Goal: Task Accomplishment & Management: Manage account settings

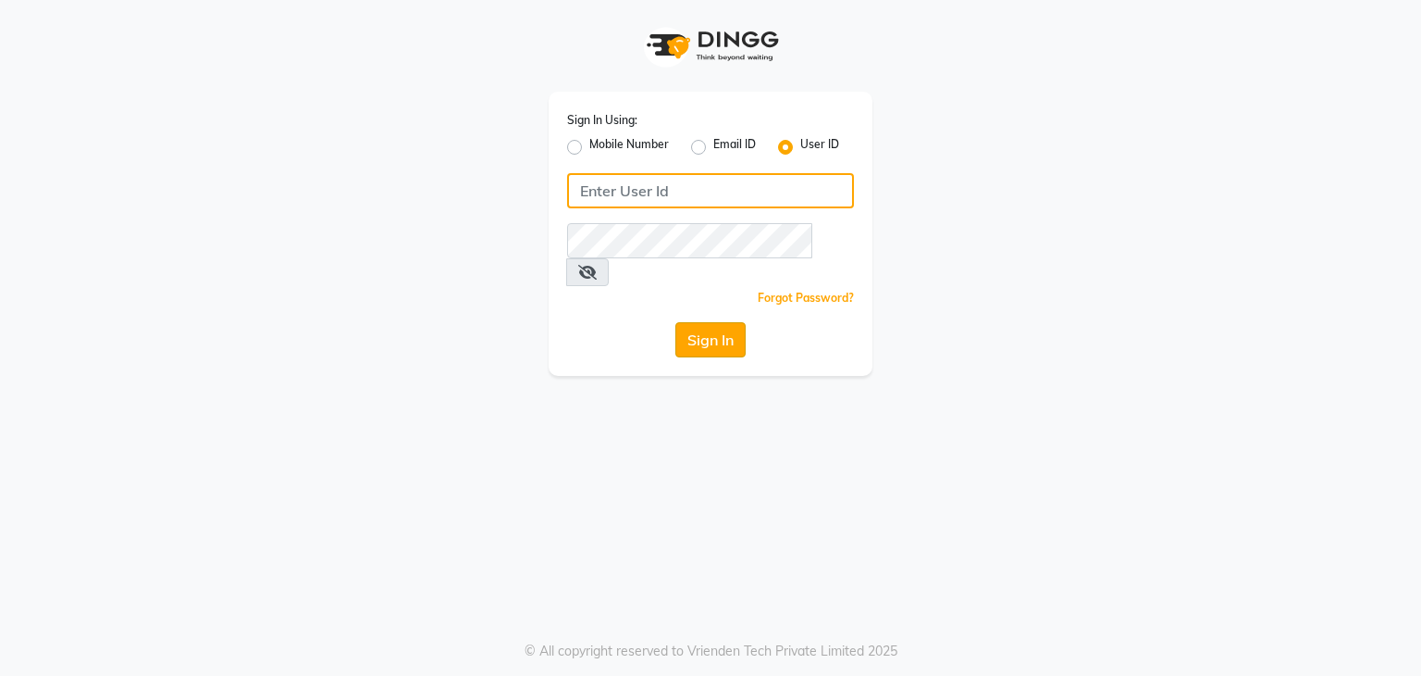
type input "neeta51554"
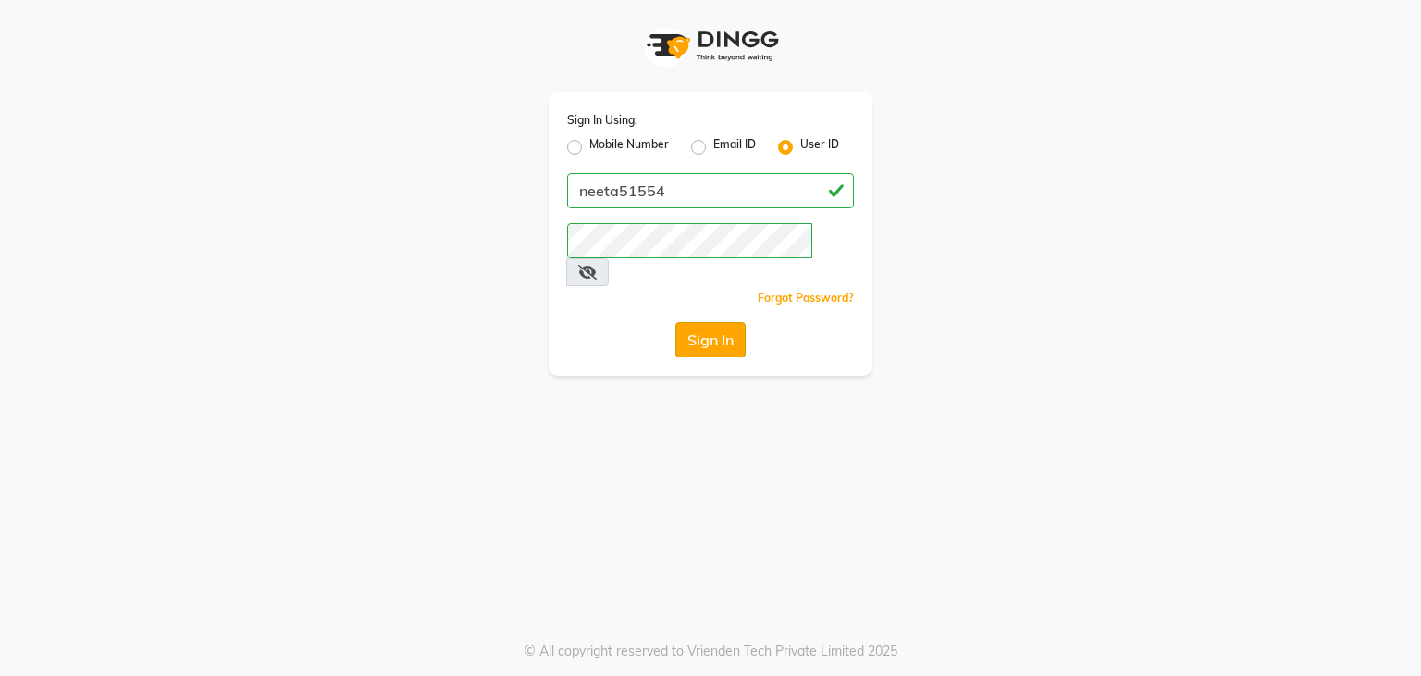
click at [709, 322] on button "Sign In" at bounding box center [711, 339] width 70 height 35
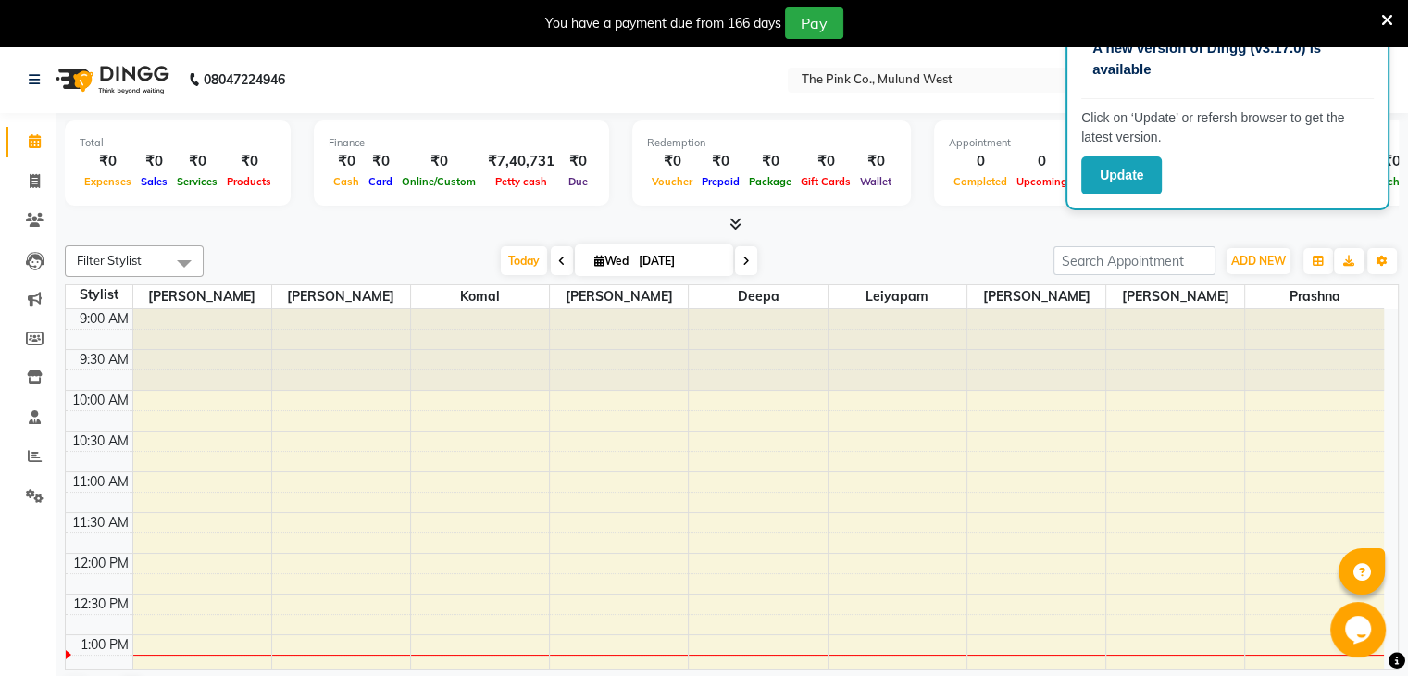
click at [1383, 19] on icon at bounding box center [1387, 20] width 12 height 17
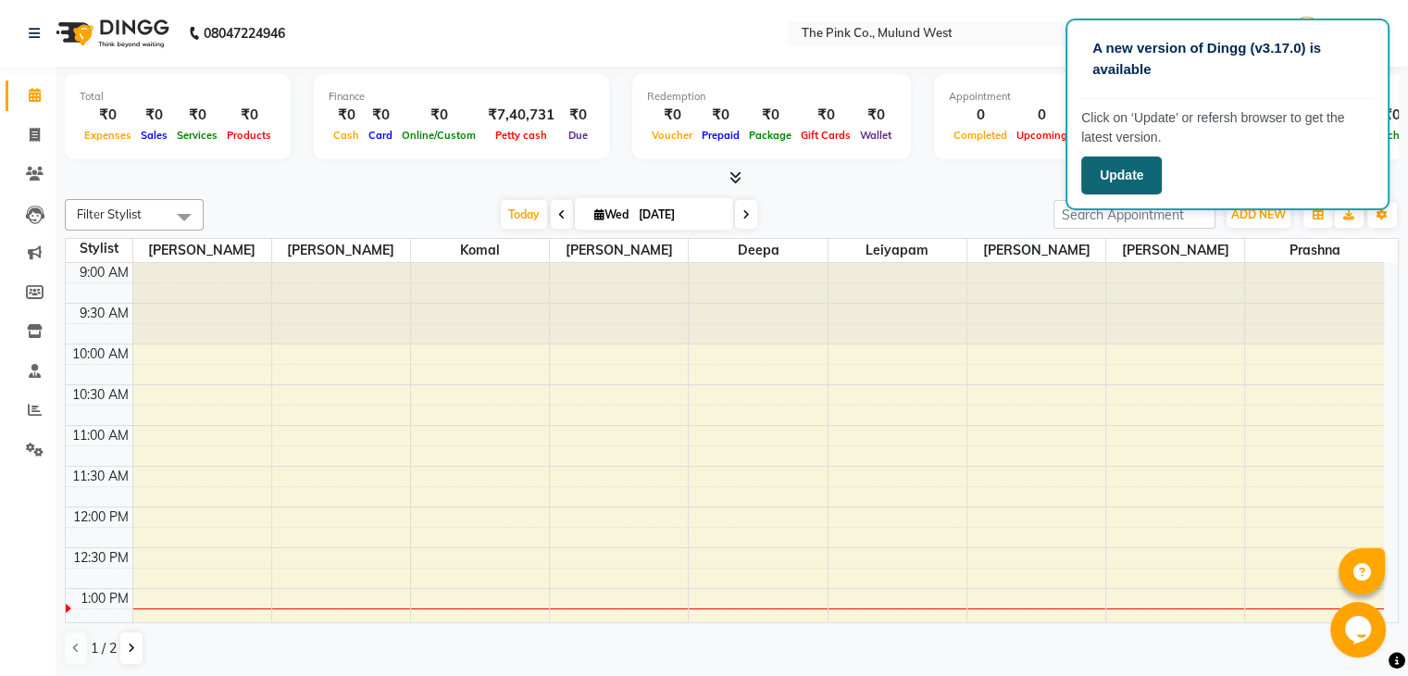
click at [1148, 172] on button "Update" at bounding box center [1121, 175] width 81 height 38
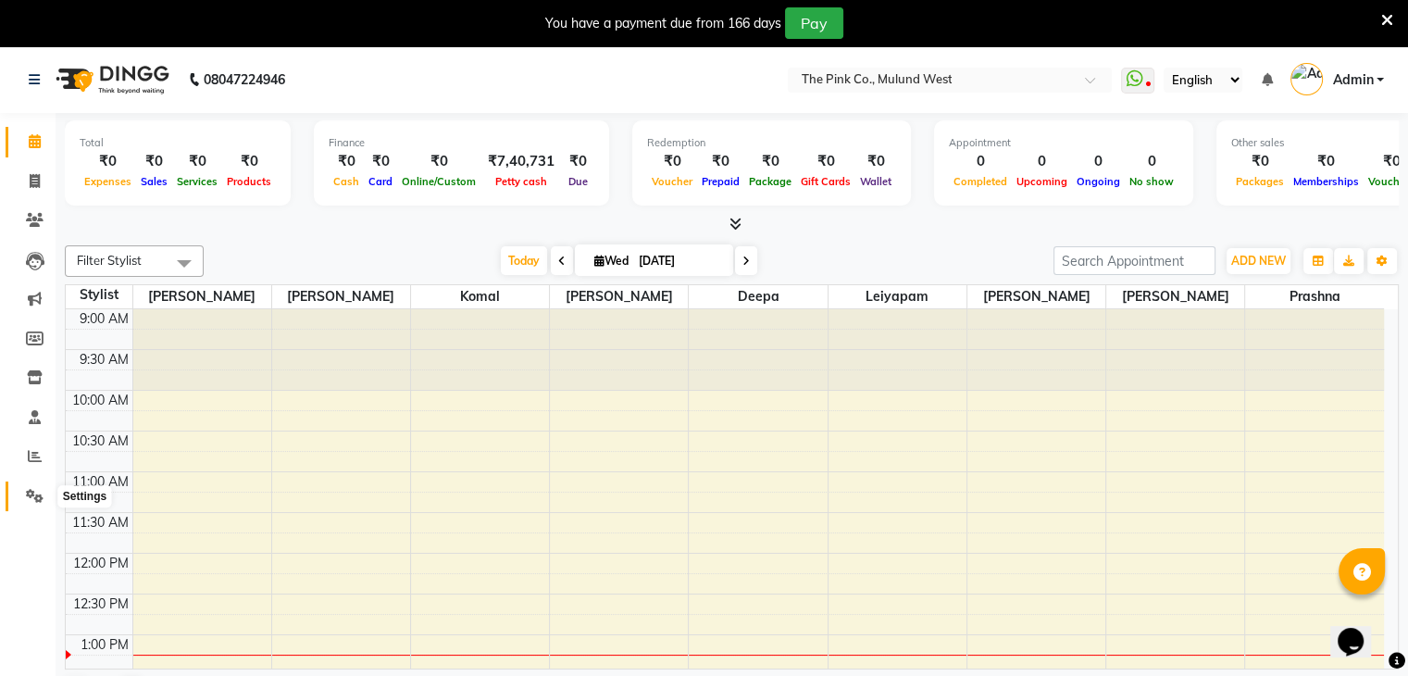
click at [24, 492] on span at bounding box center [35, 496] width 32 height 21
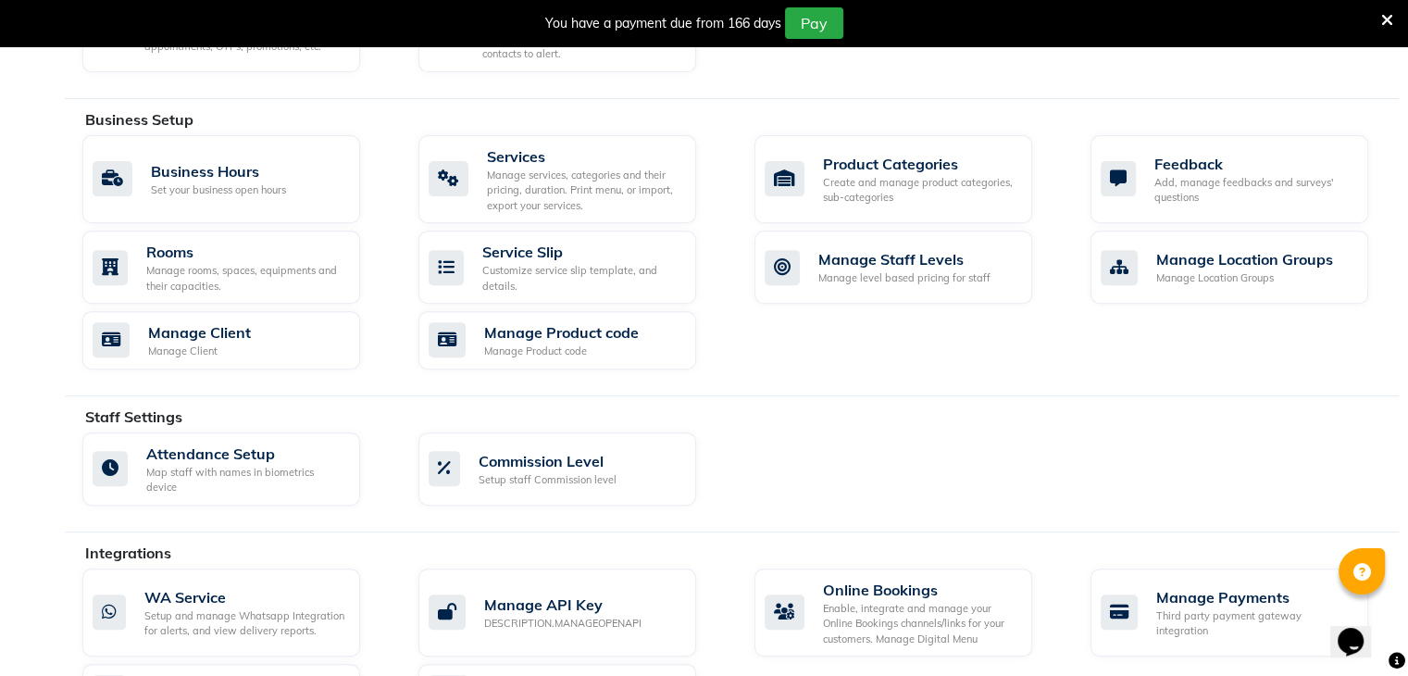
scroll to position [668, 0]
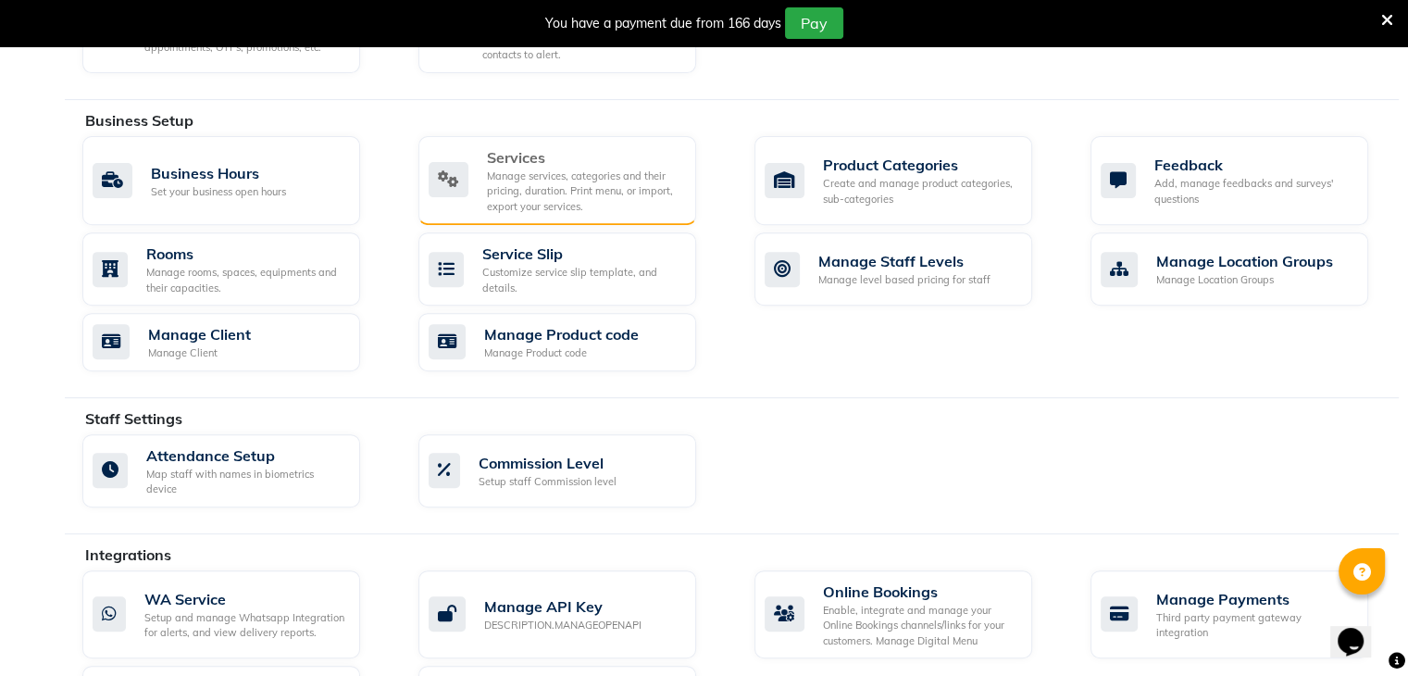
click at [498, 181] on div "Manage services, categories and their pricing, duration. Print menu, or import,…" at bounding box center [584, 191] width 194 height 46
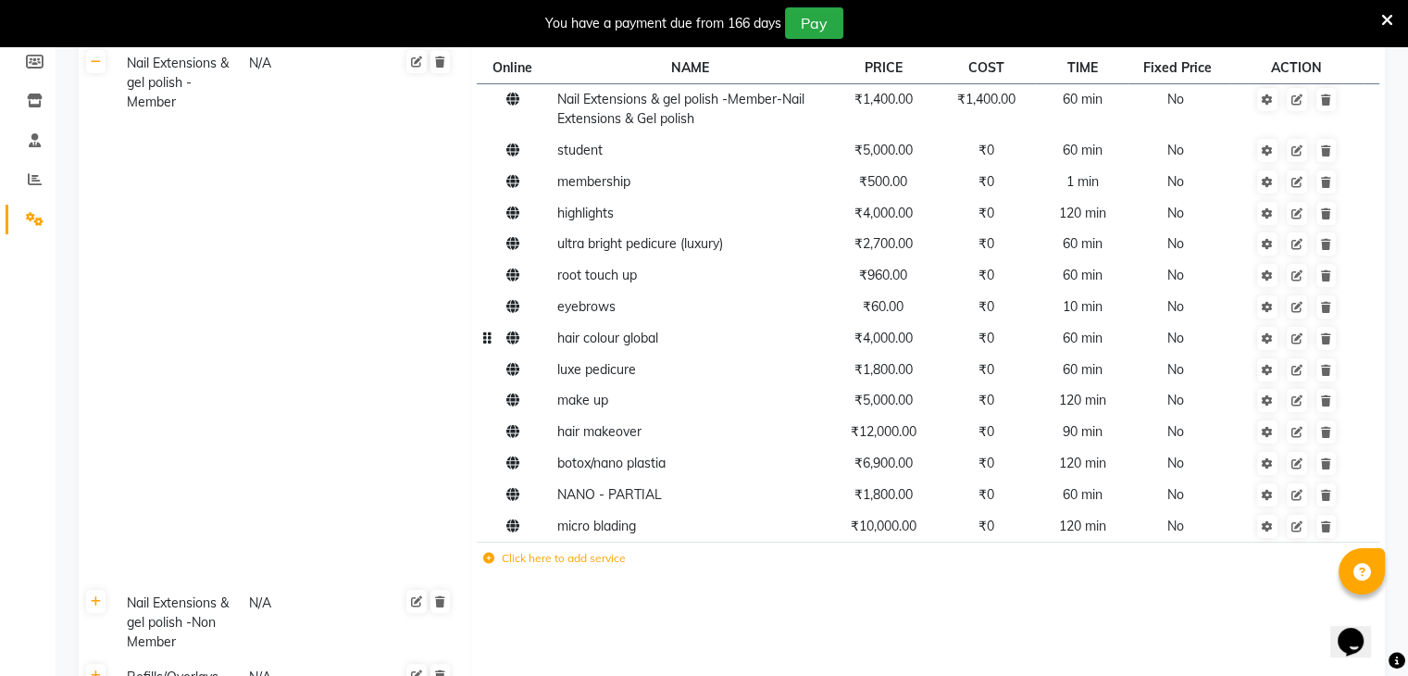
scroll to position [250, 0]
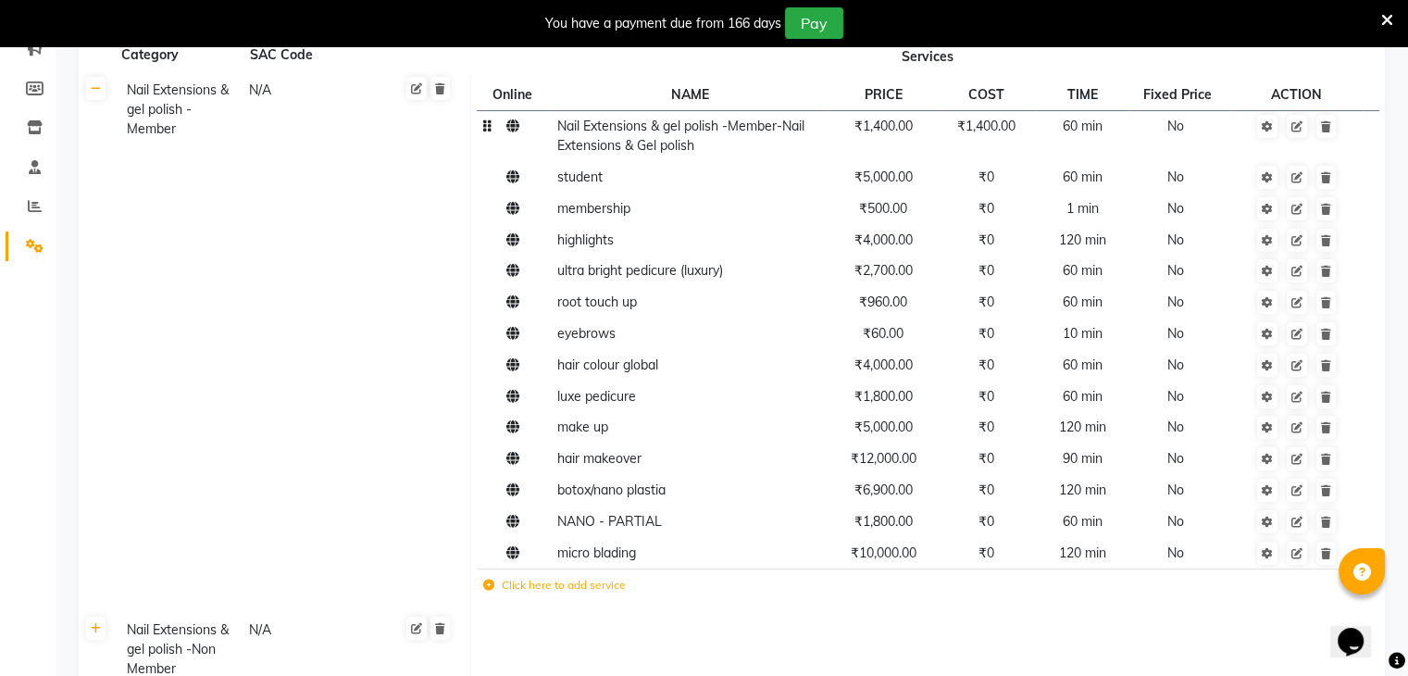
click at [886, 135] on td "₹1,400.00" at bounding box center [882, 135] width 108 height 51
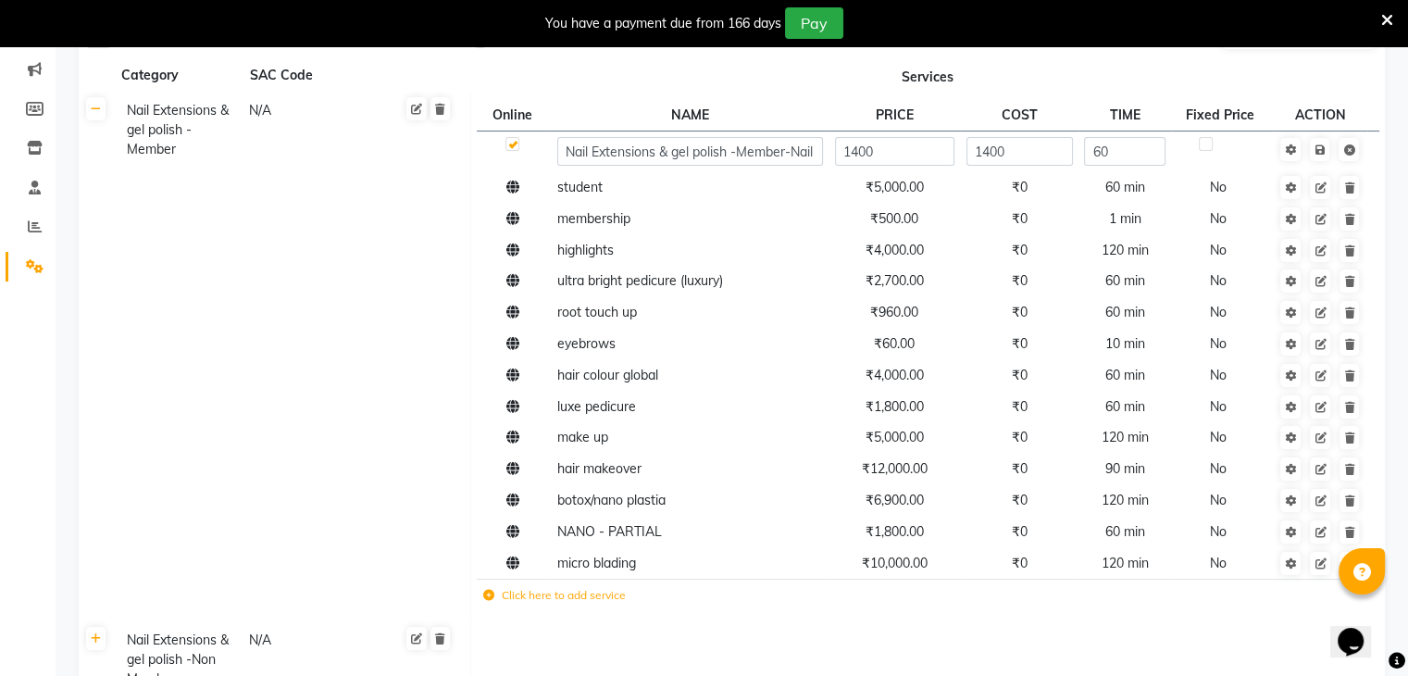
scroll to position [231, 0]
click at [1316, 146] on icon at bounding box center [1319, 148] width 10 height 11
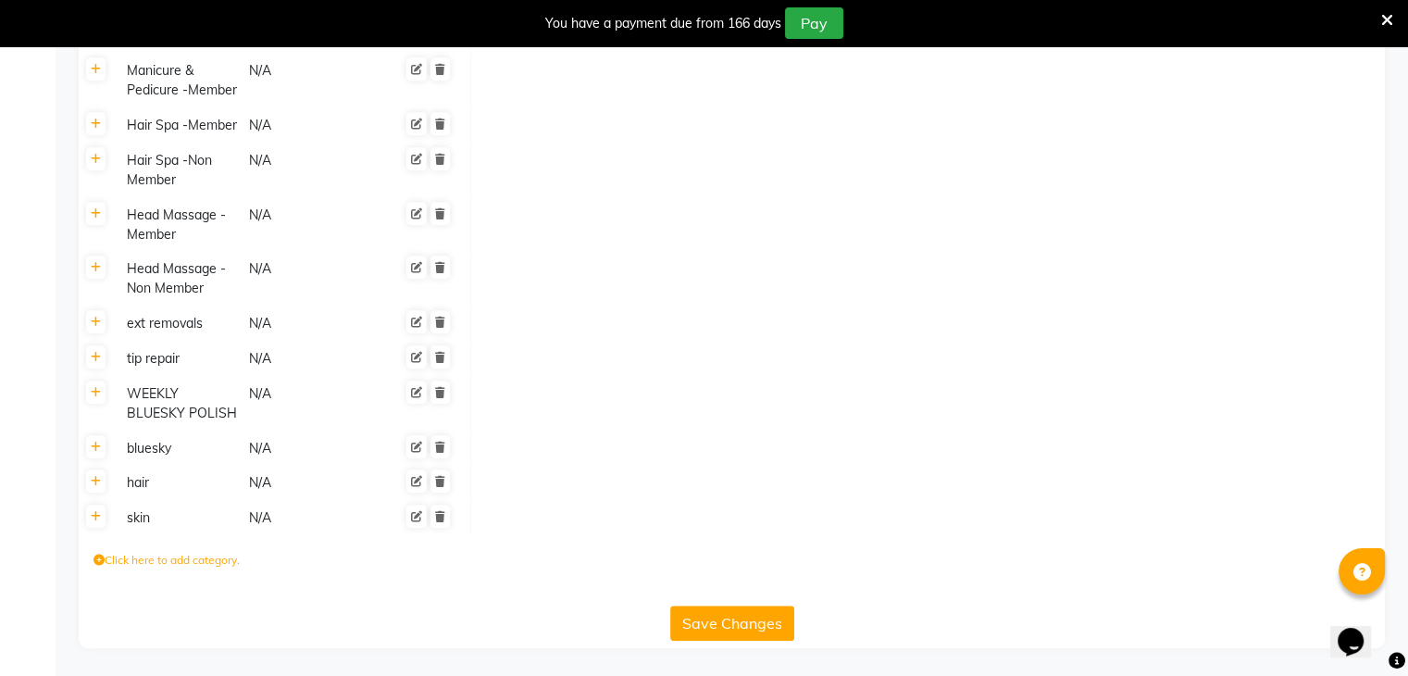
scroll to position [1434, 0]
click at [707, 627] on button "Save Changes" at bounding box center [732, 622] width 124 height 35
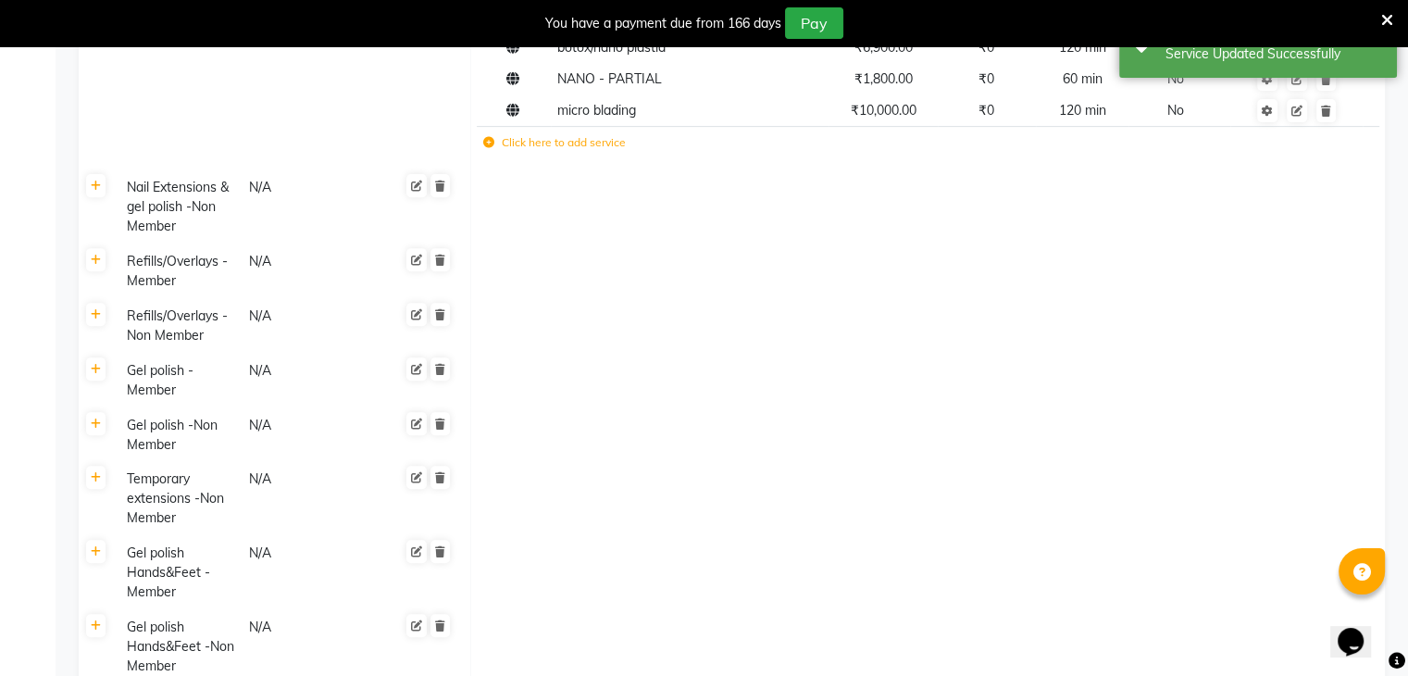
scroll to position [0, 0]
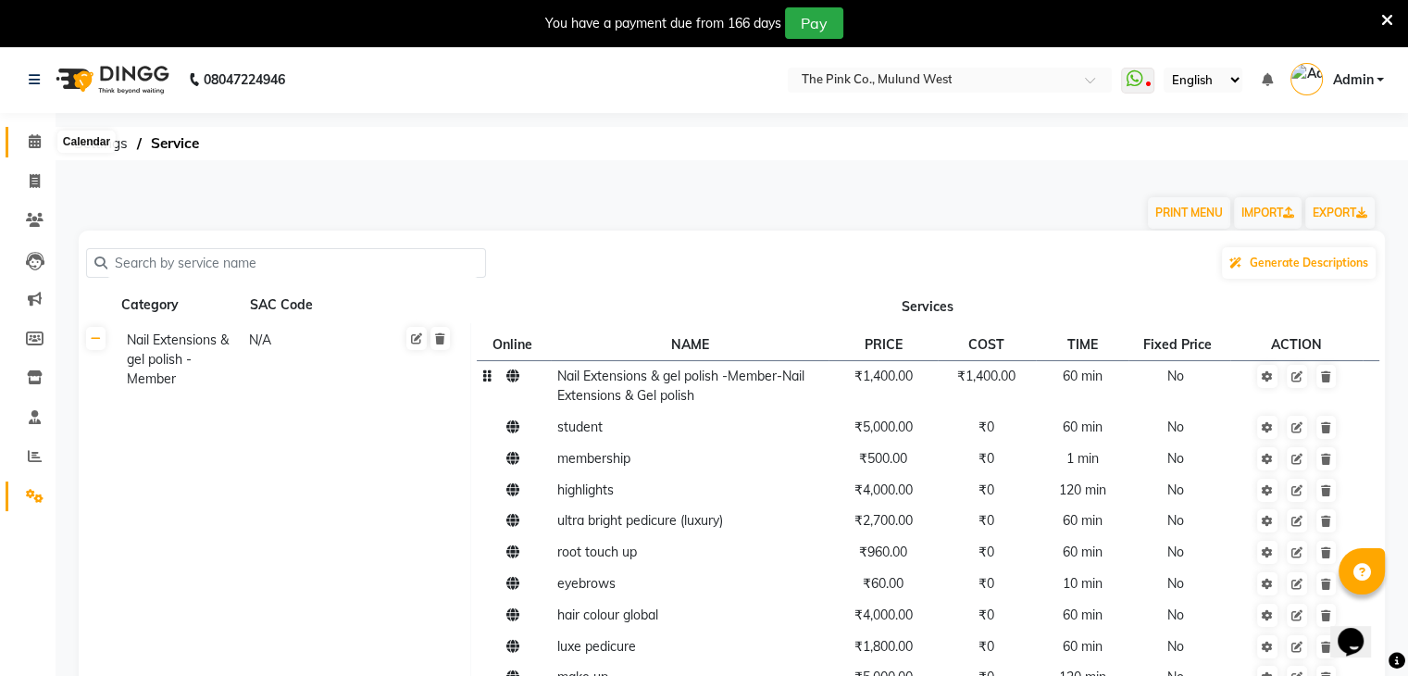
click at [20, 149] on span at bounding box center [35, 141] width 32 height 21
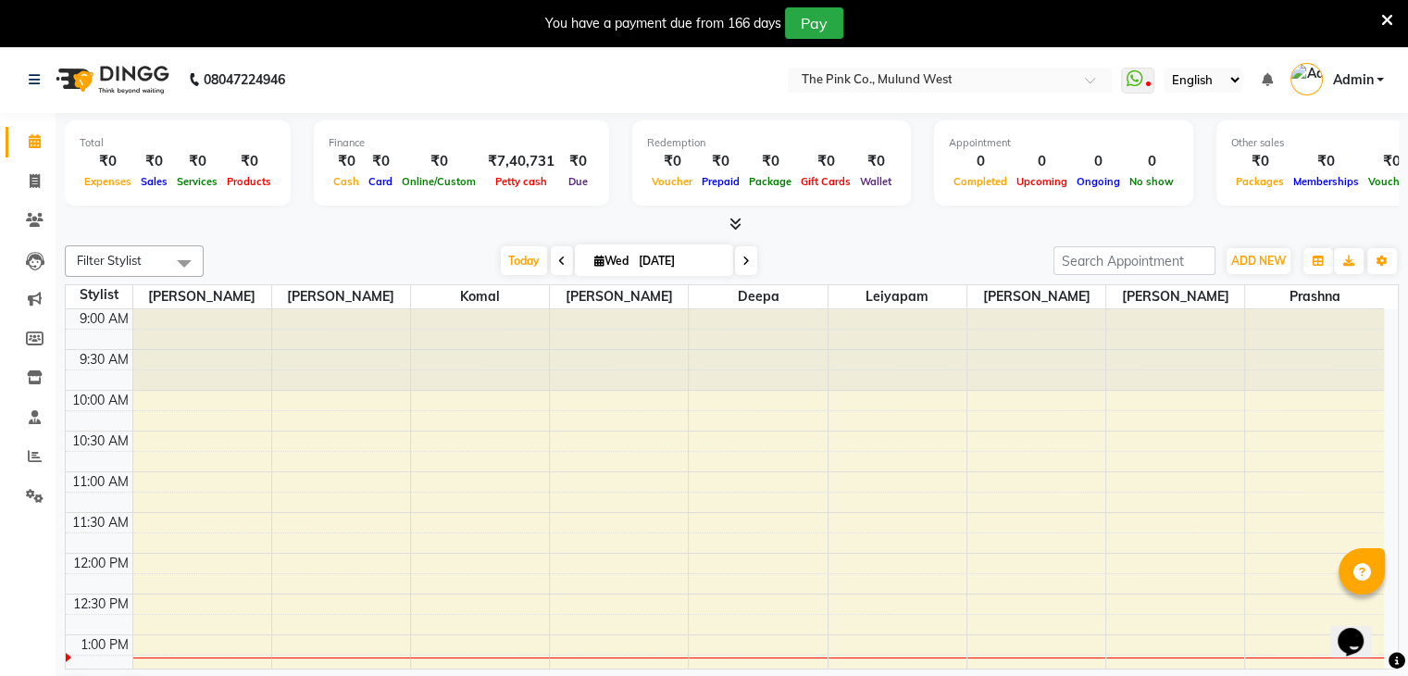
scroll to position [324, 0]
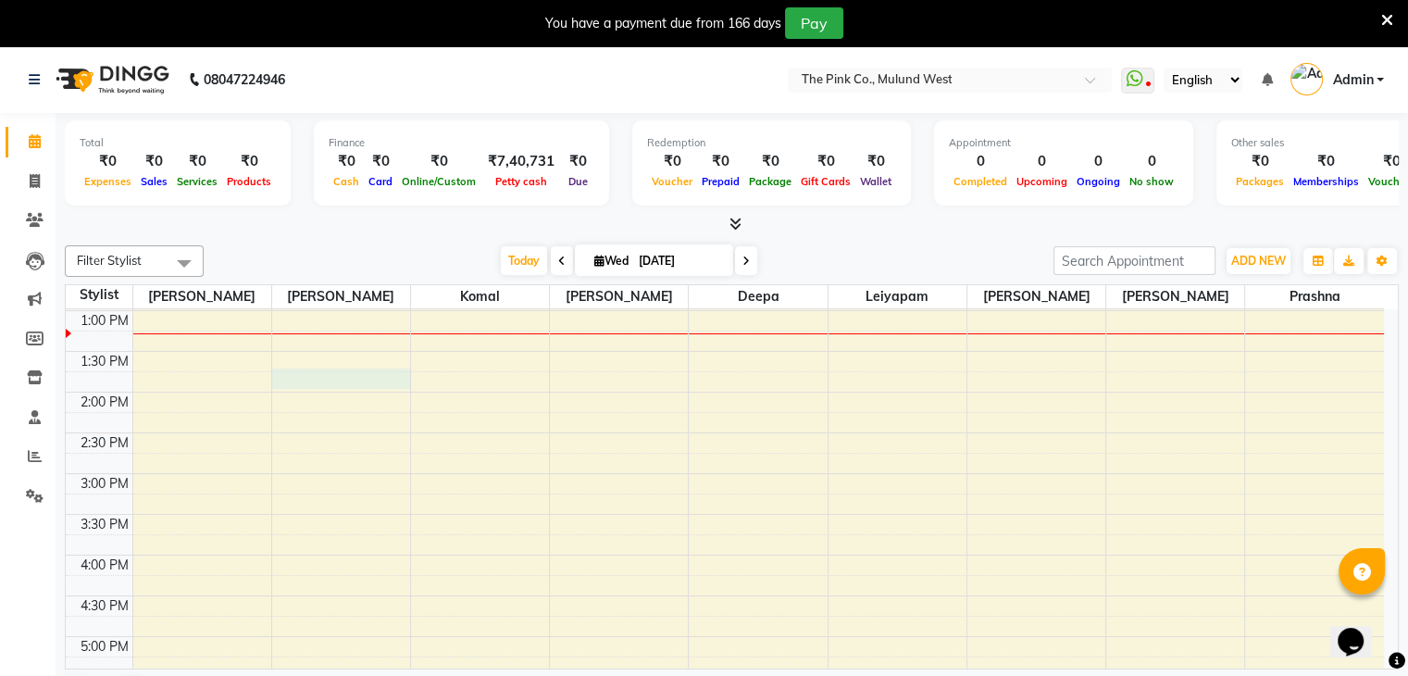
click at [296, 373] on div "9:00 AM 9:30 AM 10:00 AM 10:30 AM 11:00 AM 11:30 AM 12:00 PM 12:30 PM 1:00 PM 1…" at bounding box center [725, 514] width 1318 height 1058
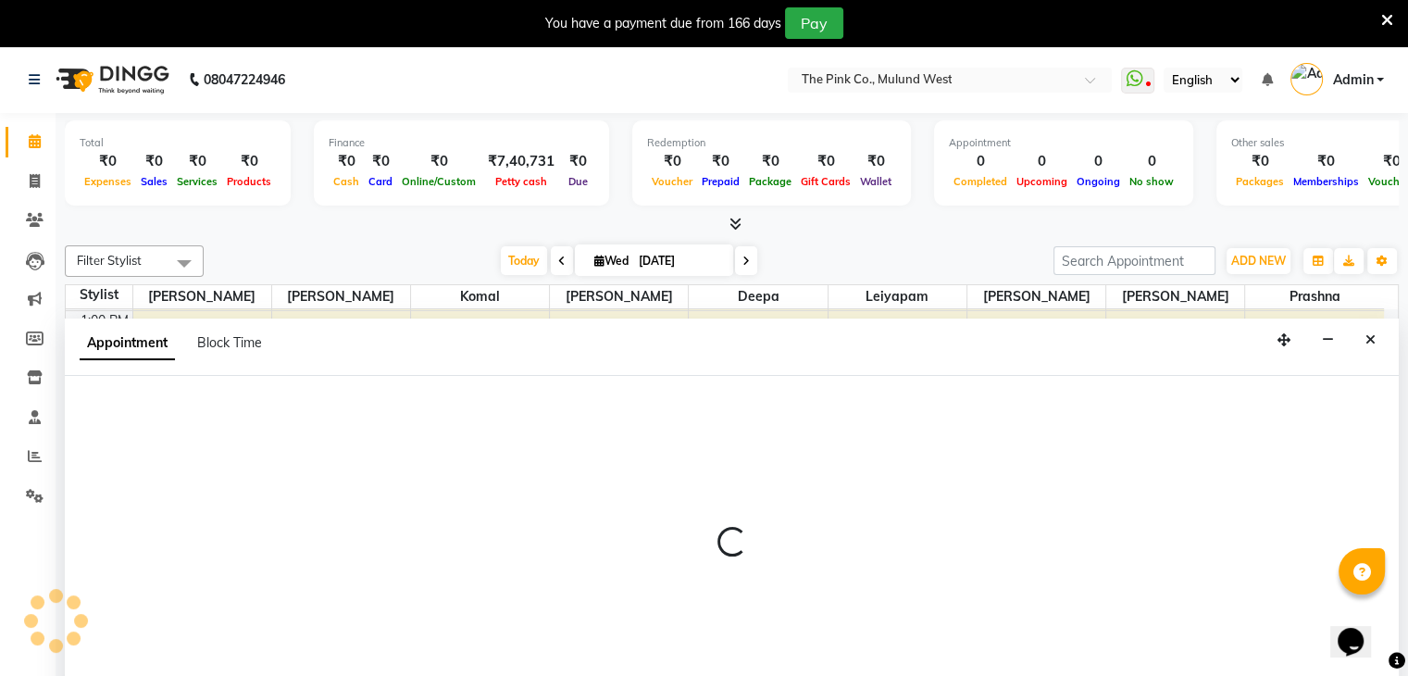
scroll to position [47, 0]
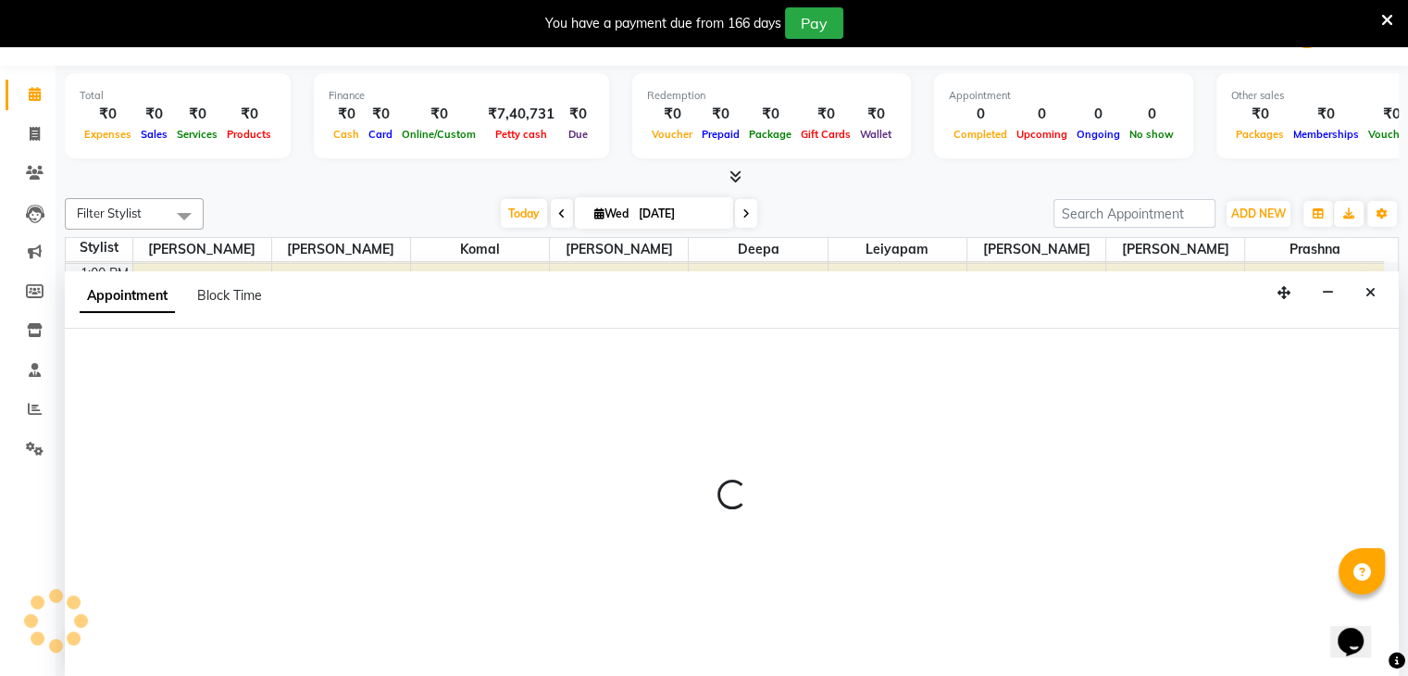
select select "19992"
select select "tentative"
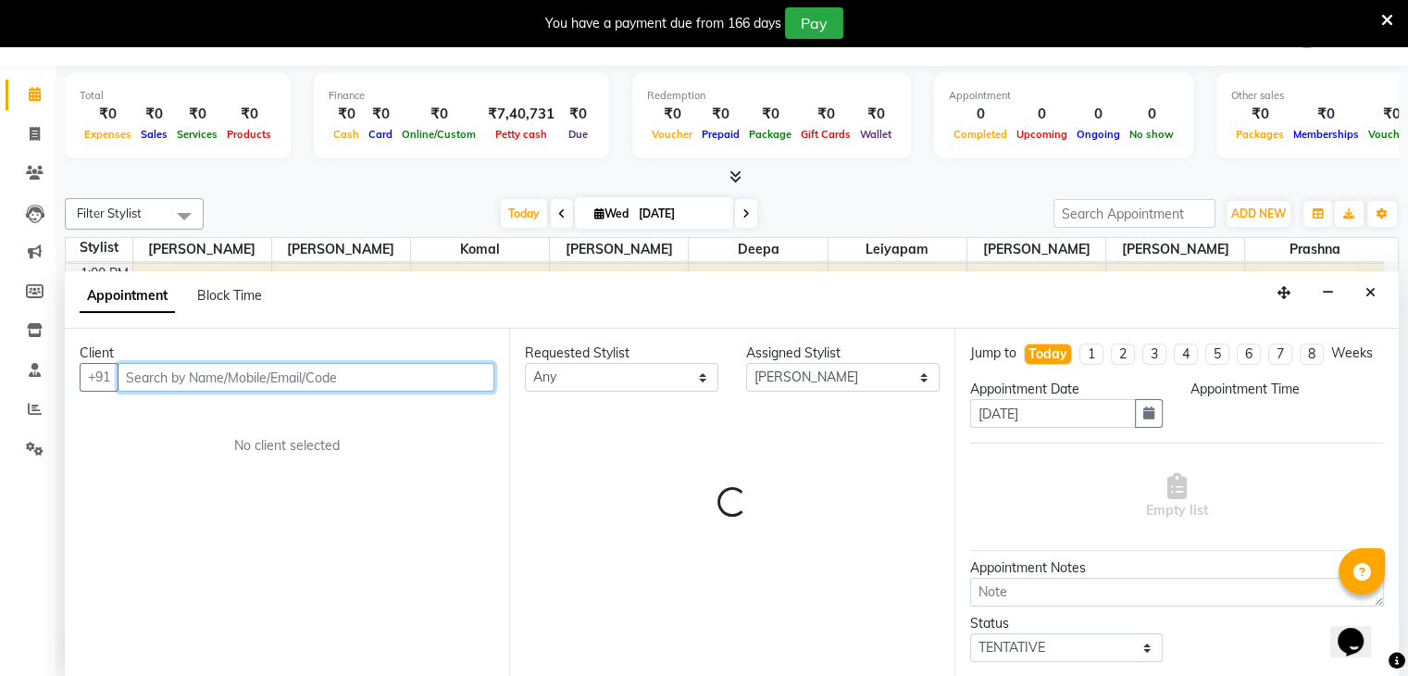
select select "825"
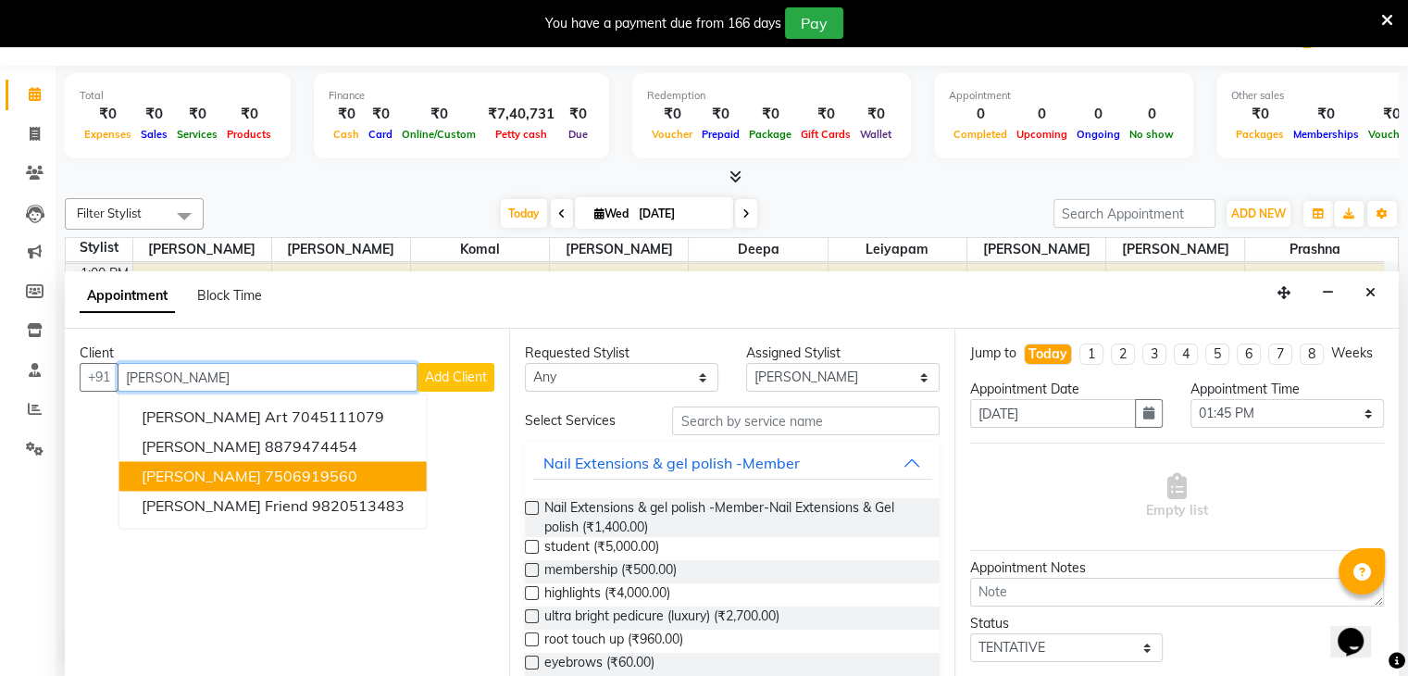
click at [280, 471] on ngb-highlight "7506919560" at bounding box center [311, 476] width 93 height 19
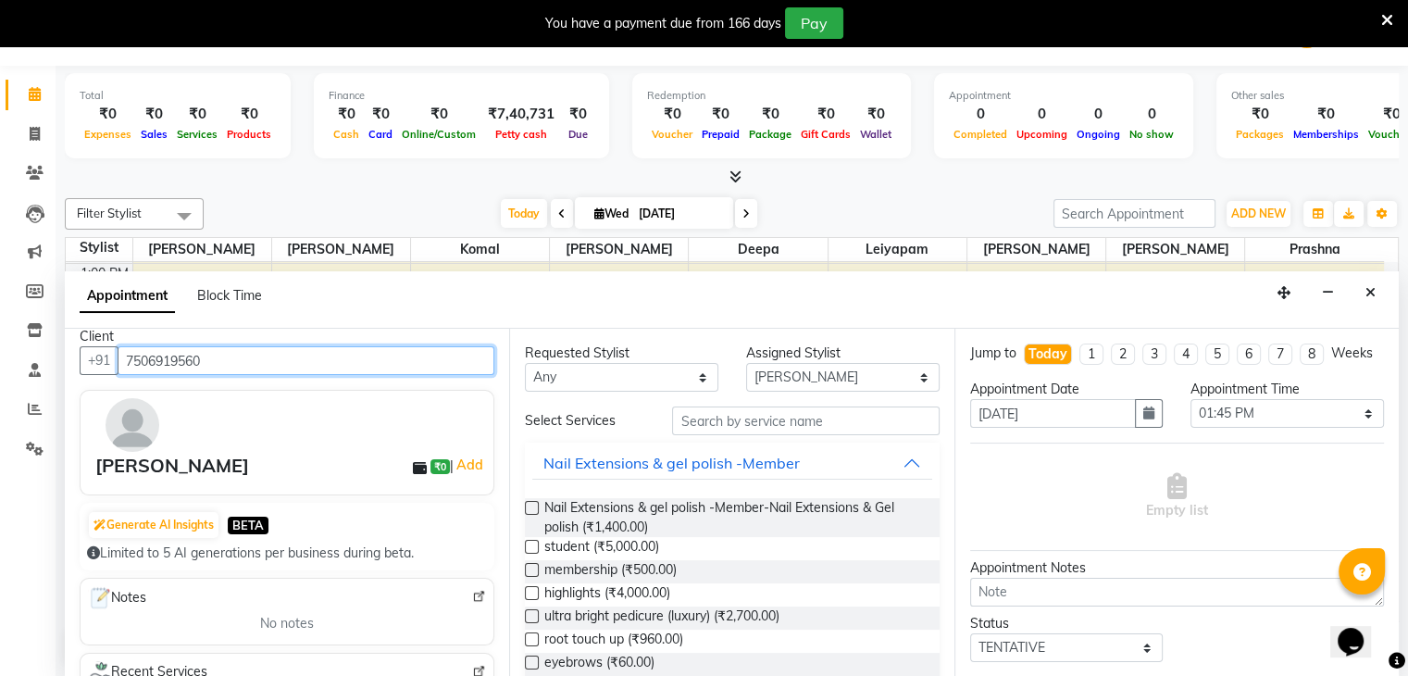
scroll to position [18, 0]
type input "7506919560"
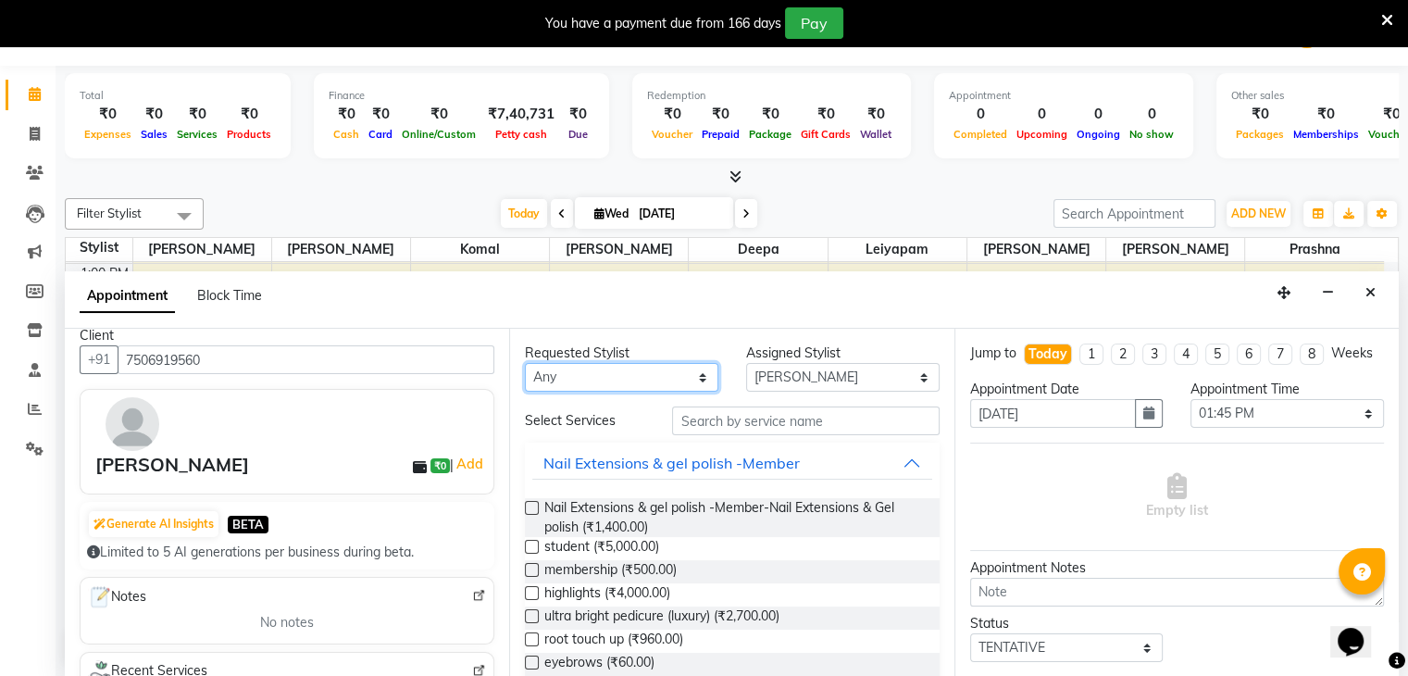
click at [625, 382] on select "Any Amit Sharma Deepa Kay Komal Leiyapam neeta Neeta Lakhani Prashna Ram Sen Re…" at bounding box center [621, 377] width 193 height 29
select select "19992"
click at [525, 363] on select "Any Amit Sharma Deepa Kay Komal Leiyapam neeta Neeta Lakhani Prashna Ram Sen Re…" at bounding box center [621, 377] width 193 height 29
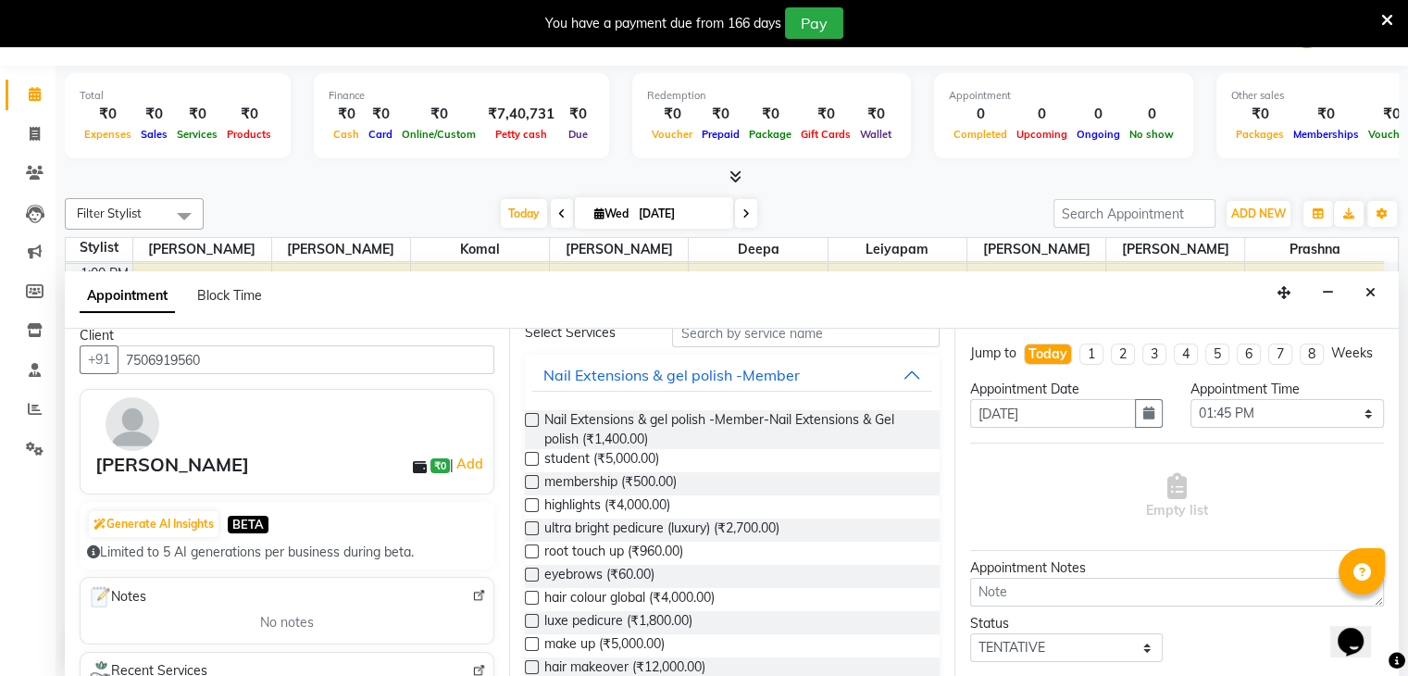
scroll to position [89, 0]
click at [726, 334] on input "text" at bounding box center [805, 331] width 267 height 29
drag, startPoint x: 763, startPoint y: 334, endPoint x: 681, endPoint y: 453, distance: 144.5
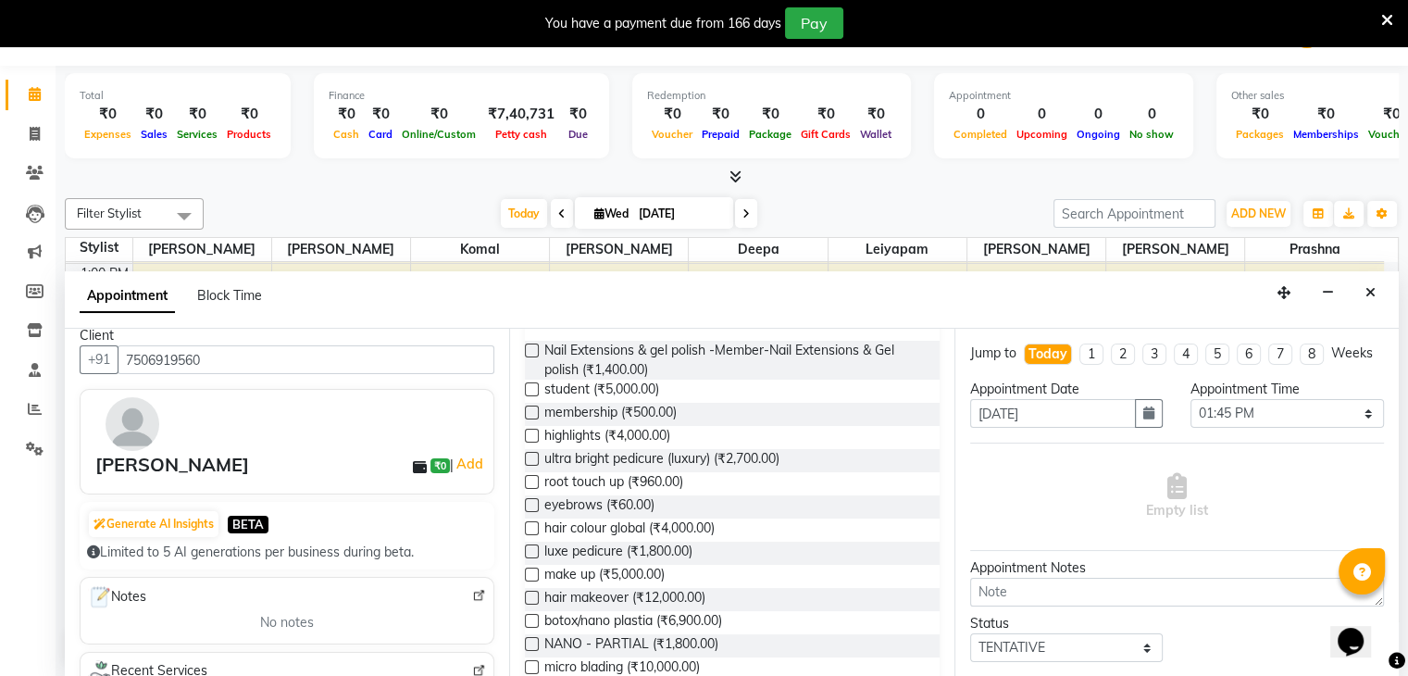
scroll to position [158, 0]
click at [529, 353] on label at bounding box center [532, 349] width 14 height 14
click at [529, 353] on input "checkbox" at bounding box center [531, 351] width 12 height 12
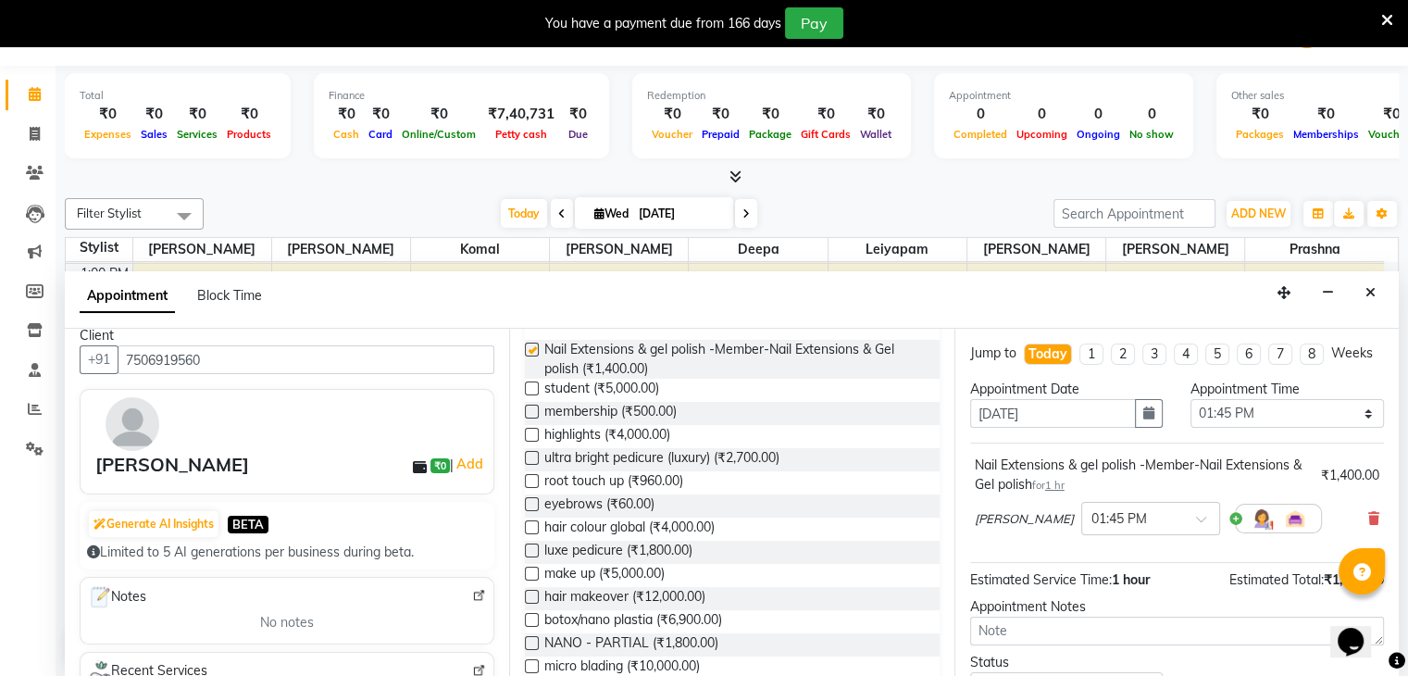
checkbox input "false"
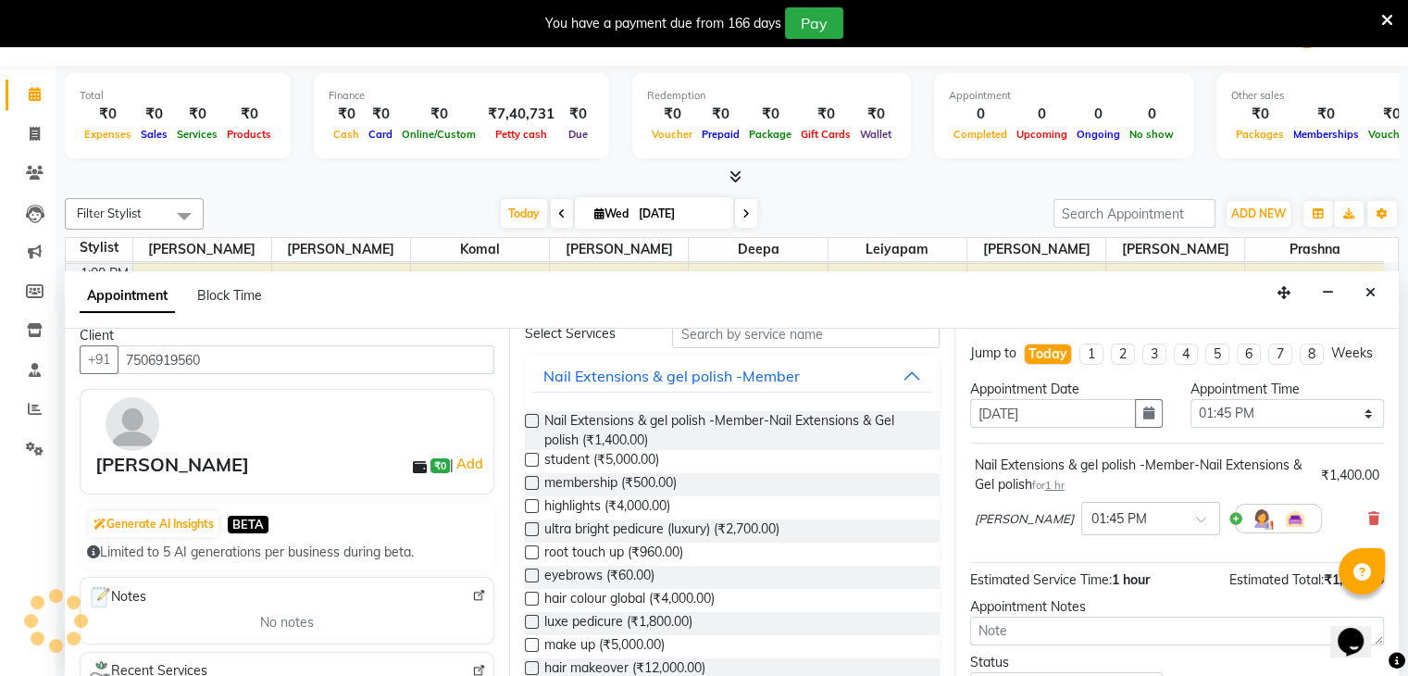
scroll to position [0, 0]
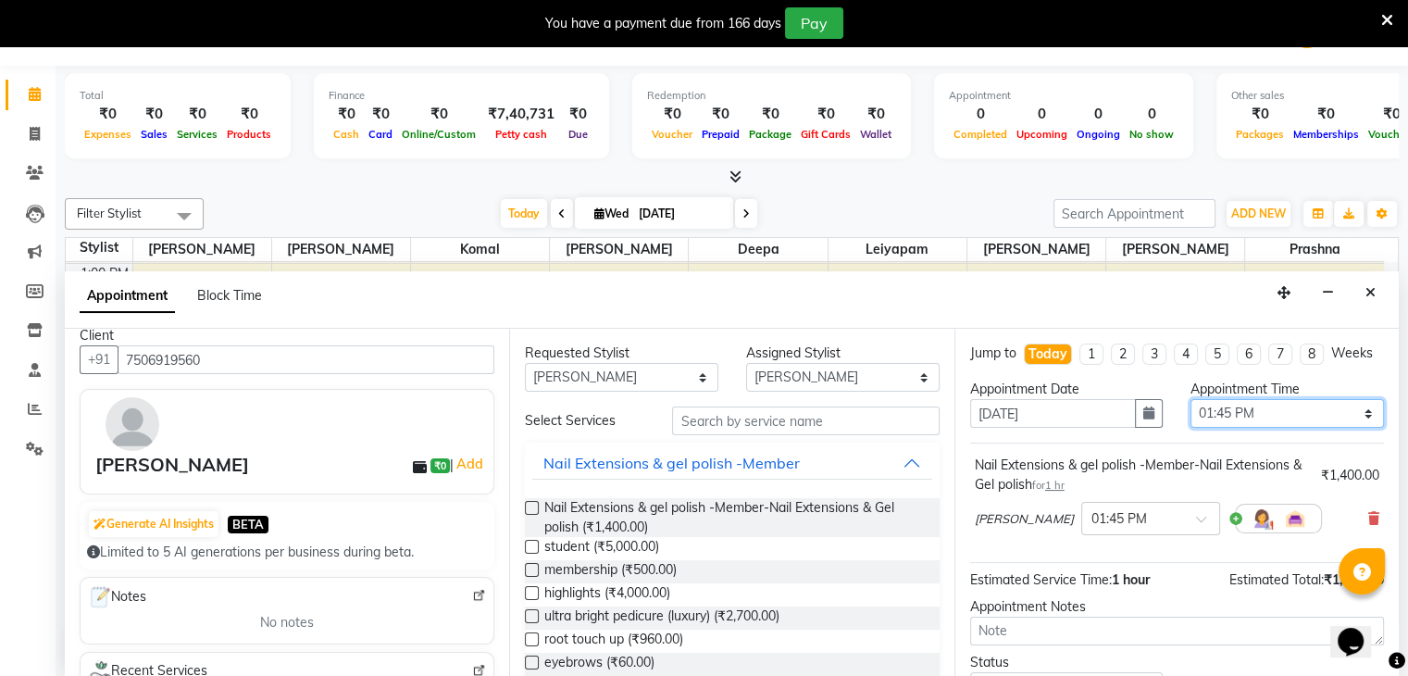
click at [1205, 428] on select "Select 10:00 AM 10:15 AM 10:30 AM 10:45 AM 11:00 AM 11:15 AM 11:30 AM 11:45 AM …" at bounding box center [1286, 413] width 193 height 29
select select "840"
click at [1190, 415] on select "Select 10:00 AM 10:15 AM 10:30 AM 10:45 AM 11:00 AM 11:15 AM 11:30 AM 11:45 AM …" at bounding box center [1286, 413] width 193 height 29
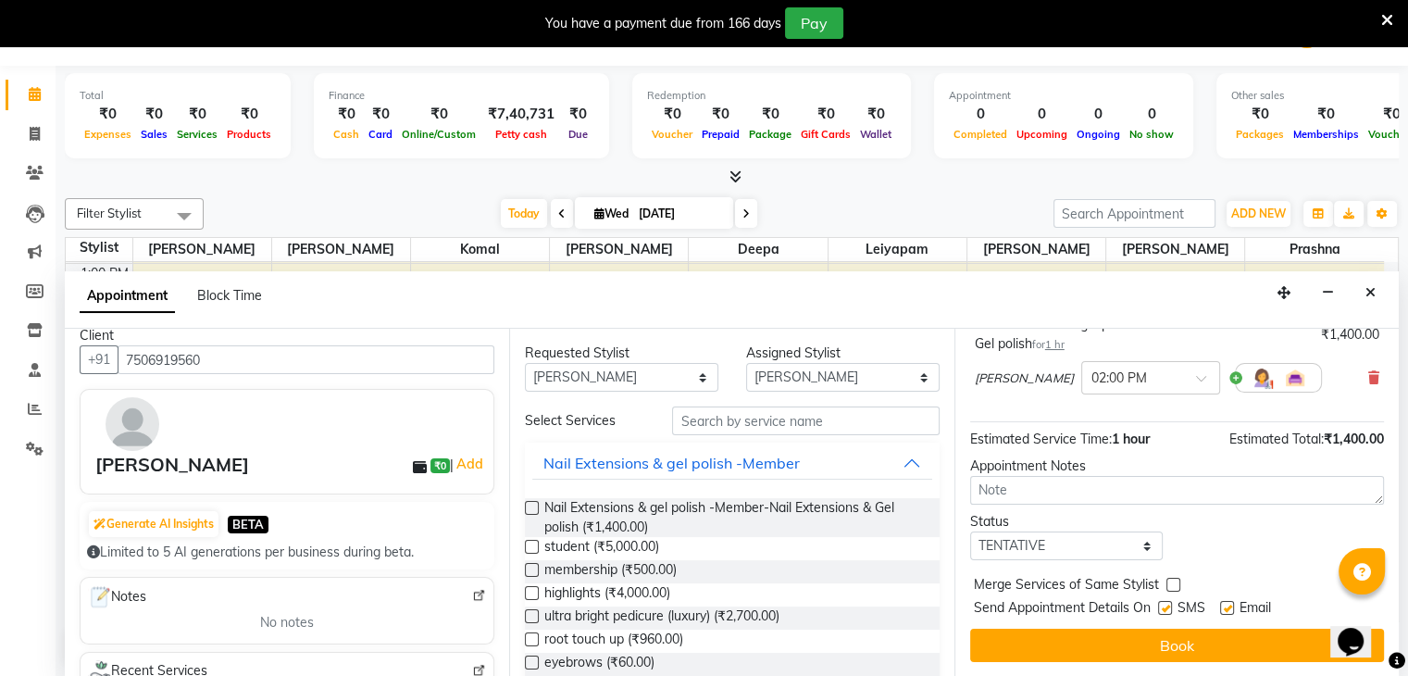
scroll to position [157, 0]
click at [1088, 490] on textarea at bounding box center [1177, 490] width 414 height 29
click at [1014, 556] on select "Select TENTATIVE CONFIRM CHECK-IN UPCOMING" at bounding box center [1066, 545] width 193 height 29
click at [970, 531] on select "Select TENTATIVE CONFIRM CHECK-IN UPCOMING" at bounding box center [1066, 545] width 193 height 29
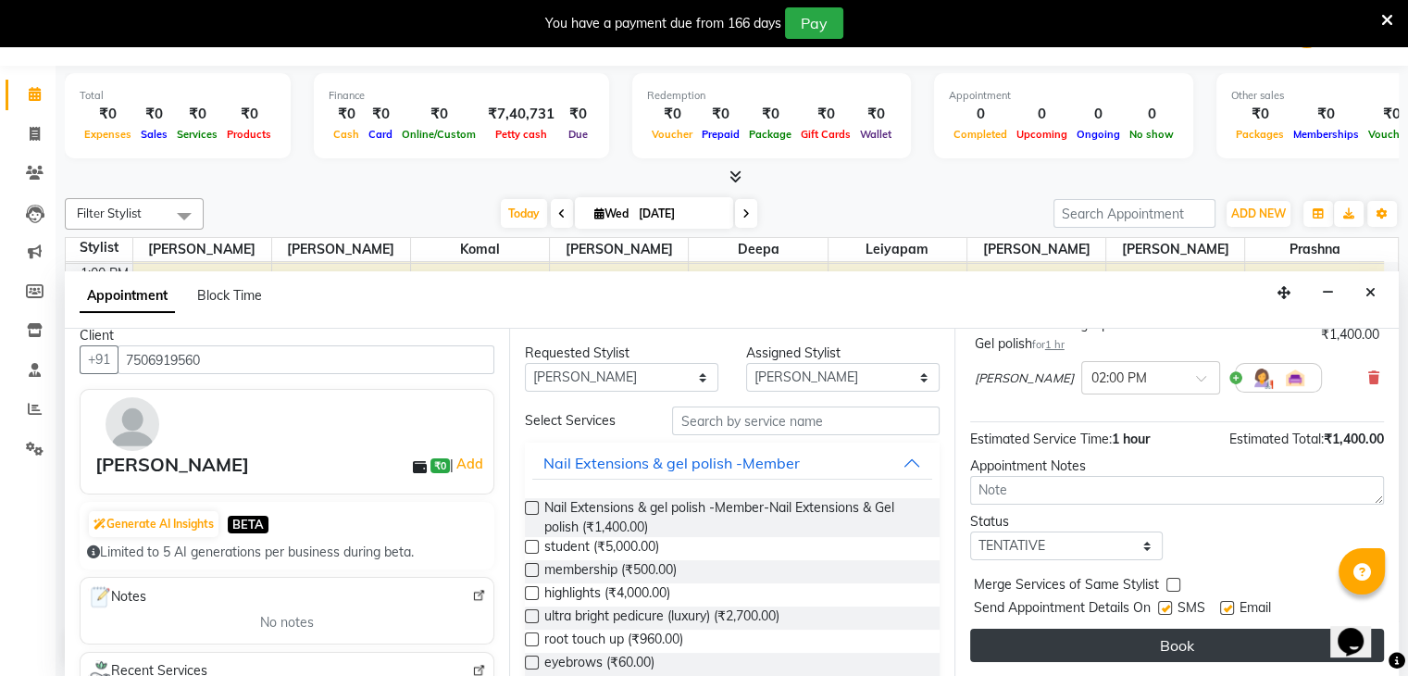
click at [1190, 630] on button "Book" at bounding box center [1177, 644] width 414 height 33
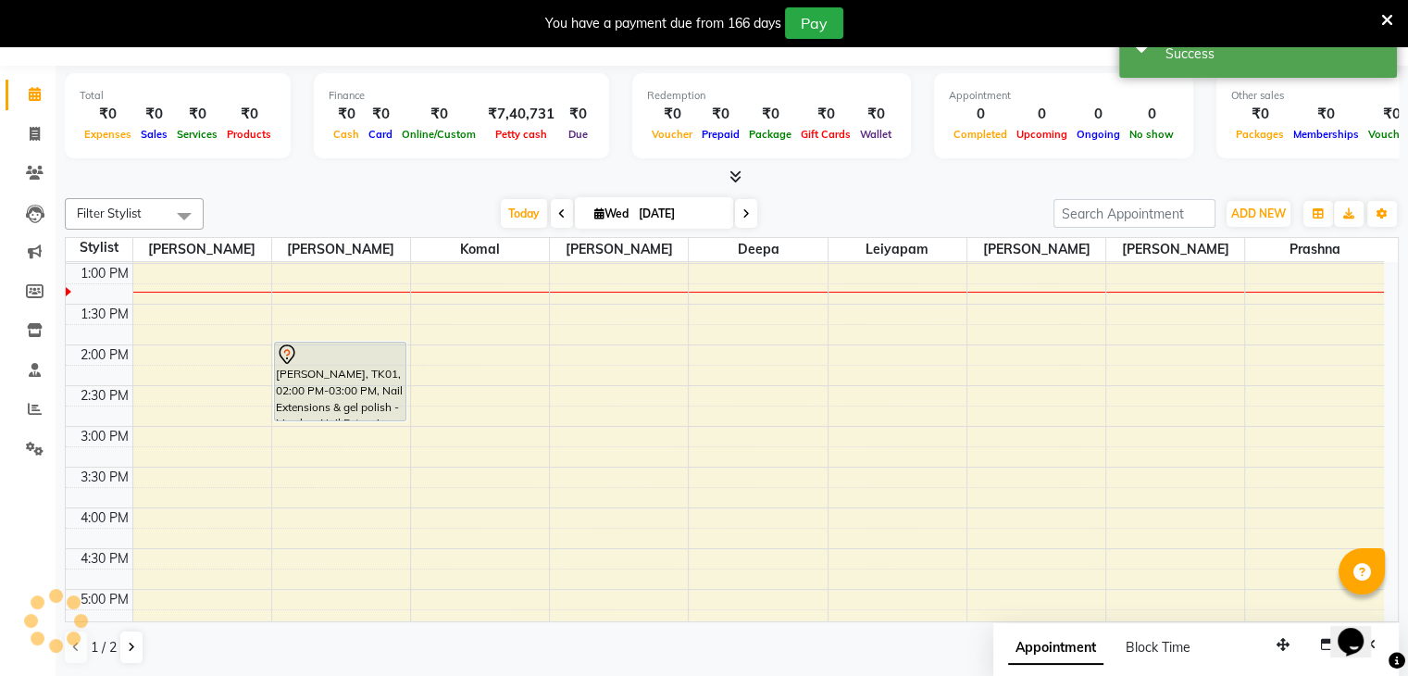
scroll to position [0, 0]
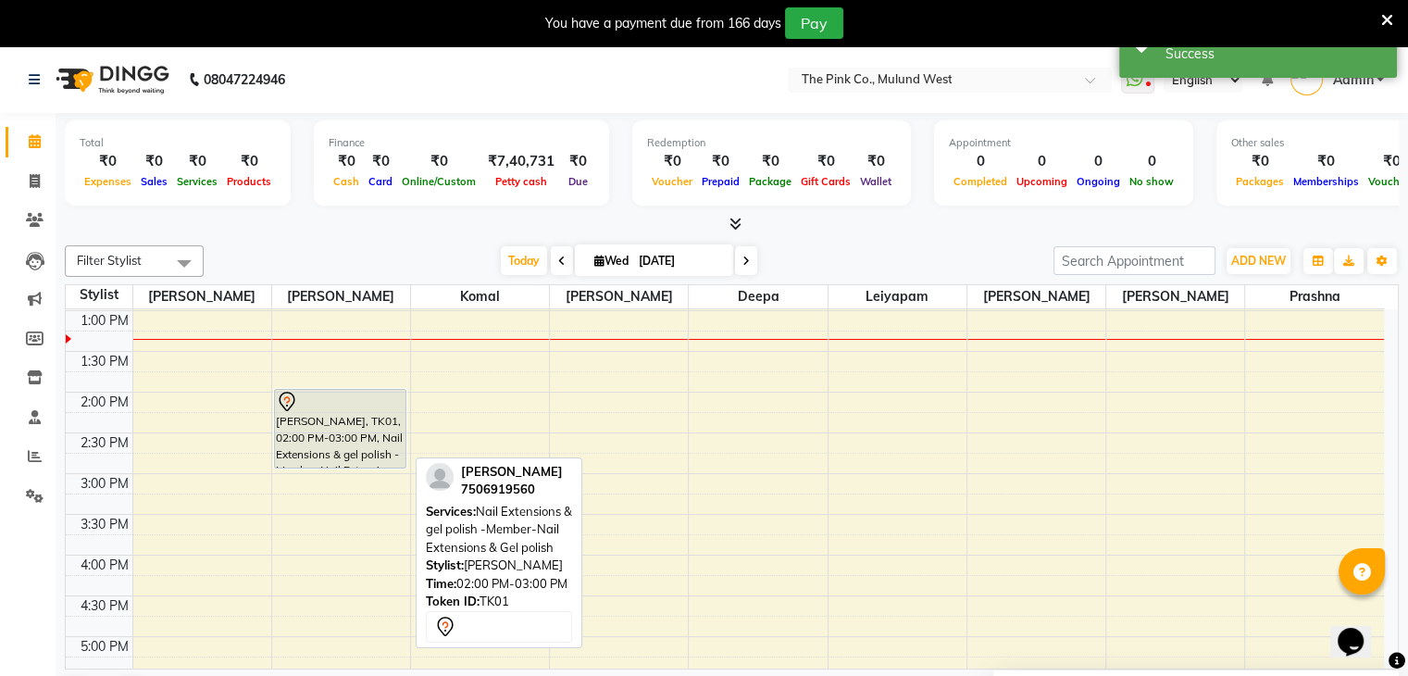
click at [290, 397] on icon at bounding box center [287, 402] width 22 height 22
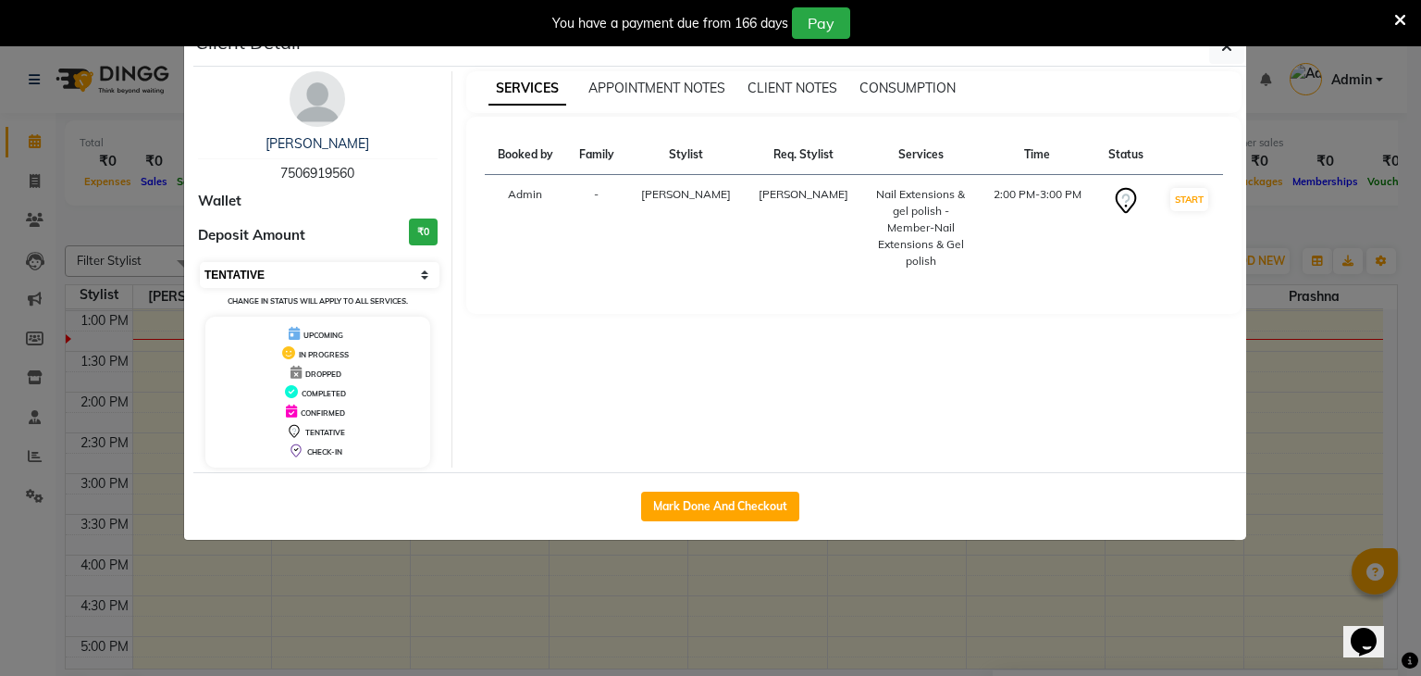
click at [255, 269] on select "Select IN SERVICE CONFIRMED TENTATIVE CHECK IN MARK DONE DROPPED UPCOMING" at bounding box center [320, 275] width 240 height 26
select select "6"
click at [200, 262] on select "Select IN SERVICE CONFIRMED TENTATIVE CHECK IN MARK DONE DROPPED UPCOMING" at bounding box center [320, 275] width 240 height 26
click at [663, 511] on button "Mark Done And Checkout" at bounding box center [720, 506] width 158 height 30
select select "3978"
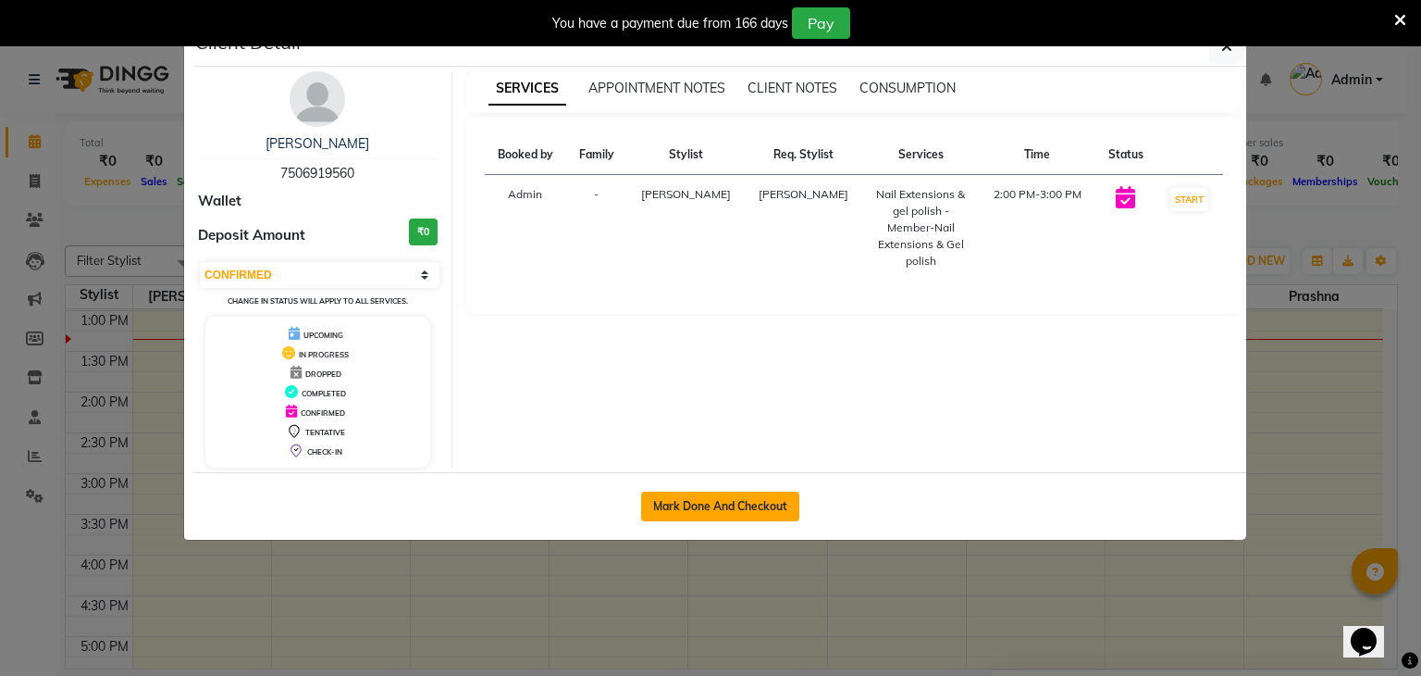
select select "service"
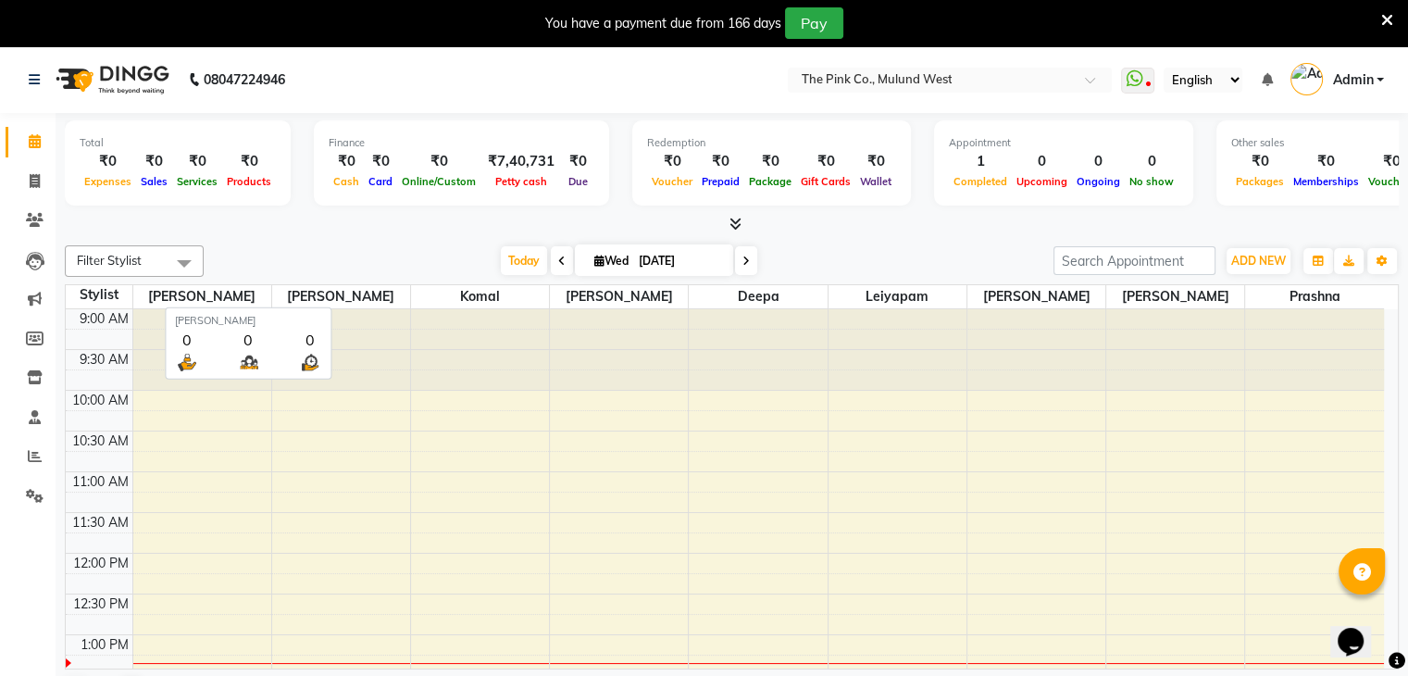
click at [369, 293] on span "[PERSON_NAME]" at bounding box center [341, 296] width 138 height 23
click at [354, 341] on div at bounding box center [341, 349] width 138 height 81
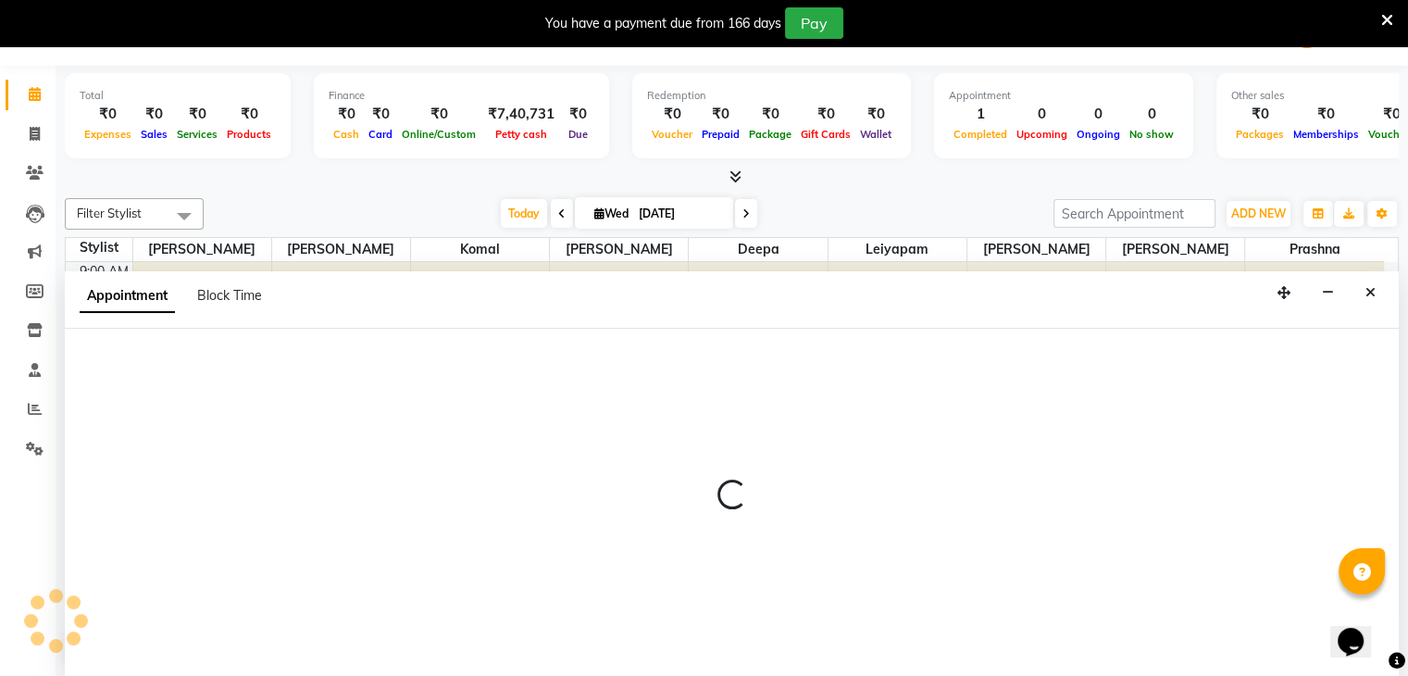
select select "19992"
select select "645"
select select "tentative"
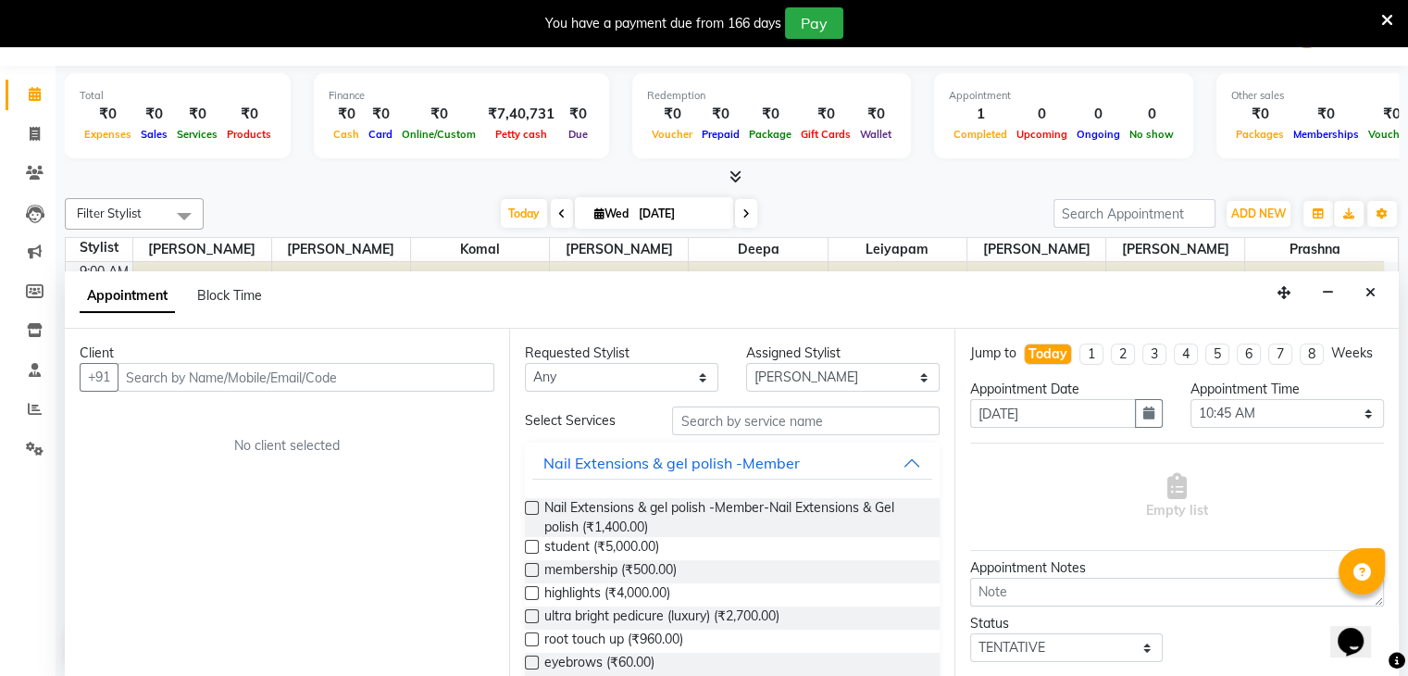
scroll to position [46, 0]
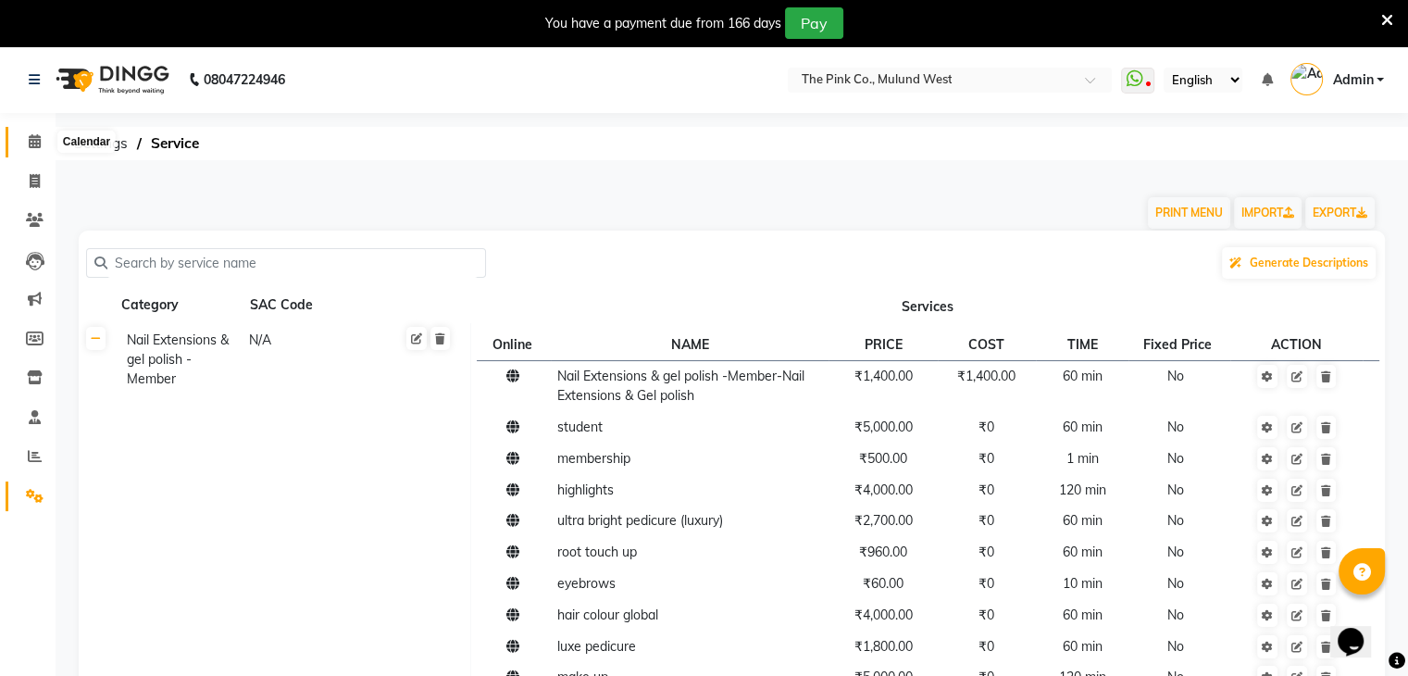
click at [28, 132] on span at bounding box center [35, 141] width 32 height 21
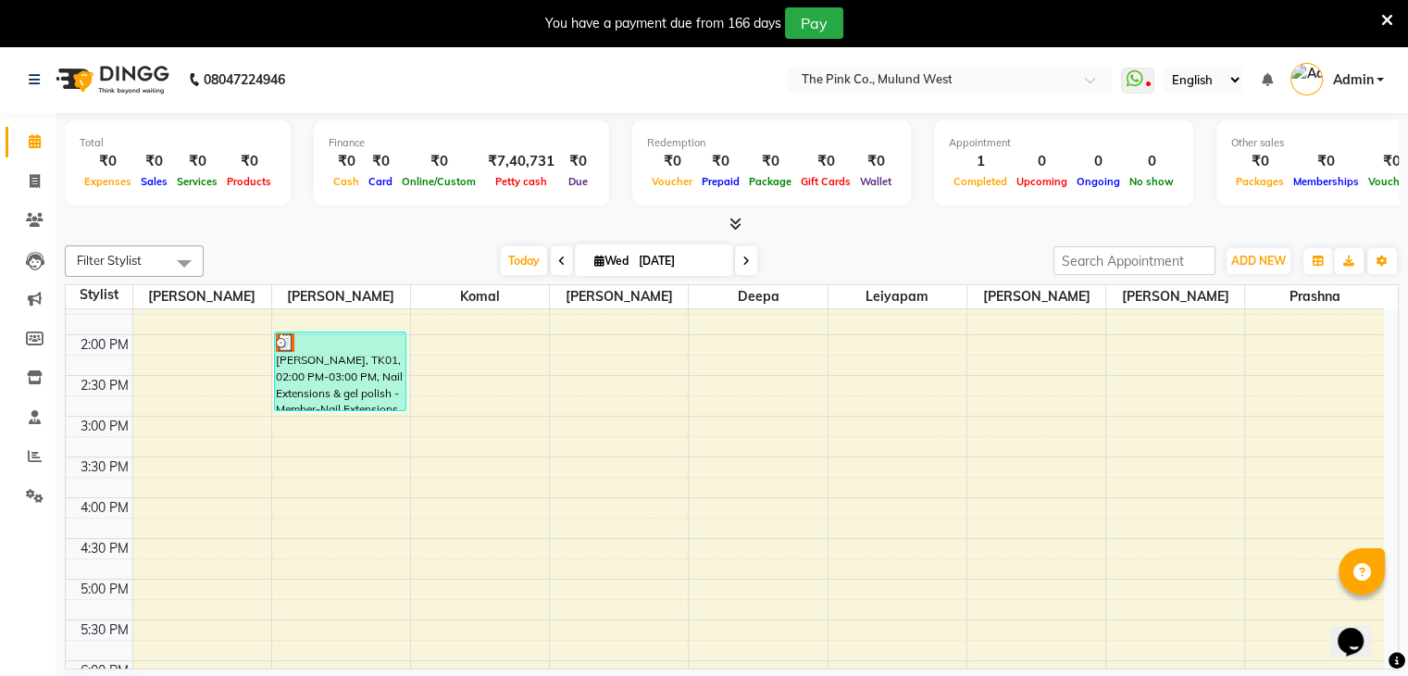
scroll to position [384, 0]
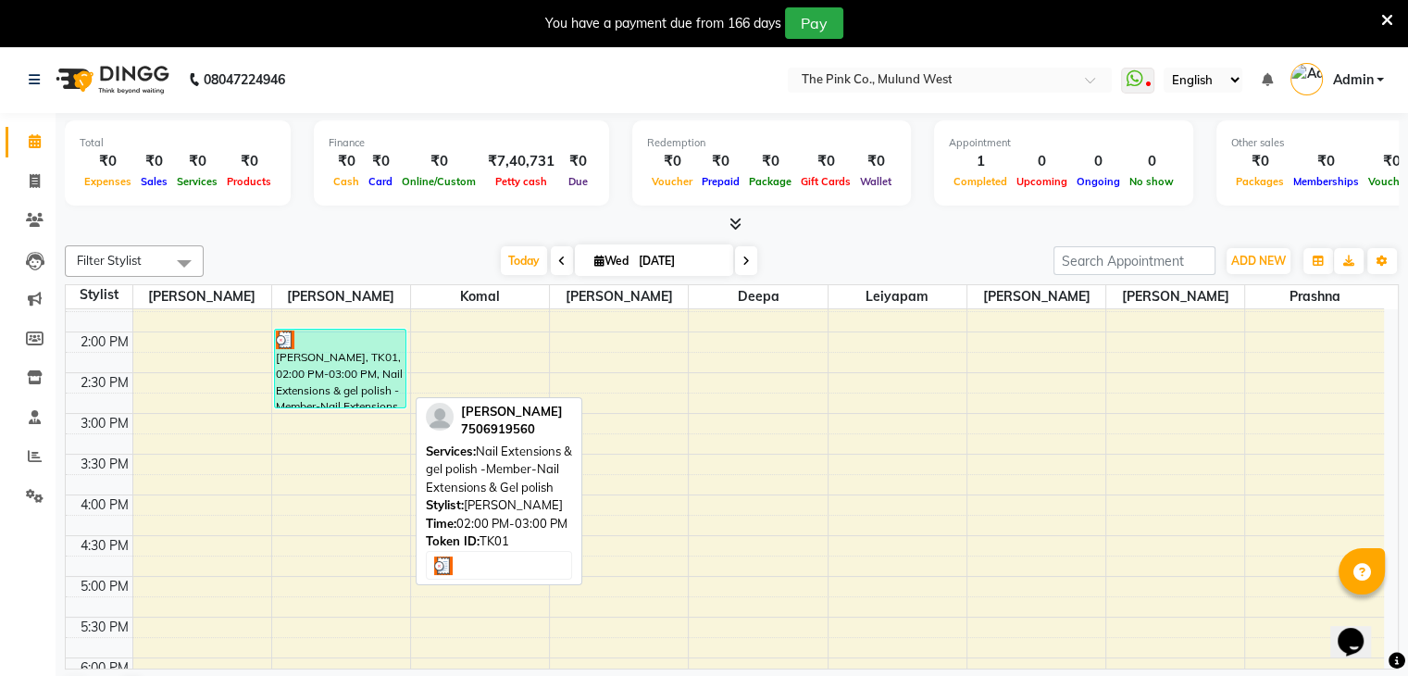
click at [282, 334] on img at bounding box center [285, 339] width 19 height 19
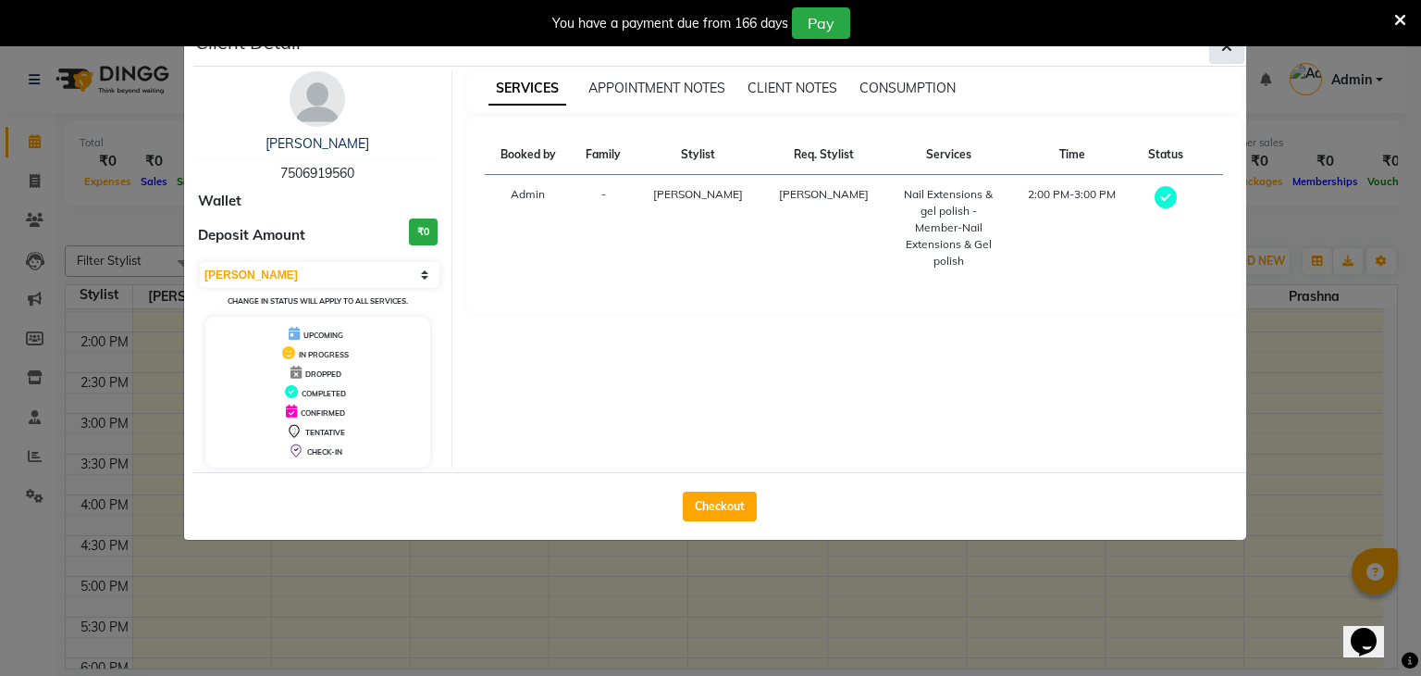
click at [1230, 45] on div "You have a payment due from 166 days Pay" at bounding box center [710, 23] width 1421 height 46
click at [233, 277] on select "Select MARK DONE UPCOMING" at bounding box center [320, 275] width 240 height 26
select select "5"
click at [200, 262] on select "Select MARK DONE UPCOMING" at bounding box center [320, 275] width 240 height 26
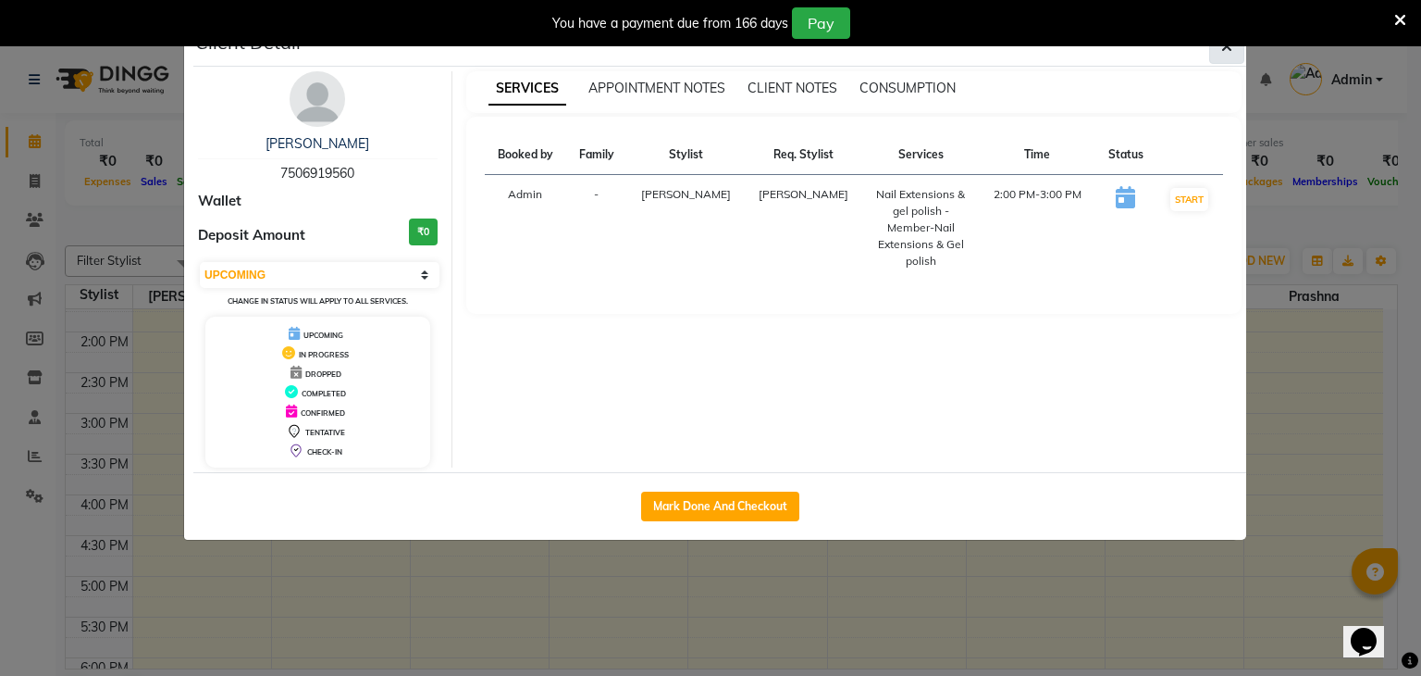
click at [1229, 53] on icon "button" at bounding box center [1227, 46] width 11 height 15
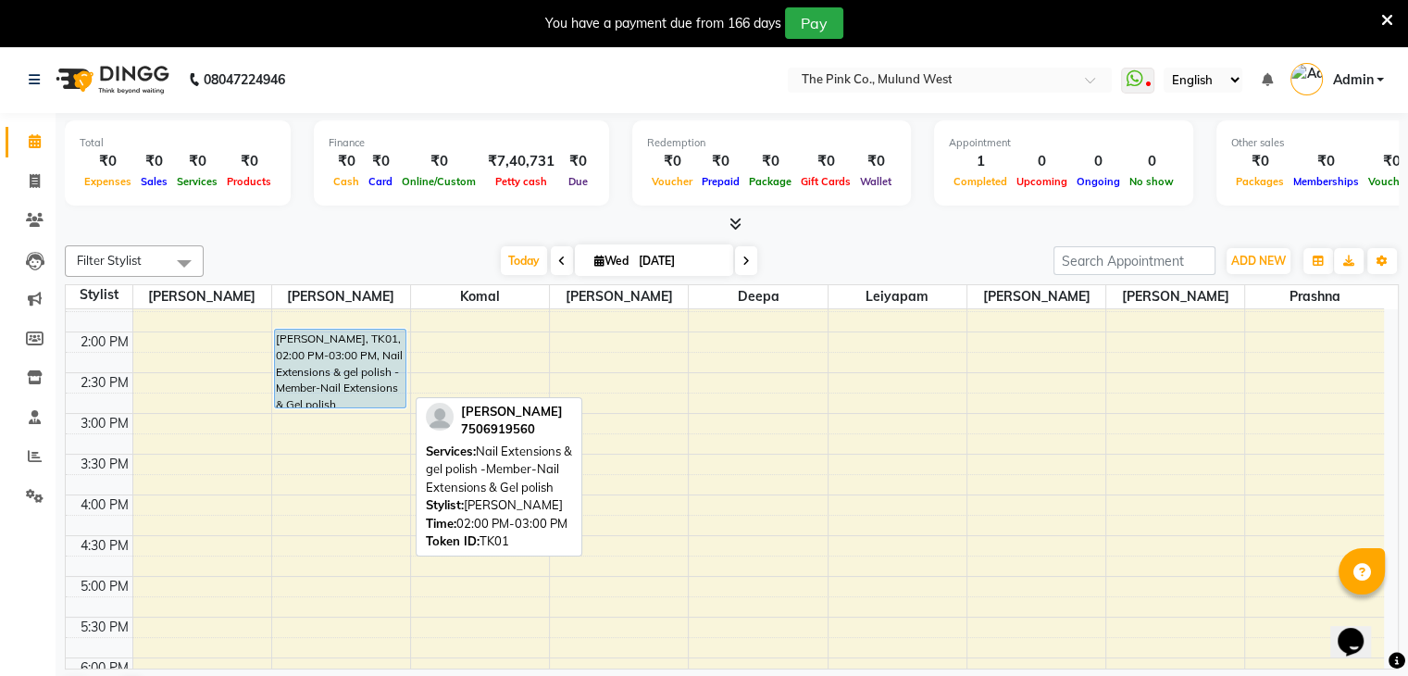
click at [298, 370] on div "Alisha Lalwani, TK01, 02:00 PM-03:00 PM, Nail Extensions & gel polish -Member-N…" at bounding box center [340, 368] width 131 height 78
select select "5"
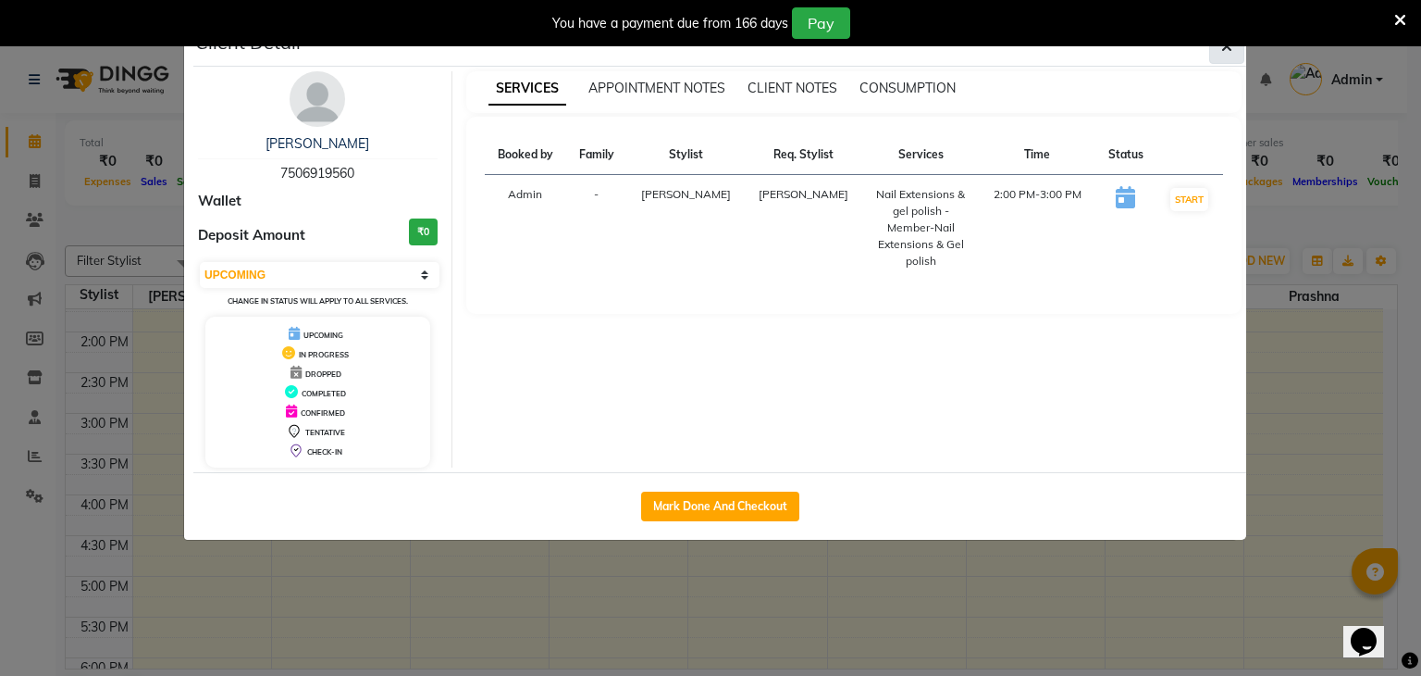
click at [1228, 58] on button "button" at bounding box center [1227, 46] width 35 height 35
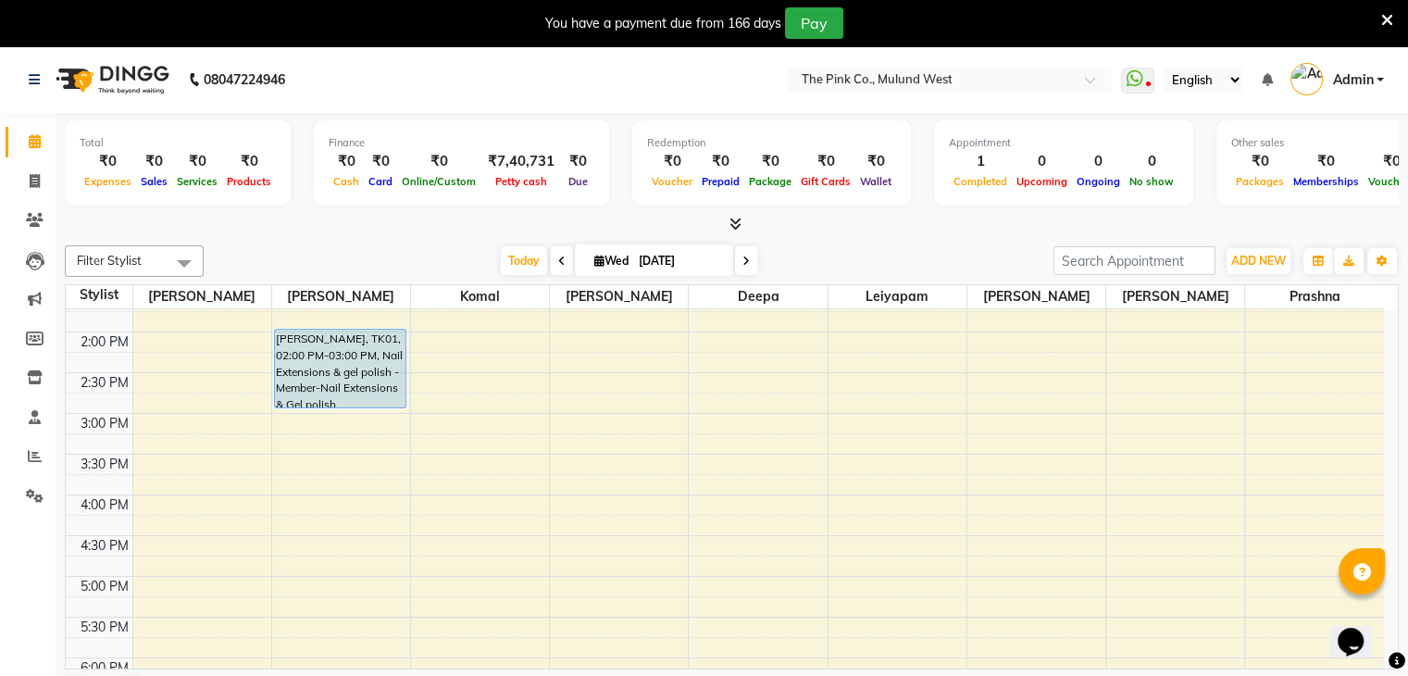
click at [1388, 19] on icon at bounding box center [1387, 20] width 12 height 17
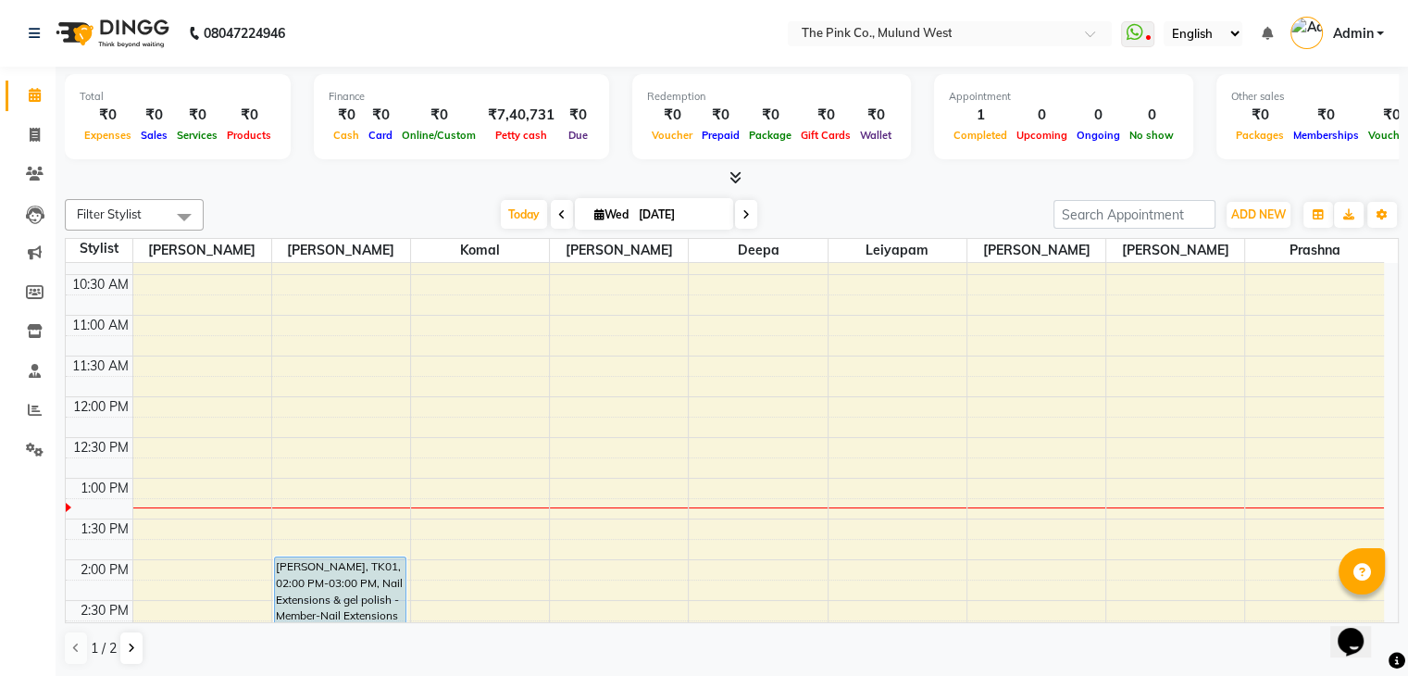
scroll to position [111, 0]
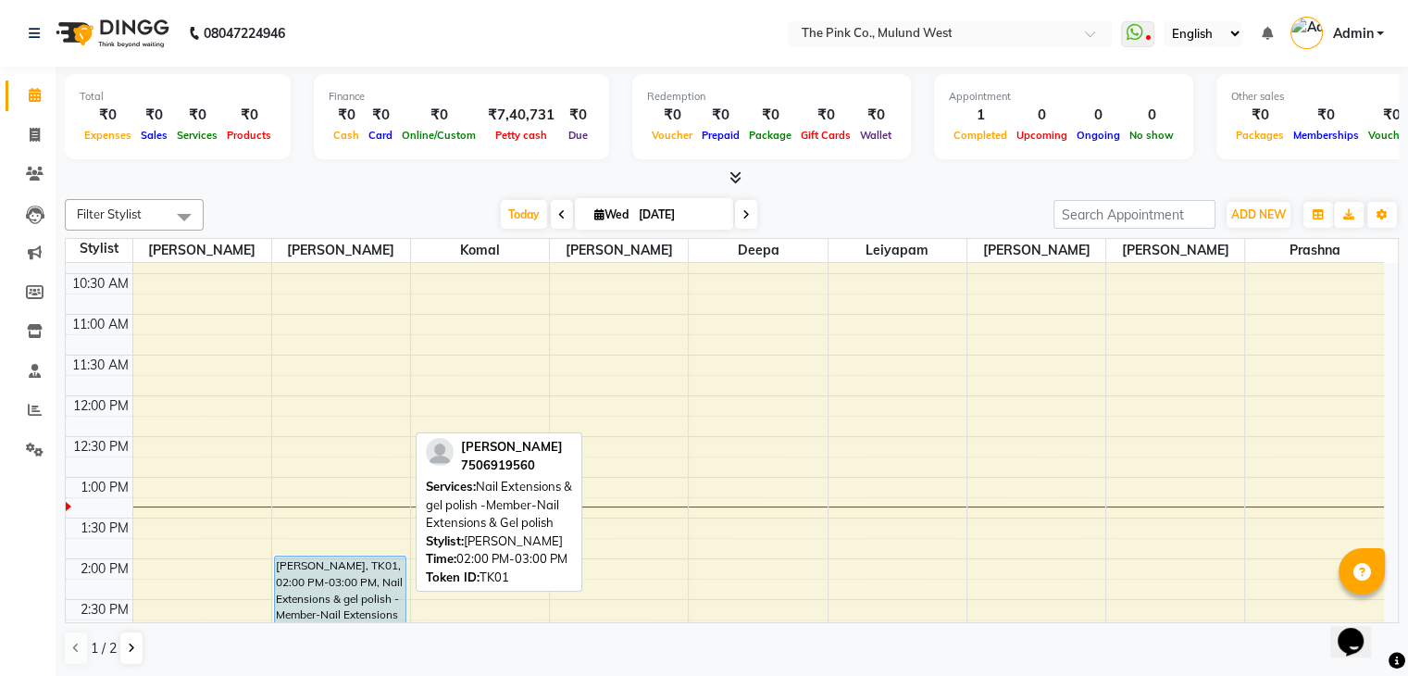
click at [323, 577] on div "Alisha Lalwani, TK01, 02:00 PM-03:00 PM, Nail Extensions & gel polish -Member-N…" at bounding box center [340, 595] width 131 height 78
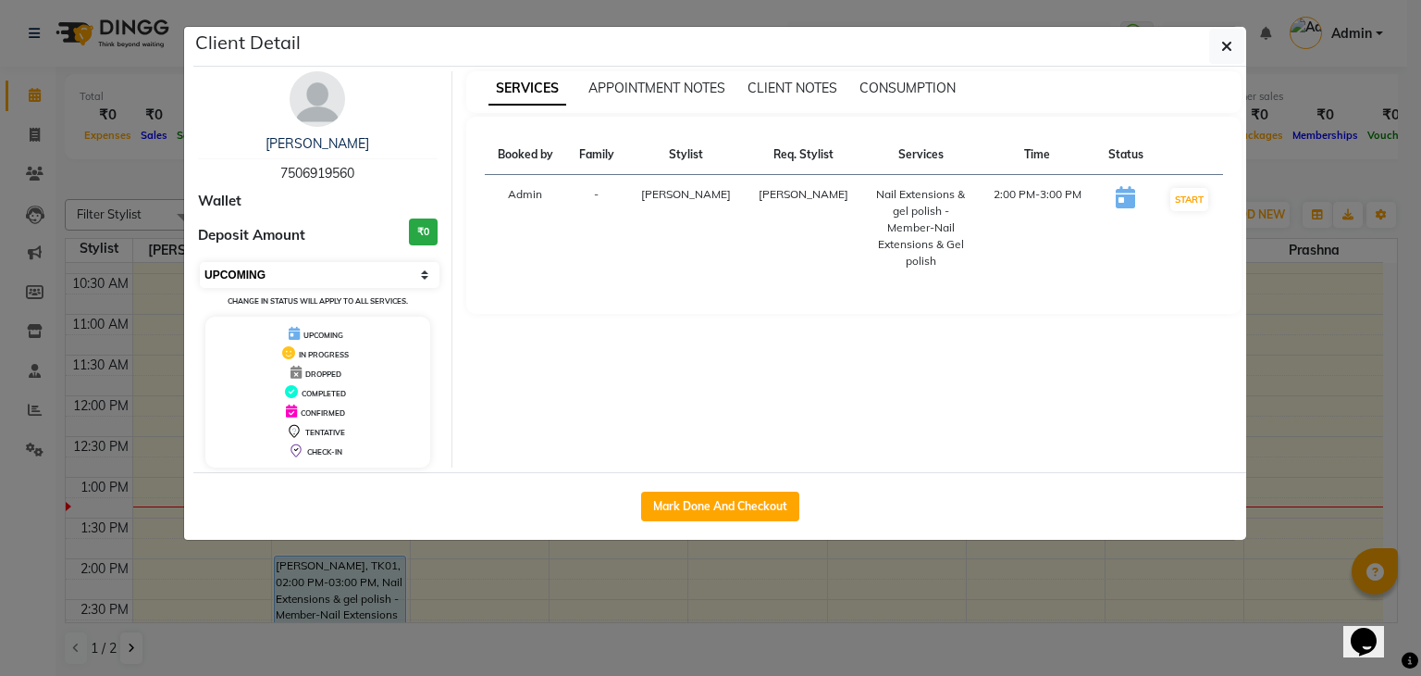
click at [292, 264] on select "Select IN SERVICE CONFIRMED TENTATIVE CHECK IN MARK DONE DROPPED UPCOMING" at bounding box center [320, 275] width 240 height 26
select select "3"
click at [200, 262] on select "Select IN SERVICE CONFIRMED TENTATIVE CHECK IN MARK DONE DROPPED UPCOMING" at bounding box center [320, 275] width 240 height 26
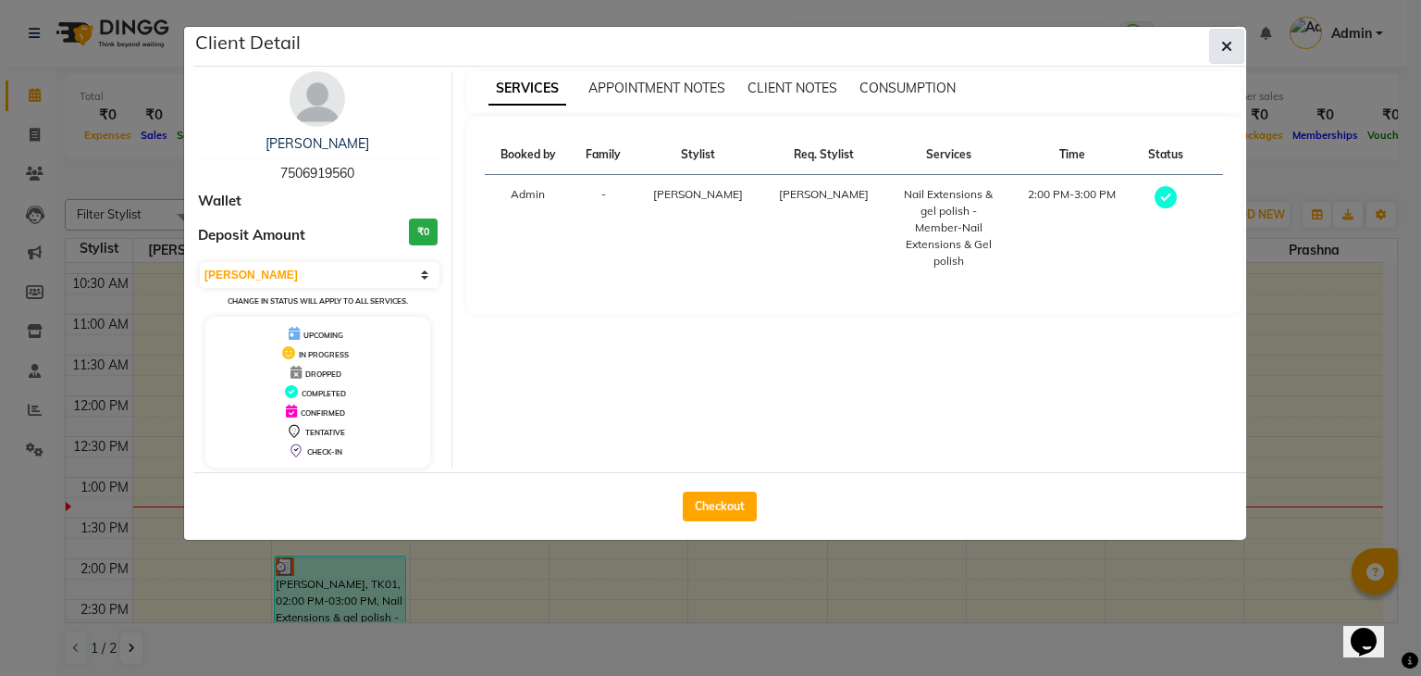
click at [1225, 44] on icon "button" at bounding box center [1227, 46] width 11 height 15
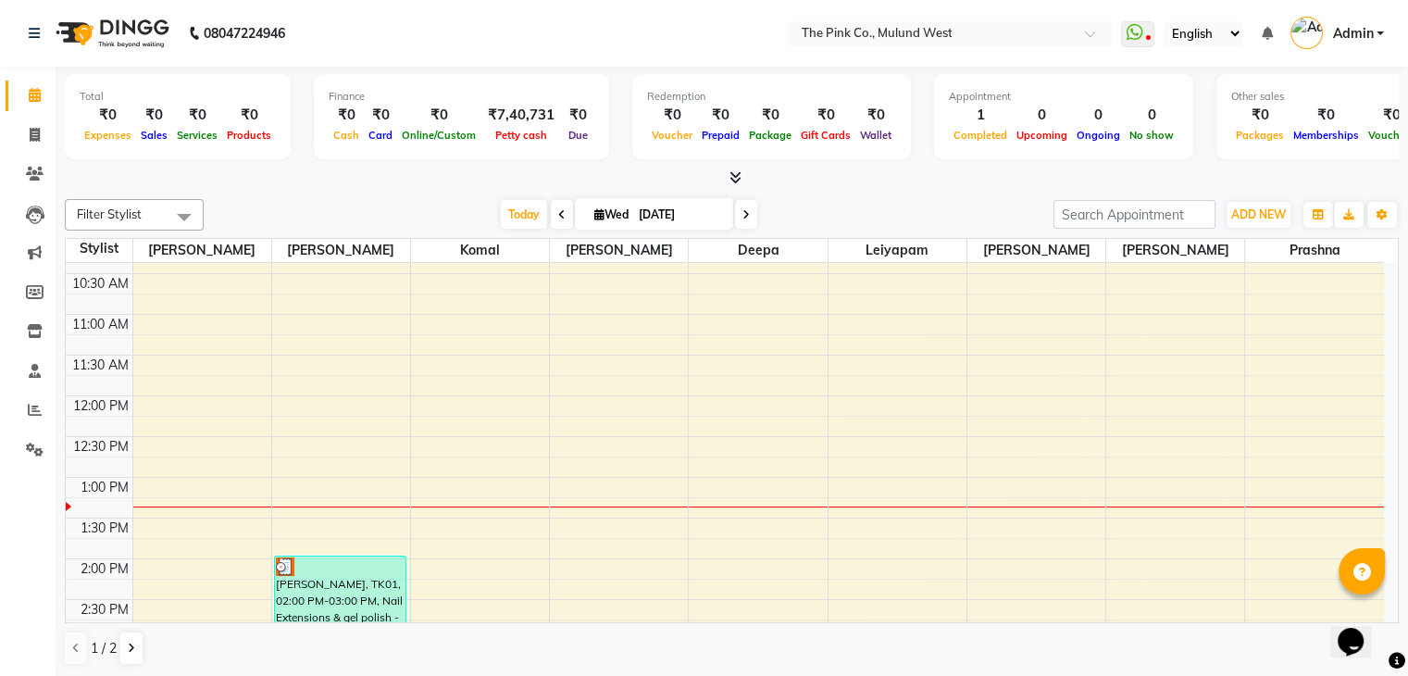
scroll to position [281, 0]
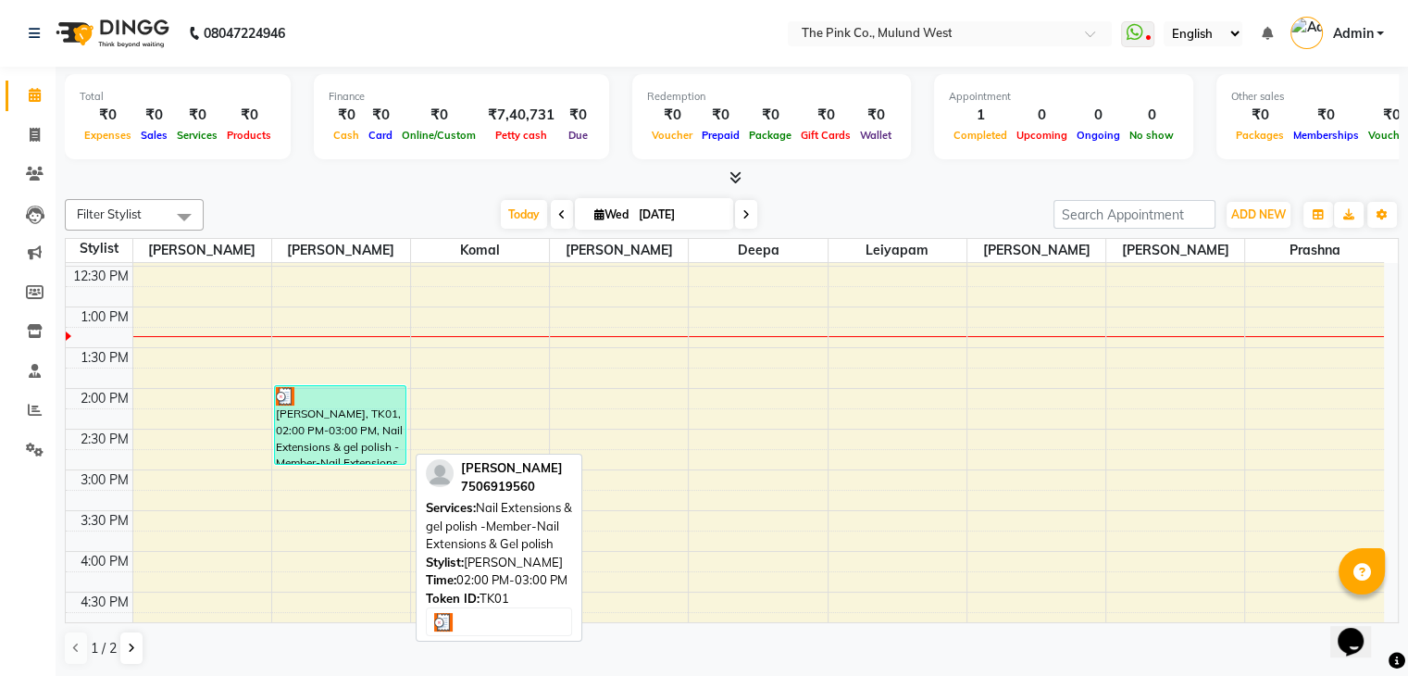
click at [312, 423] on div "Alisha Lalwani, TK01, 02:00 PM-03:00 PM, Nail Extensions & gel polish -Member-N…" at bounding box center [340, 425] width 131 height 78
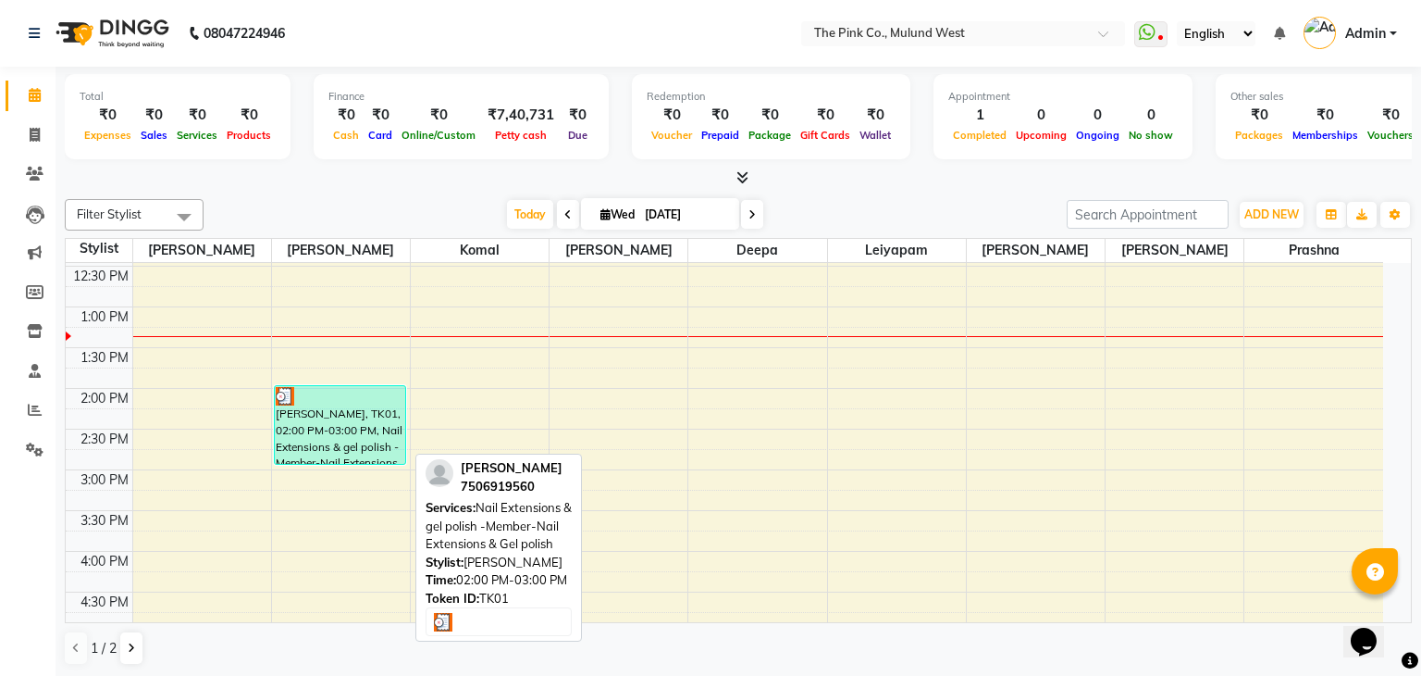
select select "3"
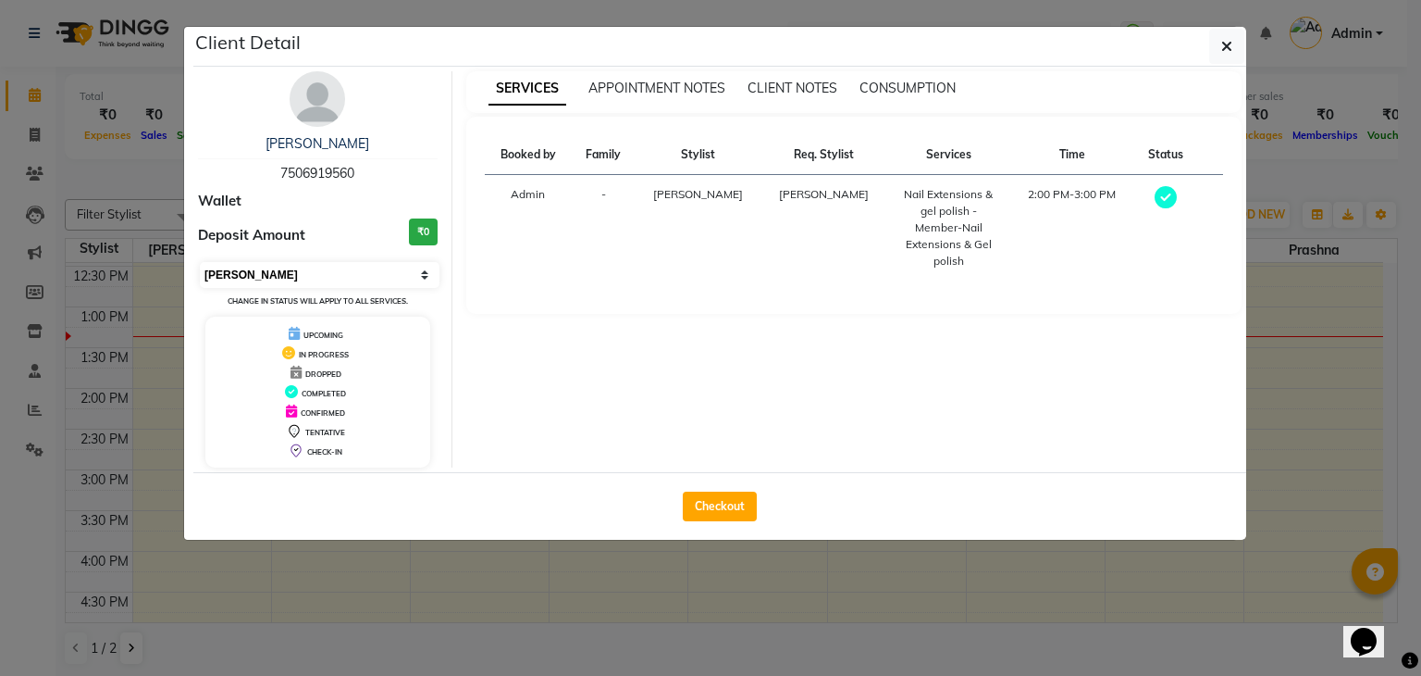
click at [339, 279] on select "Select MARK DONE UPCOMING" at bounding box center [320, 275] width 240 height 26
click at [200, 262] on select "Select MARK DONE UPCOMING" at bounding box center [320, 275] width 240 height 26
click at [1233, 43] on button "button" at bounding box center [1227, 46] width 35 height 35
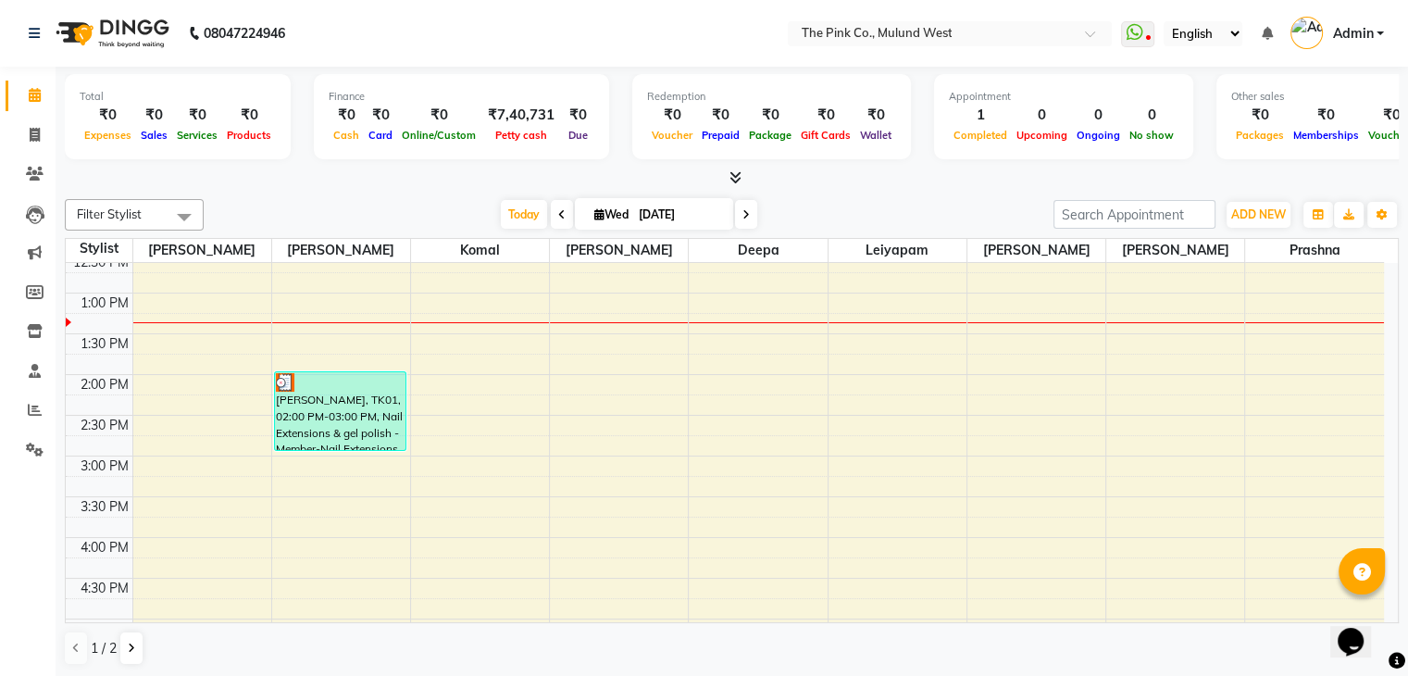
scroll to position [307, 0]
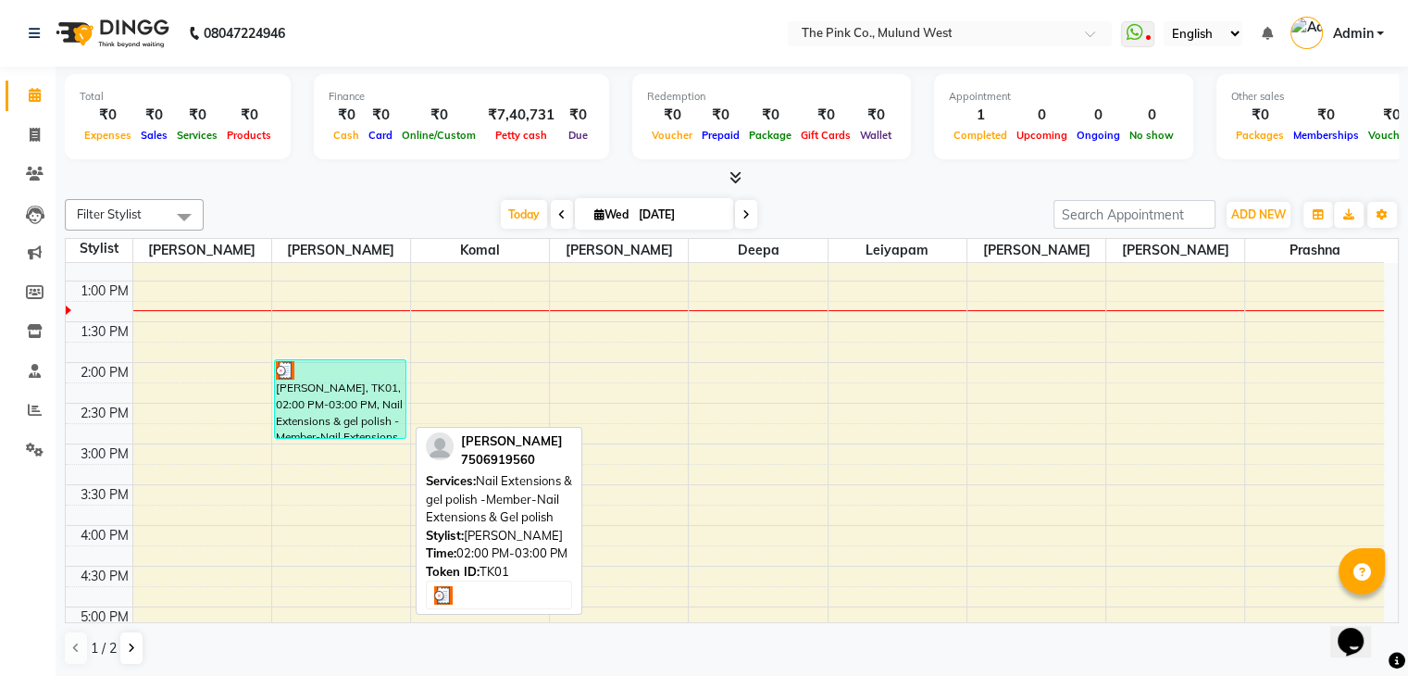
click at [337, 403] on div "Alisha Lalwani, TK01, 02:00 PM-03:00 PM, Nail Extensions & gel polish -Member-N…" at bounding box center [340, 399] width 131 height 78
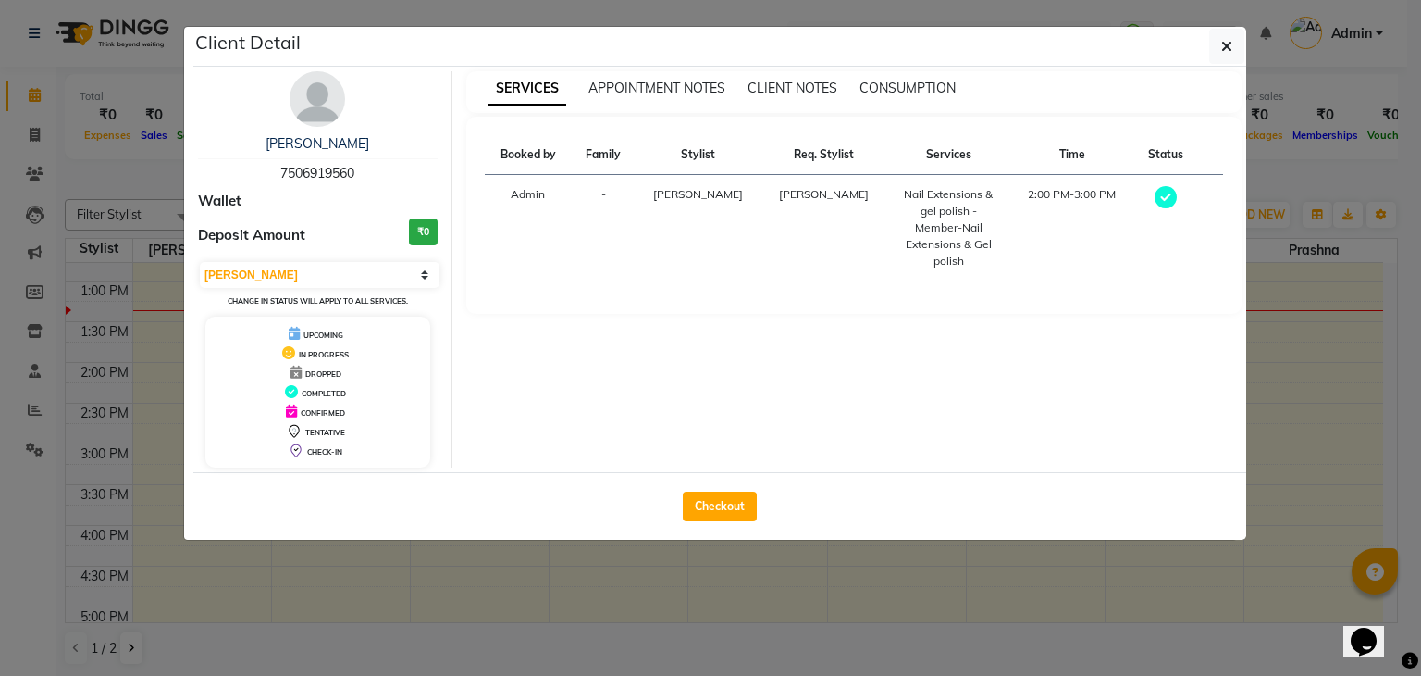
click at [345, 257] on div "Alisha Lalwani 7506919560 Wallet Deposit Amount ₹0 Select MARK DONE UPCOMING Ch…" at bounding box center [318, 269] width 268 height 396
click at [345, 277] on select "Select MARK DONE UPCOMING" at bounding box center [320, 275] width 240 height 26
select select "5"
click at [200, 262] on select "Select MARK DONE UPCOMING" at bounding box center [320, 275] width 240 height 26
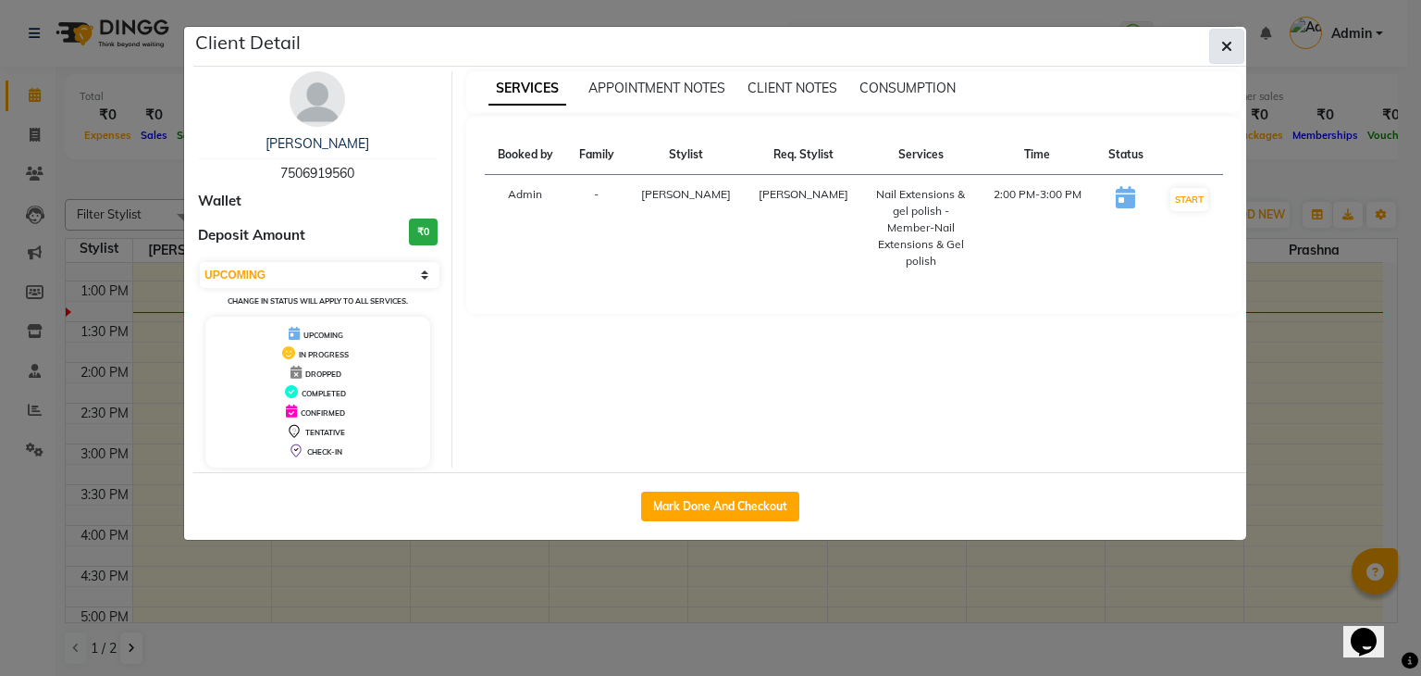
click at [1240, 35] on button "button" at bounding box center [1227, 46] width 35 height 35
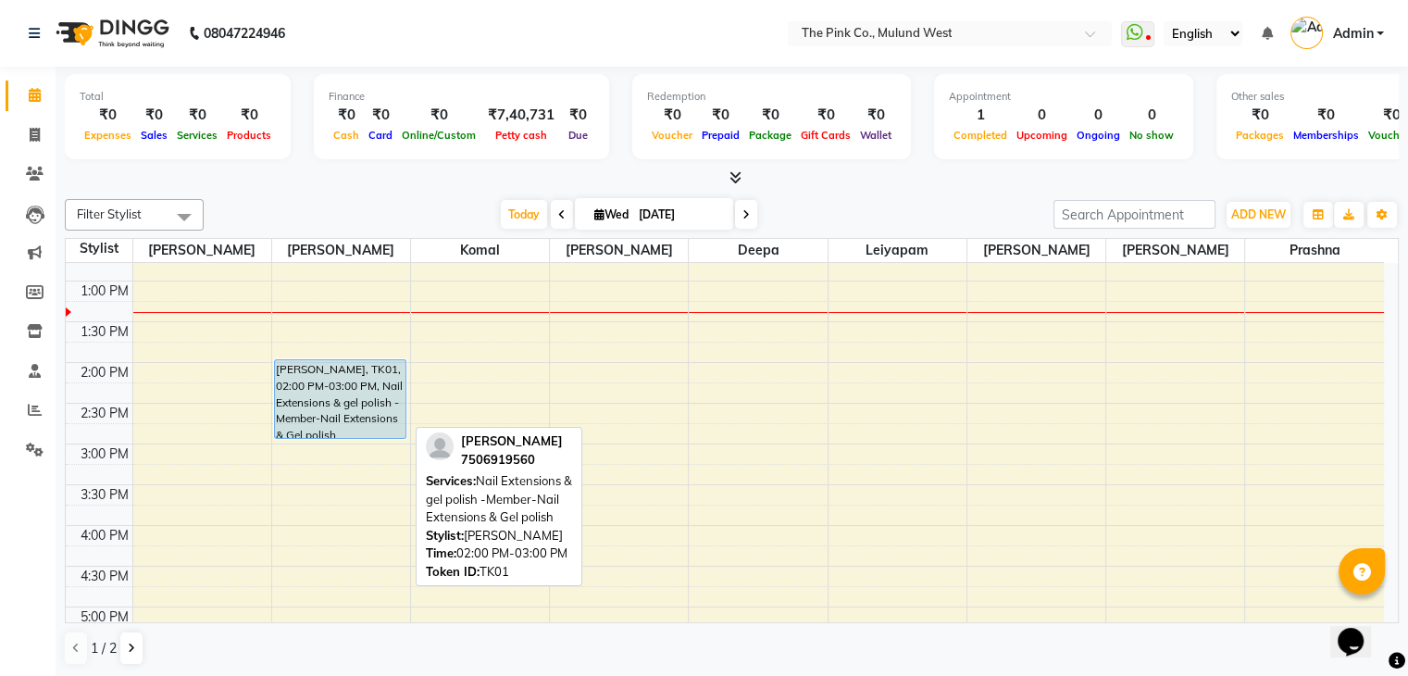
click at [315, 369] on div "Alisha Lalwani, TK01, 02:00 PM-03:00 PM, Nail Extensions & gel polish -Member-N…" at bounding box center [340, 399] width 131 height 78
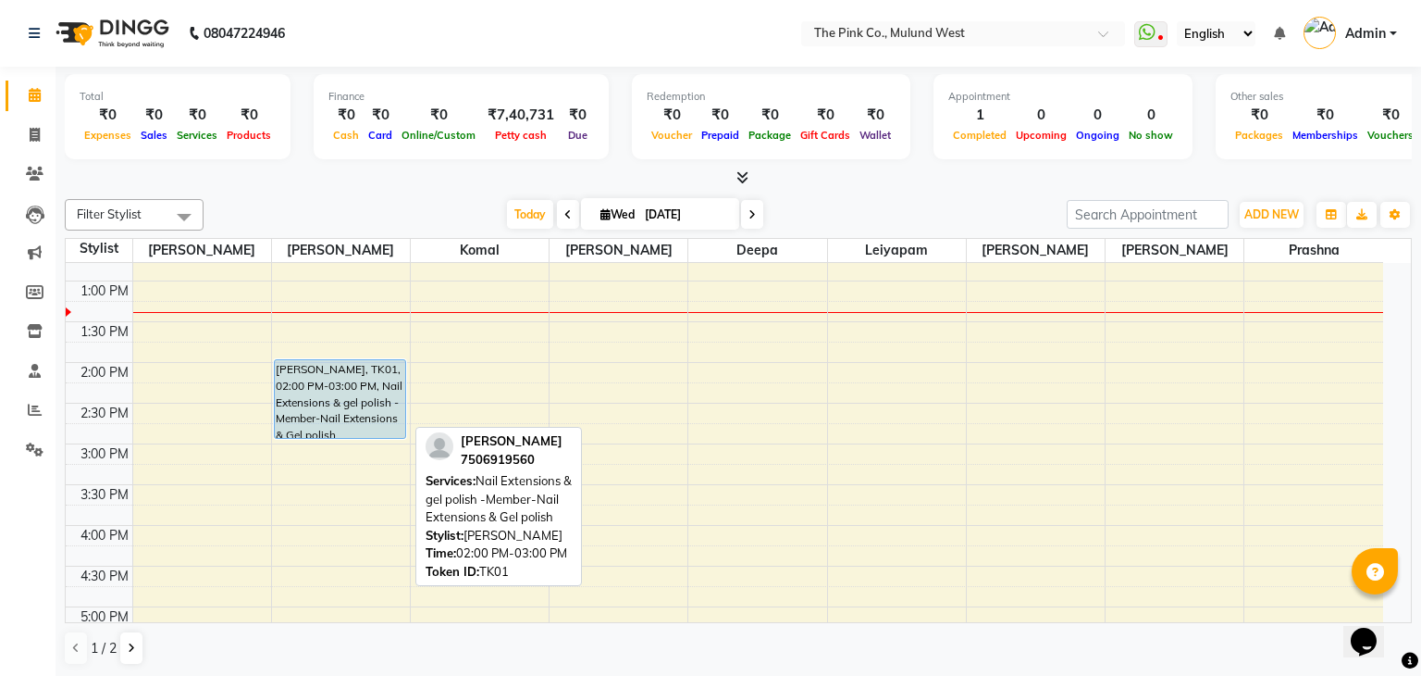
select select "5"
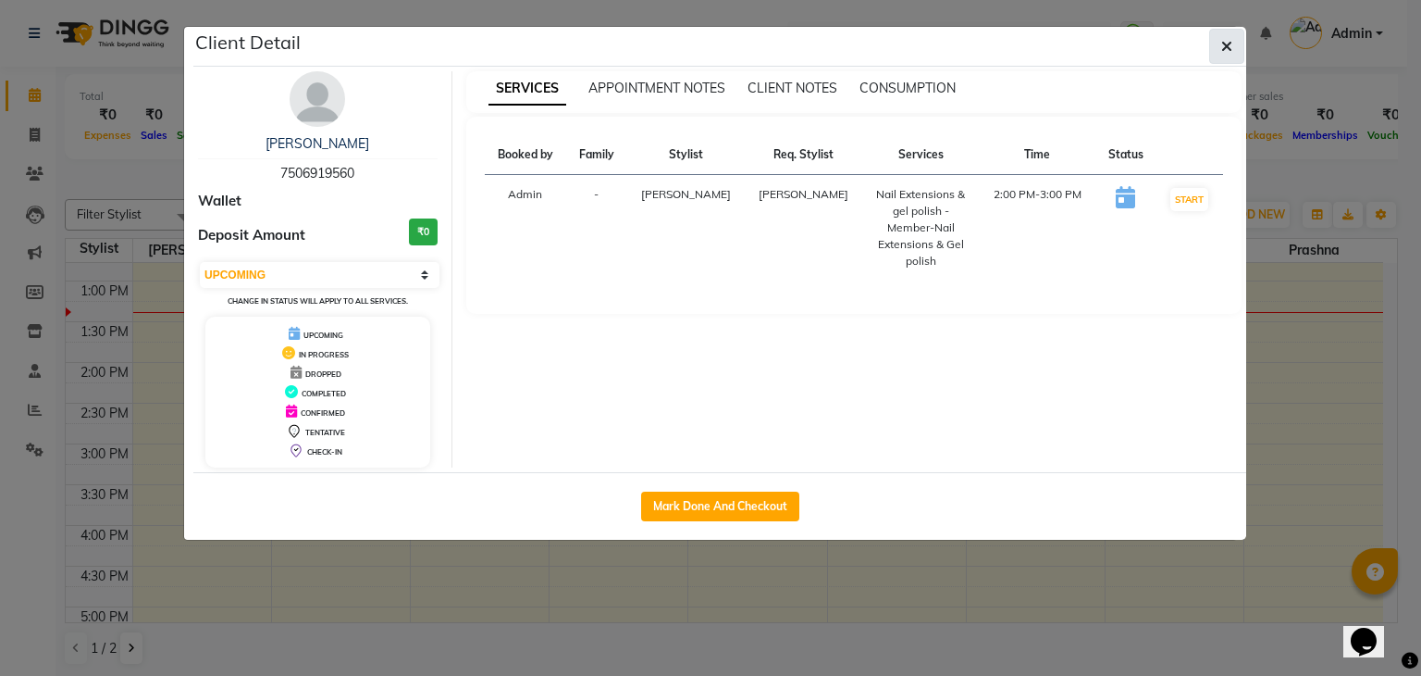
click at [1234, 57] on button "button" at bounding box center [1227, 46] width 35 height 35
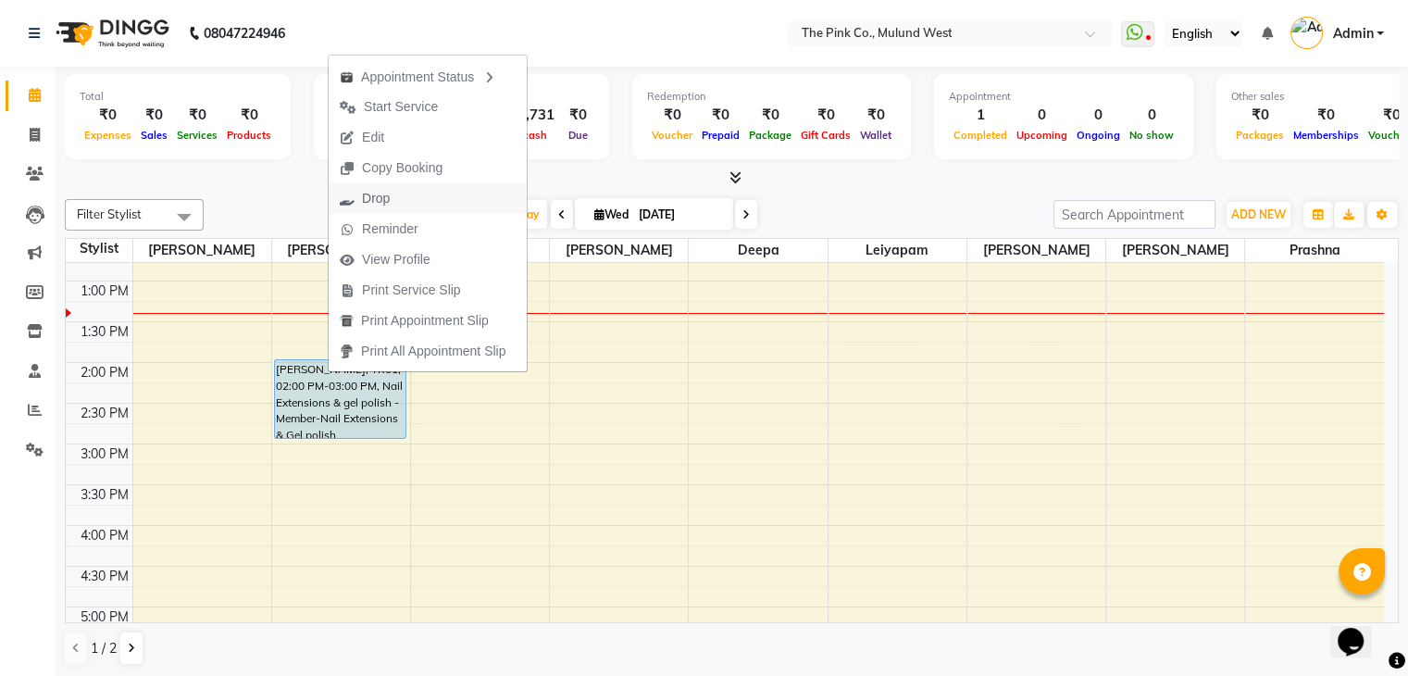
click at [372, 201] on span "Drop" at bounding box center [376, 198] width 28 height 19
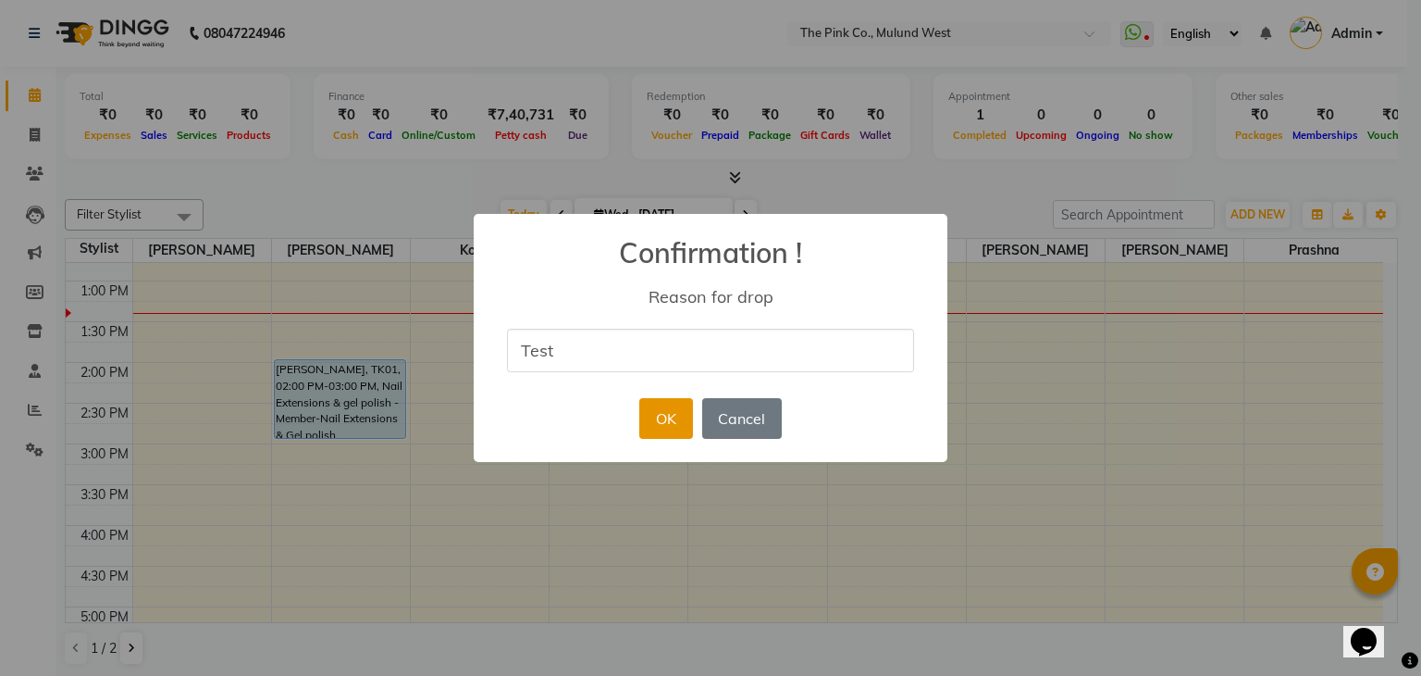
type input "Test"
click at [664, 426] on button "OK" at bounding box center [665, 418] width 53 height 41
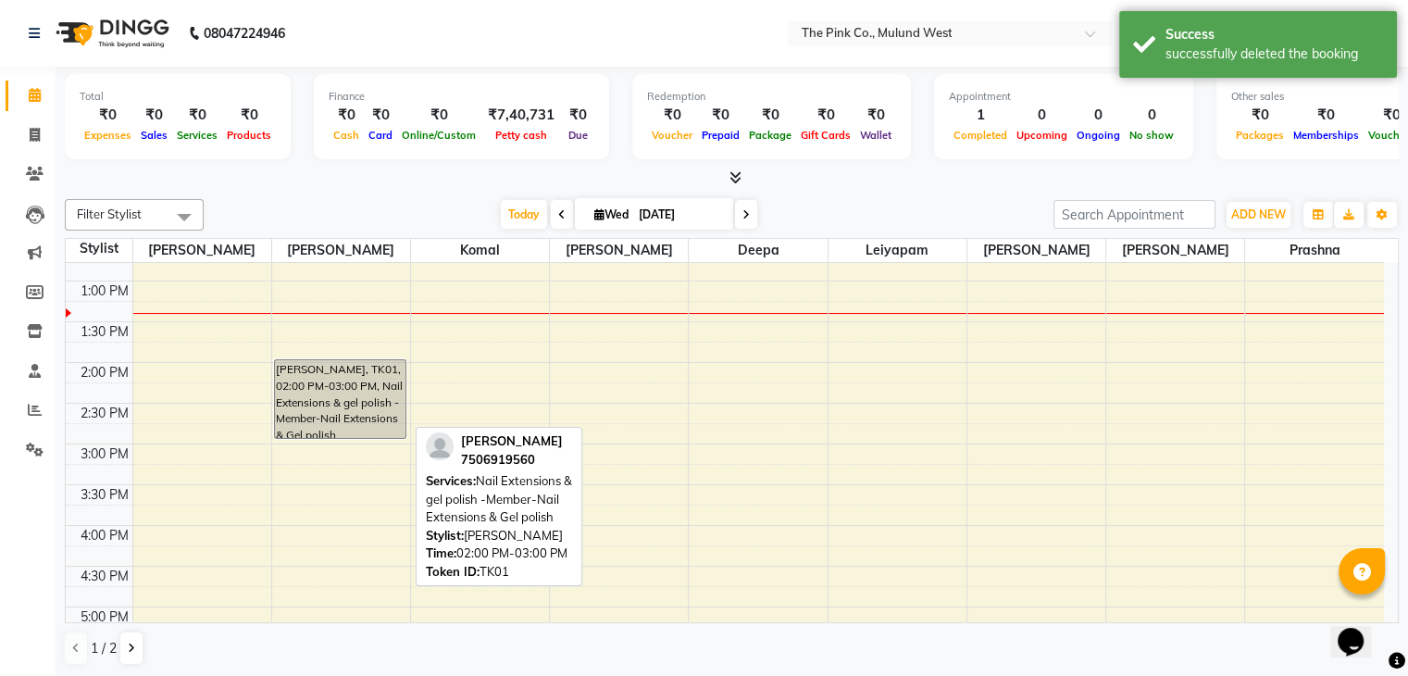
click at [337, 378] on div "Alisha Lalwani, TK01, 02:00 PM-03:00 PM, Nail Extensions & gel polish -Member-N…" at bounding box center [340, 399] width 131 height 78
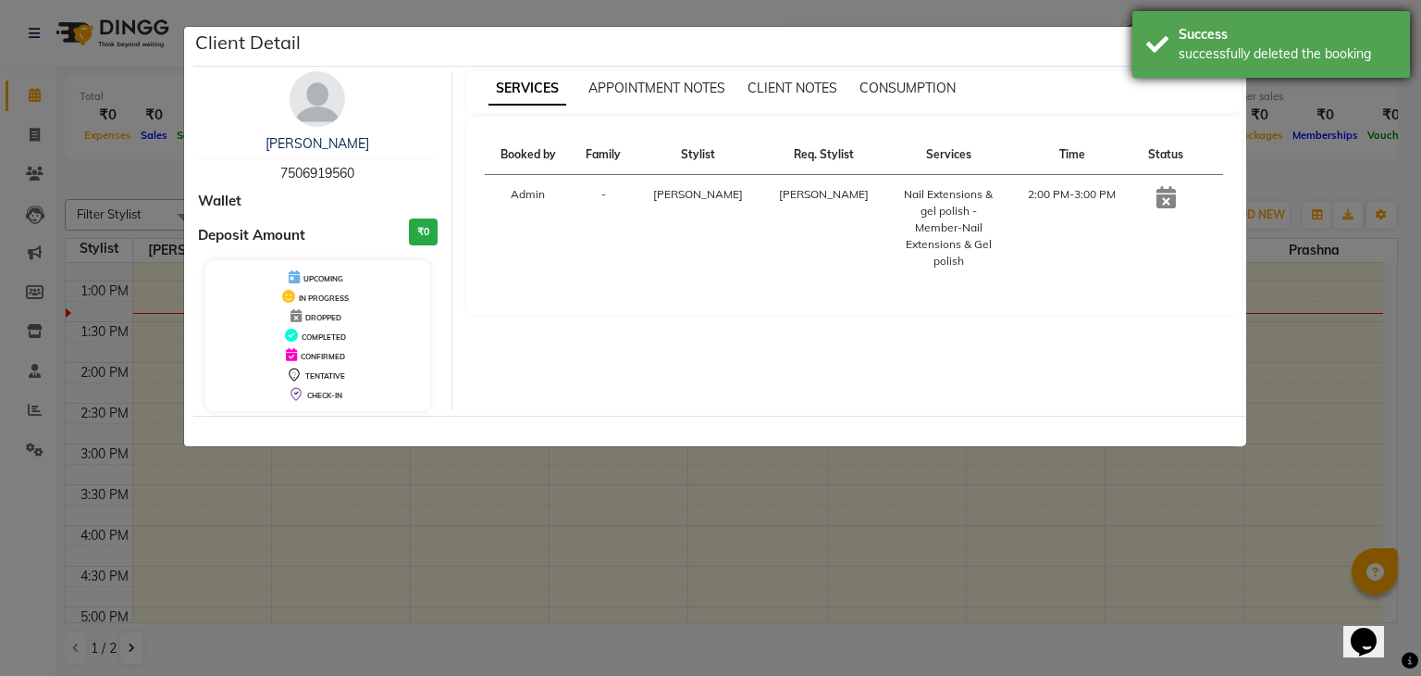
click at [1202, 41] on div "Success" at bounding box center [1287, 34] width 217 height 19
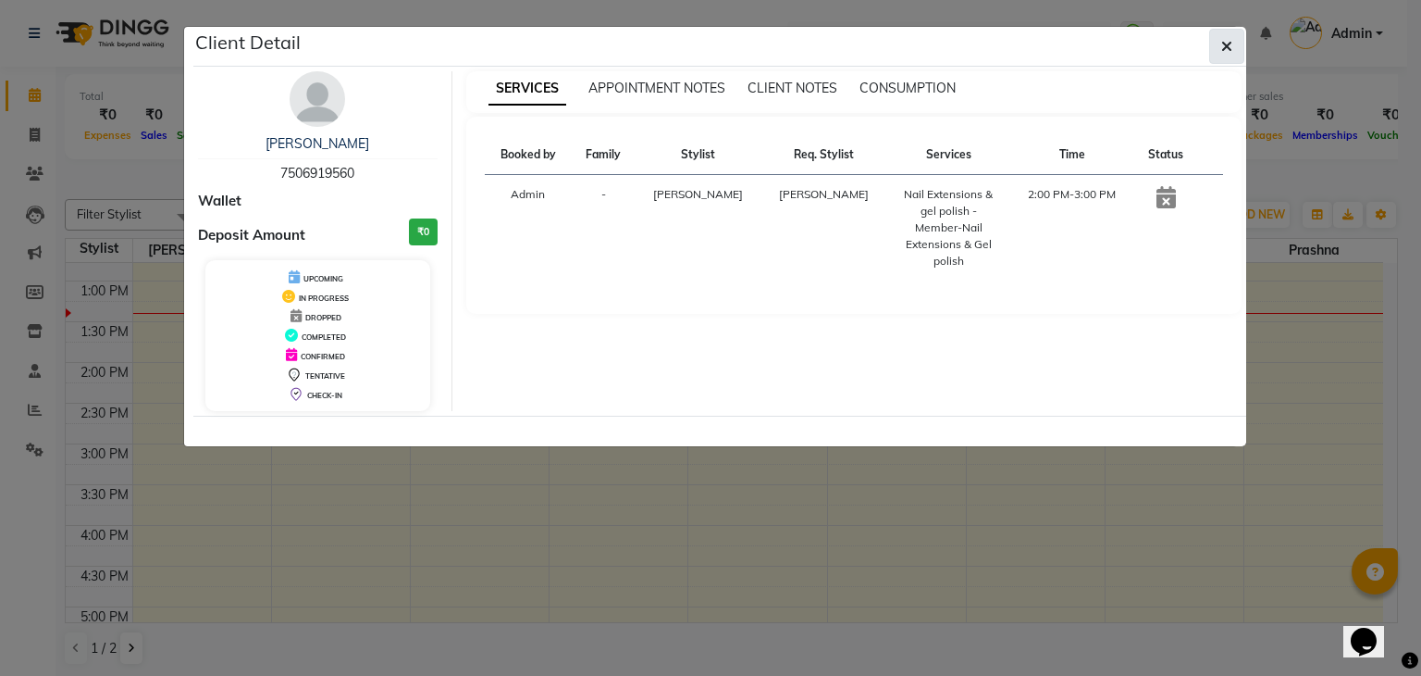
click at [1228, 44] on icon "button" at bounding box center [1227, 46] width 11 height 15
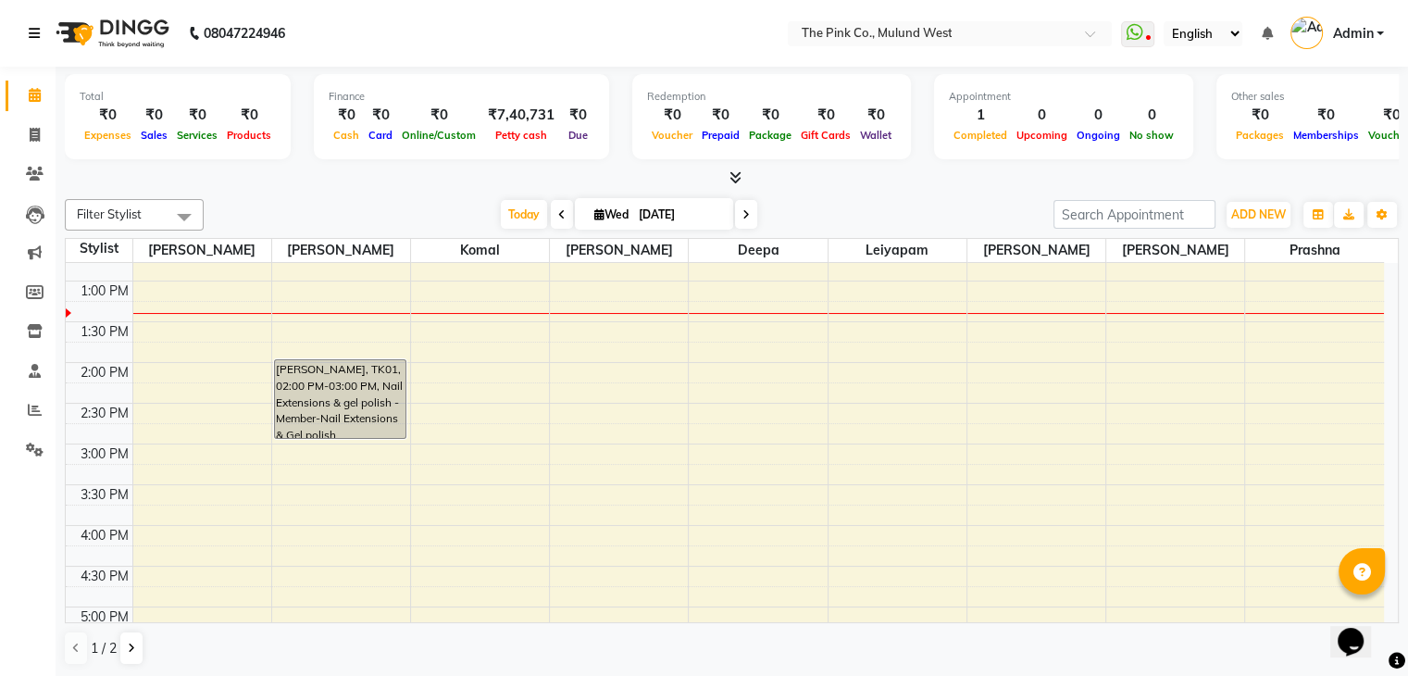
click at [29, 31] on icon at bounding box center [34, 33] width 11 height 13
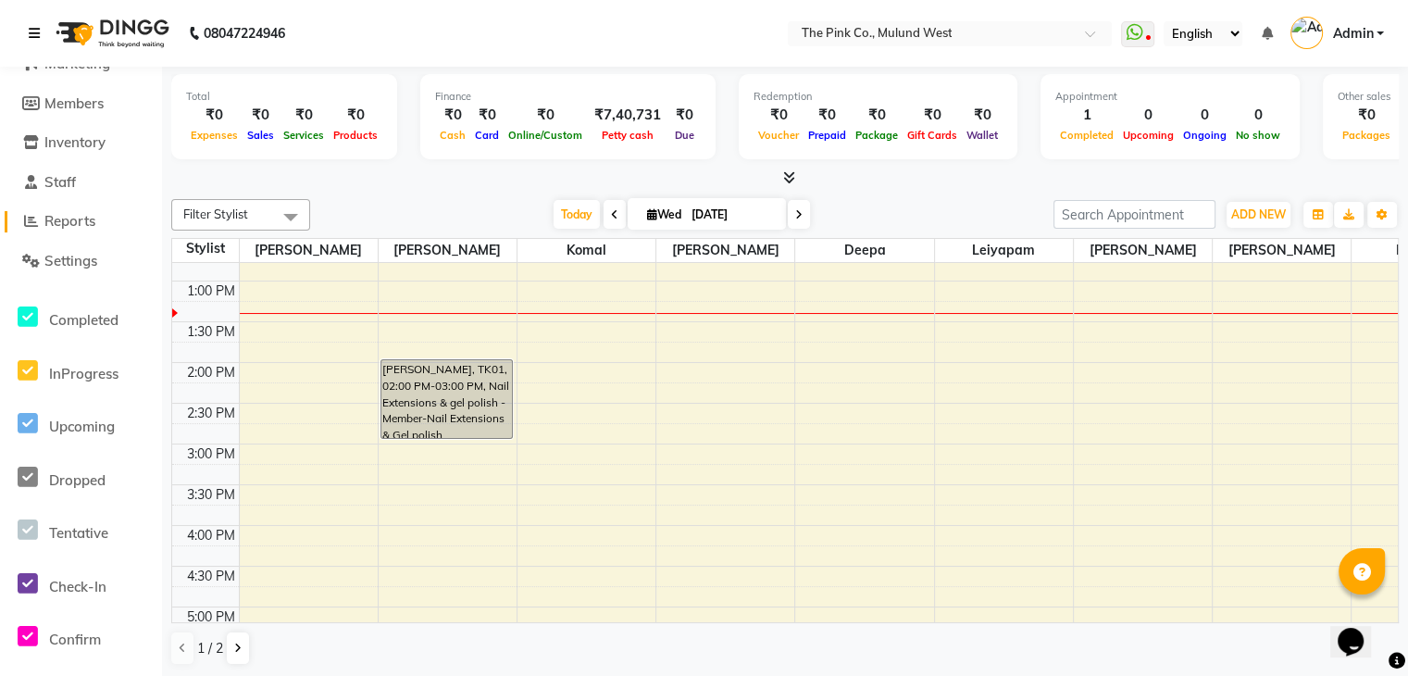
scroll to position [194, 0]
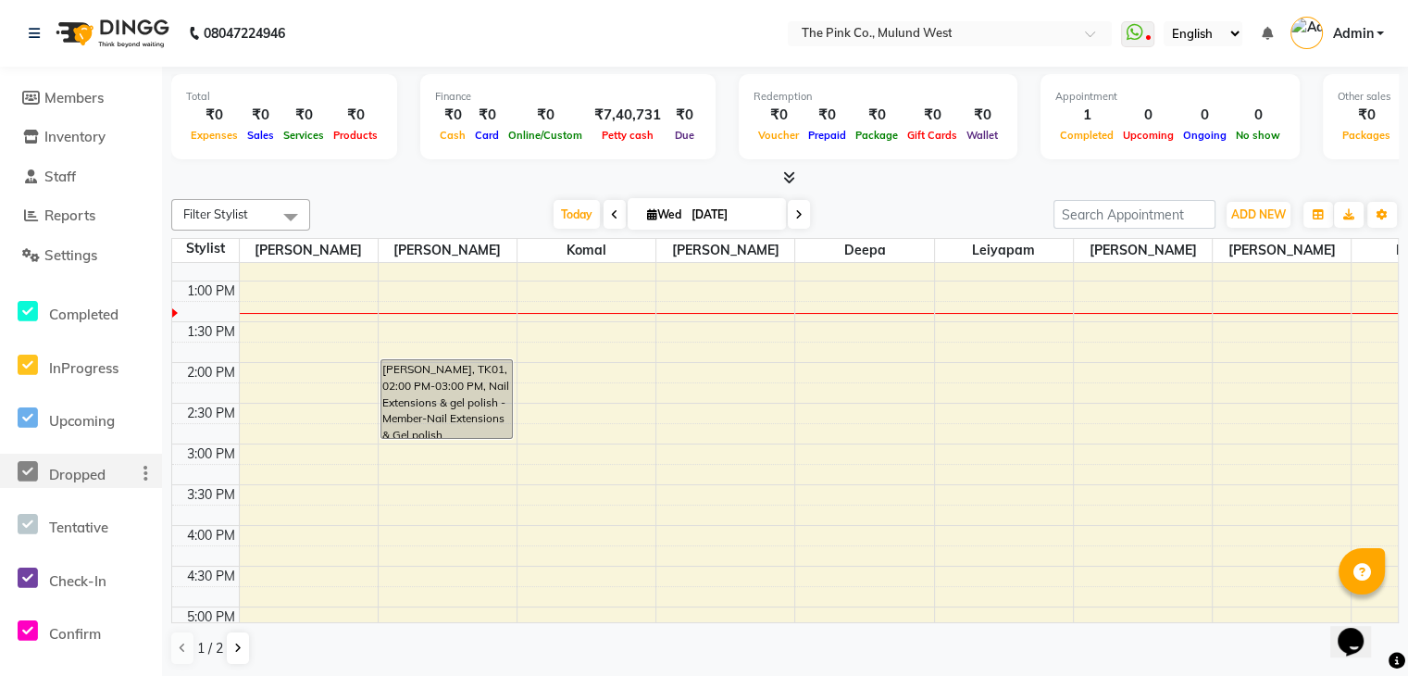
click at [29, 468] on icon at bounding box center [28, 471] width 20 height 23
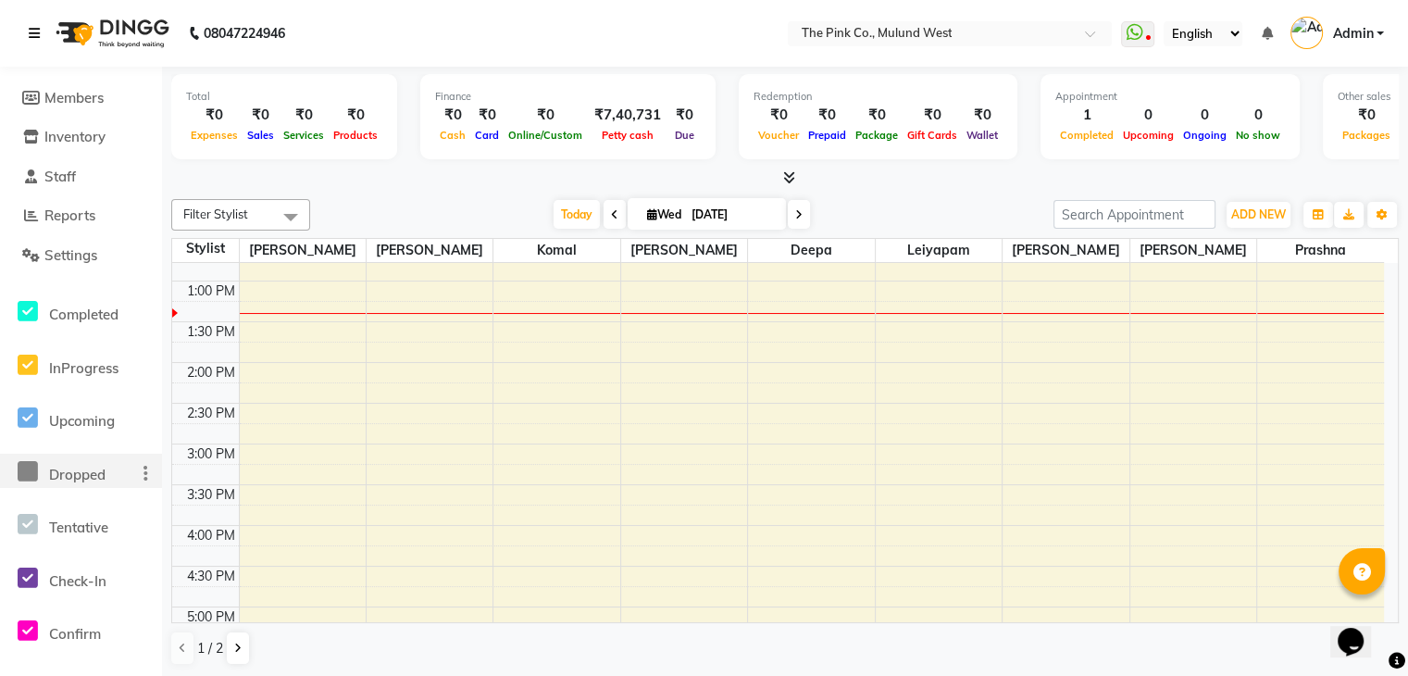
click at [33, 27] on icon at bounding box center [34, 33] width 11 height 13
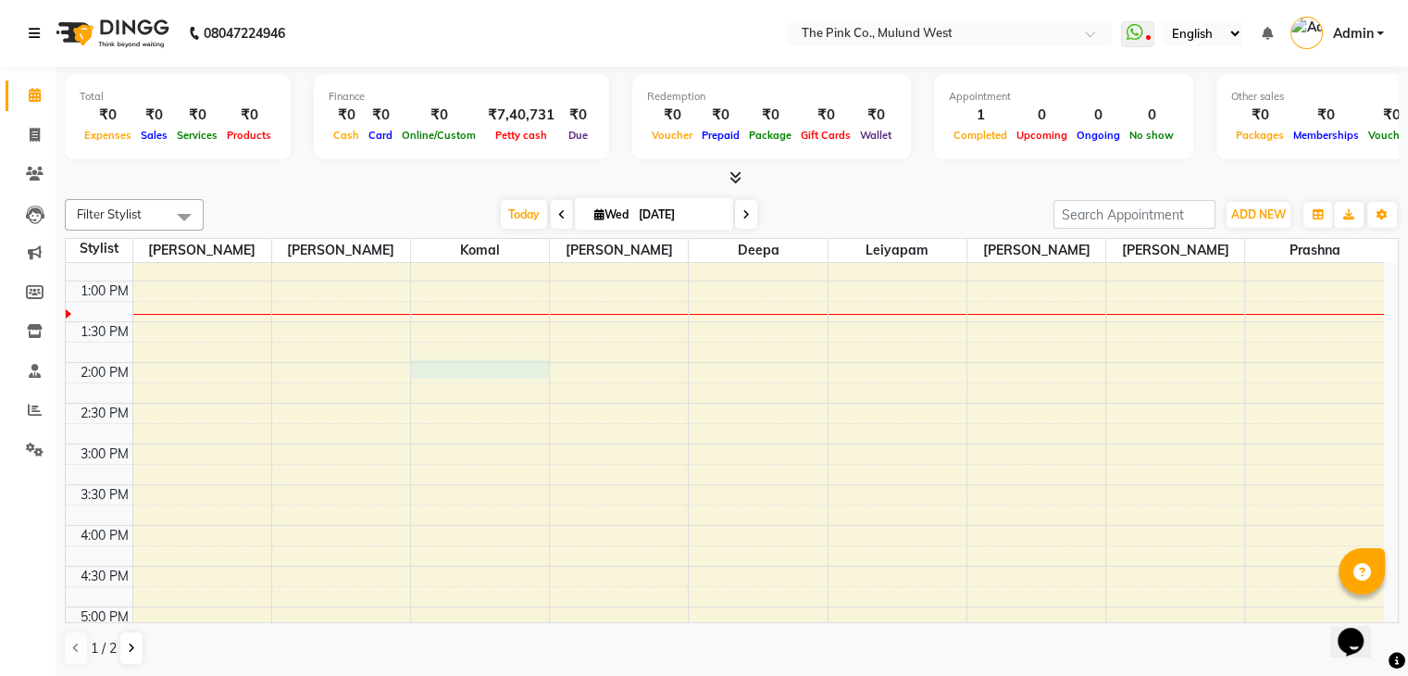
click at [444, 357] on div "9:00 AM 9:30 AM 10:00 AM 10:30 AM 11:00 AM 11:30 AM 12:00 PM 12:30 PM 1:00 PM 1…" at bounding box center [725, 485] width 1318 height 1058
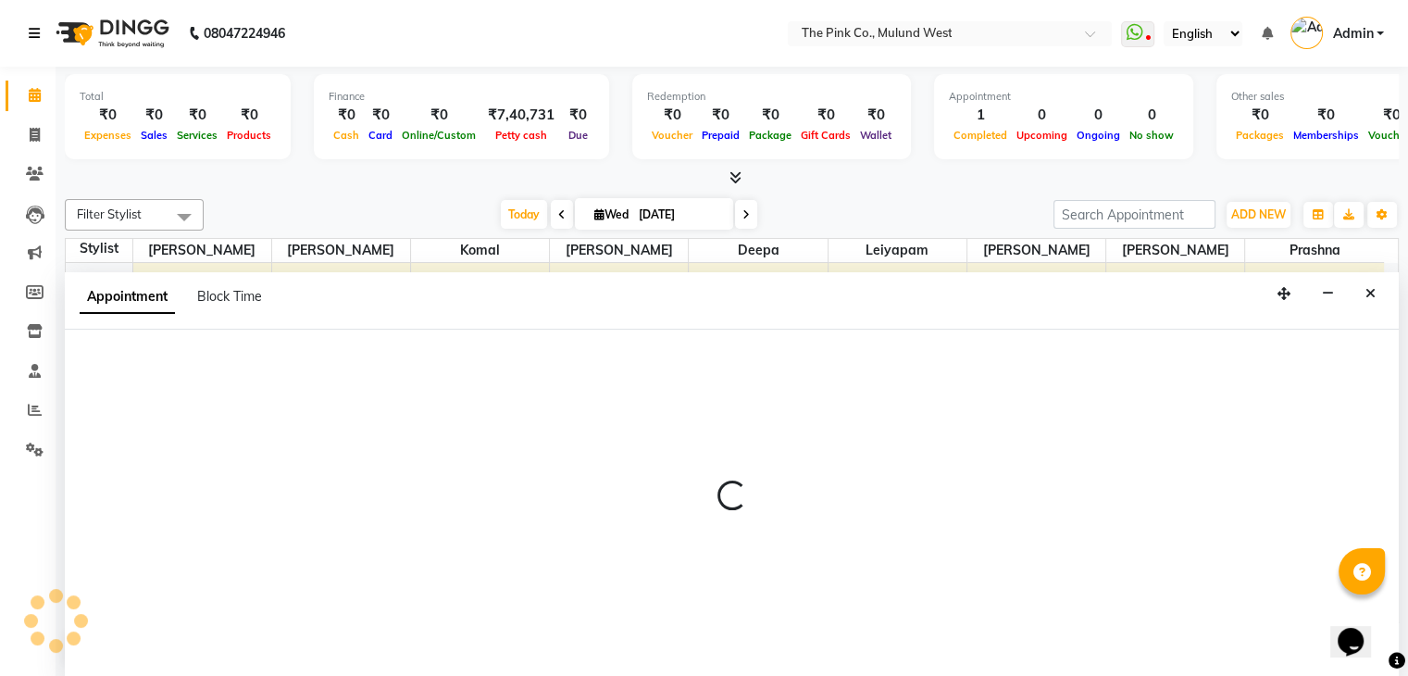
scroll to position [1, 0]
select select "19997"
select select "840"
select select "tentative"
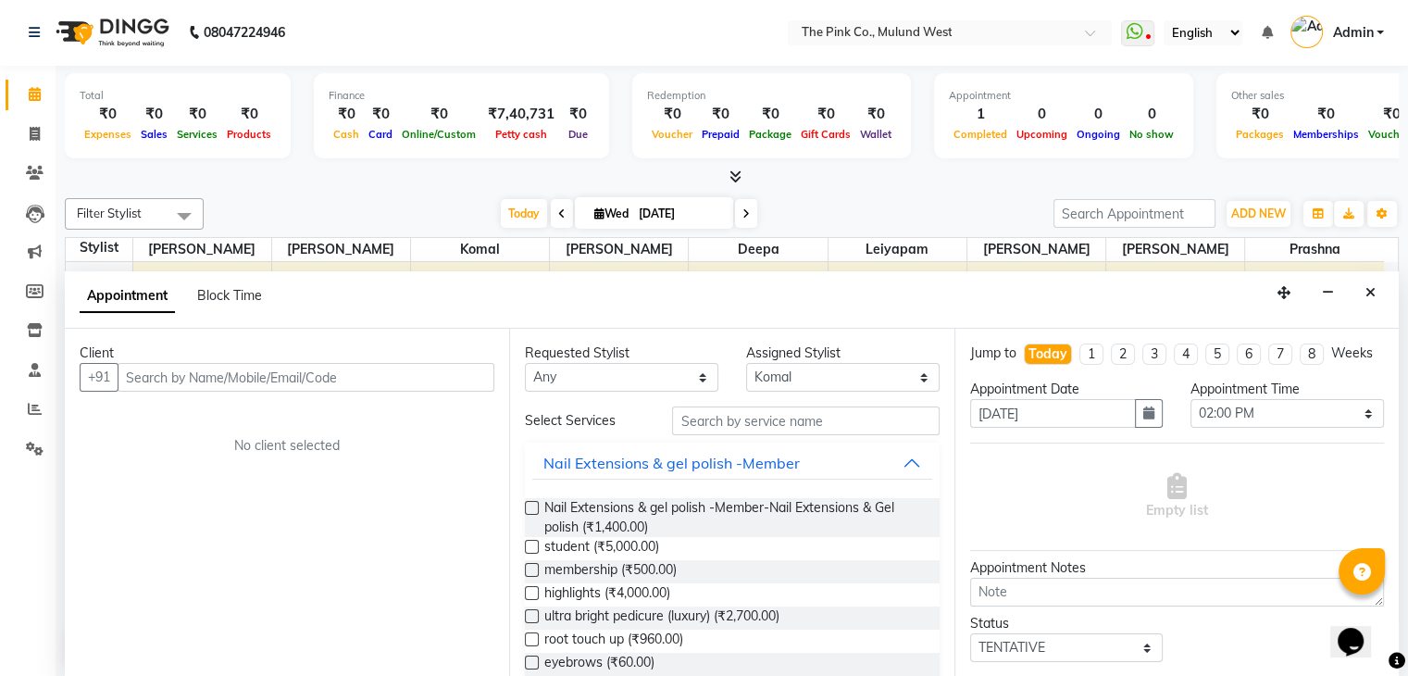
click at [329, 367] on input "text" at bounding box center [306, 377] width 377 height 29
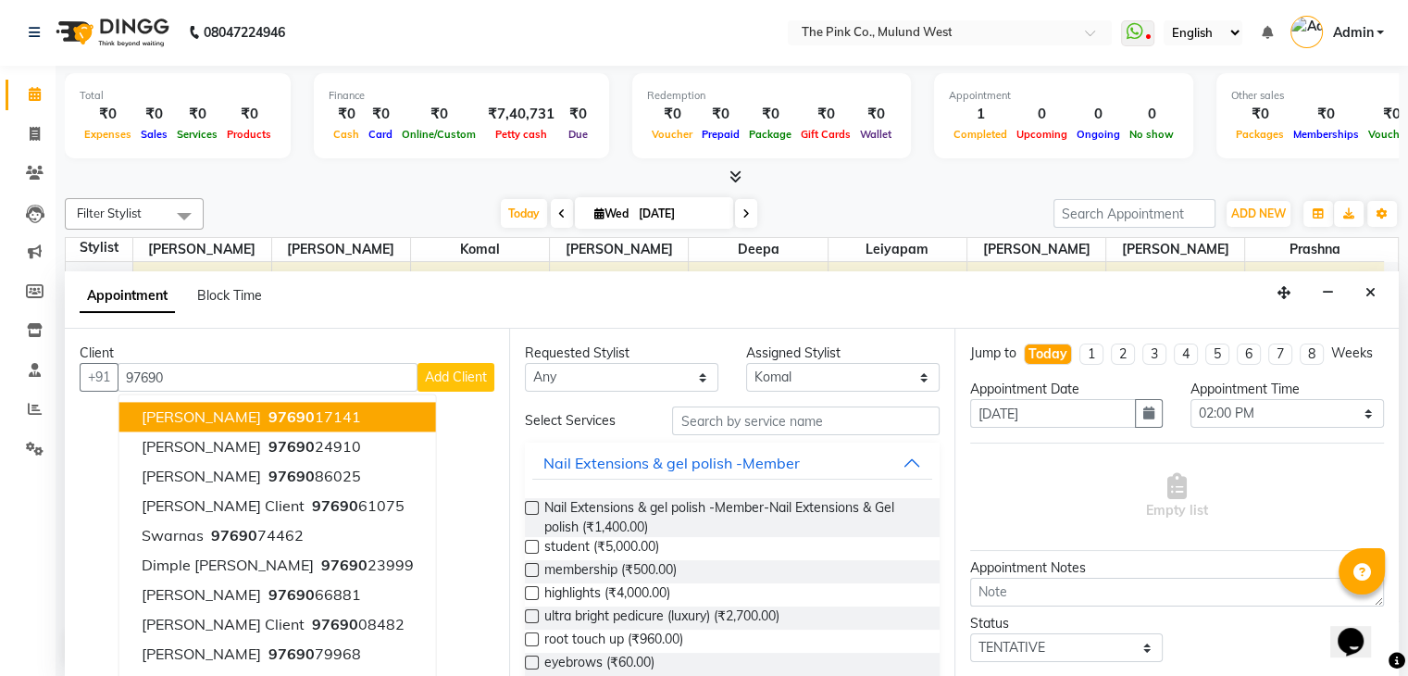
click at [200, 408] on span "Mahendra Ding" at bounding box center [201, 417] width 119 height 19
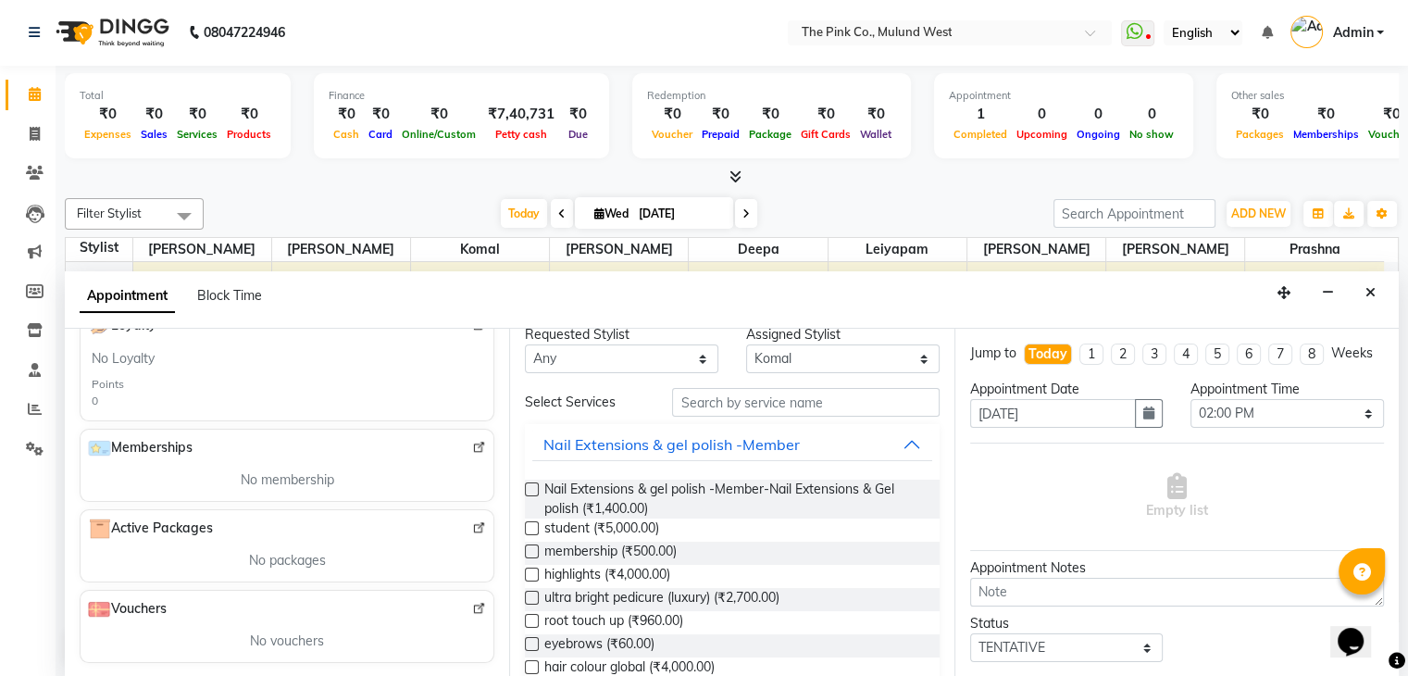
scroll to position [0, 0]
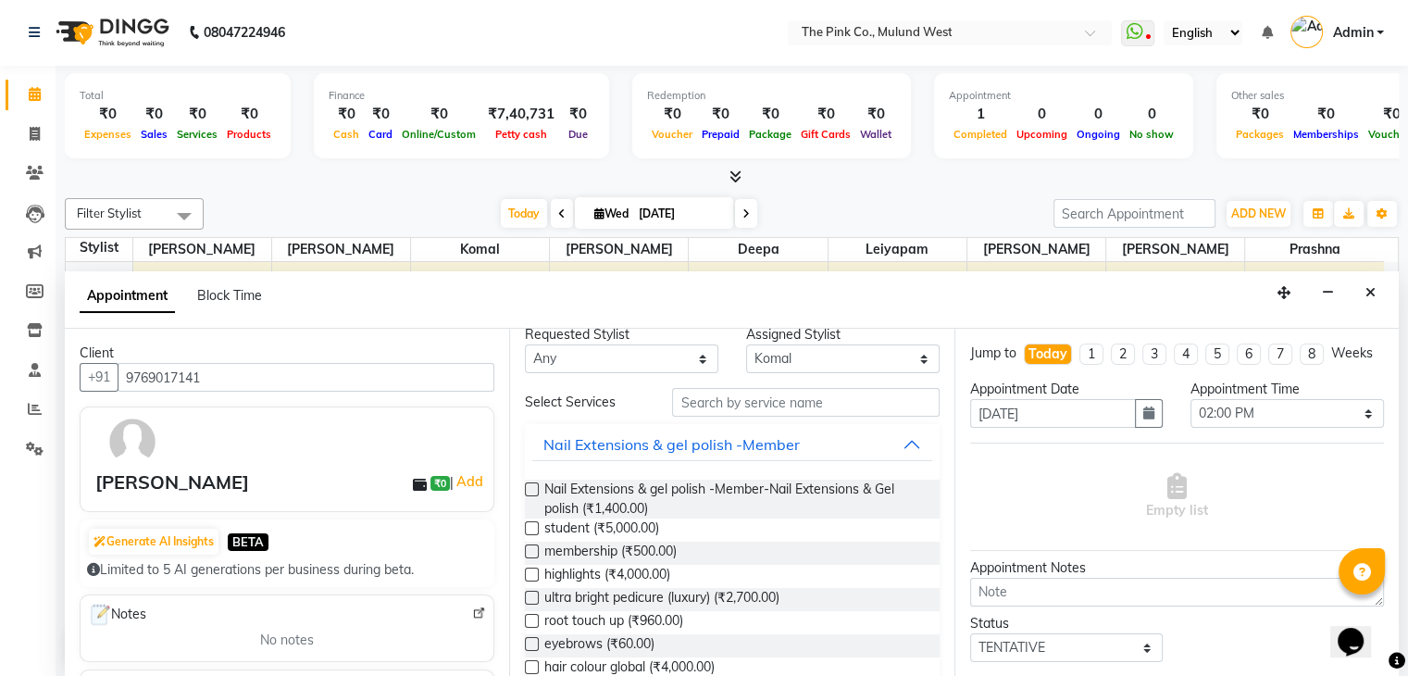
type input "9769017141"
click at [792, 360] on select "Select Amit Sharma Deepa Kay Komal Leiyapam neeta Neeta Lakhani Prashna Ram Sen…" at bounding box center [842, 358] width 193 height 29
select select "88883"
click at [746, 361] on select "Select Amit Sharma Deepa Kay Komal Leiyapam neeta Neeta Lakhani Prashna Ram Sen…" at bounding box center [842, 358] width 193 height 29
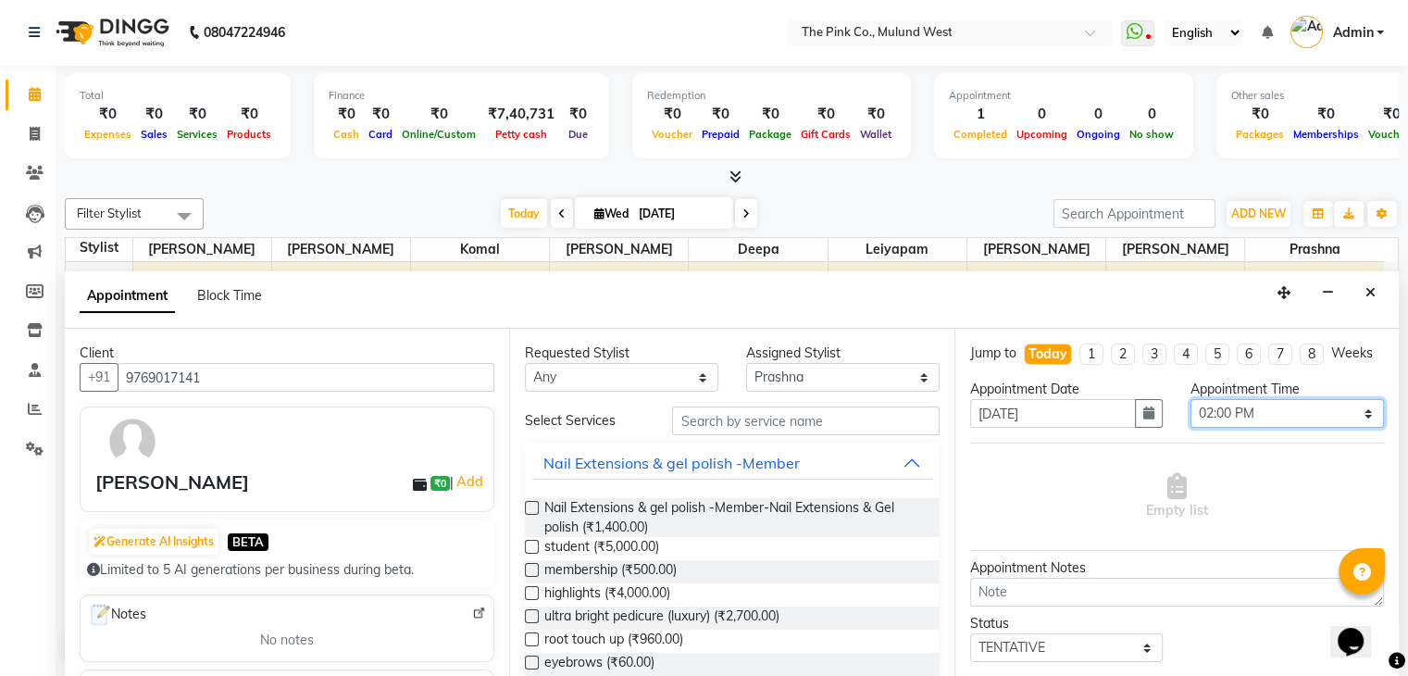
click at [1210, 427] on select "Select 10:00 AM 10:15 AM 10:30 AM 10:45 AM 11:00 AM 11:15 AM 11:30 AM 11:45 AM …" at bounding box center [1286, 413] width 193 height 29
select select "960"
click at [1190, 415] on select "Select 10:00 AM 10:15 AM 10:30 AM 10:45 AM 11:00 AM 11:15 AM 11:30 AM 11:45 AM …" at bounding box center [1286, 413] width 193 height 29
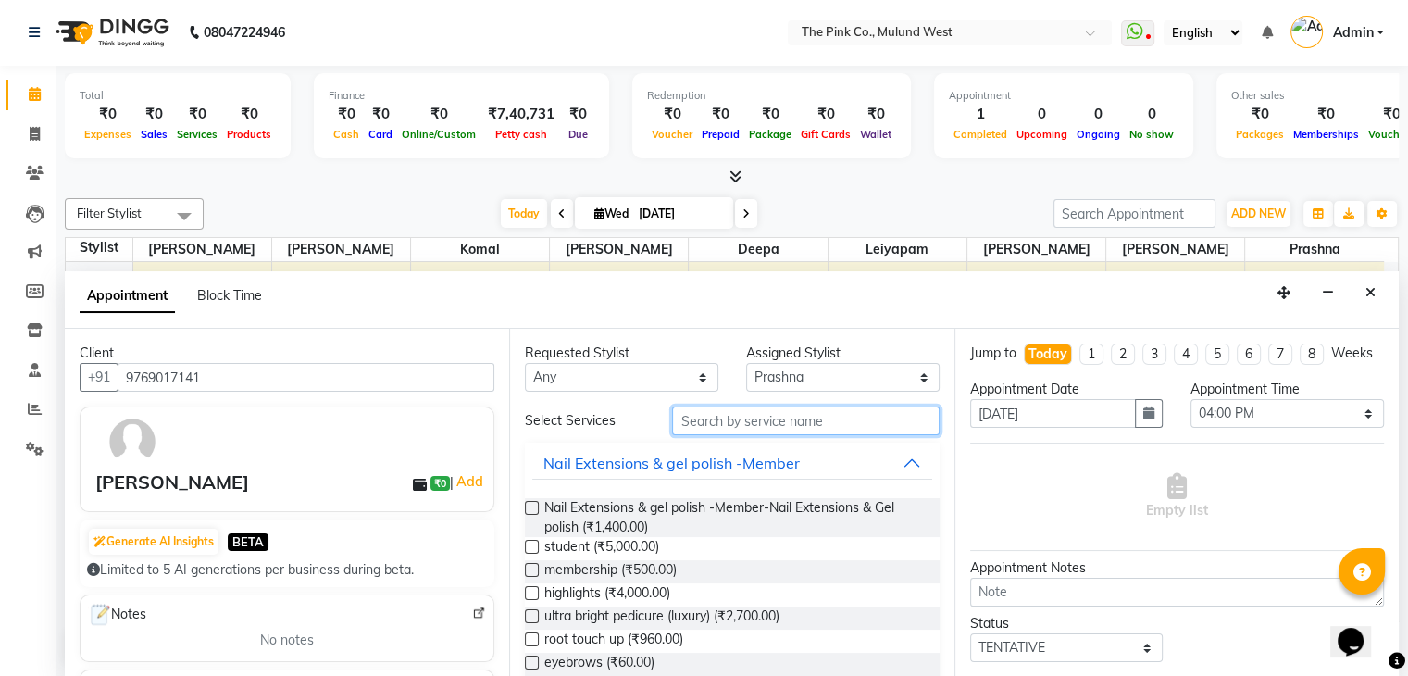
click at [737, 415] on input "text" at bounding box center [805, 420] width 267 height 29
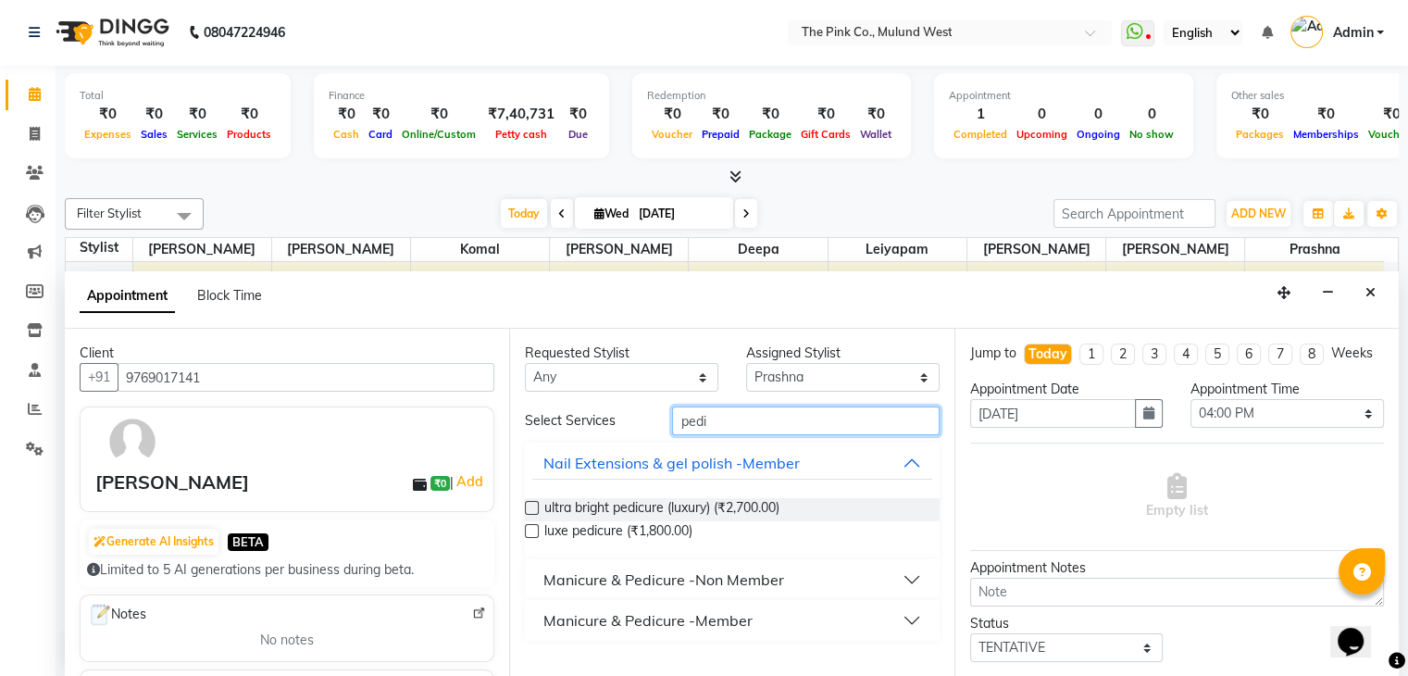
type input "pedi"
click at [669, 573] on div "Manicure & Pedicure -Non Member" at bounding box center [663, 579] width 241 height 22
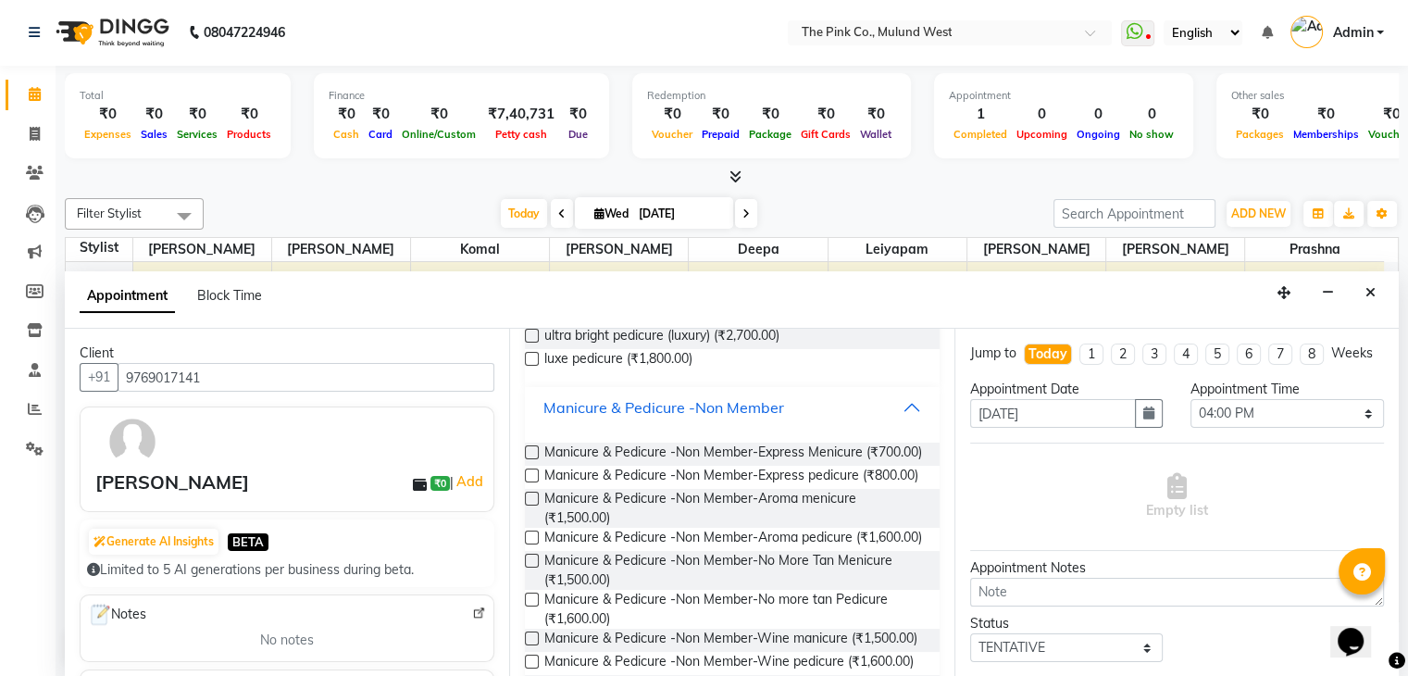
scroll to position [181, 0]
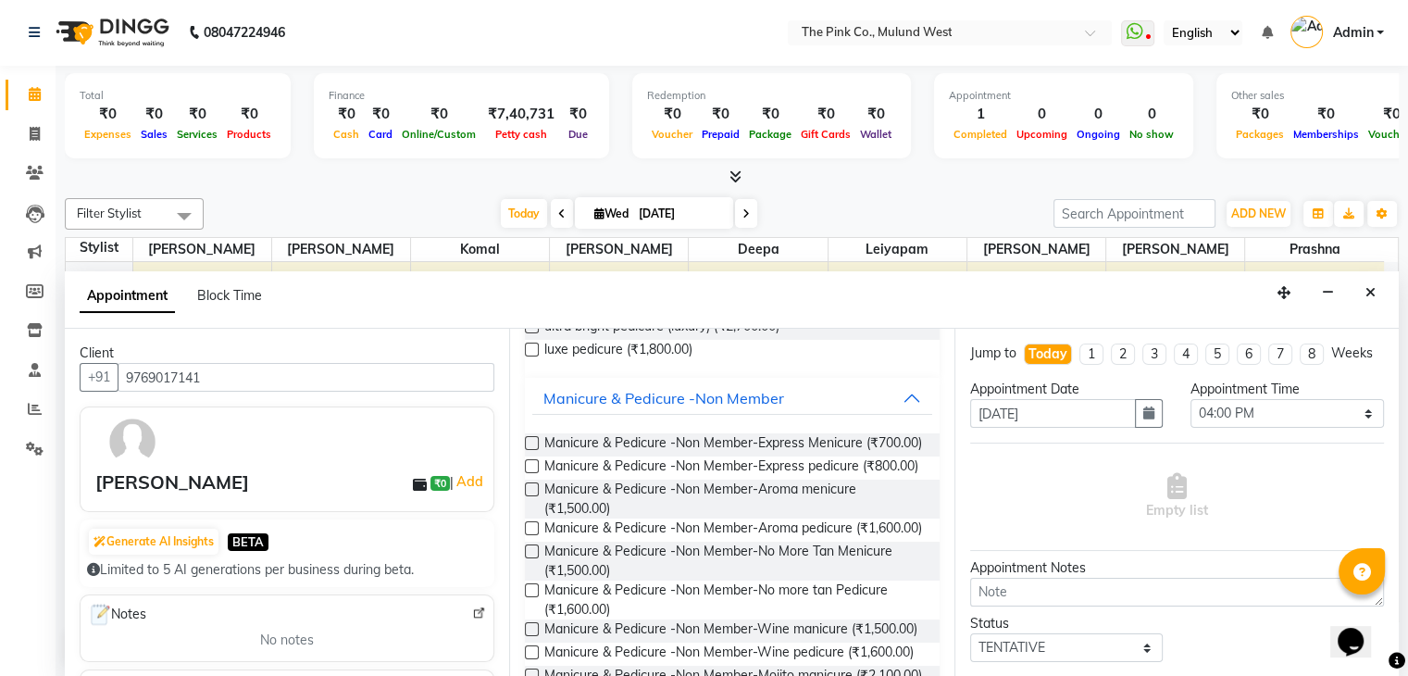
click at [533, 496] on label at bounding box center [532, 489] width 14 height 14
click at [533, 497] on input "checkbox" at bounding box center [531, 491] width 12 height 12
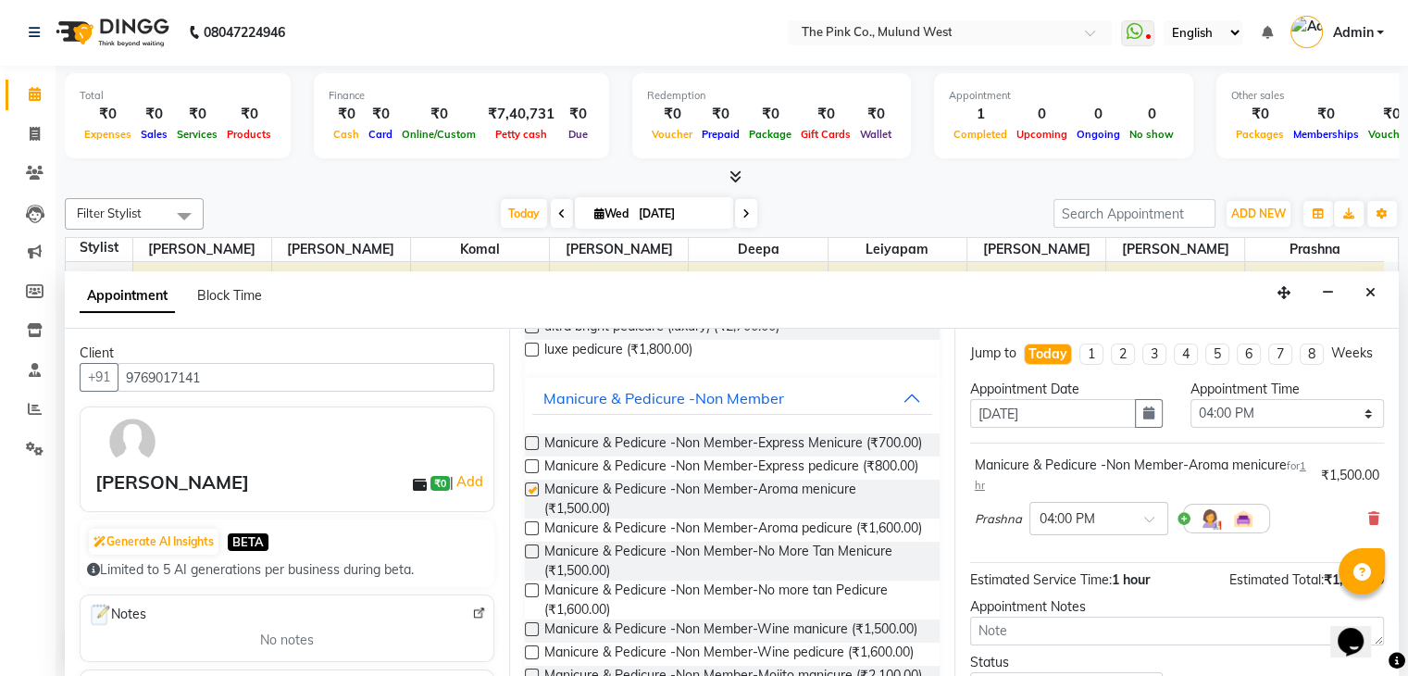
checkbox input "false"
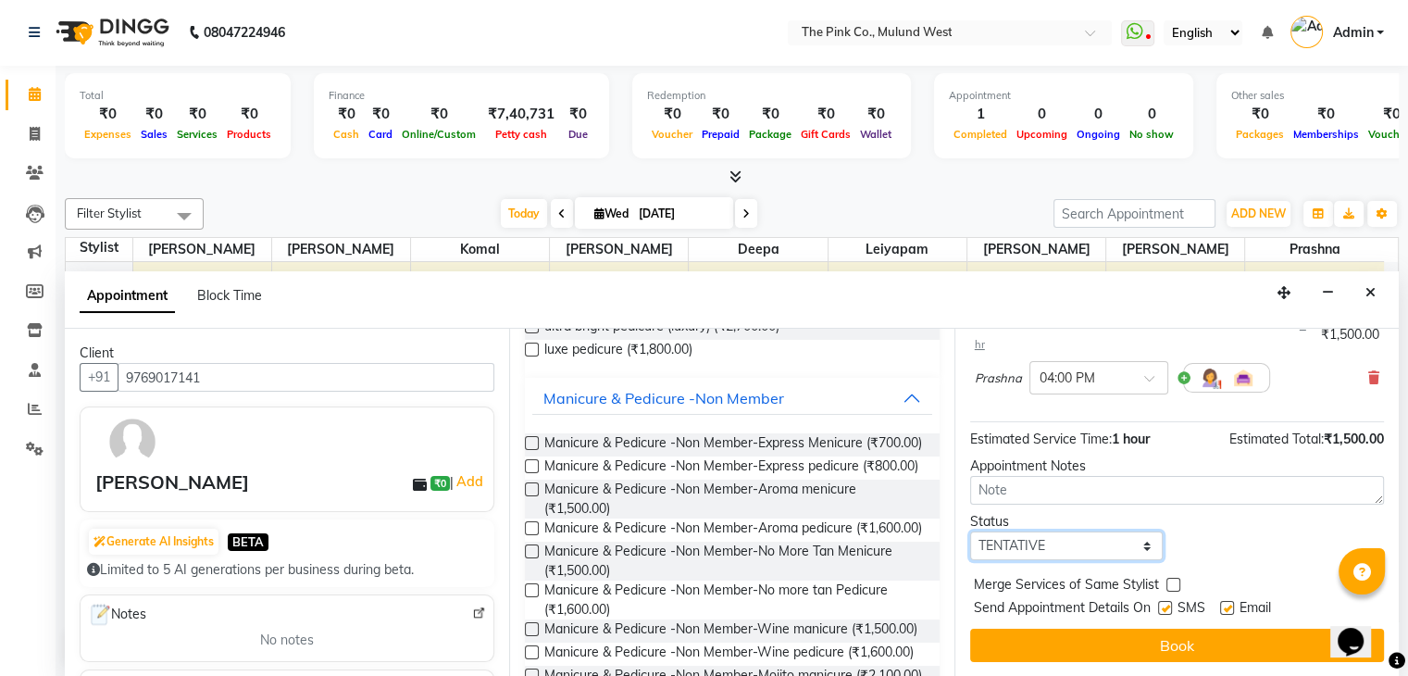
click at [1048, 539] on select "Select TENTATIVE CONFIRM CHECK-IN UPCOMING" at bounding box center [1066, 545] width 193 height 29
select select "confirm booking"
click at [970, 531] on select "Select TENTATIVE CONFIRM CHECK-IN UPCOMING" at bounding box center [1066, 545] width 193 height 29
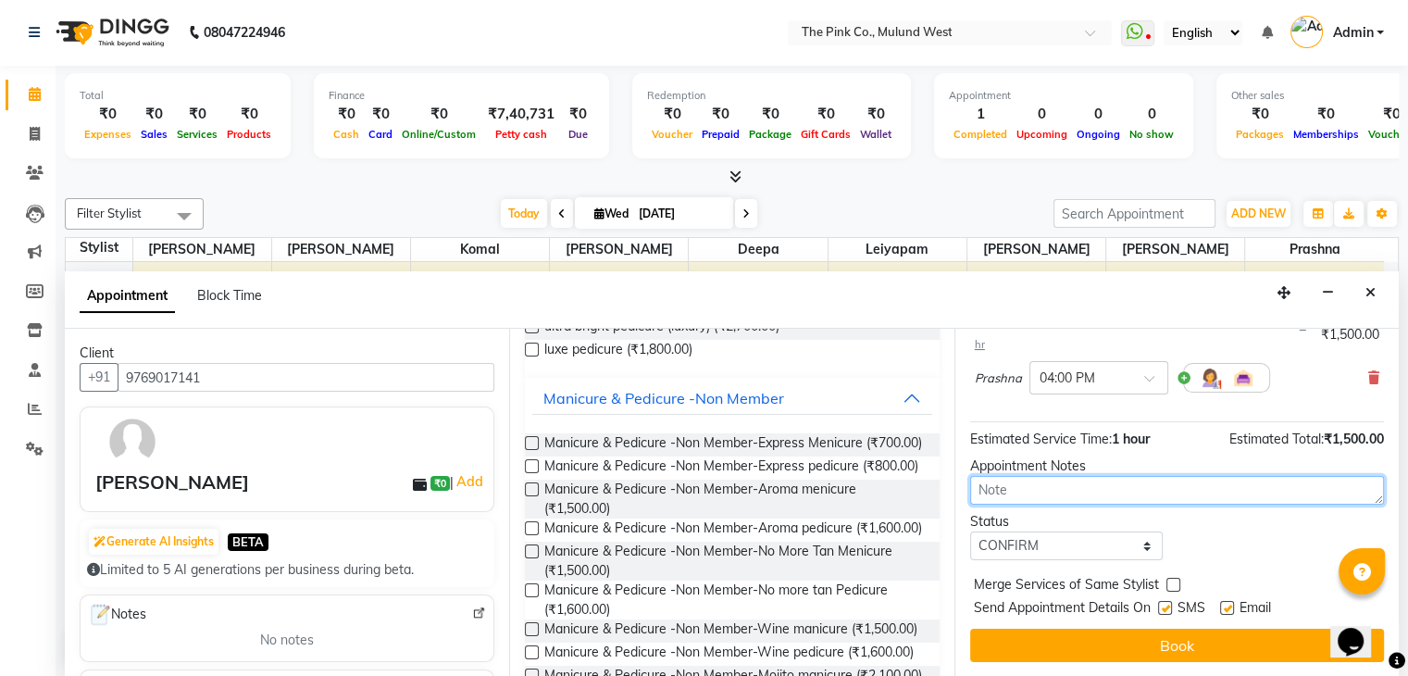
click at [1027, 478] on textarea at bounding box center [1177, 490] width 414 height 29
type textarea "90897"
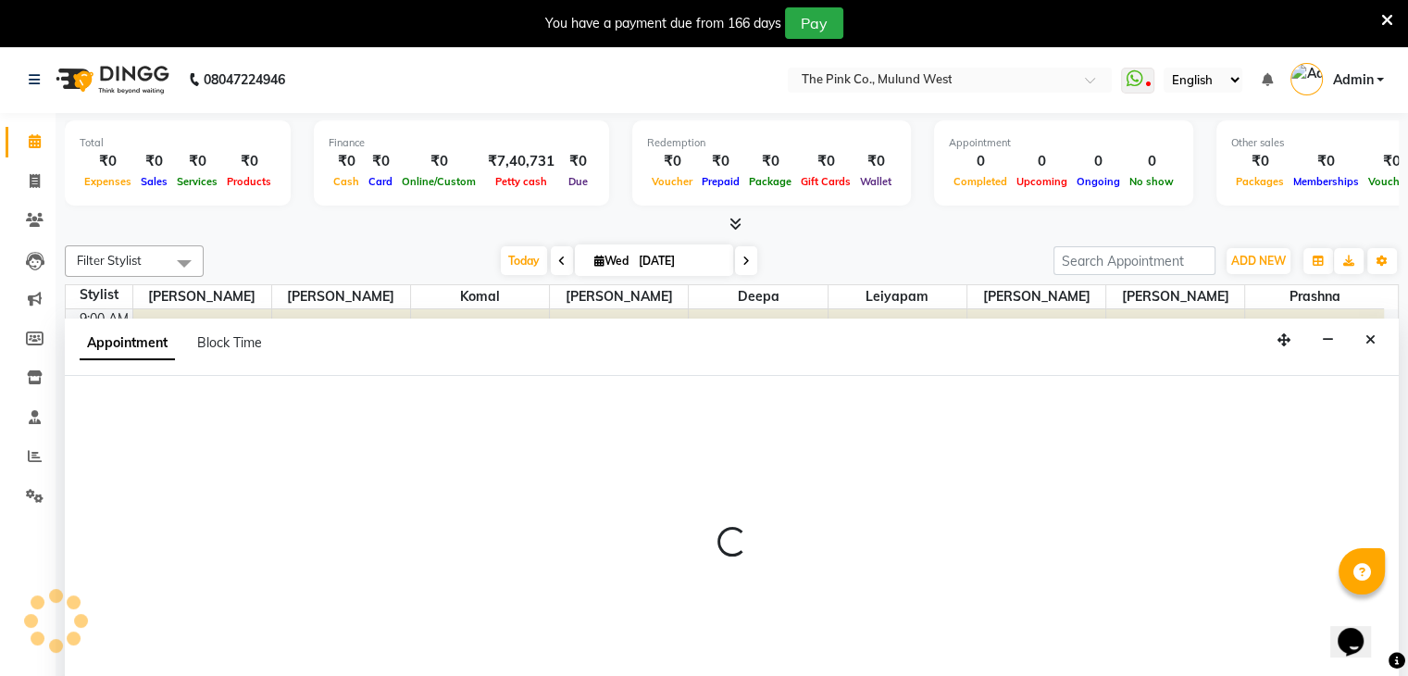
select select "24418"
select select "645"
select select "tentative"
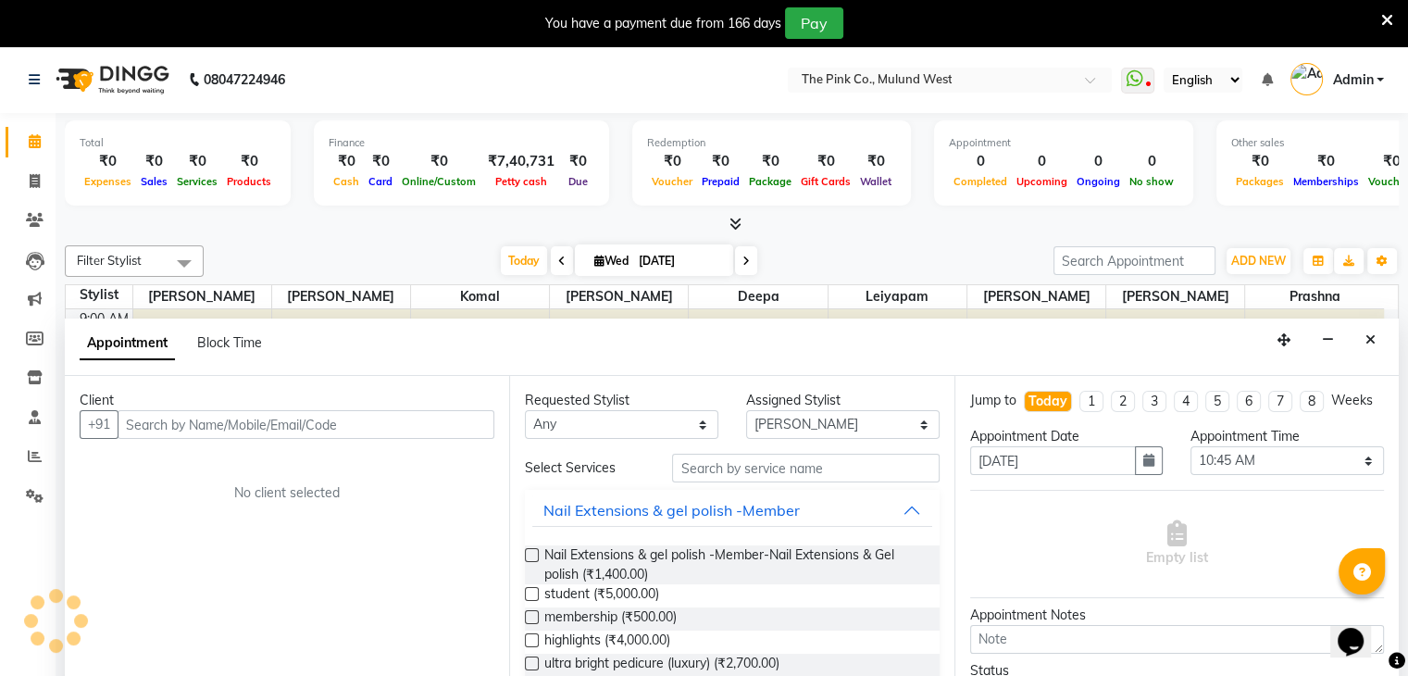
scroll to position [47, 0]
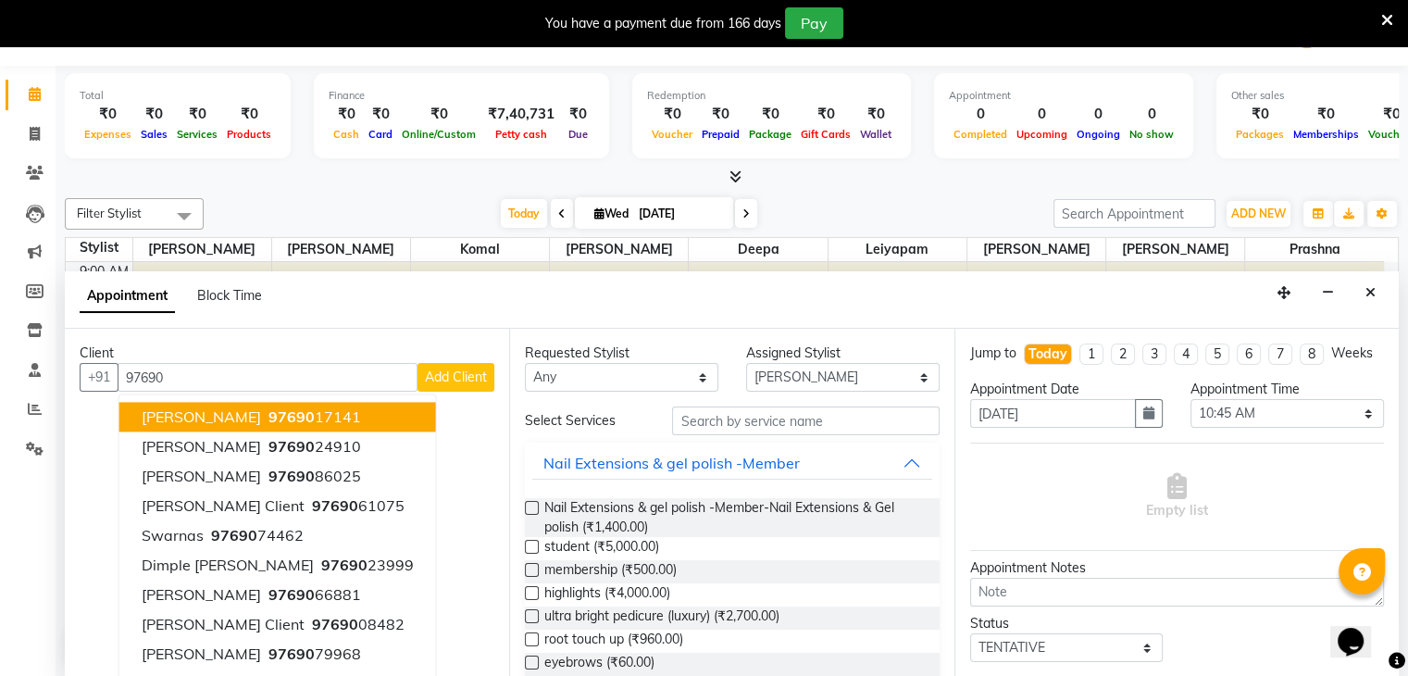
click at [274, 416] on span "97690" at bounding box center [291, 417] width 46 height 19
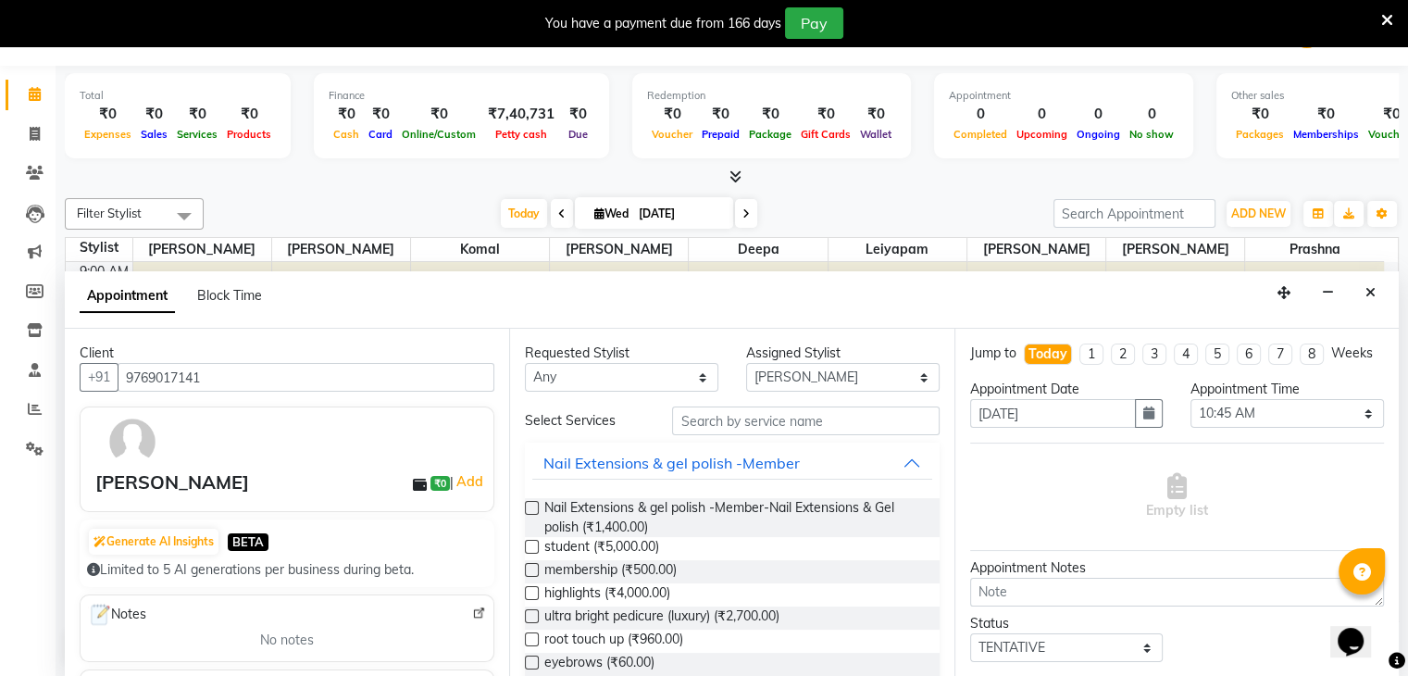
type input "9769017141"
click at [795, 378] on select "Select Amit Sharma Deepa Kay Komal Leiyapam neeta Neeta Lakhani Prashna Ram Sen…" at bounding box center [842, 377] width 193 height 29
select select "88883"
click at [746, 363] on select "Select Amit Sharma Deepa Kay Komal Leiyapam neeta Neeta Lakhani Prashna Ram Sen…" at bounding box center [842, 377] width 193 height 29
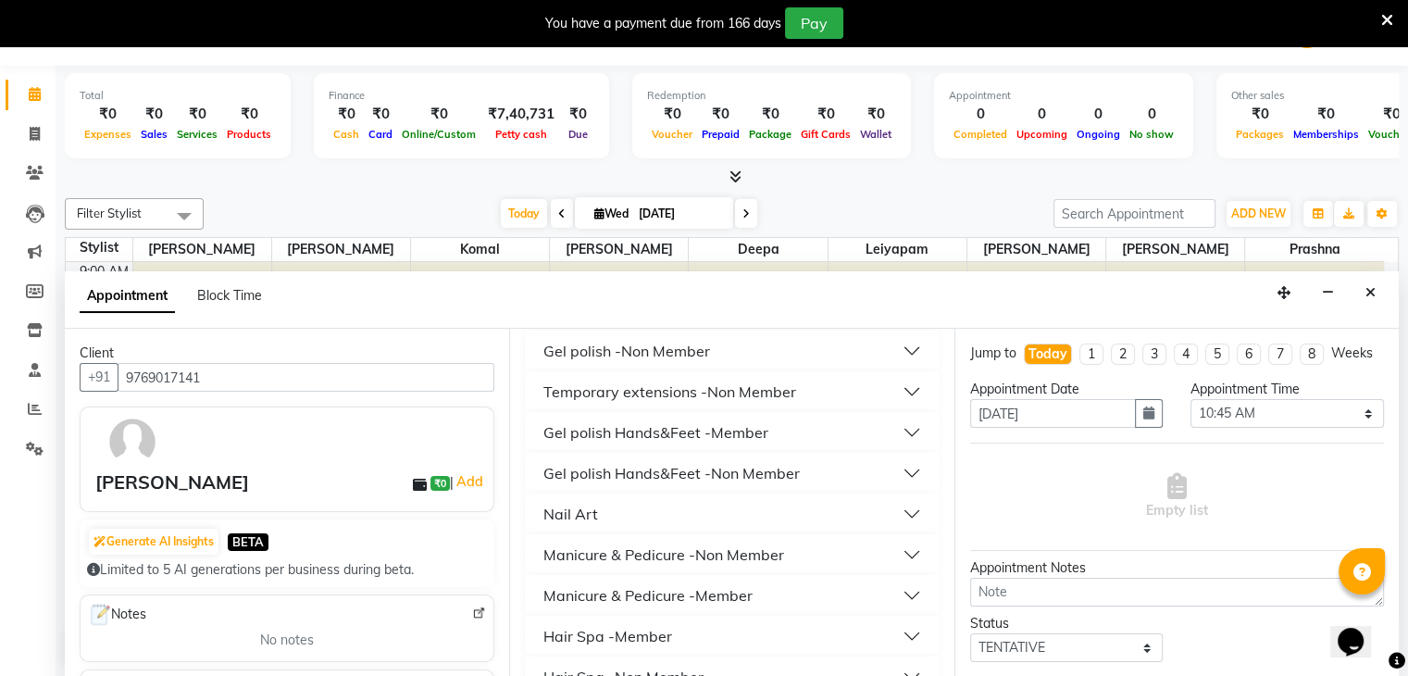
scroll to position [707, 0]
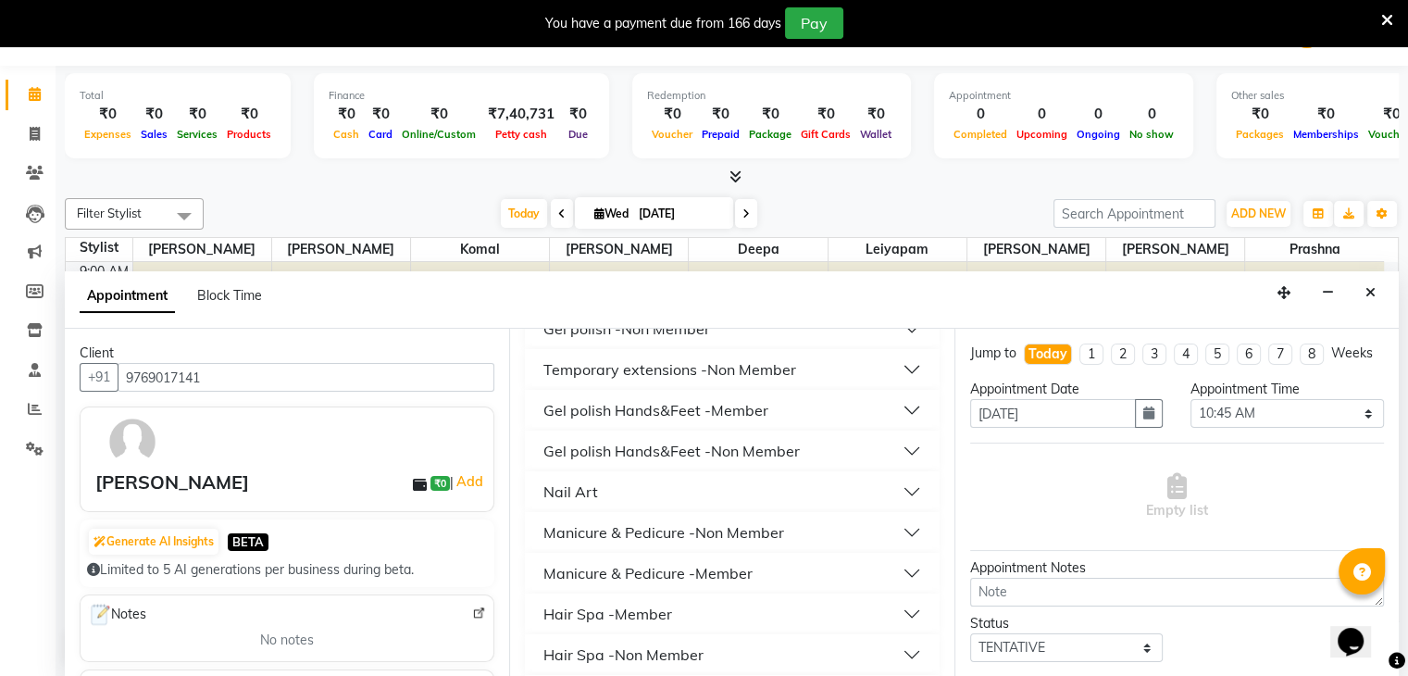
click at [569, 490] on div "Nail Art" at bounding box center [570, 491] width 55 height 22
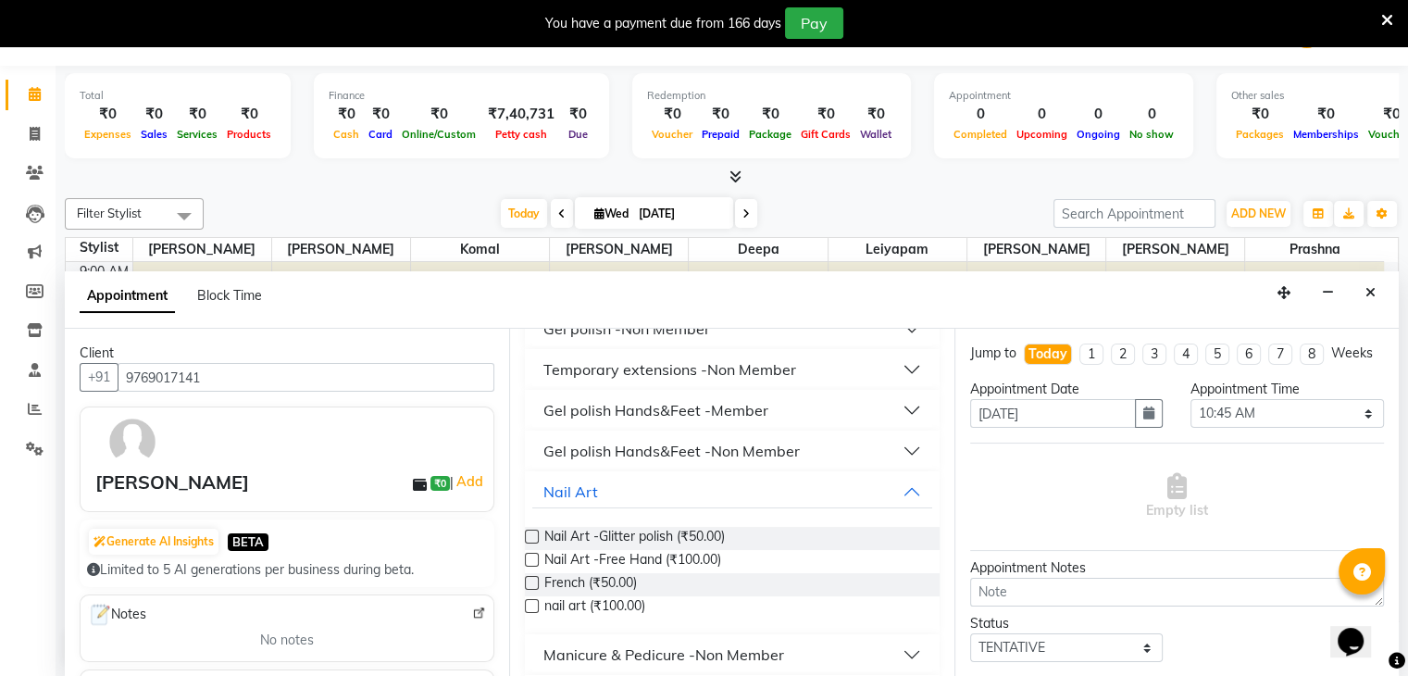
click at [530, 534] on label at bounding box center [532, 536] width 14 height 14
click at [530, 534] on input "checkbox" at bounding box center [531, 538] width 12 height 12
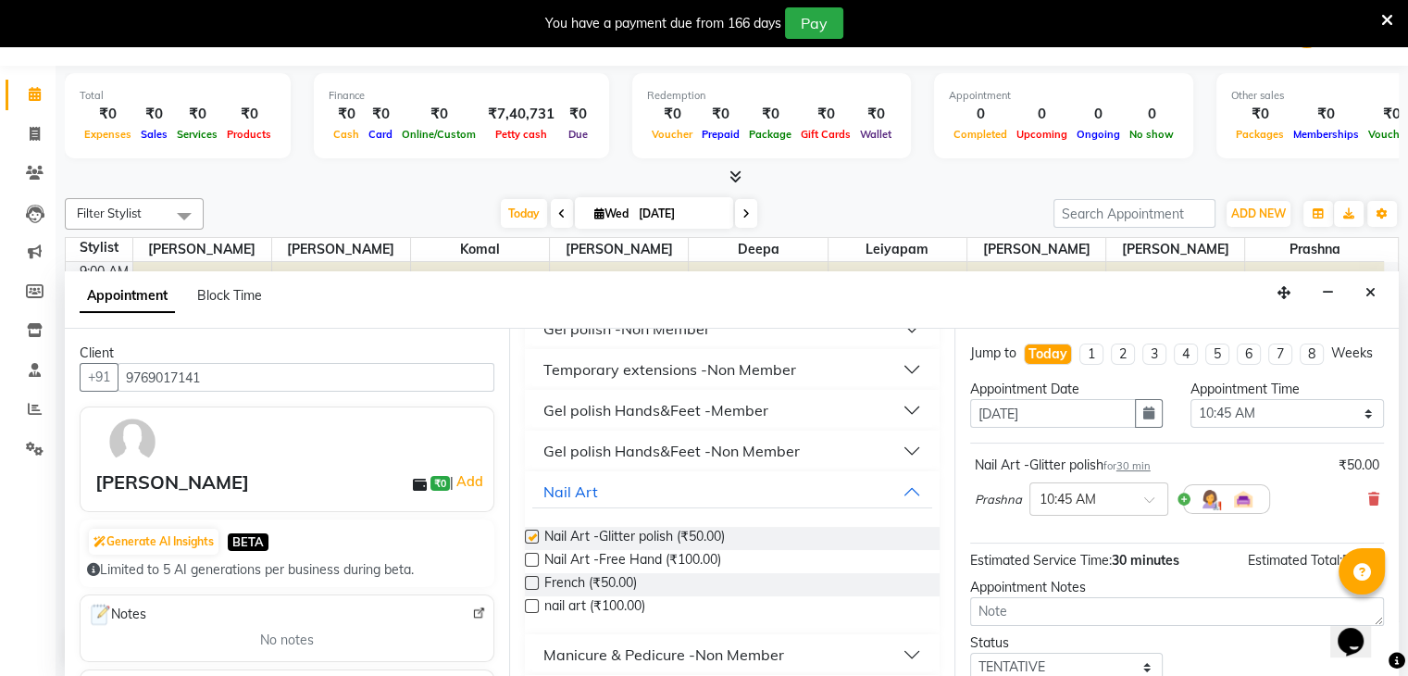
checkbox input "false"
click at [1203, 417] on select "Select 10:00 AM 10:15 AM 10:30 AM 10:45 AM 11:00 AM 11:15 AM 11:30 AM 11:45 AM …" at bounding box center [1286, 413] width 193 height 29
select select "960"
click at [1190, 415] on select "Select 10:00 AM 10:15 AM 10:30 AM 10:45 AM 11:00 AM 11:15 AM 11:30 AM 11:45 AM …" at bounding box center [1286, 413] width 193 height 29
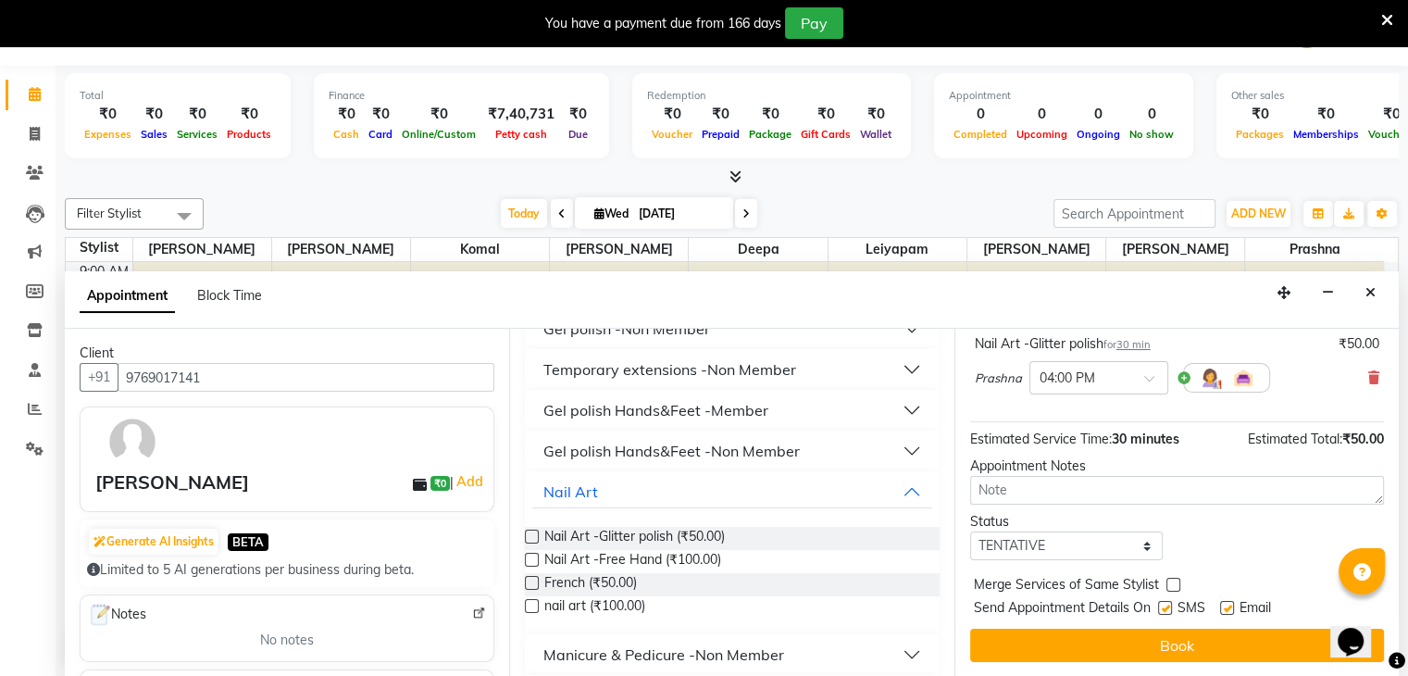
scroll to position [130, 0]
click at [1073, 502] on textarea at bounding box center [1177, 490] width 414 height 29
type textarea "iuyt"
click at [1044, 550] on select "Select TENTATIVE CONFIRM CHECK-IN UPCOMING" at bounding box center [1066, 545] width 193 height 29
select select "confirm booking"
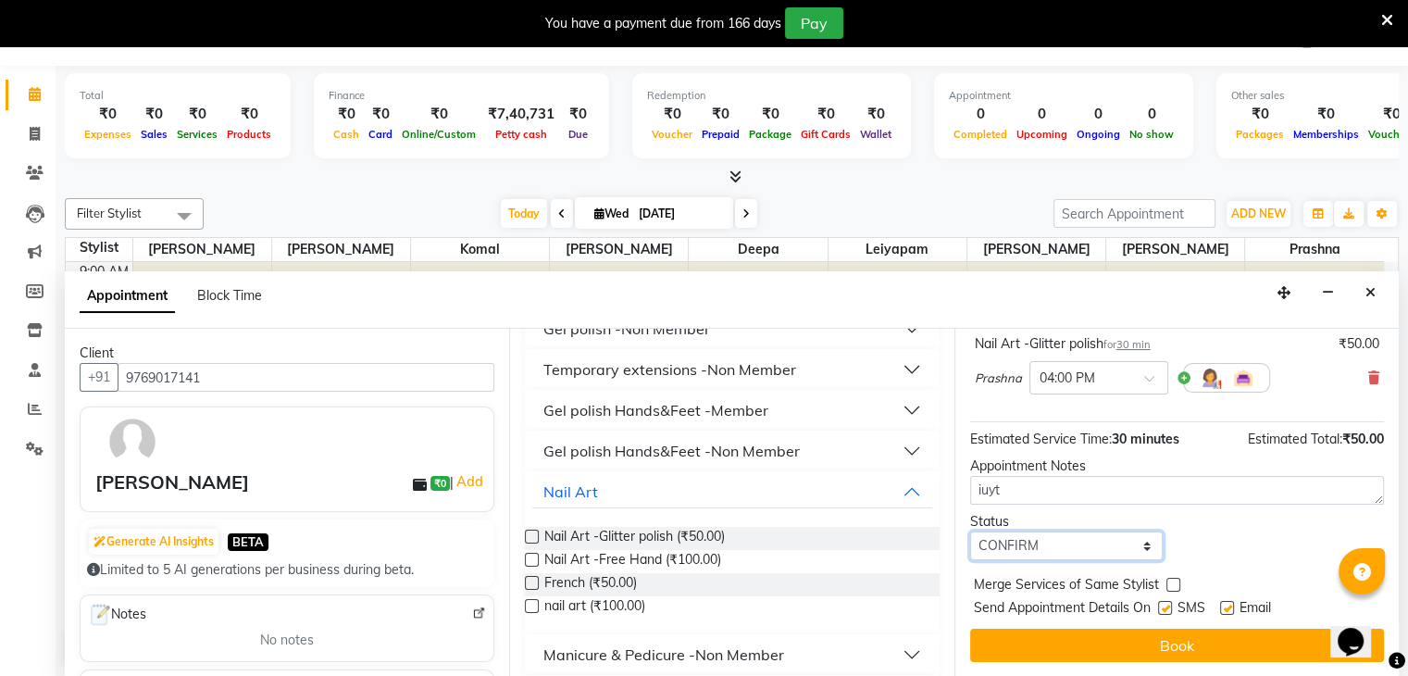
click at [970, 539] on select "Select TENTATIVE CONFIRM CHECK-IN UPCOMING" at bounding box center [1066, 545] width 193 height 29
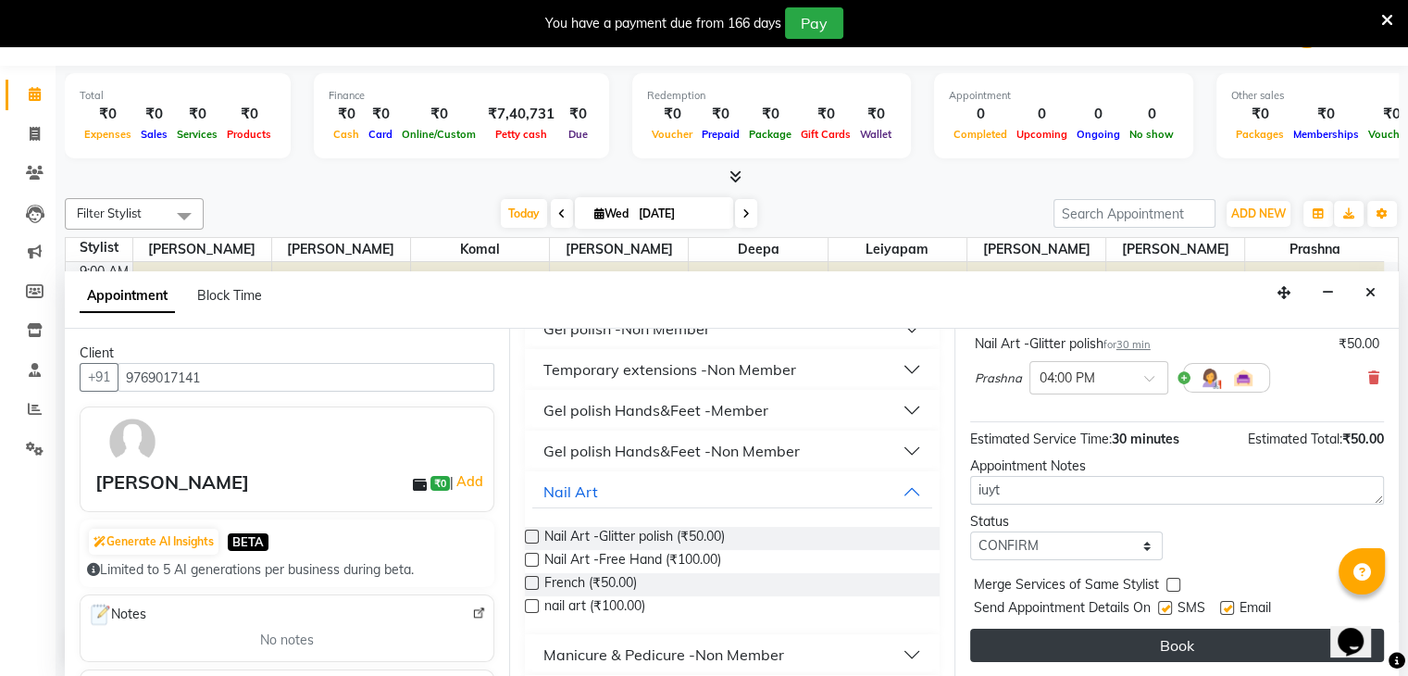
click at [1147, 647] on button "Book" at bounding box center [1177, 644] width 414 height 33
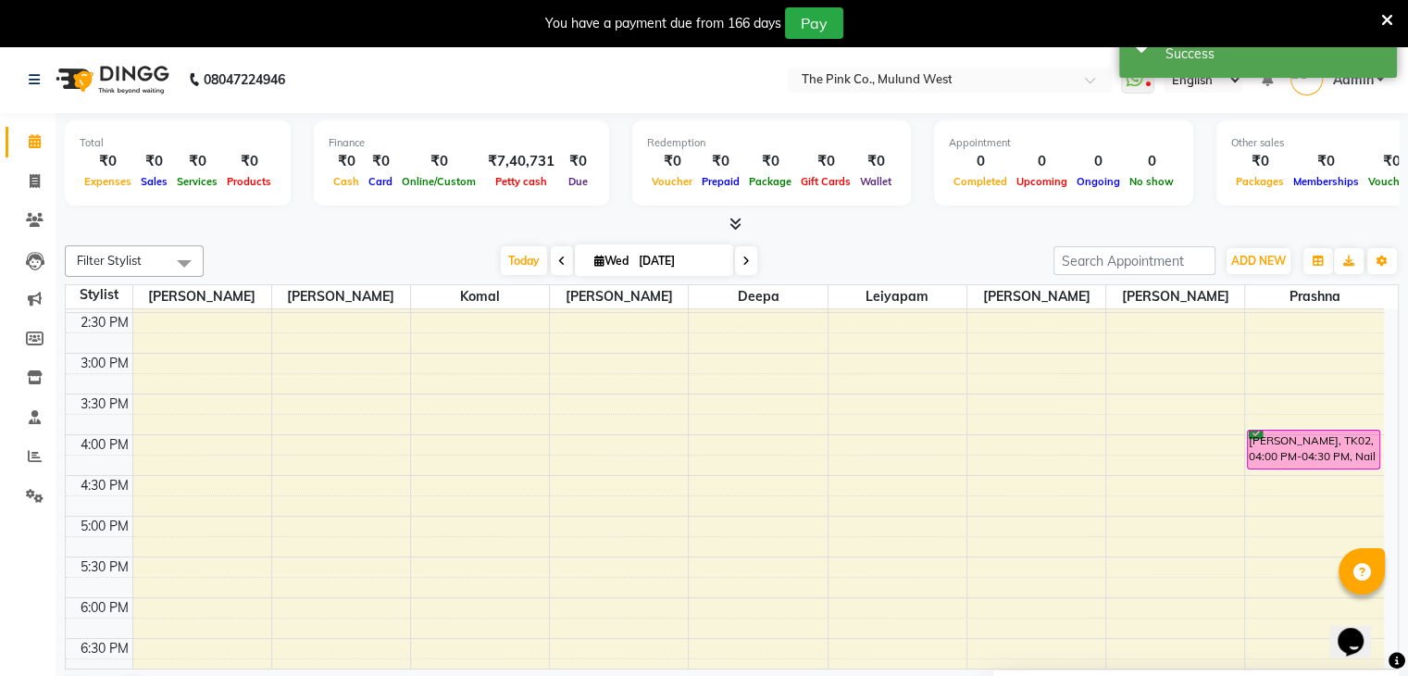
scroll to position [496, 0]
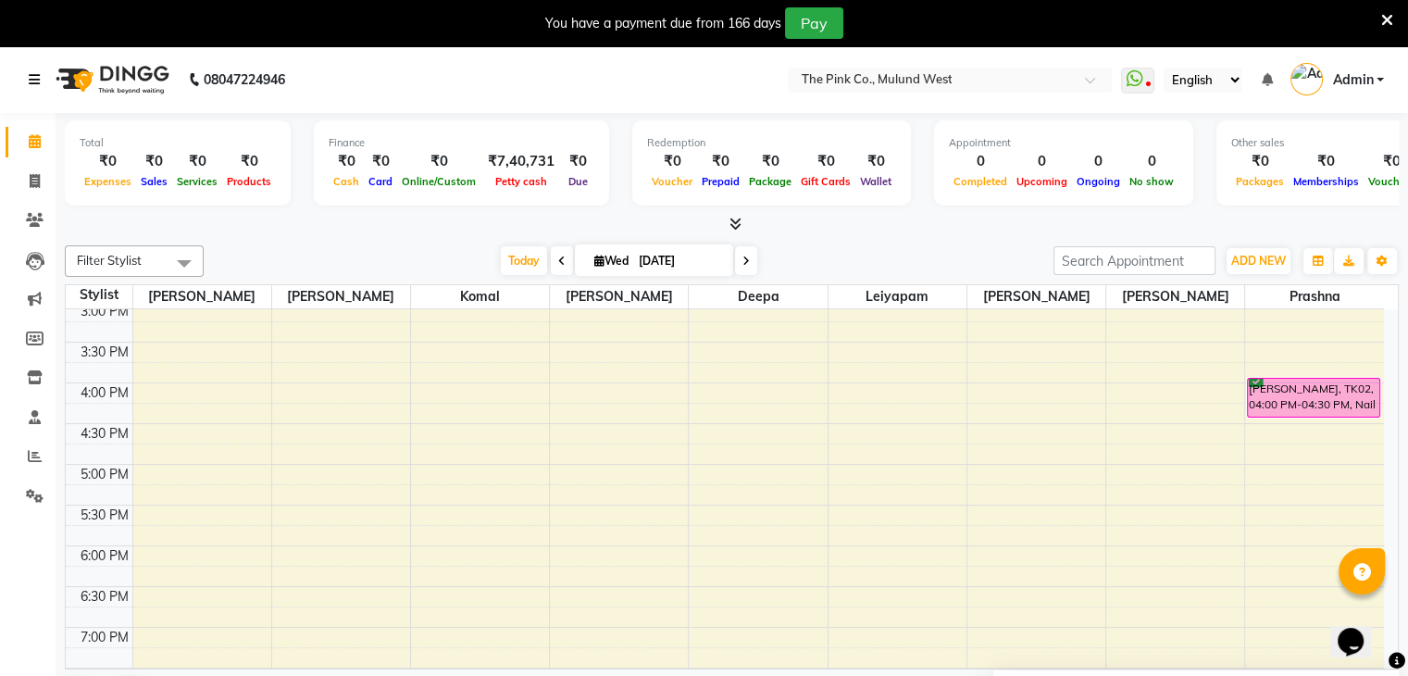
click at [35, 77] on icon at bounding box center [34, 79] width 11 height 13
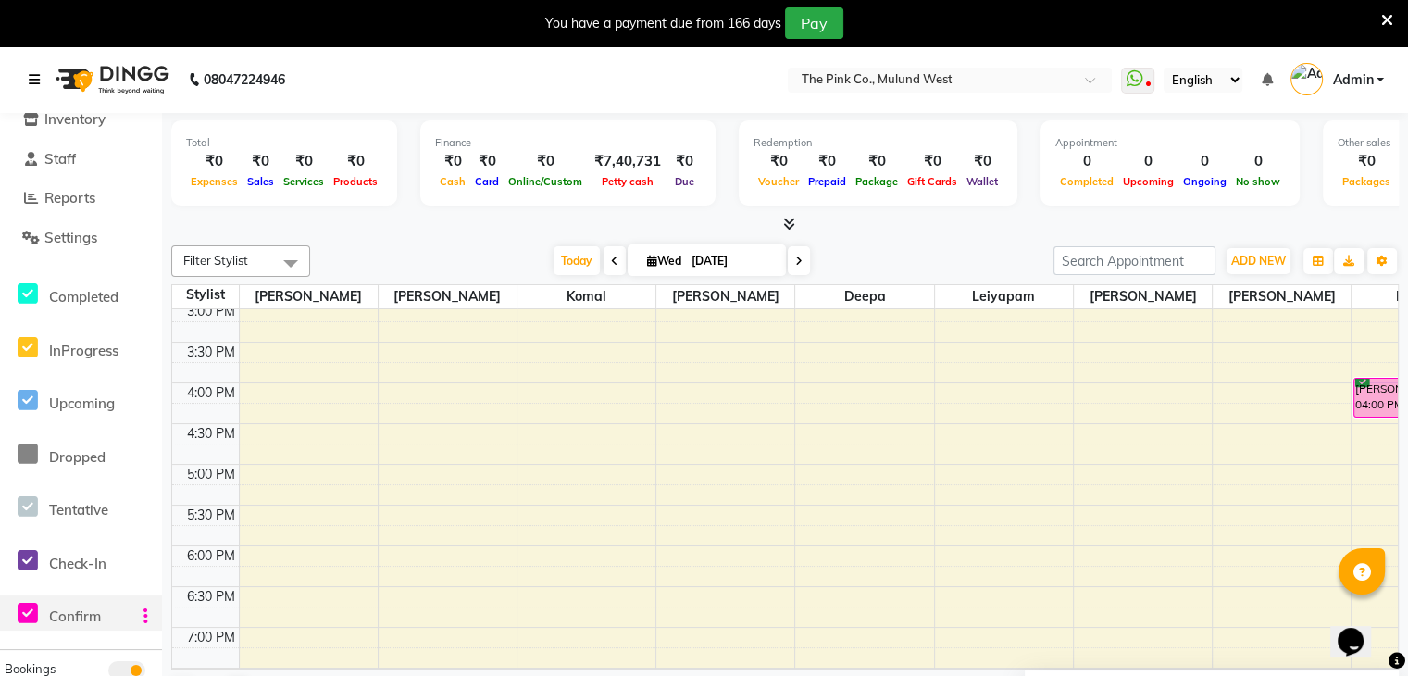
scroll to position [333, 0]
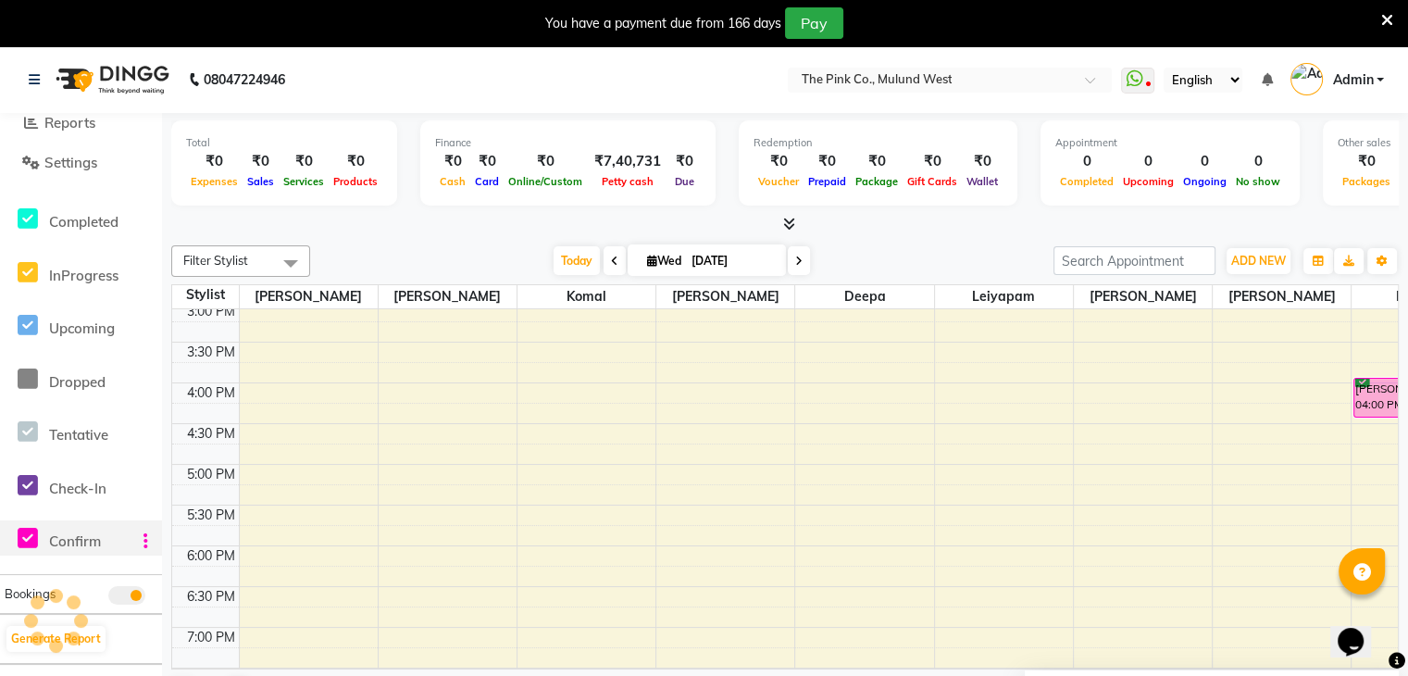
click at [146, 541] on icon at bounding box center [145, 540] width 5 height 1
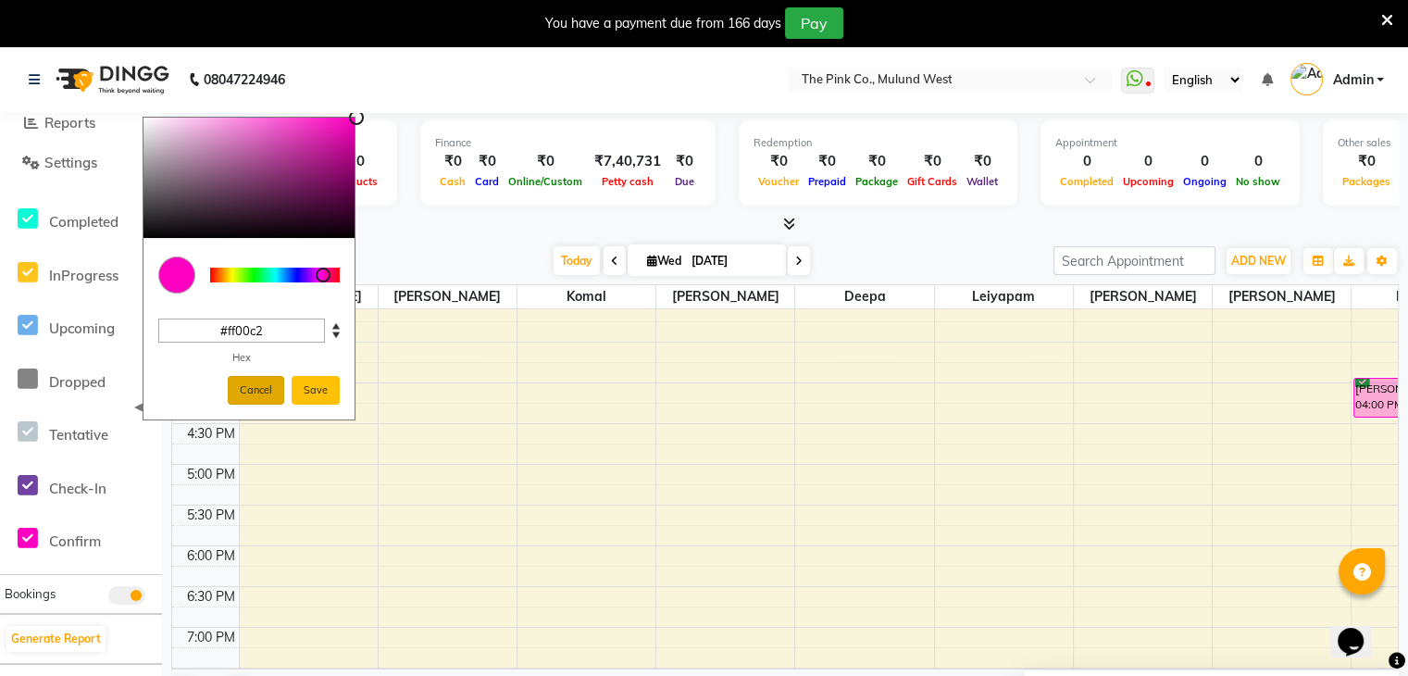
click at [263, 384] on button "Cancel" at bounding box center [256, 390] width 56 height 29
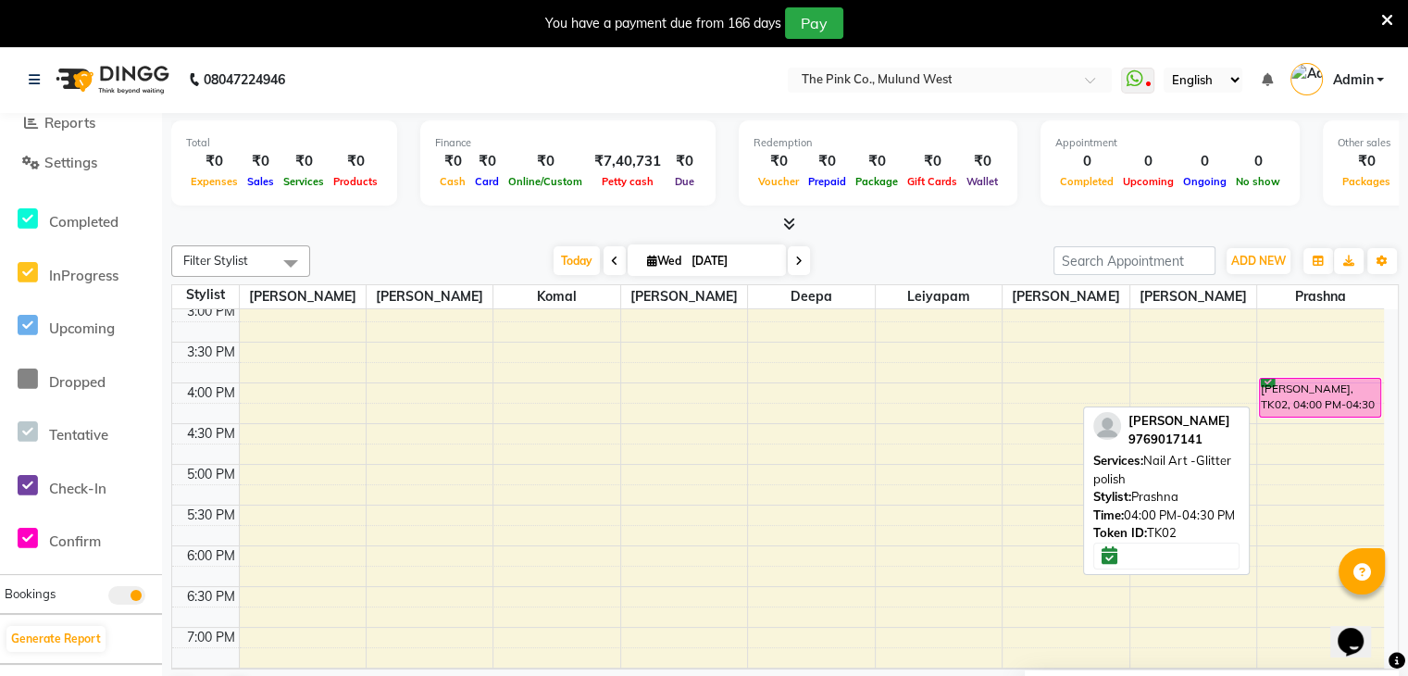
click at [1326, 394] on div "Mahendra Ding, TK02, 04:00 PM-04:30 PM, Nail Art -Glitter polish" at bounding box center [1319, 397] width 120 height 38
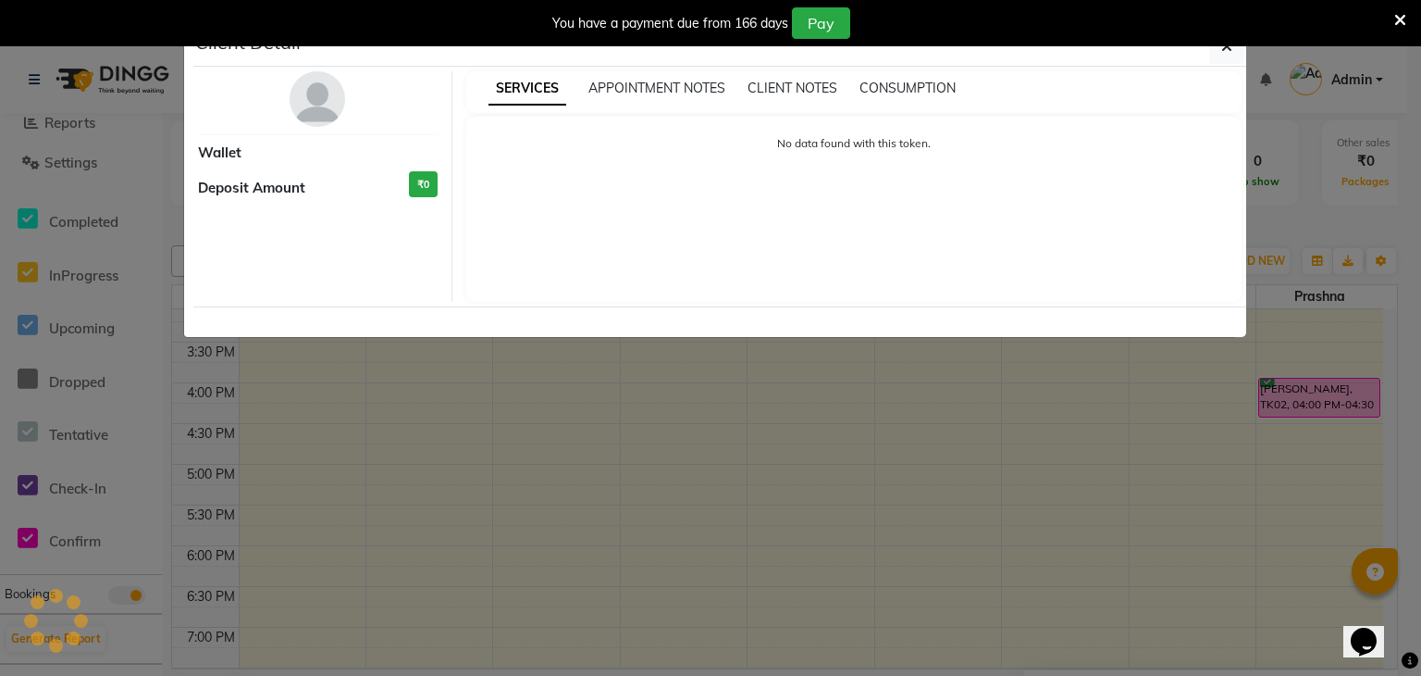
select select "6"
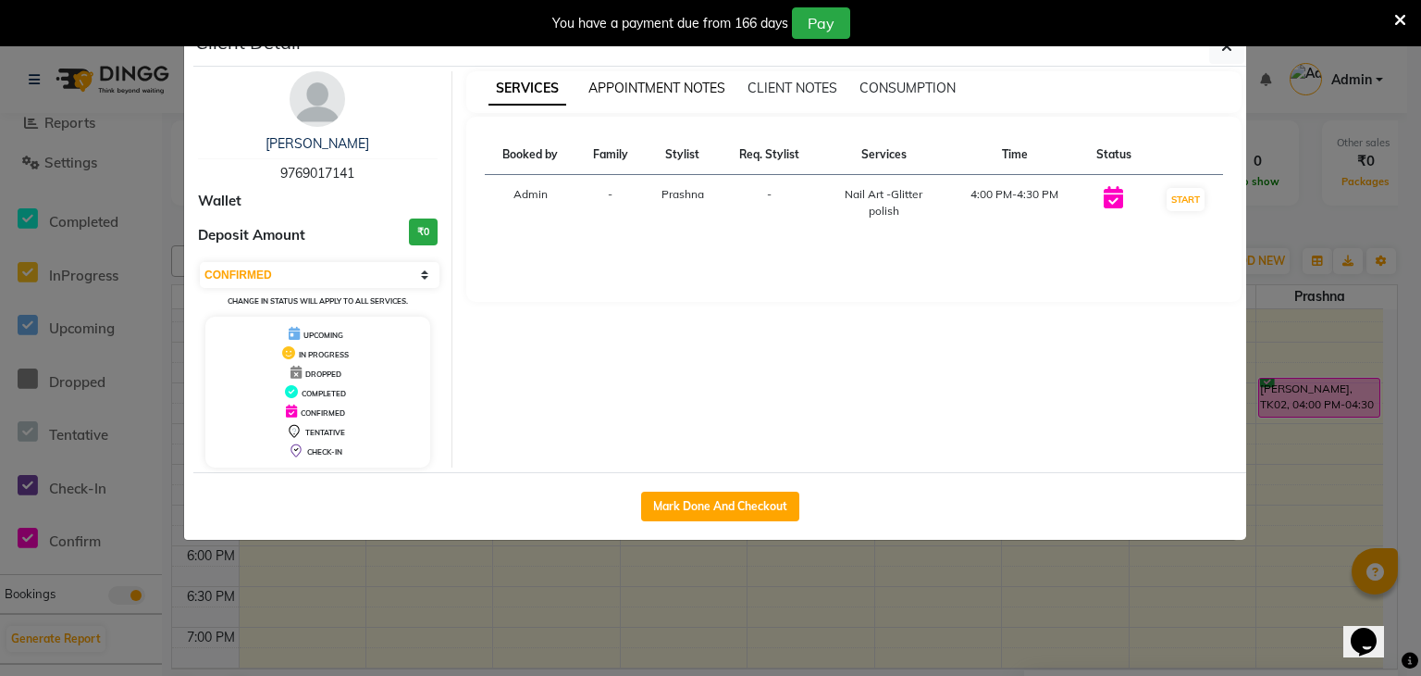
click at [677, 83] on span "APPOINTMENT NOTES" at bounding box center [657, 88] width 137 height 17
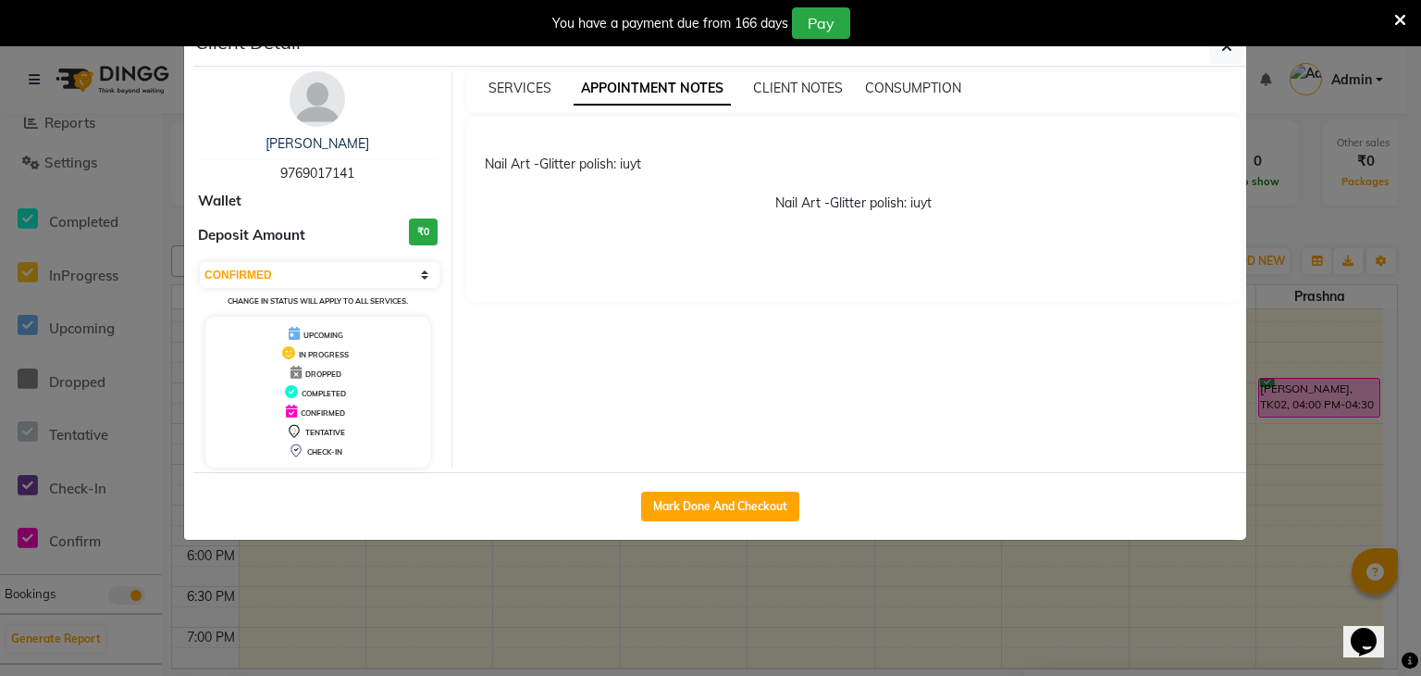
click at [1396, 16] on icon at bounding box center [1401, 20] width 12 height 17
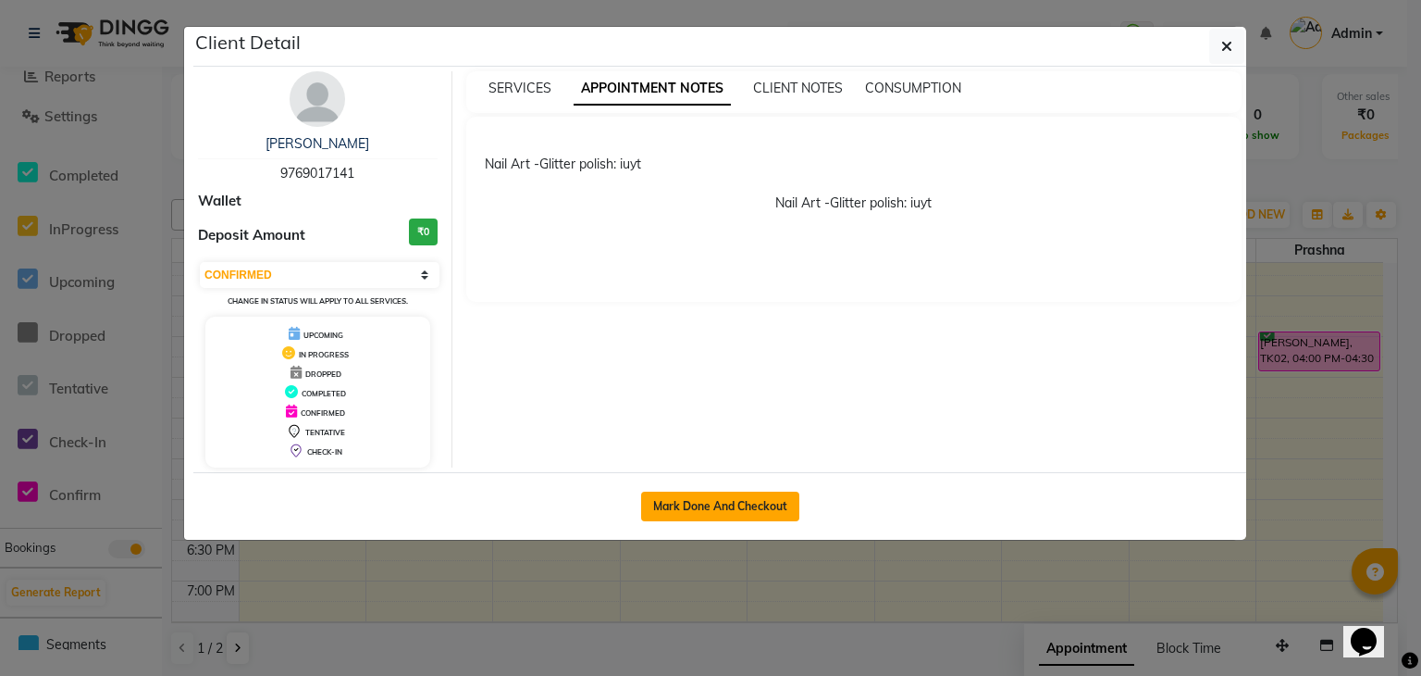
click at [763, 498] on button "Mark Done And Checkout" at bounding box center [720, 506] width 158 height 30
select select "3978"
select select "service"
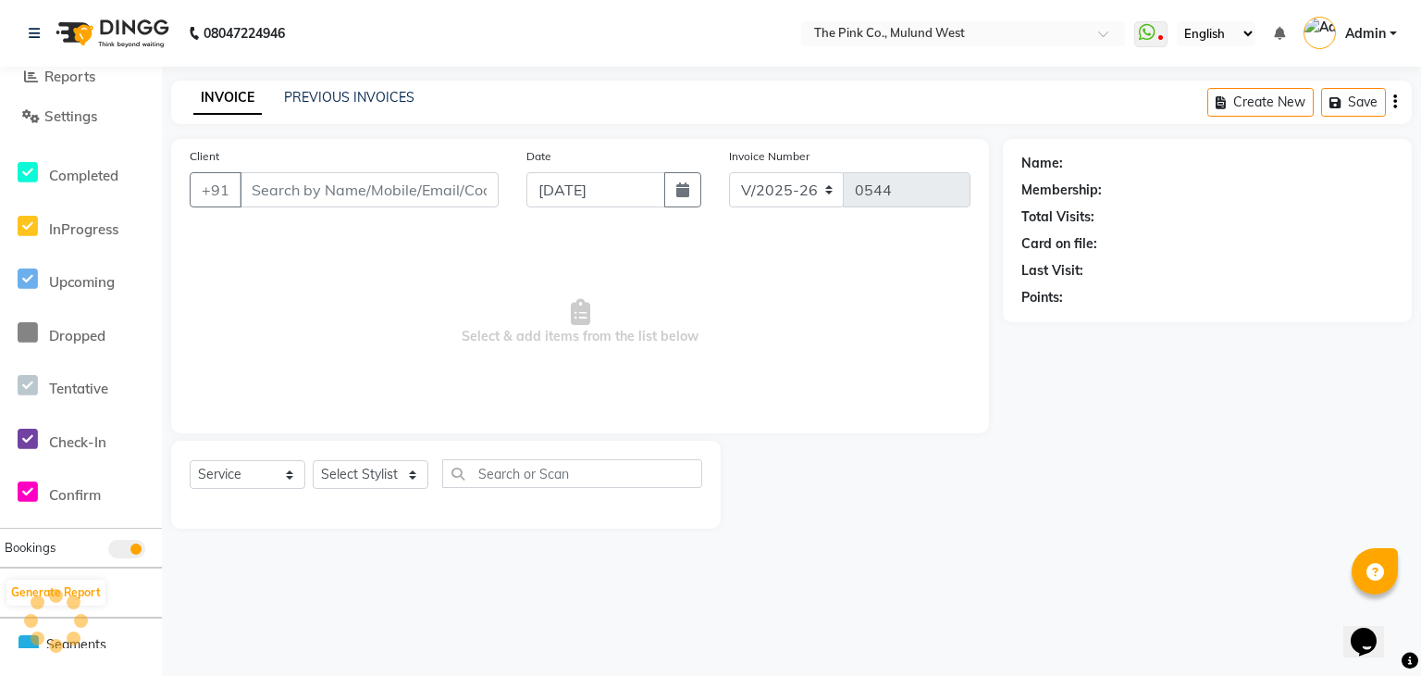
type input "9769017141"
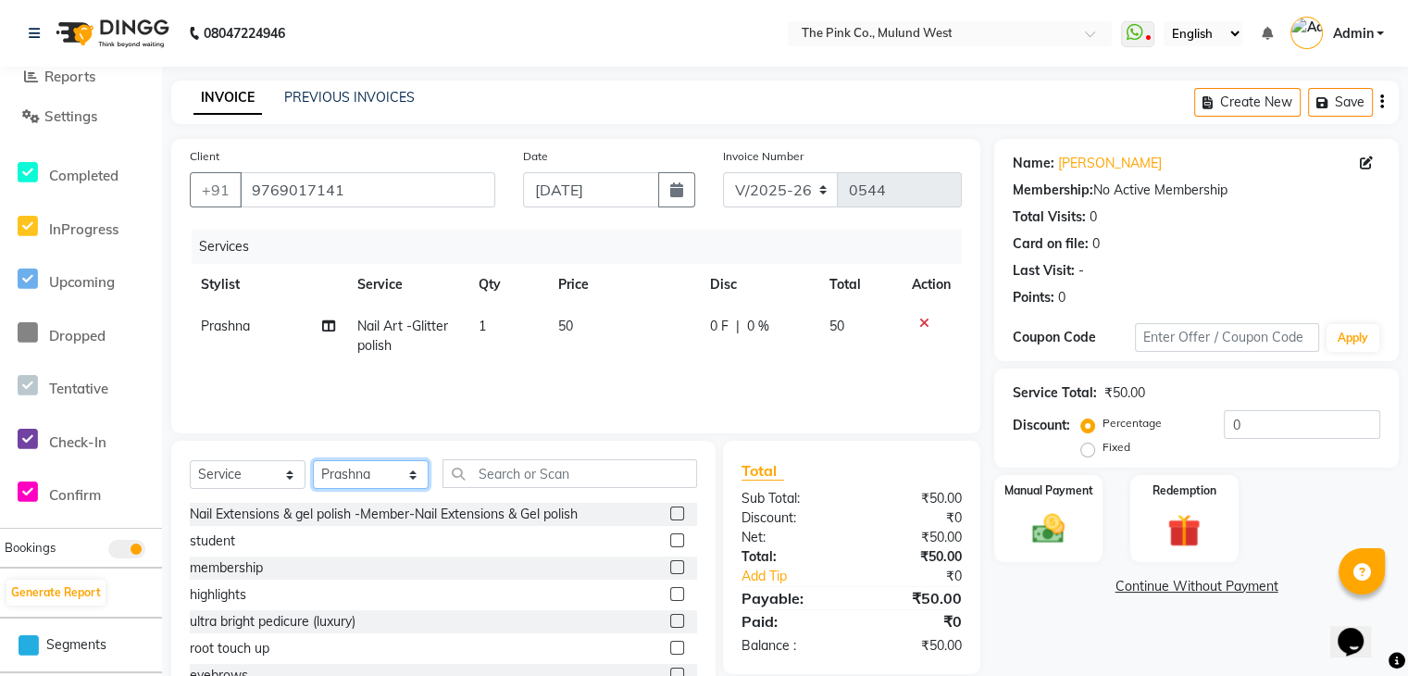
click at [333, 467] on select "Select Stylist Amit Sharma Deepa Kay Komal Leiyapam Manager neeta Neeta Lakhani…" at bounding box center [371, 474] width 116 height 29
select select "19997"
click at [313, 461] on select "Select Stylist Amit Sharma Deepa Kay Komal Leiyapam Manager neeta Neeta Lakhani…" at bounding box center [371, 474] width 116 height 29
click at [543, 480] on input "text" at bounding box center [569, 473] width 254 height 29
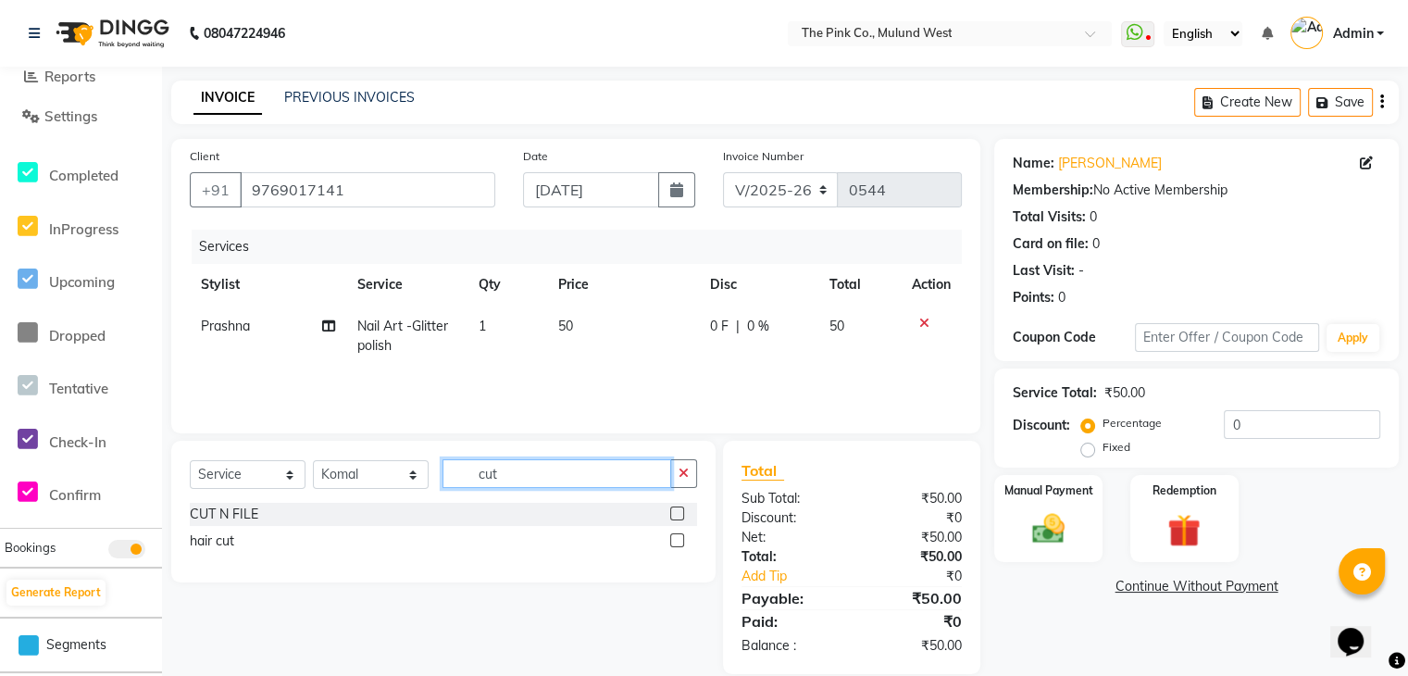
type input "cut"
click at [674, 534] on label at bounding box center [677, 540] width 14 height 14
click at [674, 535] on input "checkbox" at bounding box center [676, 541] width 12 height 12
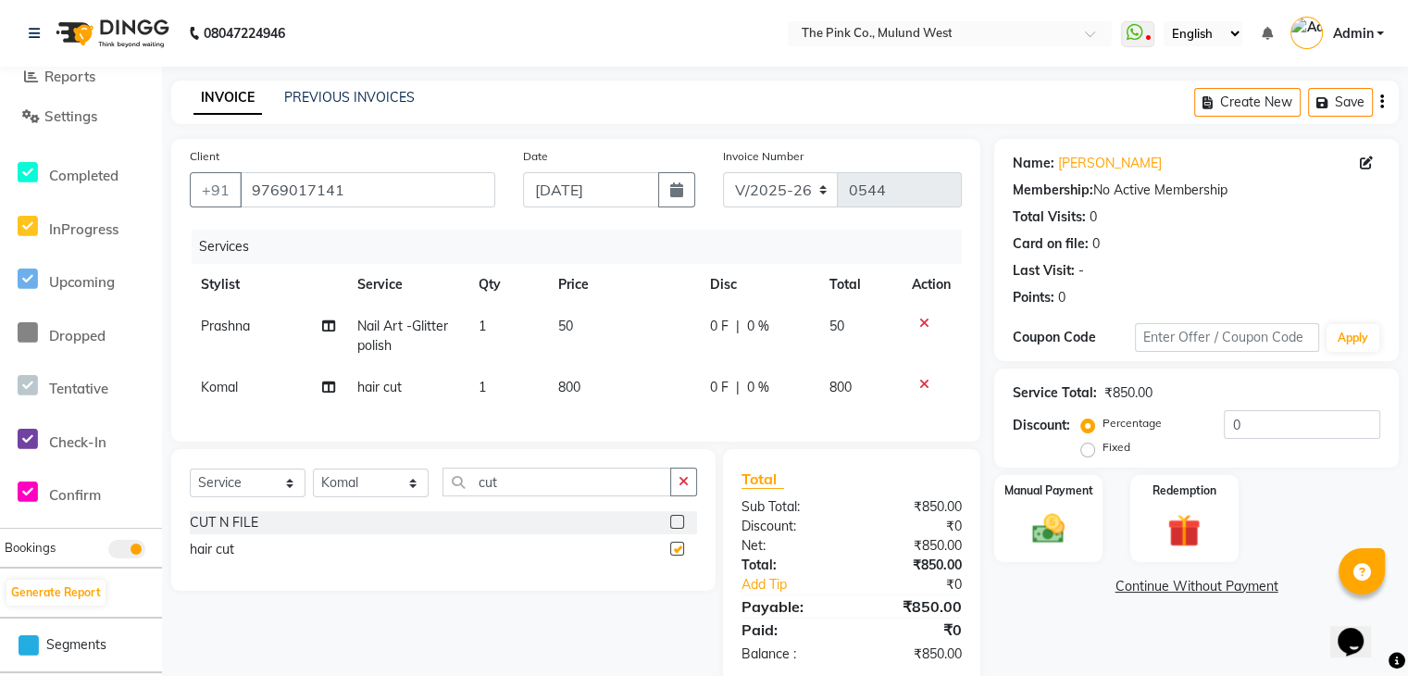
checkbox input "false"
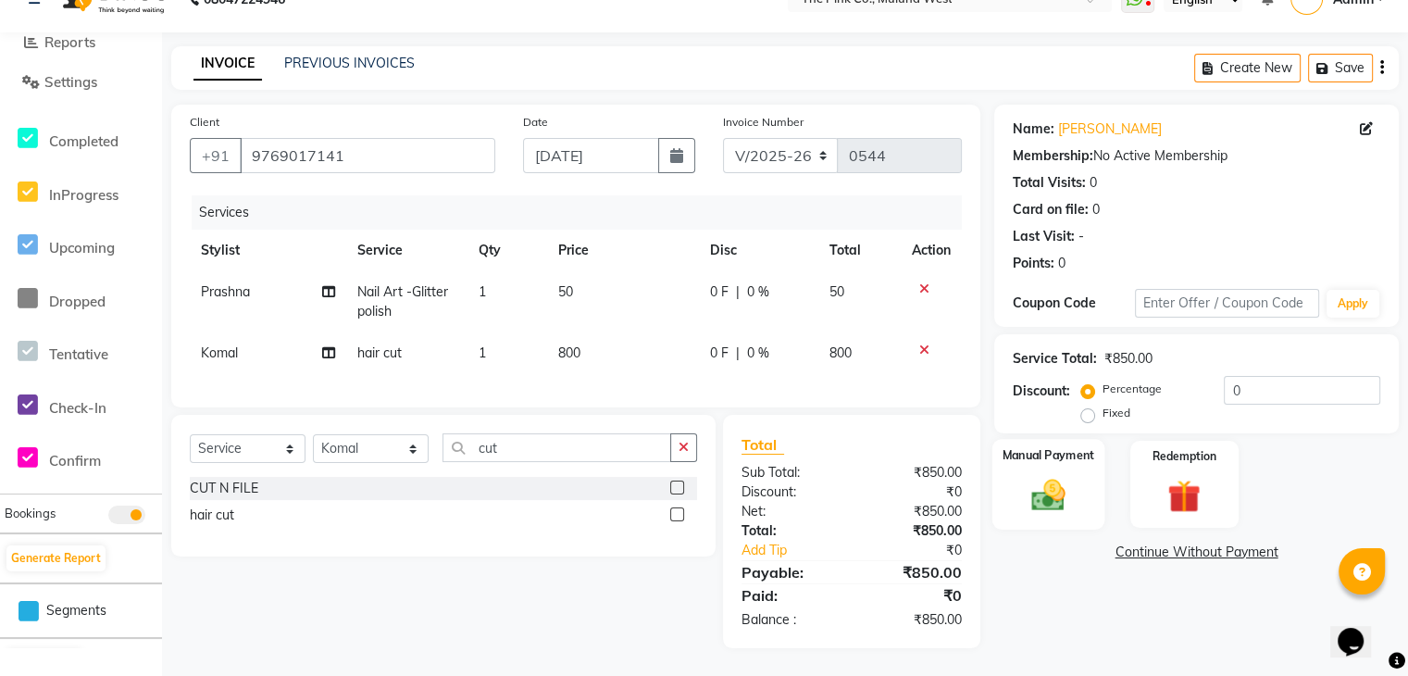
click at [1058, 475] on img at bounding box center [1048, 494] width 56 height 39
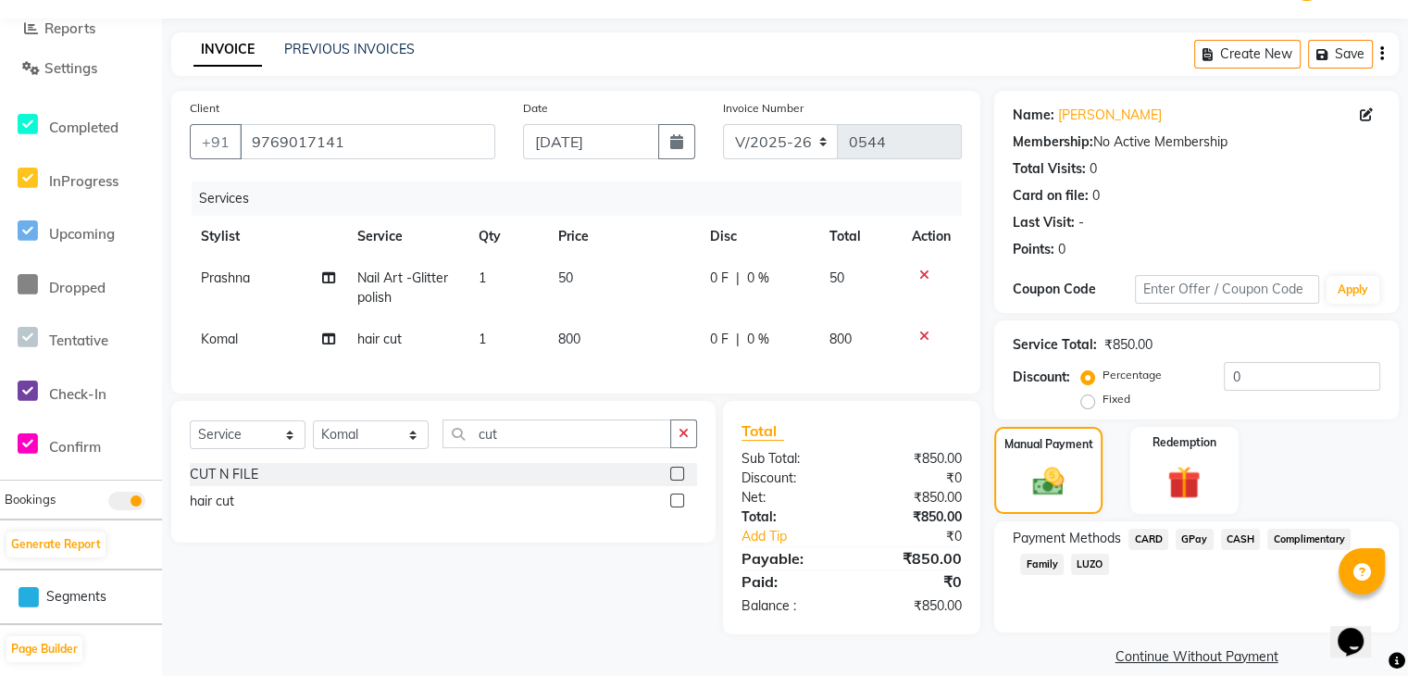
click at [1233, 536] on span "CASH" at bounding box center [1241, 538] width 40 height 21
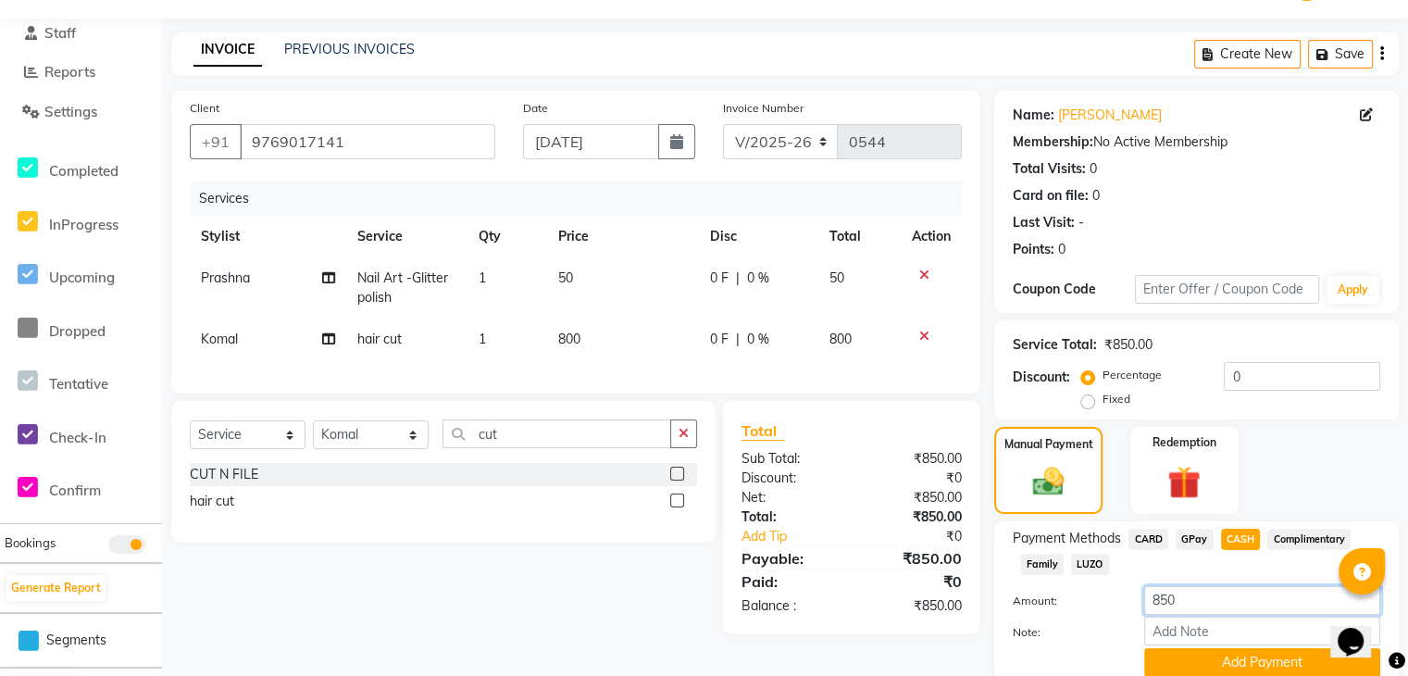
click at [1158, 604] on input "850" at bounding box center [1262, 600] width 236 height 29
type input "500"
click at [1242, 663] on button "Add Payment" at bounding box center [1262, 662] width 236 height 29
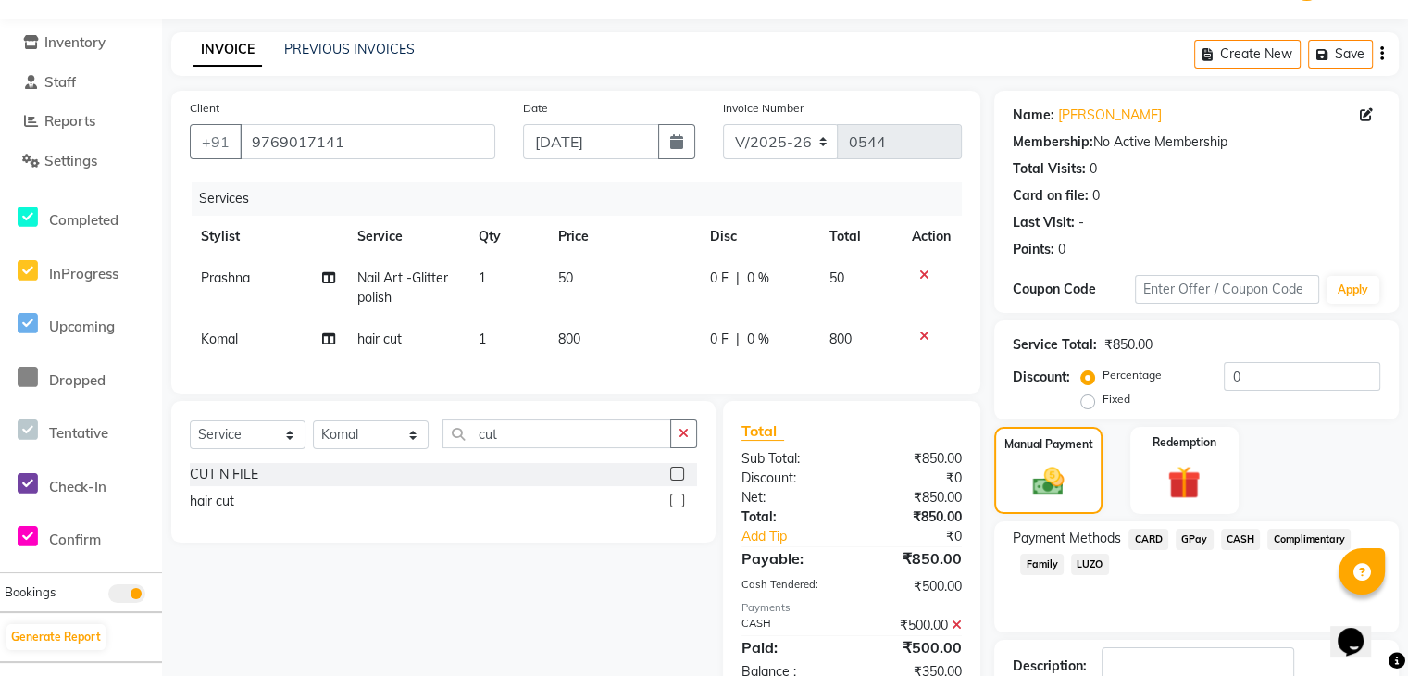
scroll to position [174, 0]
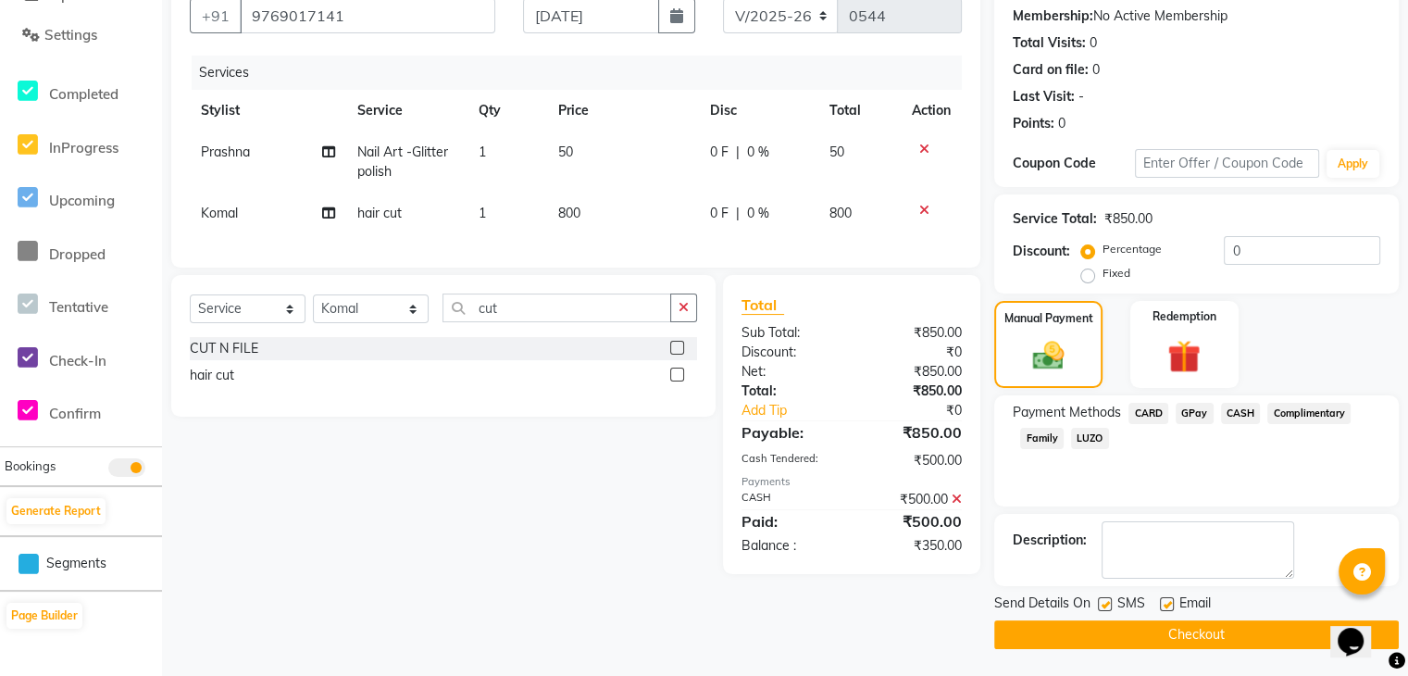
click at [1192, 415] on span "GPay" at bounding box center [1194, 413] width 38 height 21
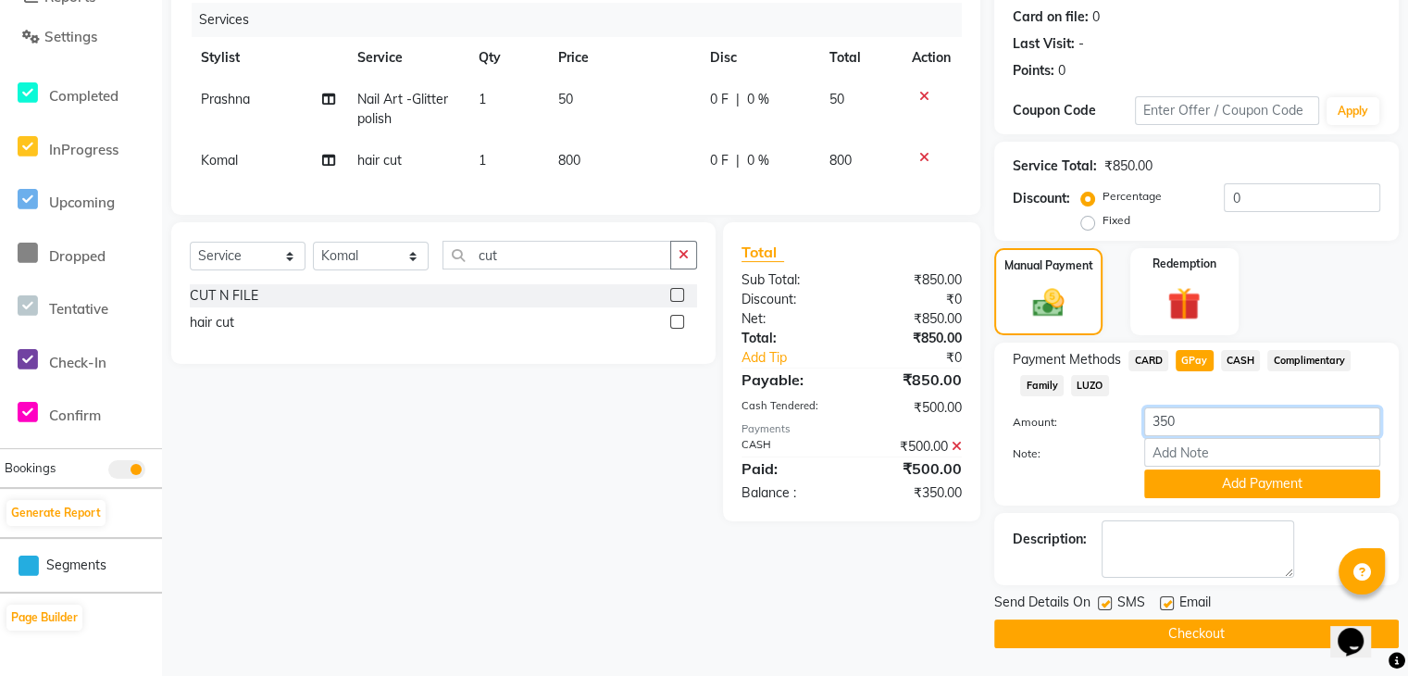
click at [1163, 423] on input "350" at bounding box center [1262, 421] width 236 height 29
click at [1237, 490] on button "Add Payment" at bounding box center [1262, 483] width 236 height 29
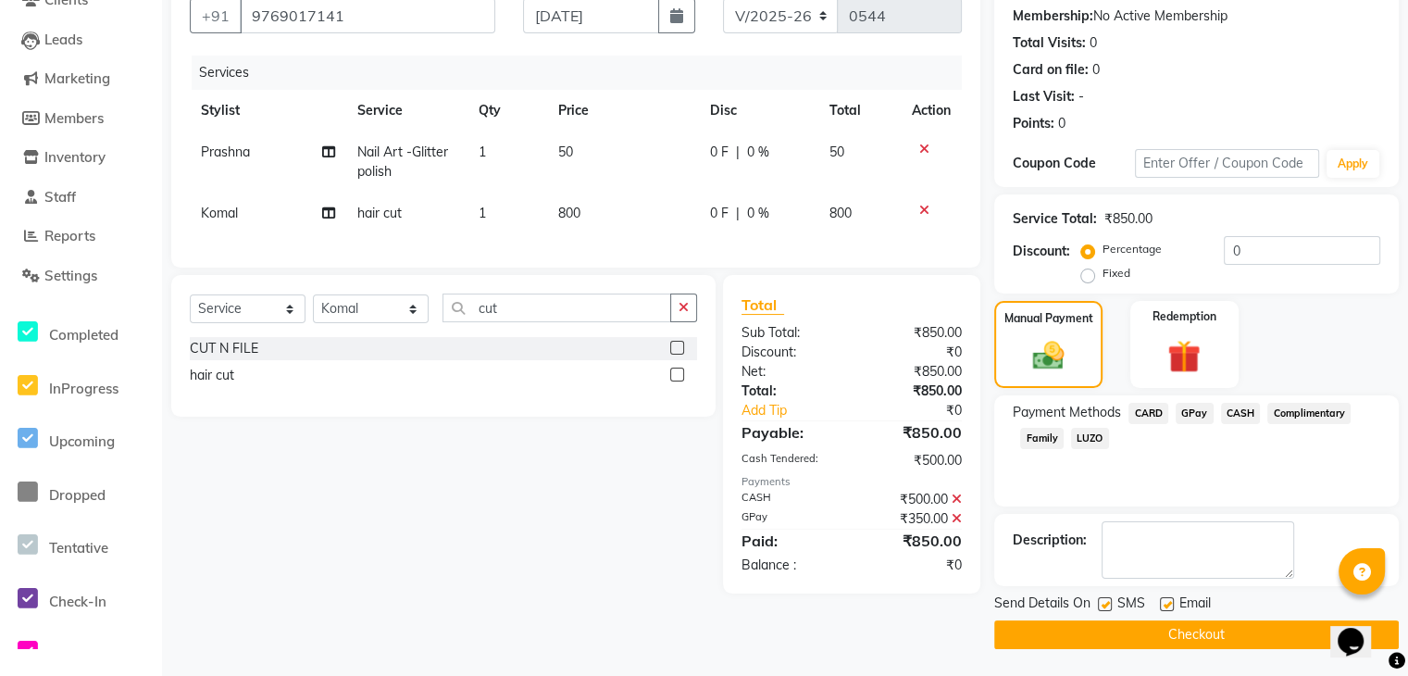
scroll to position [0, 0]
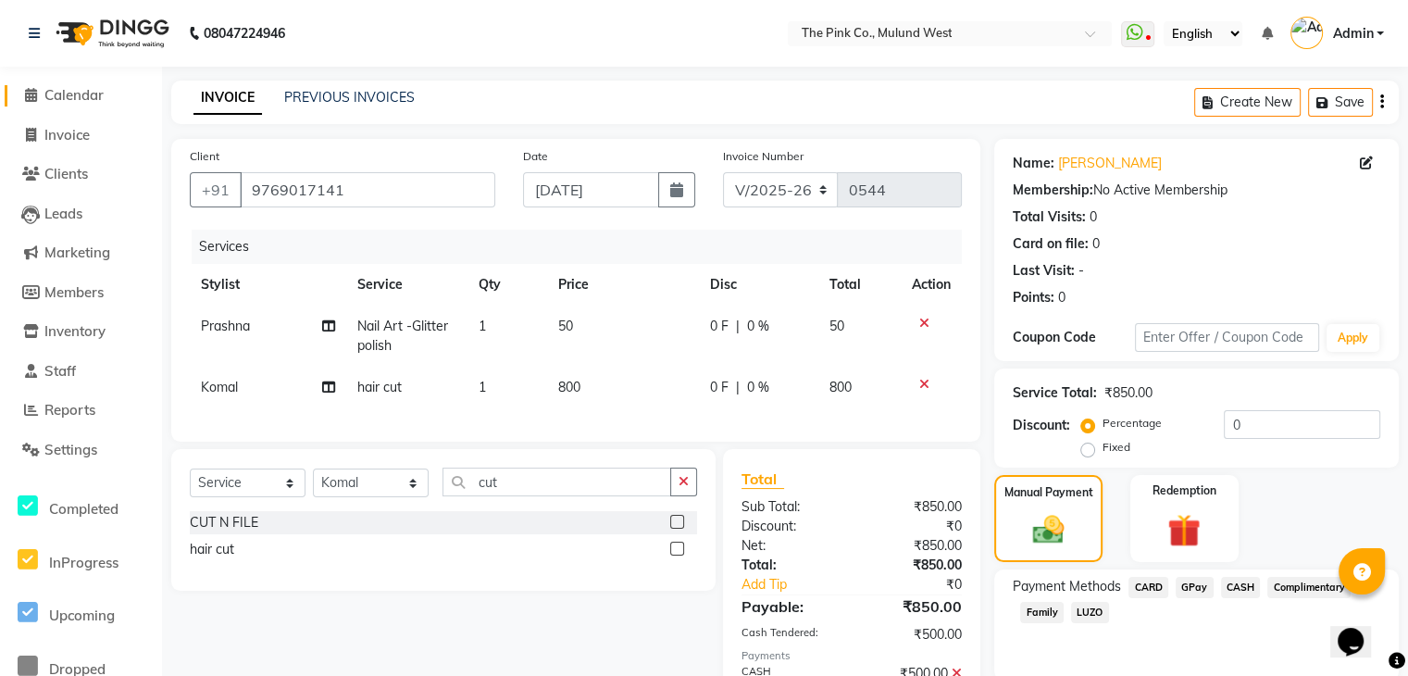
click at [65, 93] on span "Calendar" at bounding box center [73, 95] width 59 height 18
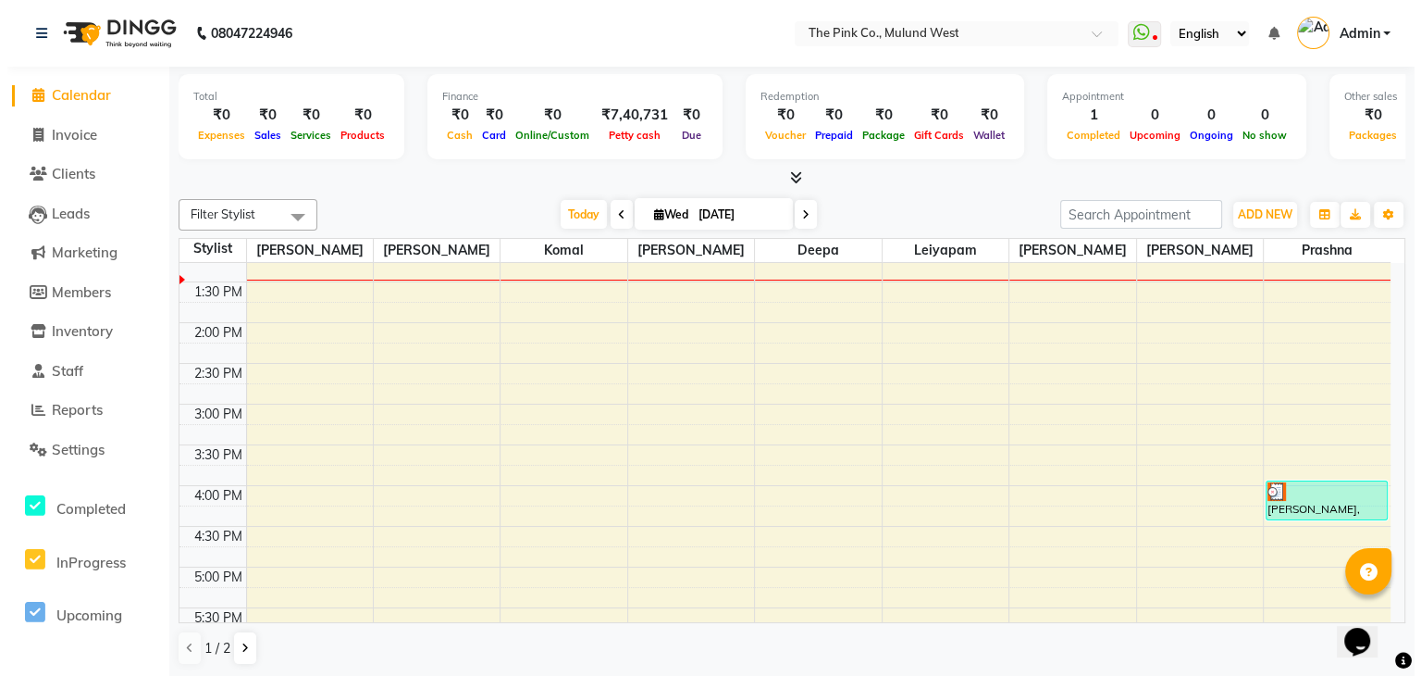
scroll to position [363, 0]
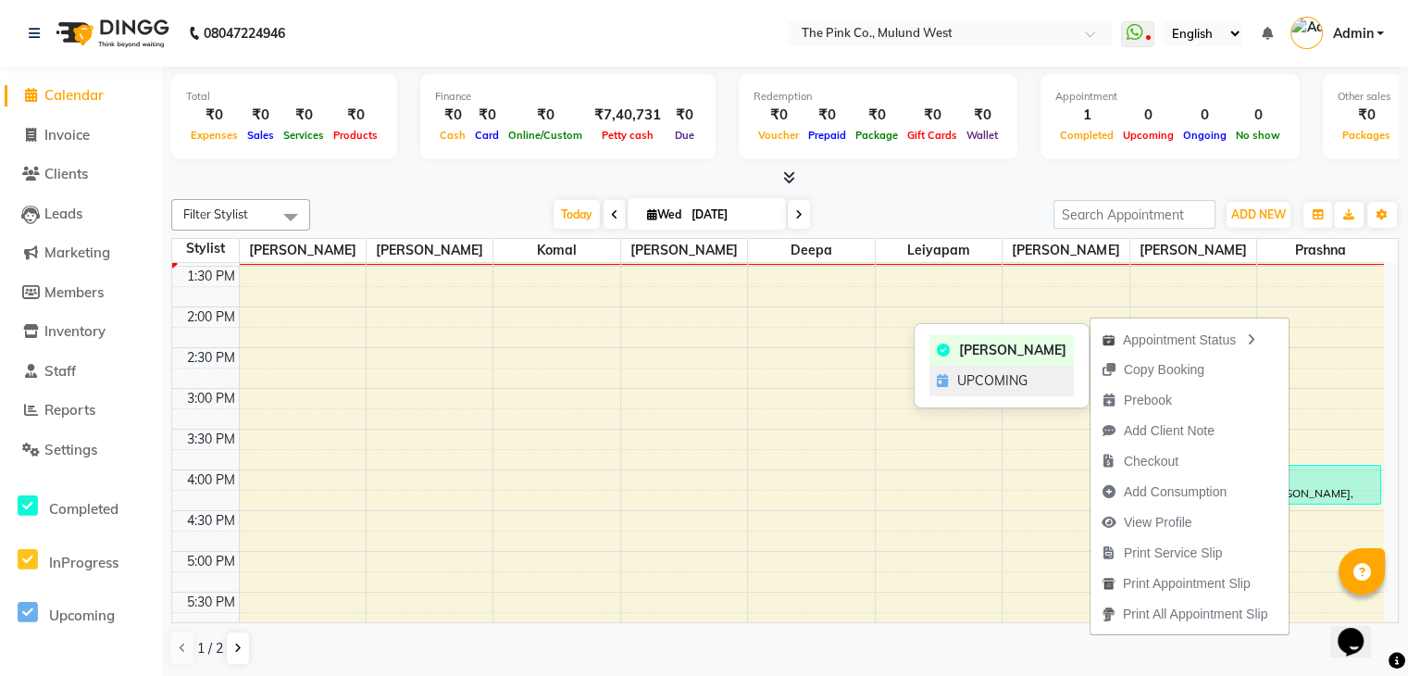
click at [990, 378] on span "UPCOMING" at bounding box center [992, 380] width 70 height 19
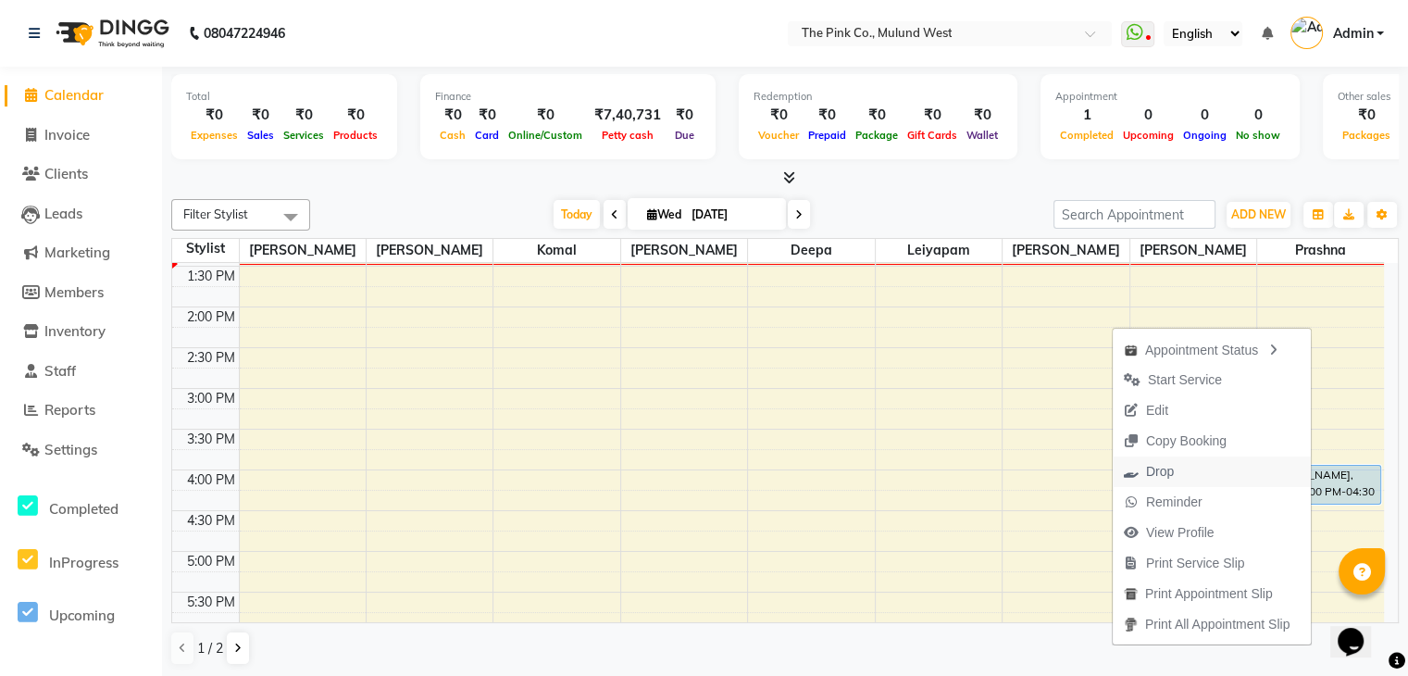
click at [1146, 476] on span "Drop" at bounding box center [1160, 471] width 28 height 19
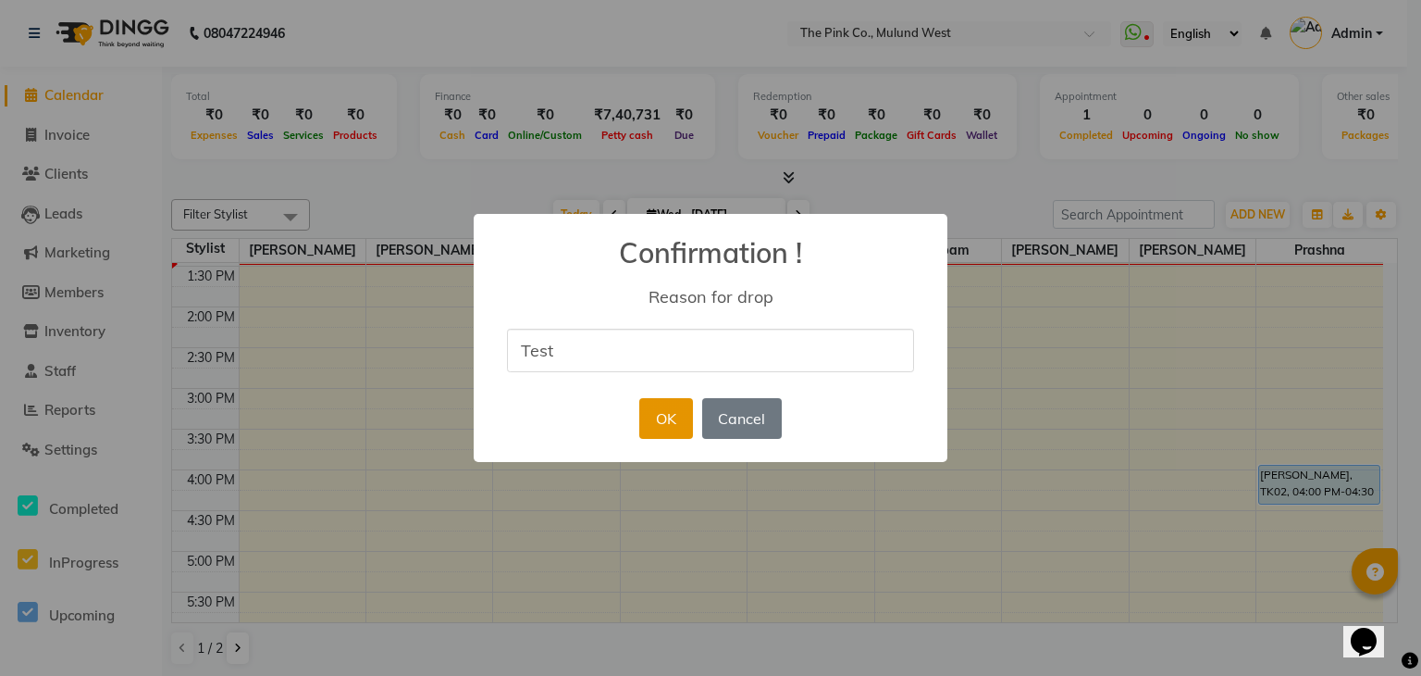
type input "Test"
click at [665, 431] on button "OK" at bounding box center [665, 418] width 53 height 41
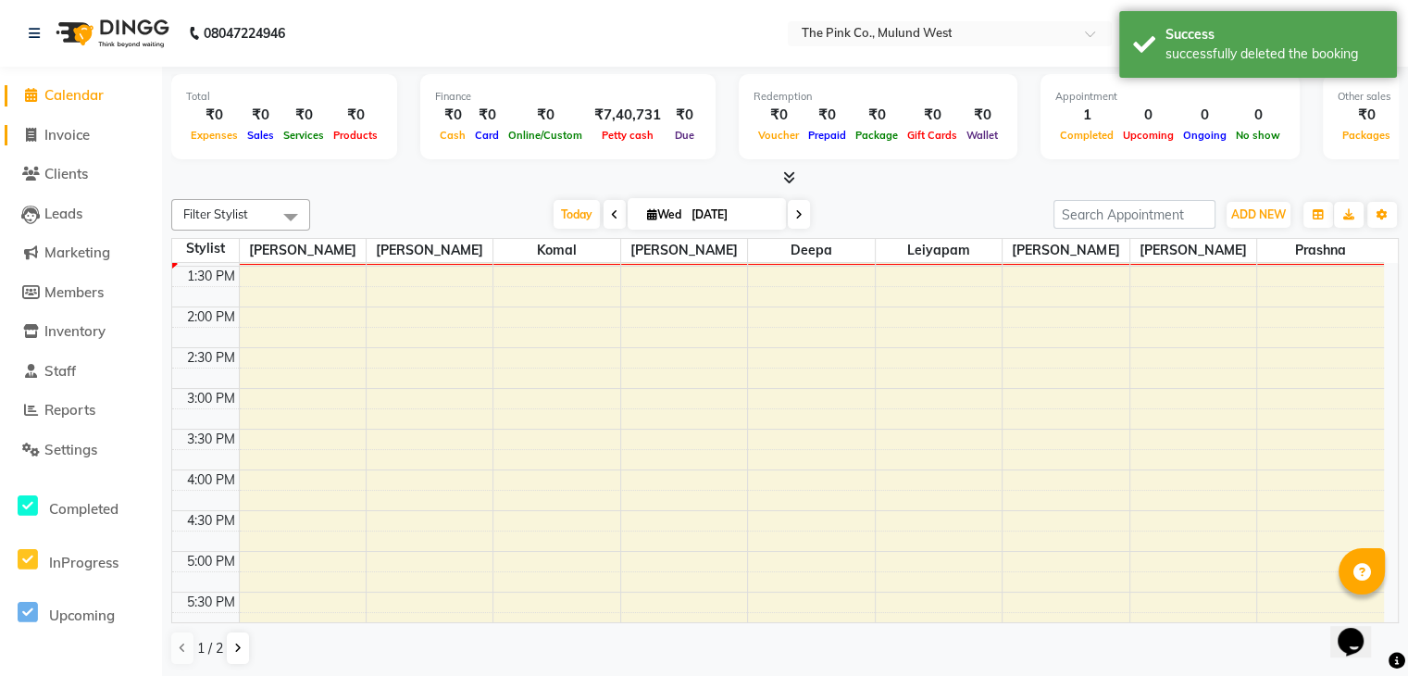
click at [73, 136] on span "Invoice" at bounding box center [66, 135] width 45 height 18
select select "service"
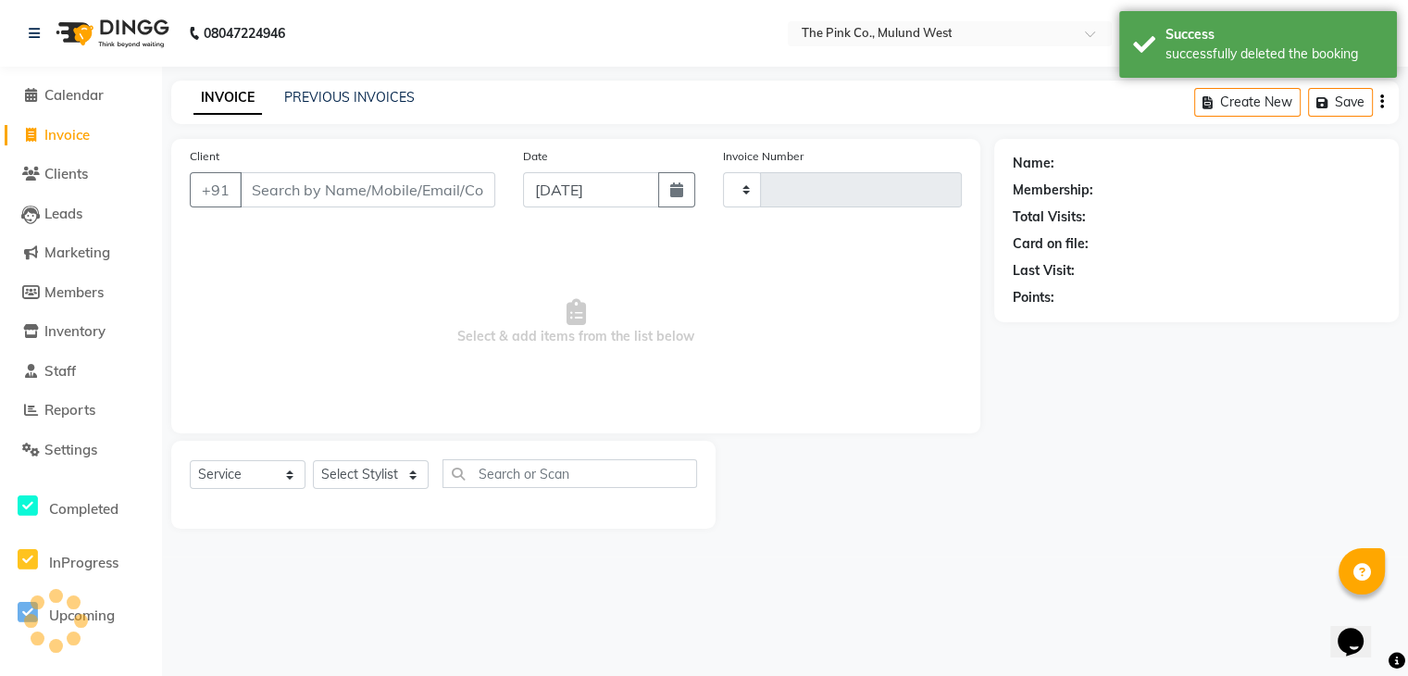
type input "0544"
select select "3978"
click at [344, 93] on link "PREVIOUS INVOICES" at bounding box center [349, 97] width 130 height 17
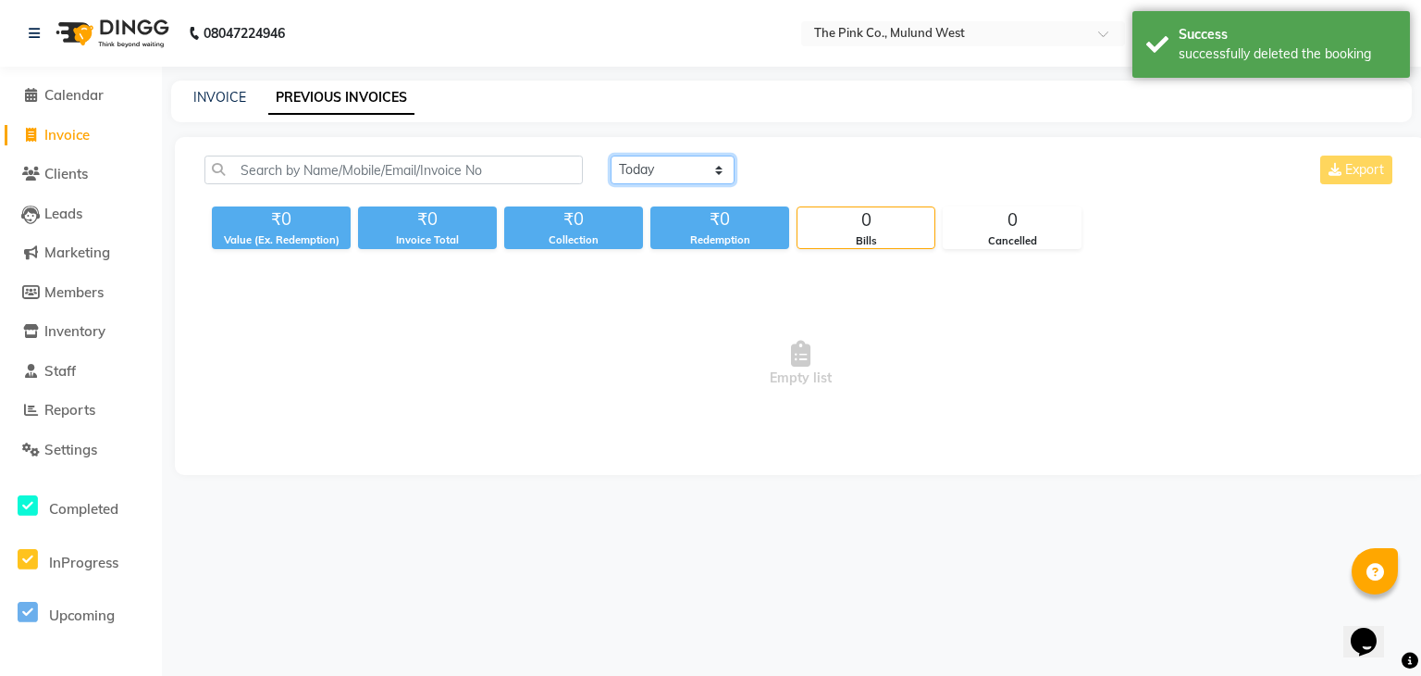
click at [647, 175] on select "Today Yesterday Custom Range" at bounding box center [673, 169] width 124 height 29
select select "range"
click at [611, 155] on select "Today Yesterday Custom Range" at bounding box center [673, 169] width 124 height 29
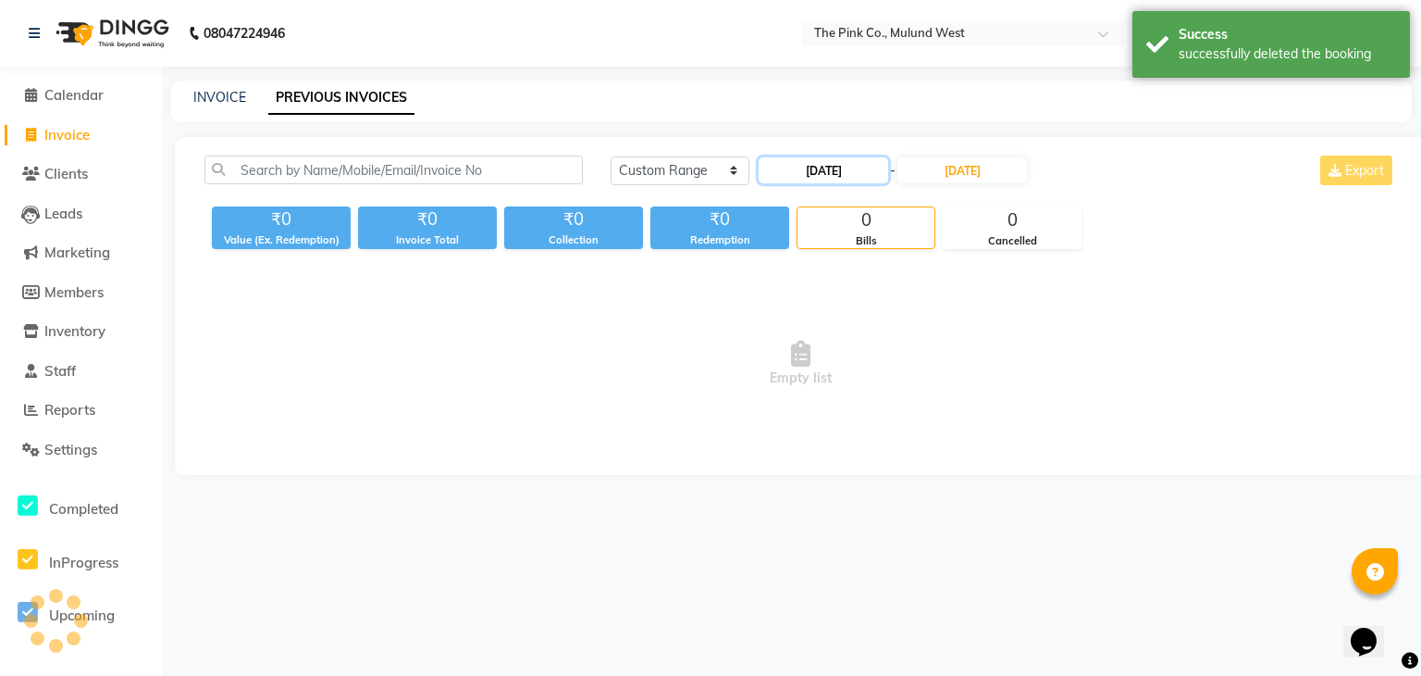
drag, startPoint x: 833, startPoint y: 175, endPoint x: 853, endPoint y: 175, distance: 20.4
click at [853, 175] on input "03-09-2025" at bounding box center [824, 170] width 130 height 26
select select "9"
select select "2025"
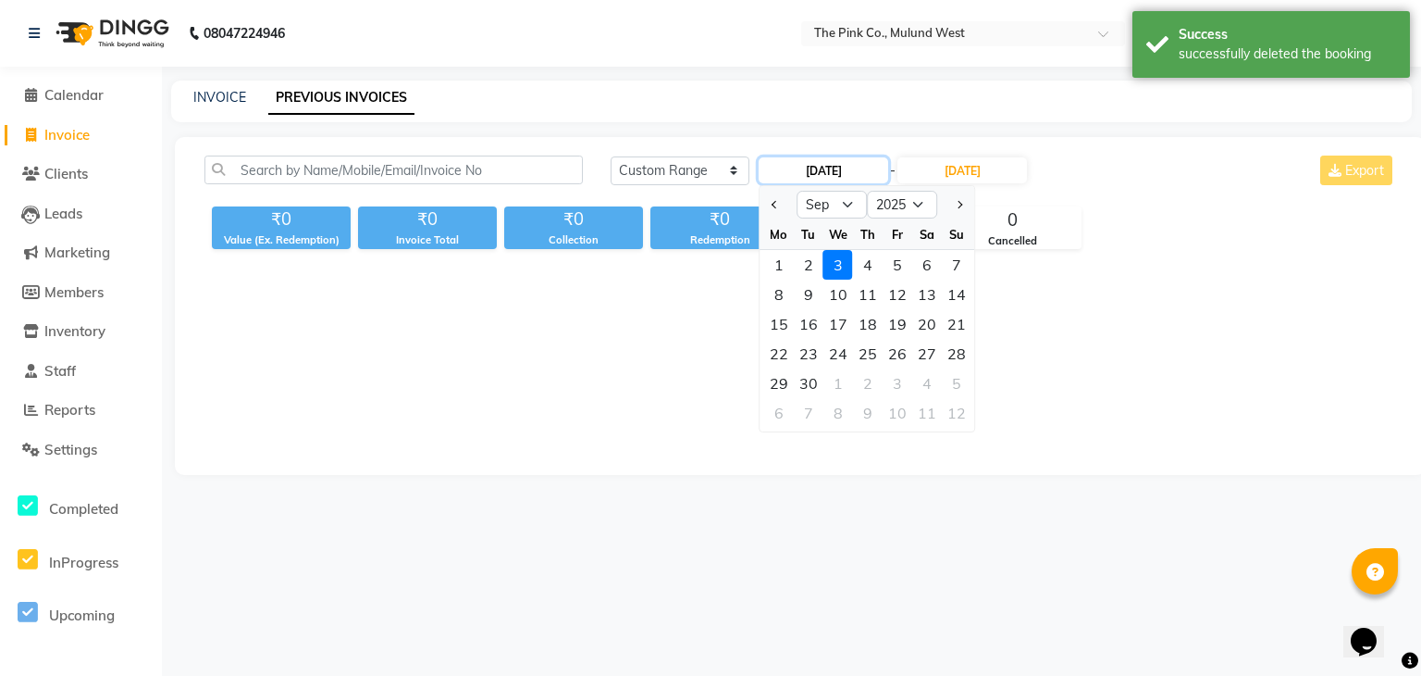
click at [853, 175] on input "03-09-2025" at bounding box center [824, 170] width 130 height 26
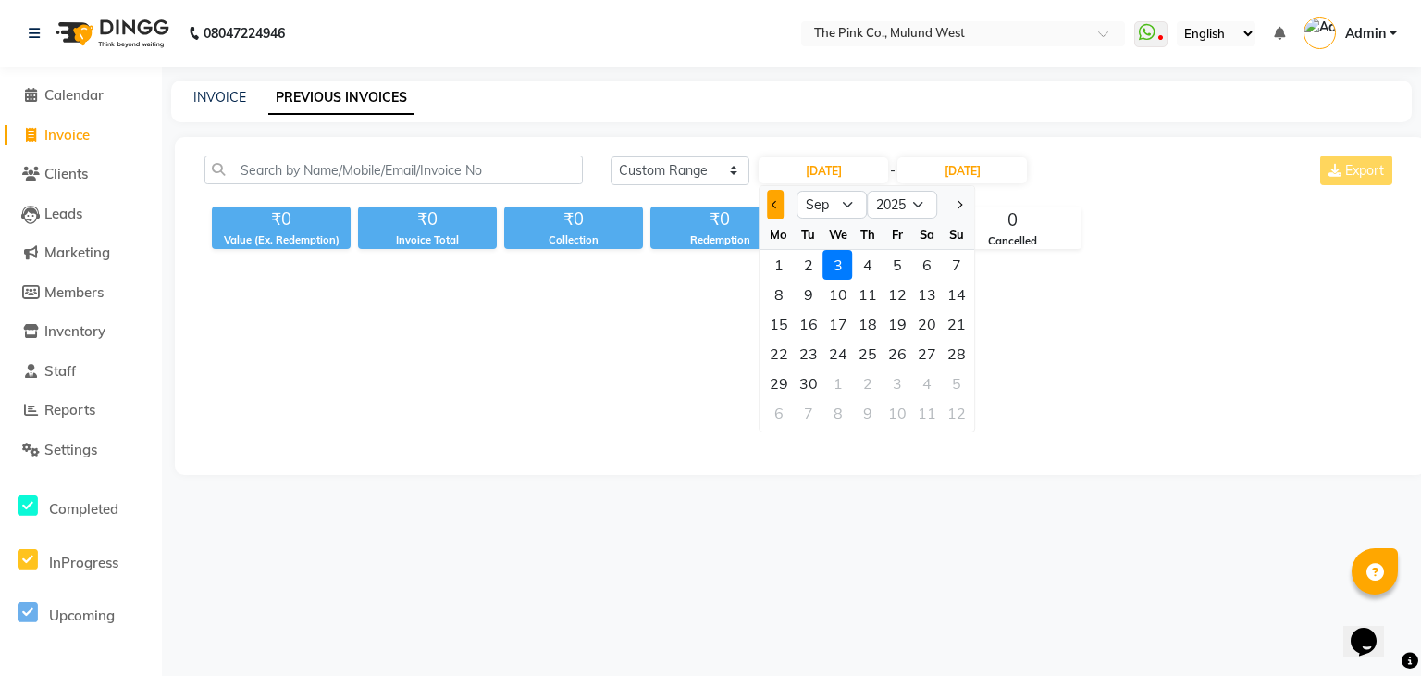
click at [777, 199] on button "Previous month" at bounding box center [776, 205] width 16 height 30
click at [777, 205] on span "Previous month" at bounding box center [775, 204] width 7 height 7
select select "6"
click at [948, 261] on div "1" at bounding box center [957, 265] width 30 height 30
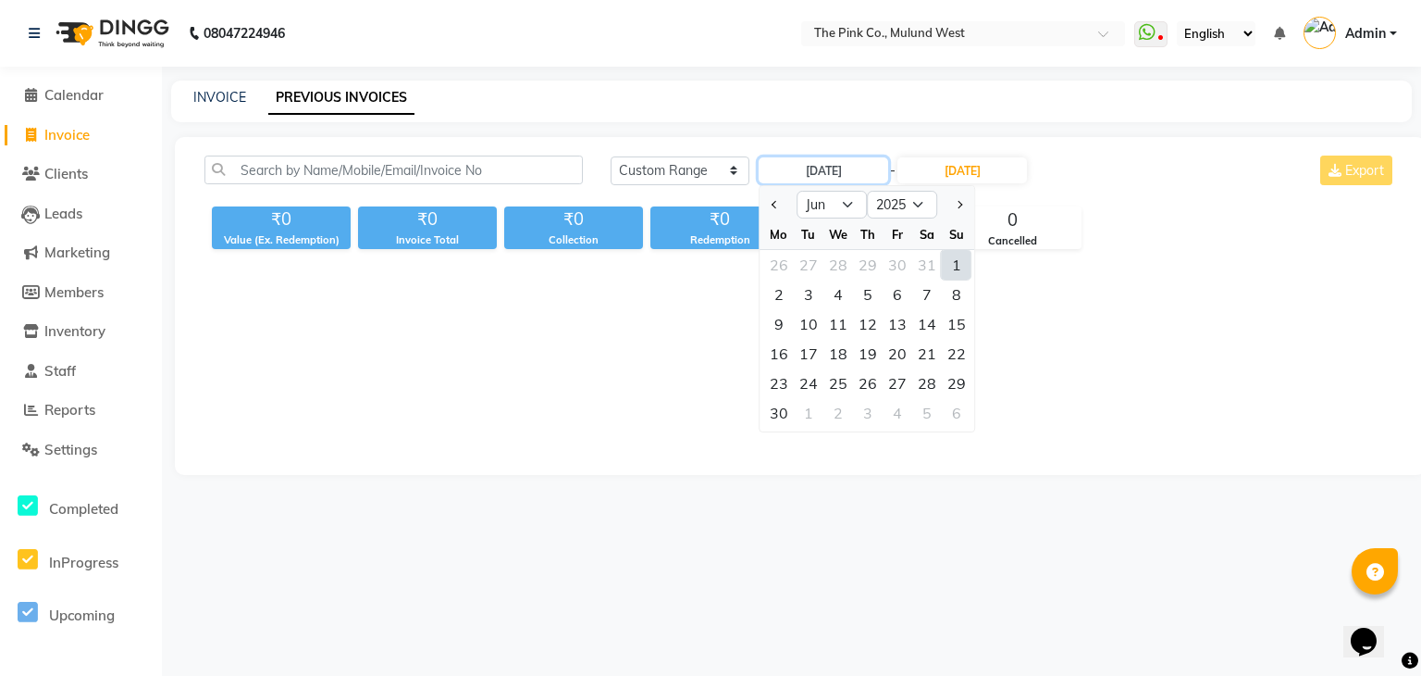
type input "[DATE]"
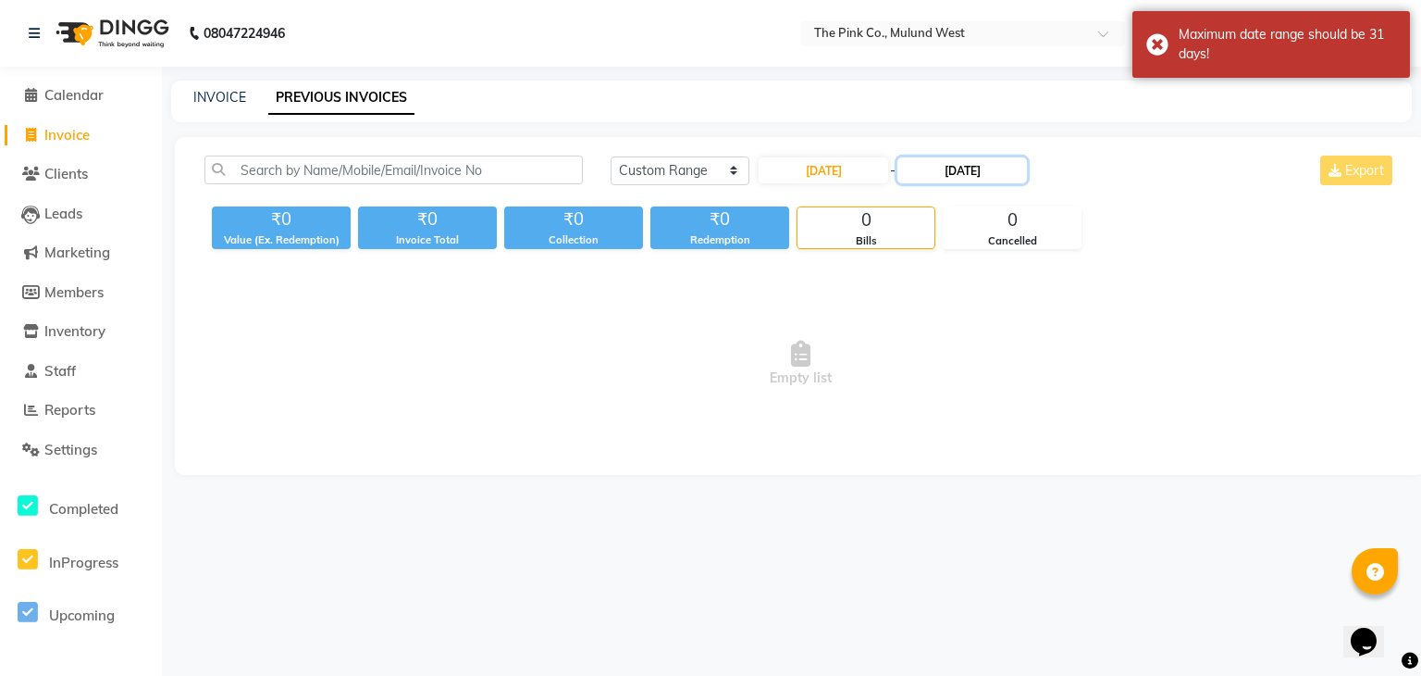
click at [964, 171] on input "03-09-2025" at bounding box center [963, 170] width 130 height 26
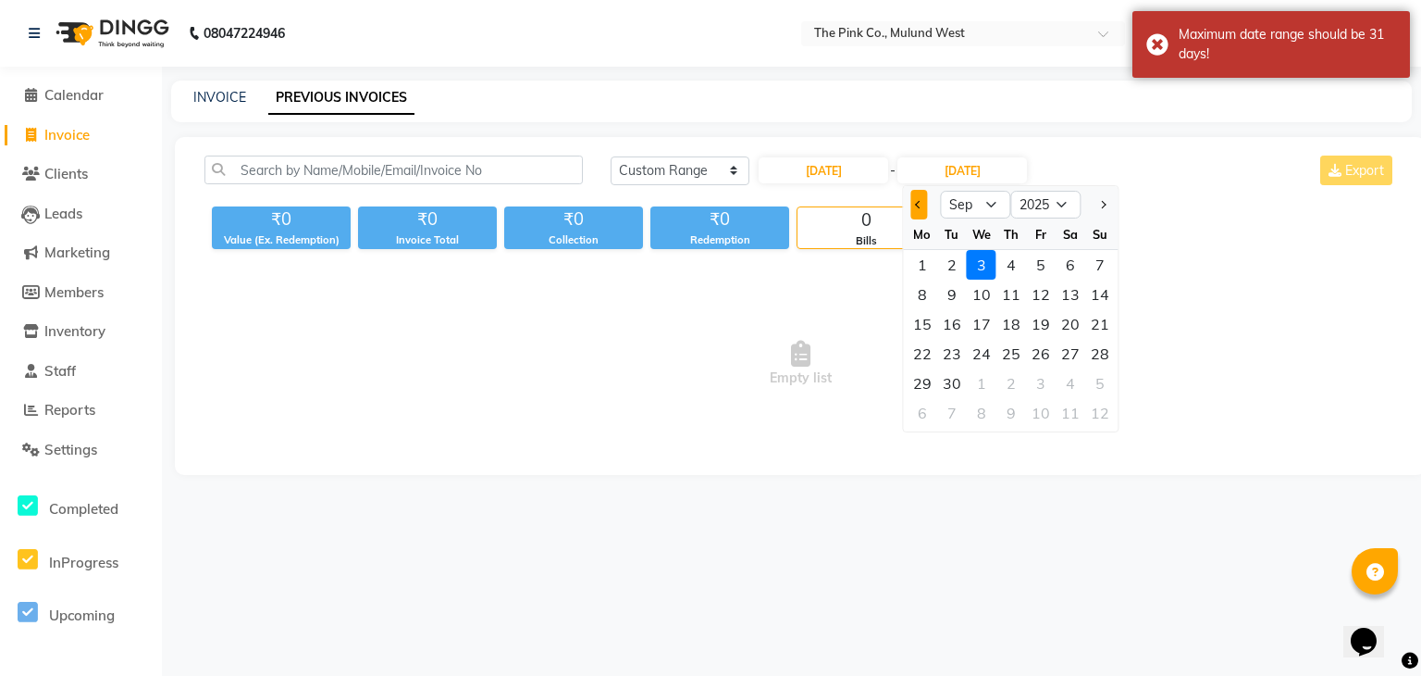
click at [912, 203] on button "Previous month" at bounding box center [920, 205] width 16 height 30
select select "6"
click at [917, 399] on div "30" at bounding box center [923, 413] width 30 height 30
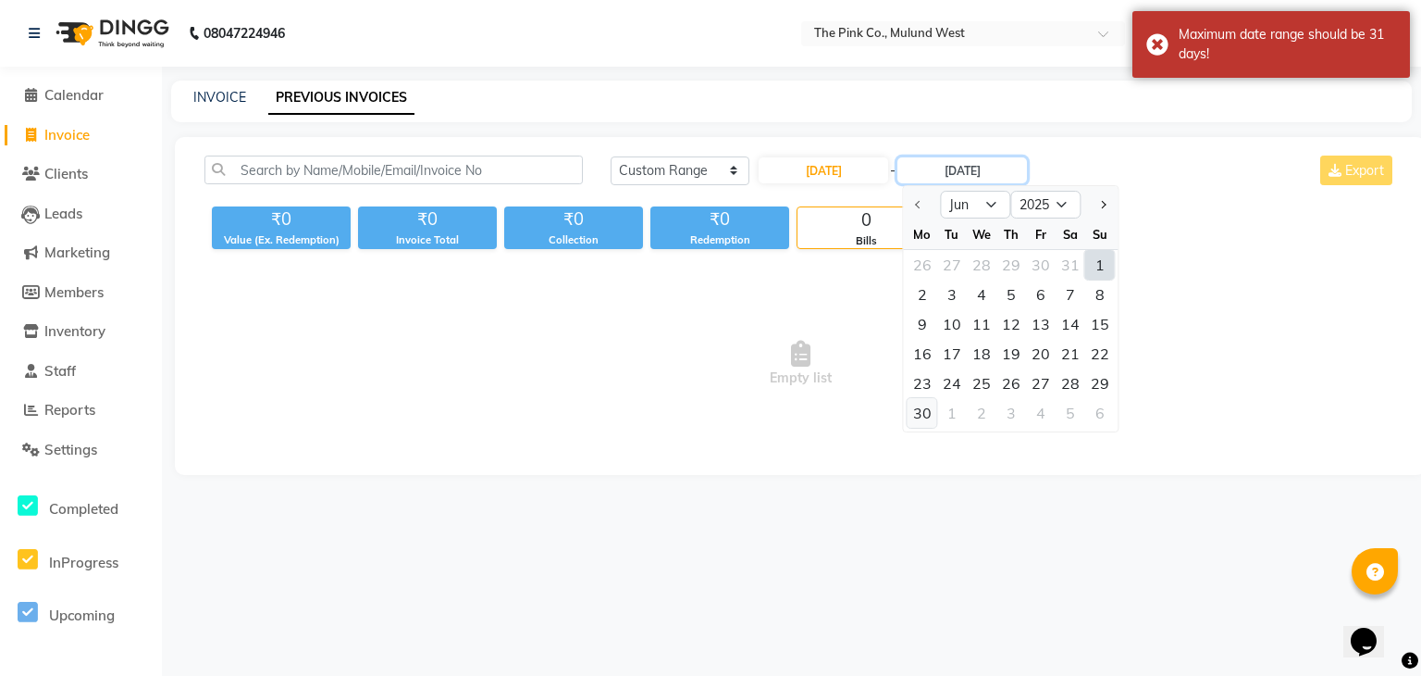
type input "30-06-2025"
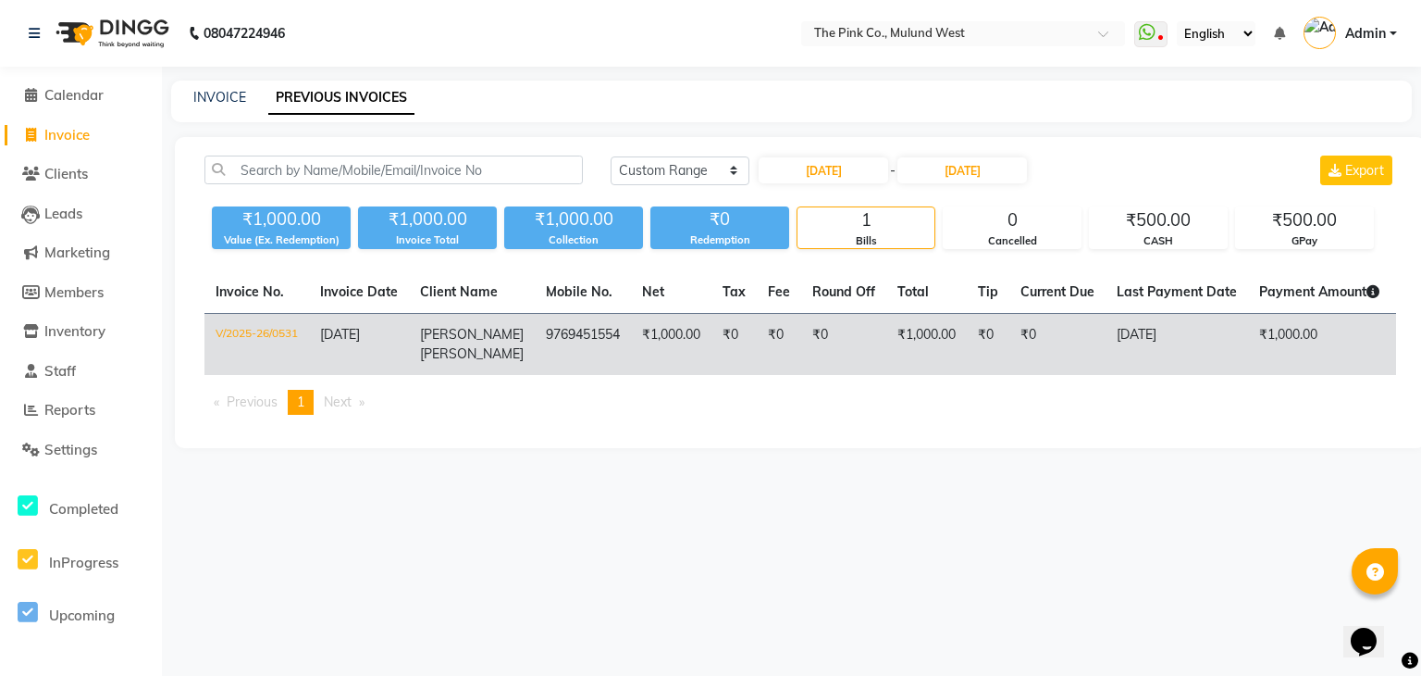
click at [577, 331] on td "9769451554" at bounding box center [583, 345] width 96 height 62
click at [663, 322] on td "₹1,000.00" at bounding box center [671, 345] width 81 height 62
click at [759, 319] on td "₹0" at bounding box center [779, 345] width 44 height 62
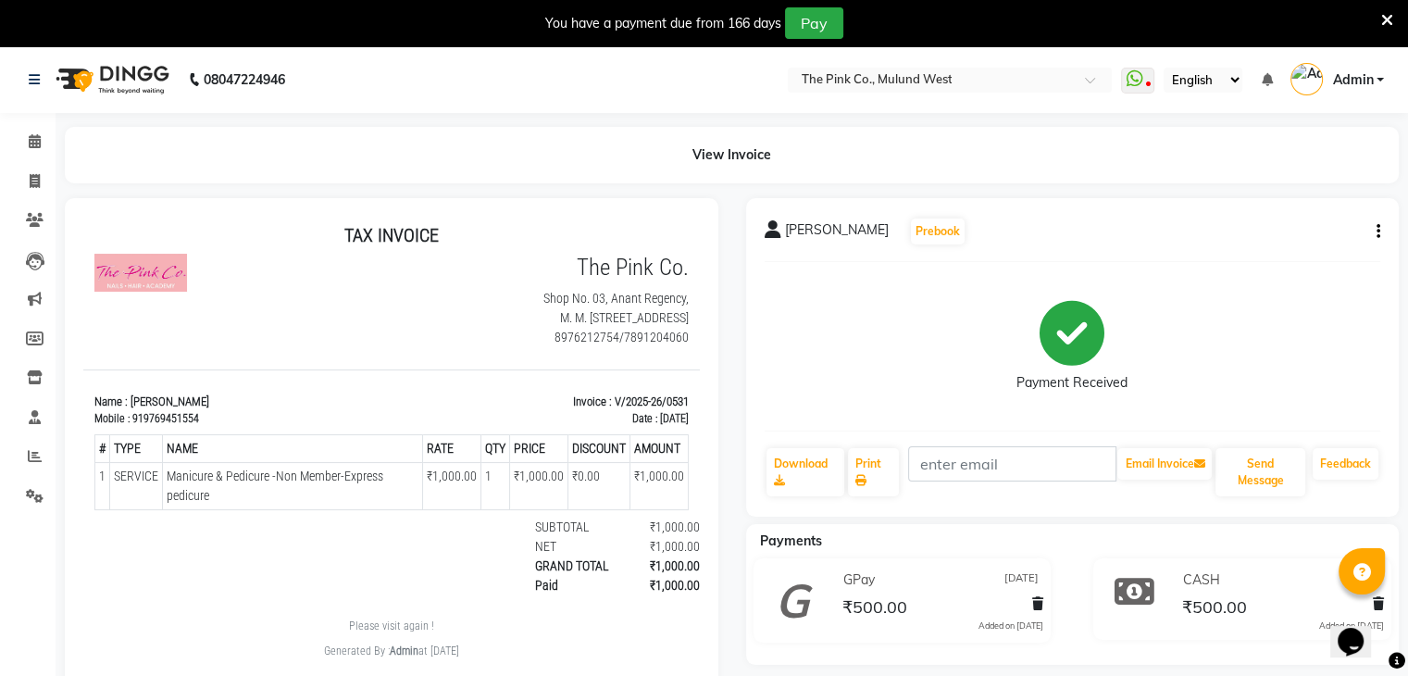
click at [1377, 232] on icon "button" at bounding box center [1378, 231] width 4 height 1
click at [1272, 212] on div "Split Service Amount" at bounding box center [1285, 207] width 127 height 23
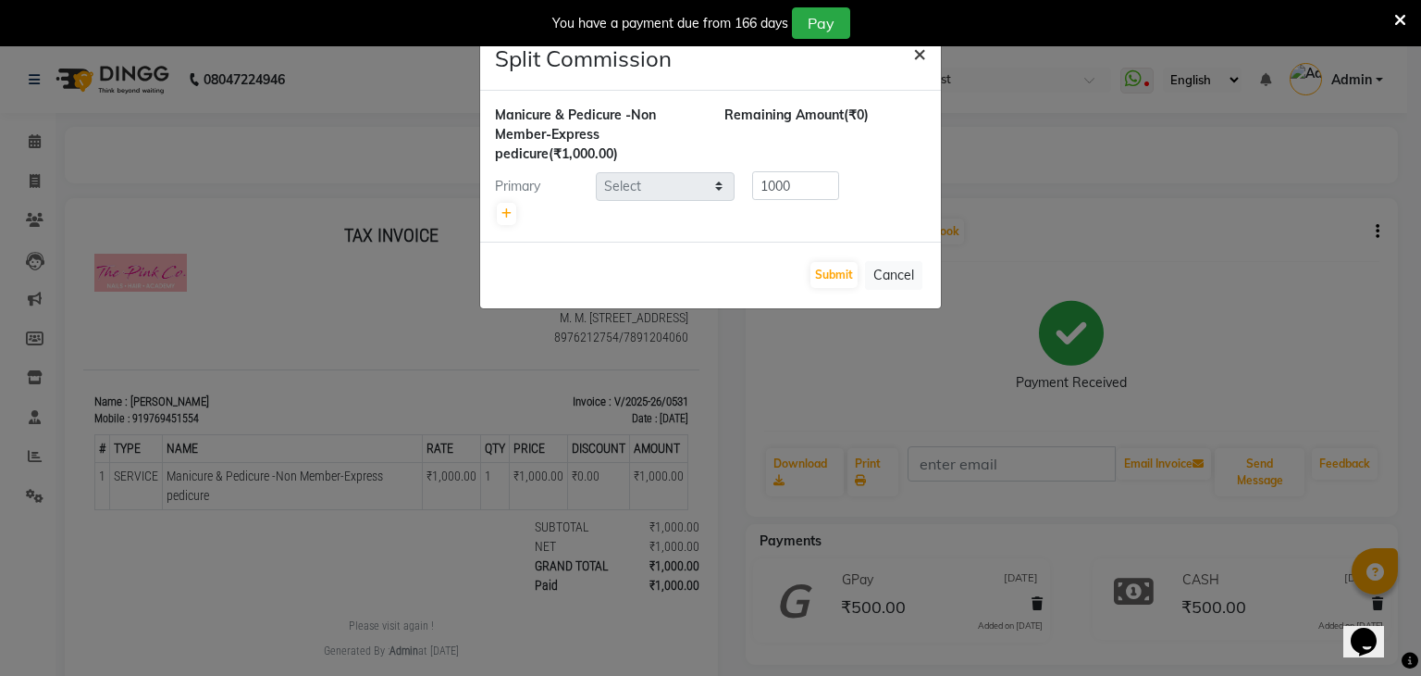
click at [912, 60] on button "×" at bounding box center [920, 53] width 43 height 52
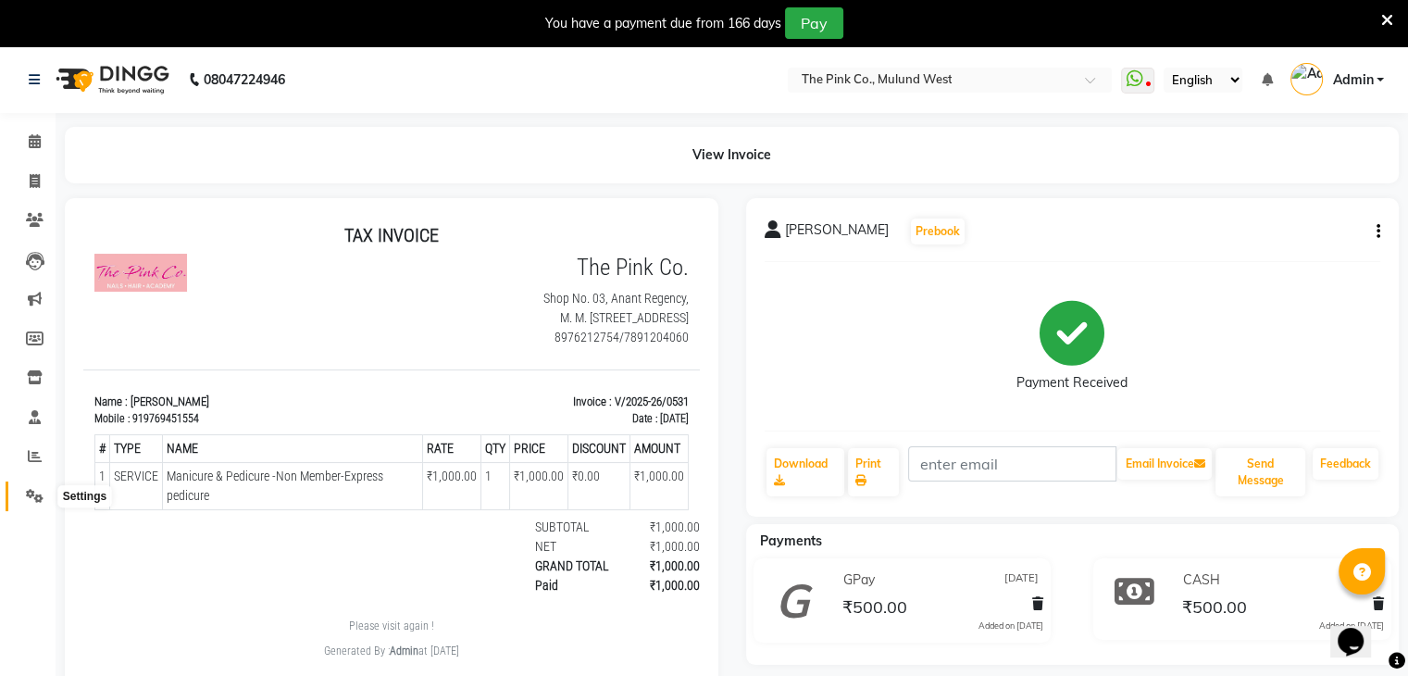
click at [32, 495] on icon at bounding box center [35, 496] width 18 height 14
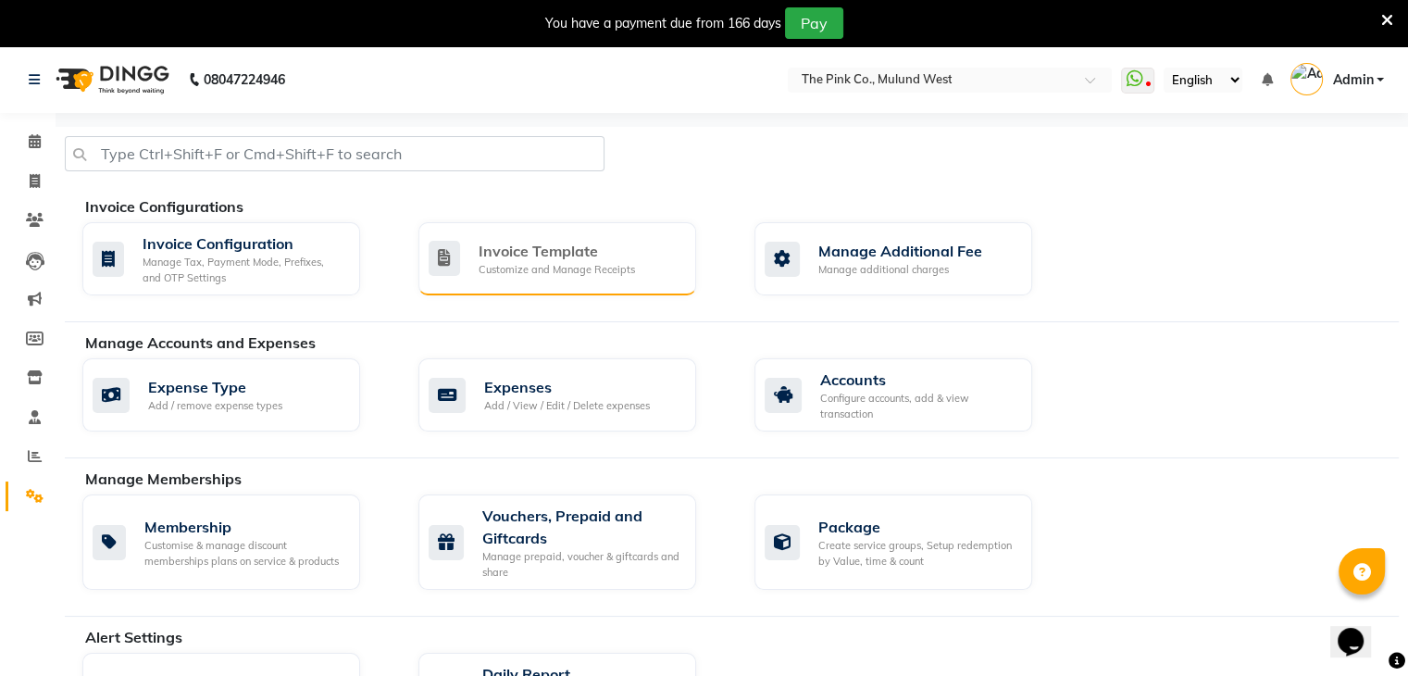
click at [586, 274] on div "Customize and Manage Receipts" at bounding box center [556, 270] width 156 height 16
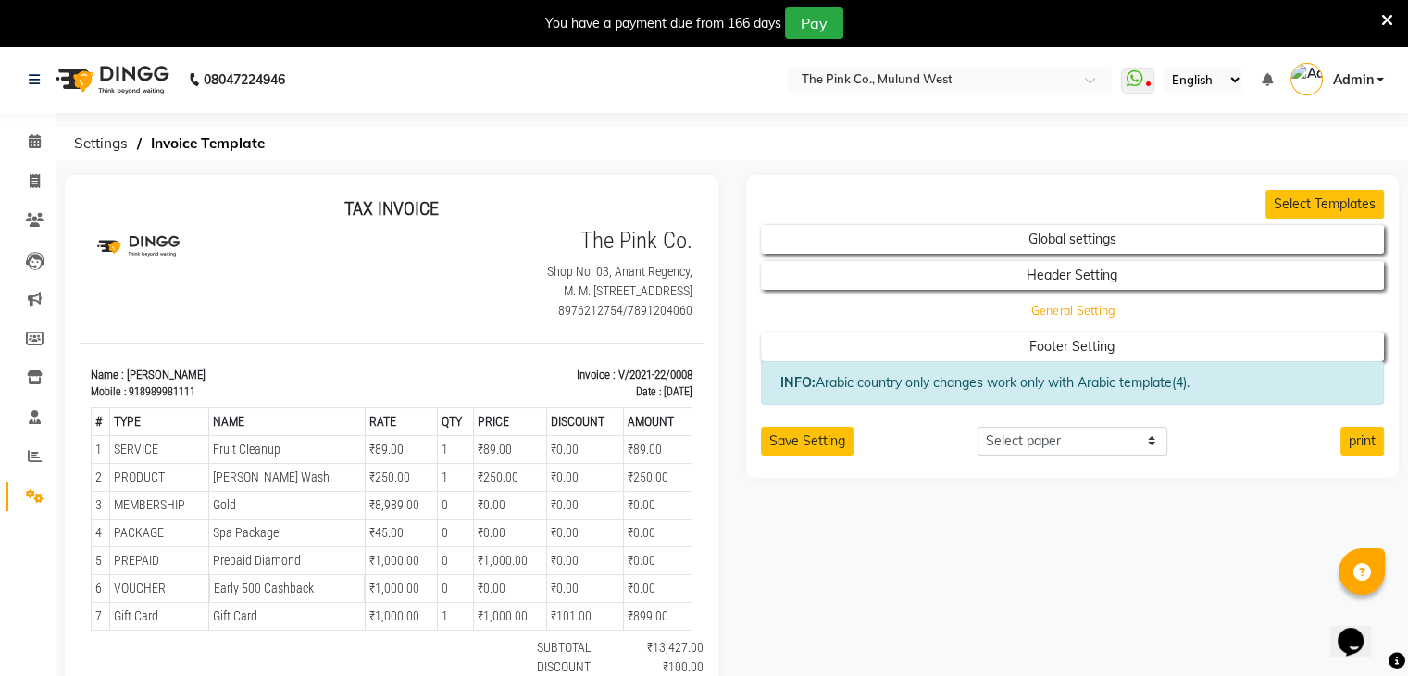
click at [1061, 312] on button "General Setting" at bounding box center [1071, 311] width 561 height 26
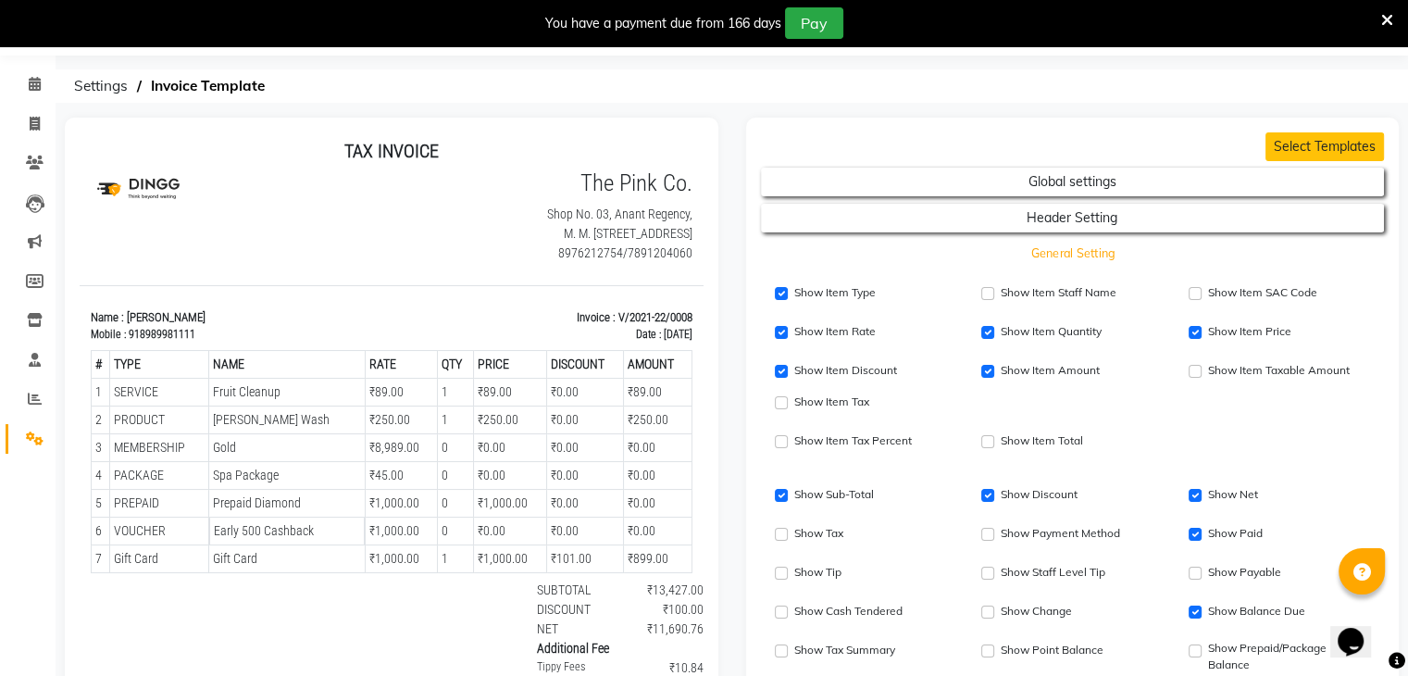
scroll to position [63, 0]
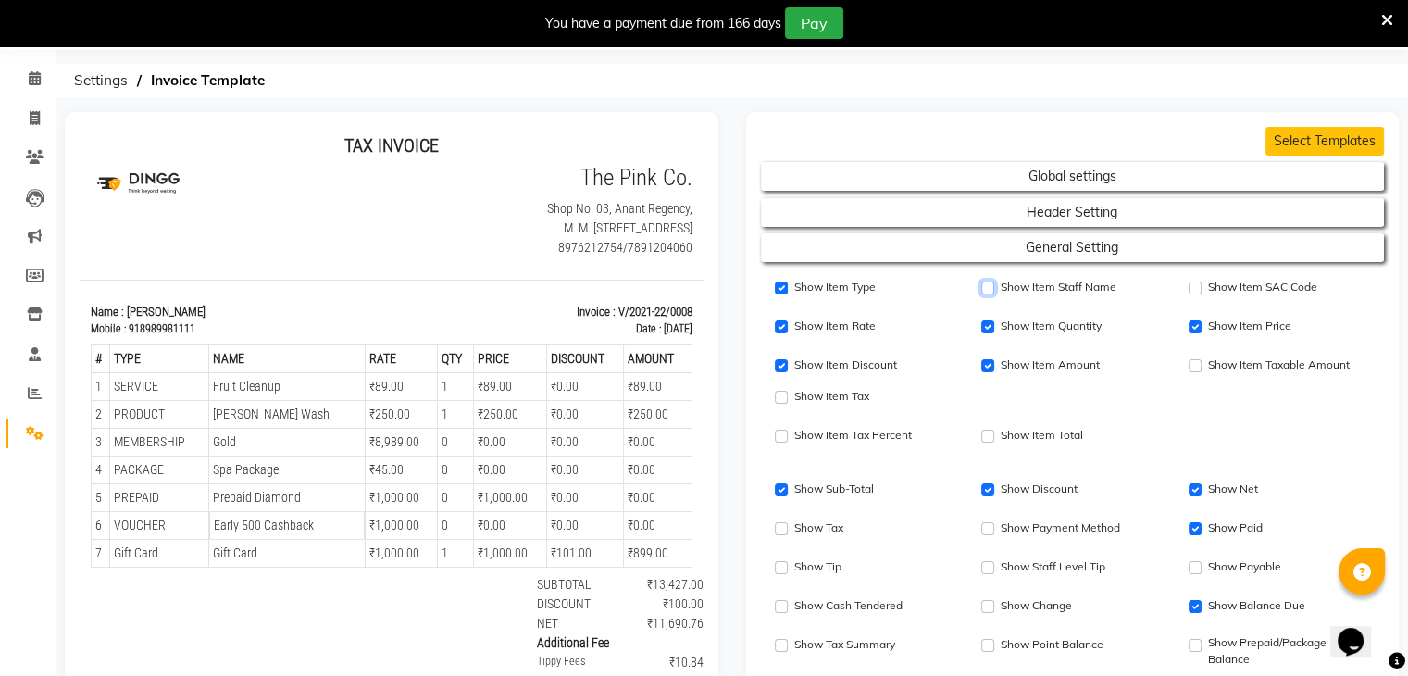
click at [990, 290] on input "Show Item Staff Name" at bounding box center [987, 287] width 13 height 13
checkbox input "true"
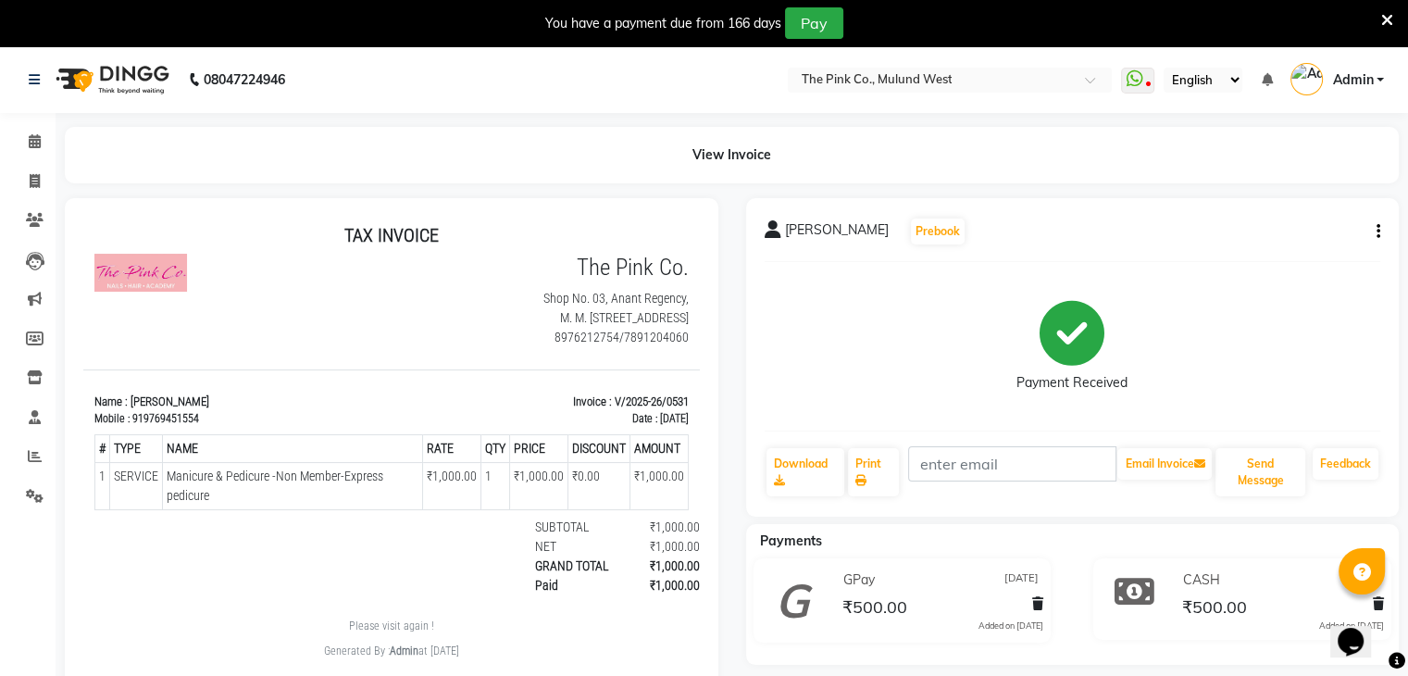
scroll to position [15, 0]
click at [30, 416] on icon at bounding box center [35, 417] width 12 height 14
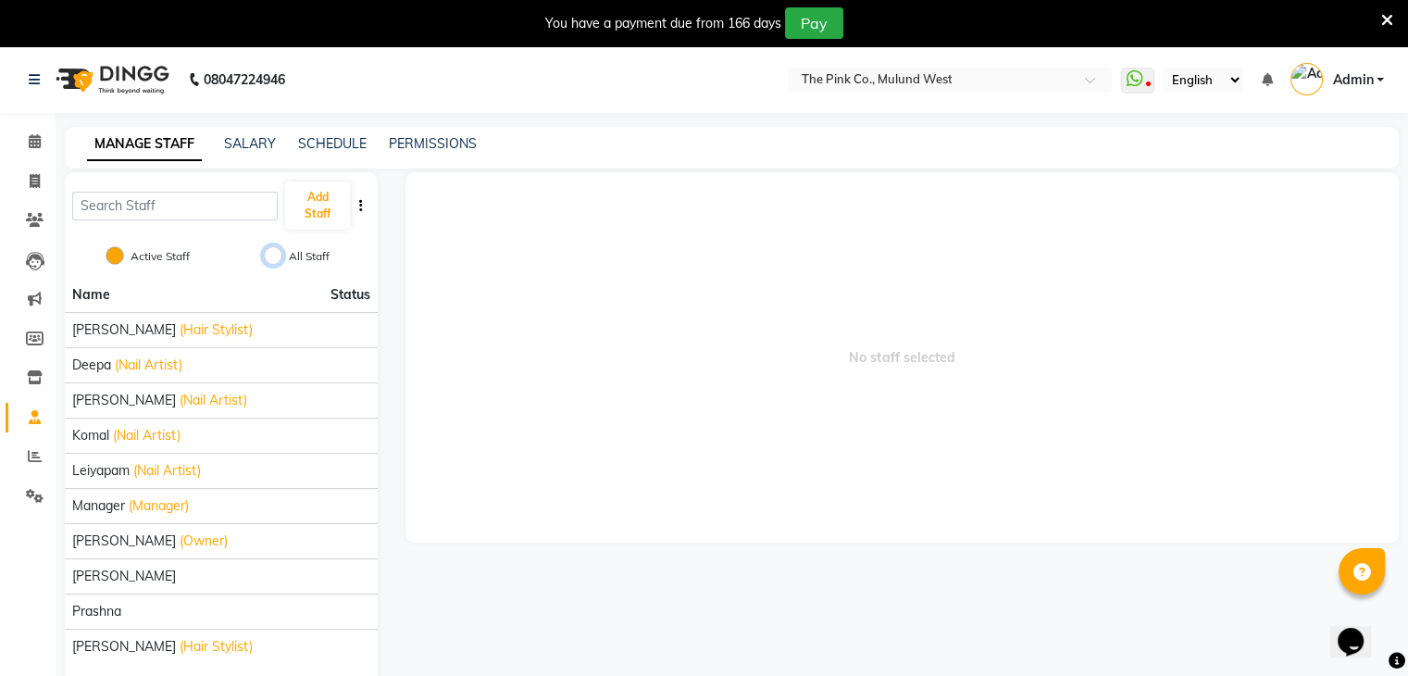
click at [272, 260] on input "All Staff" at bounding box center [273, 255] width 19 height 19
radio input "true"
radio input "false"
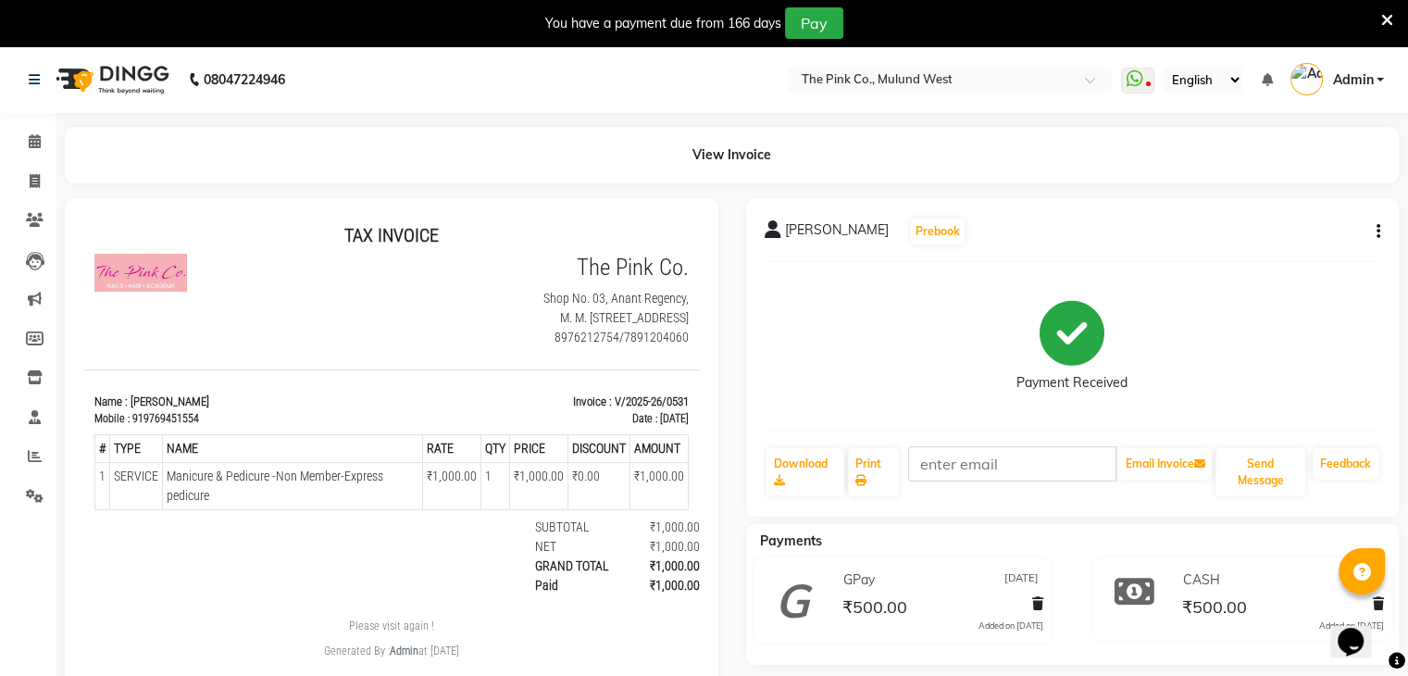
click at [1371, 233] on button "button" at bounding box center [1374, 231] width 11 height 19
click at [1261, 211] on div "Split Service Amount" at bounding box center [1285, 207] width 127 height 23
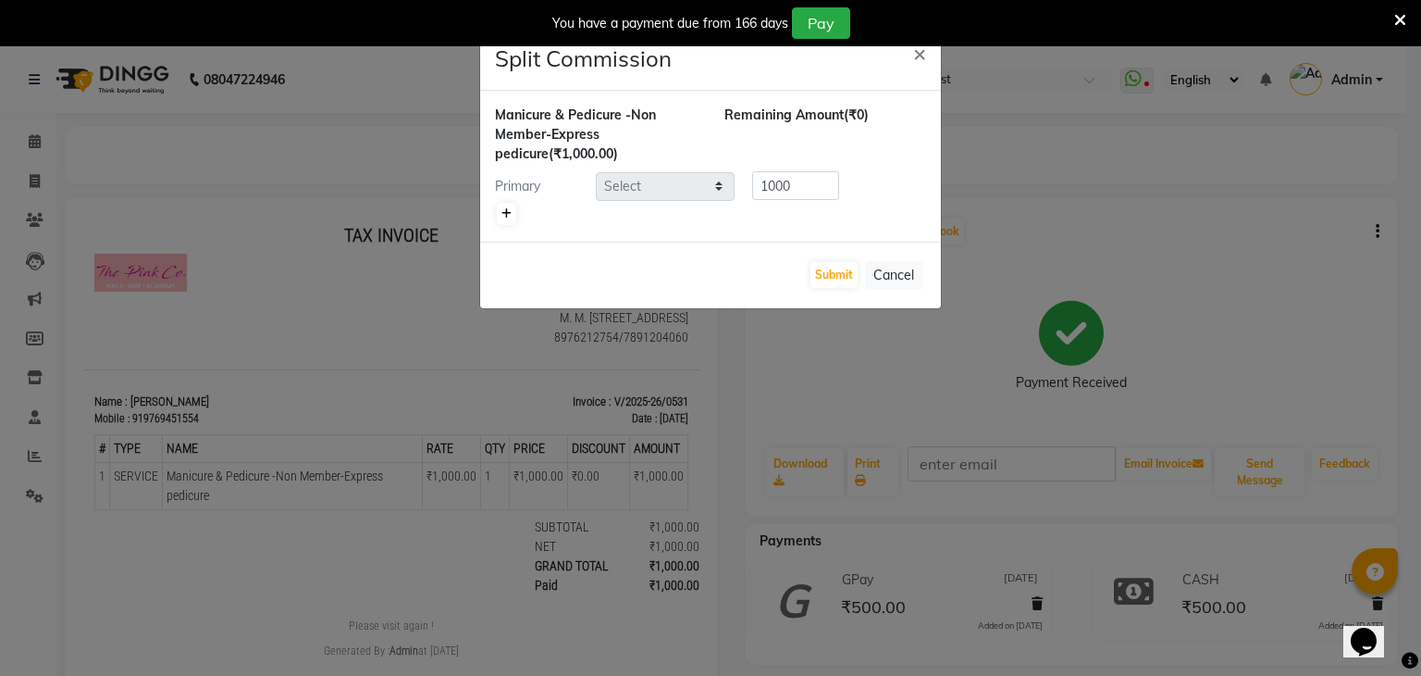
click at [503, 216] on icon at bounding box center [507, 213] width 10 height 11
type input "500"
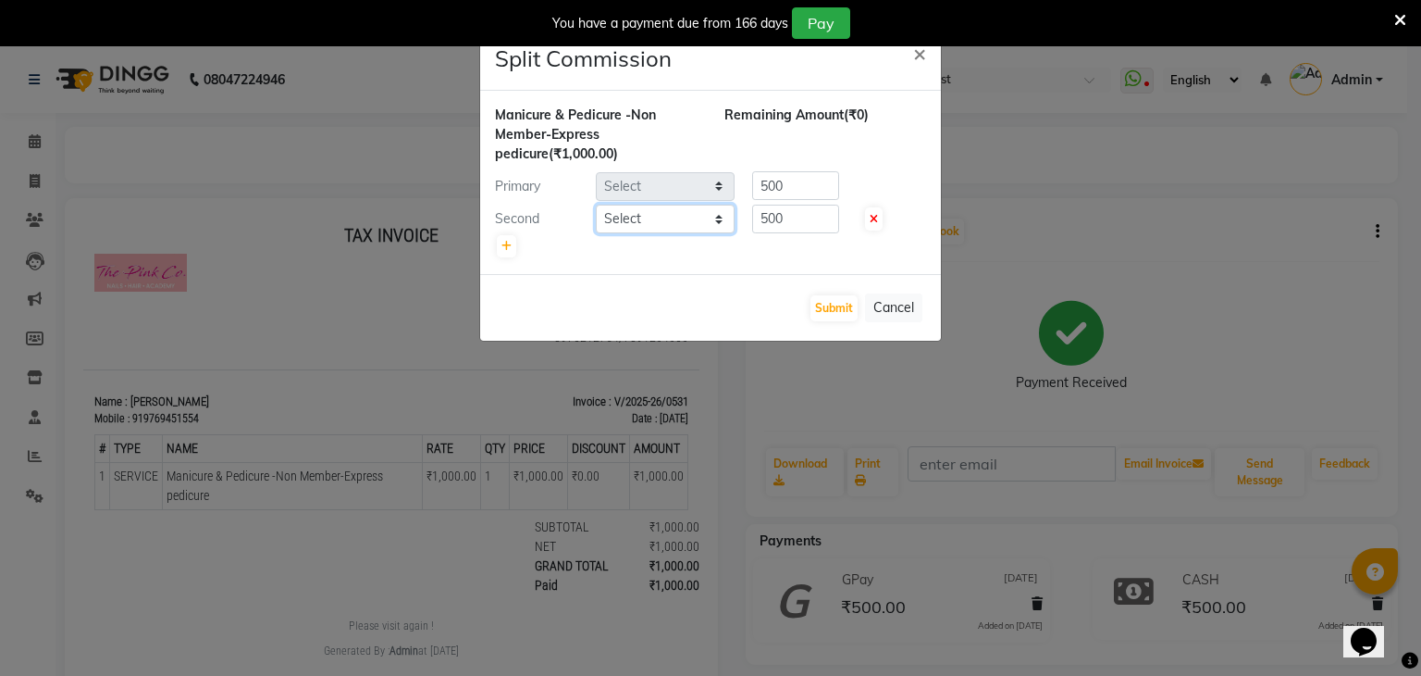
click at [635, 222] on select "Select [PERSON_NAME] [PERSON_NAME] Leiyapam Manager [PERSON_NAME] [PERSON_NAME]…" at bounding box center [665, 219] width 139 height 29
select select "48359"
click at [596, 205] on select "Select [PERSON_NAME] [PERSON_NAME] Leiyapam Manager [PERSON_NAME] [PERSON_NAME]…" at bounding box center [665, 219] width 139 height 29
click at [779, 180] on input "500" at bounding box center [795, 185] width 87 height 29
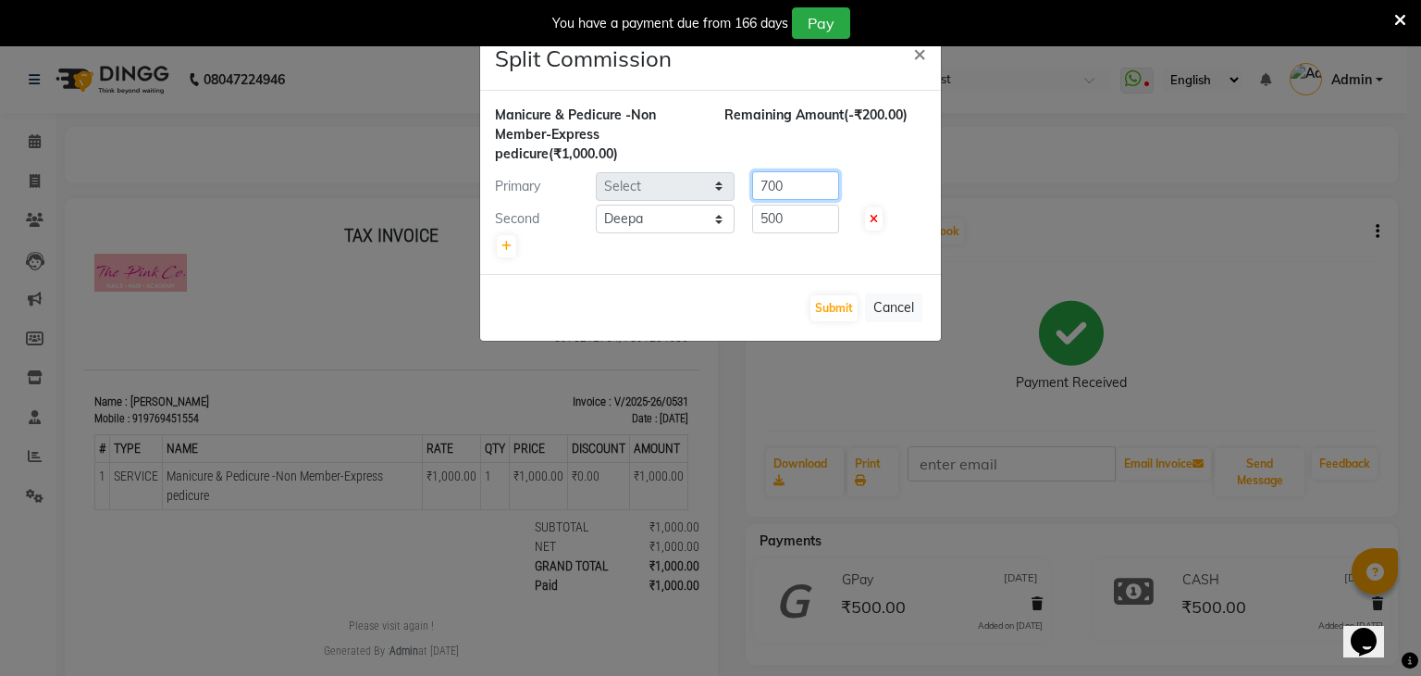
type input "700"
click at [785, 217] on input "500" at bounding box center [795, 219] width 87 height 29
type input "5"
type input "300"
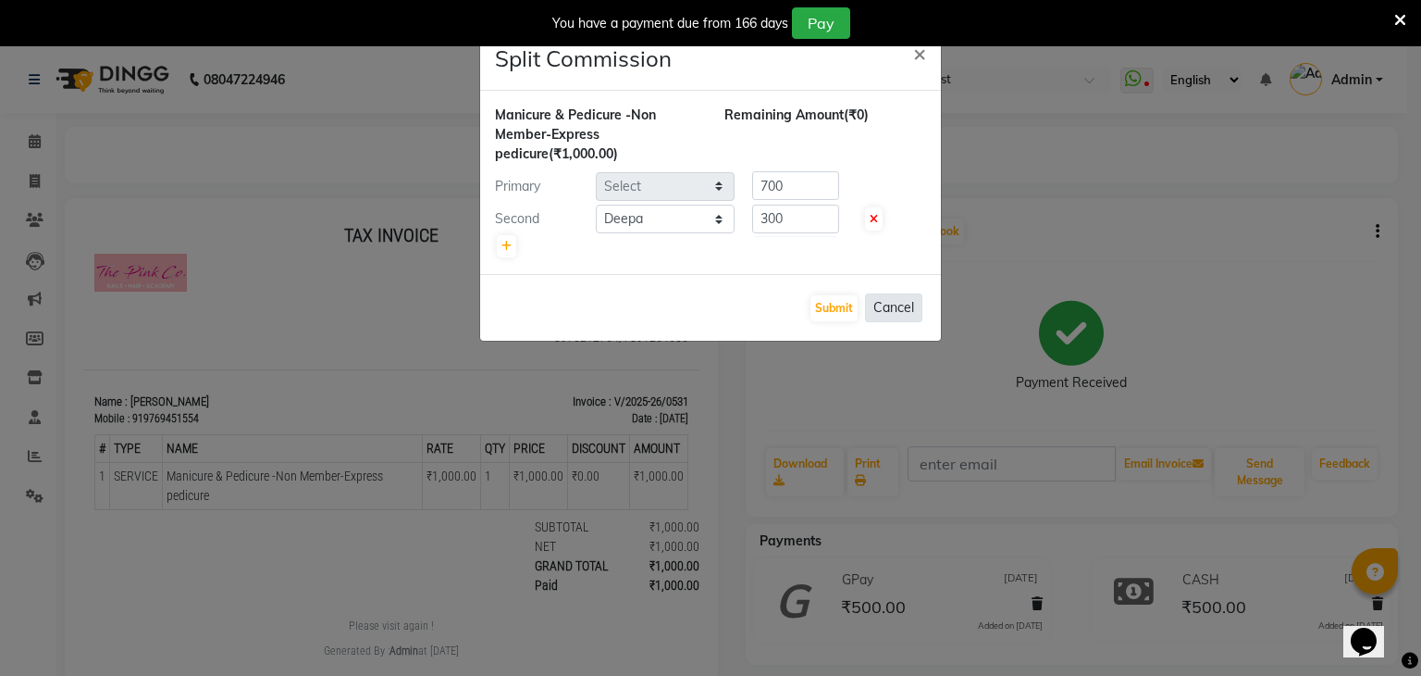
click at [884, 299] on button "Cancel" at bounding box center [893, 307] width 57 height 29
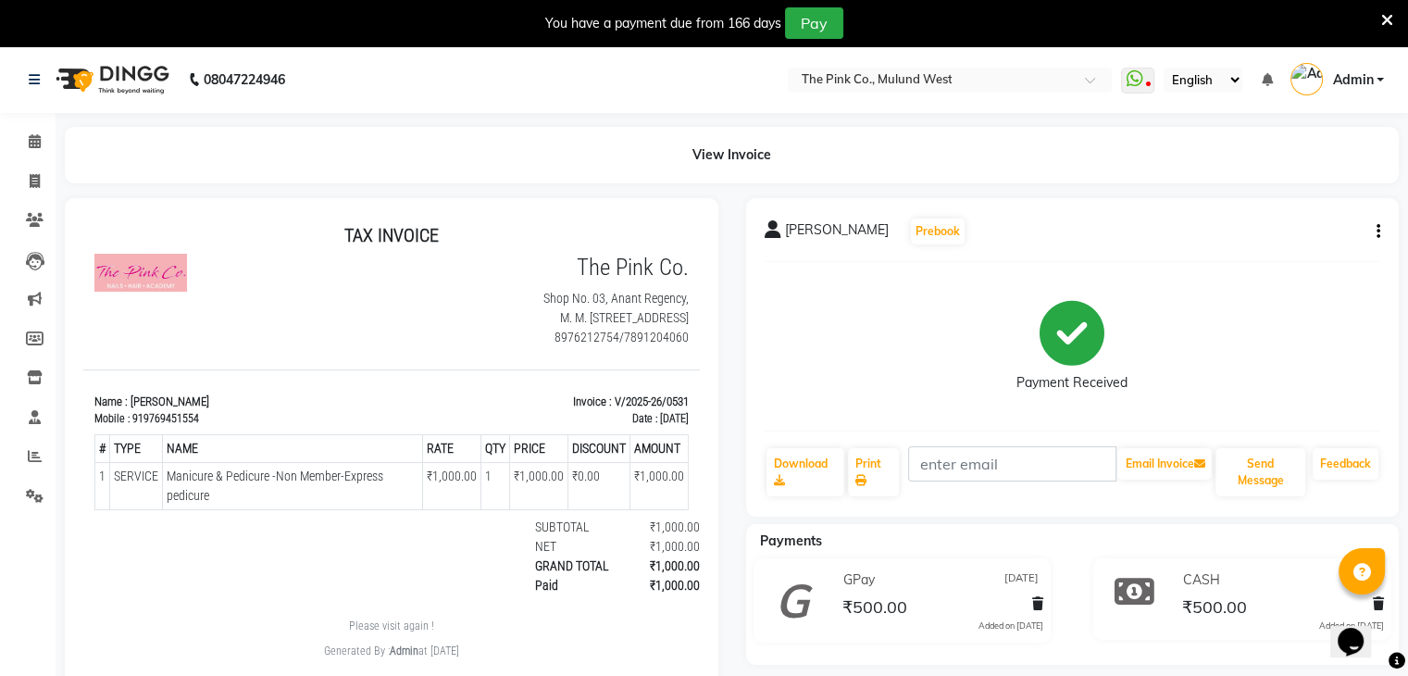
click at [1374, 227] on button "button" at bounding box center [1374, 231] width 11 height 19
click at [1248, 257] on div "Edit Invoice" at bounding box center [1285, 253] width 127 height 23
select select "service"
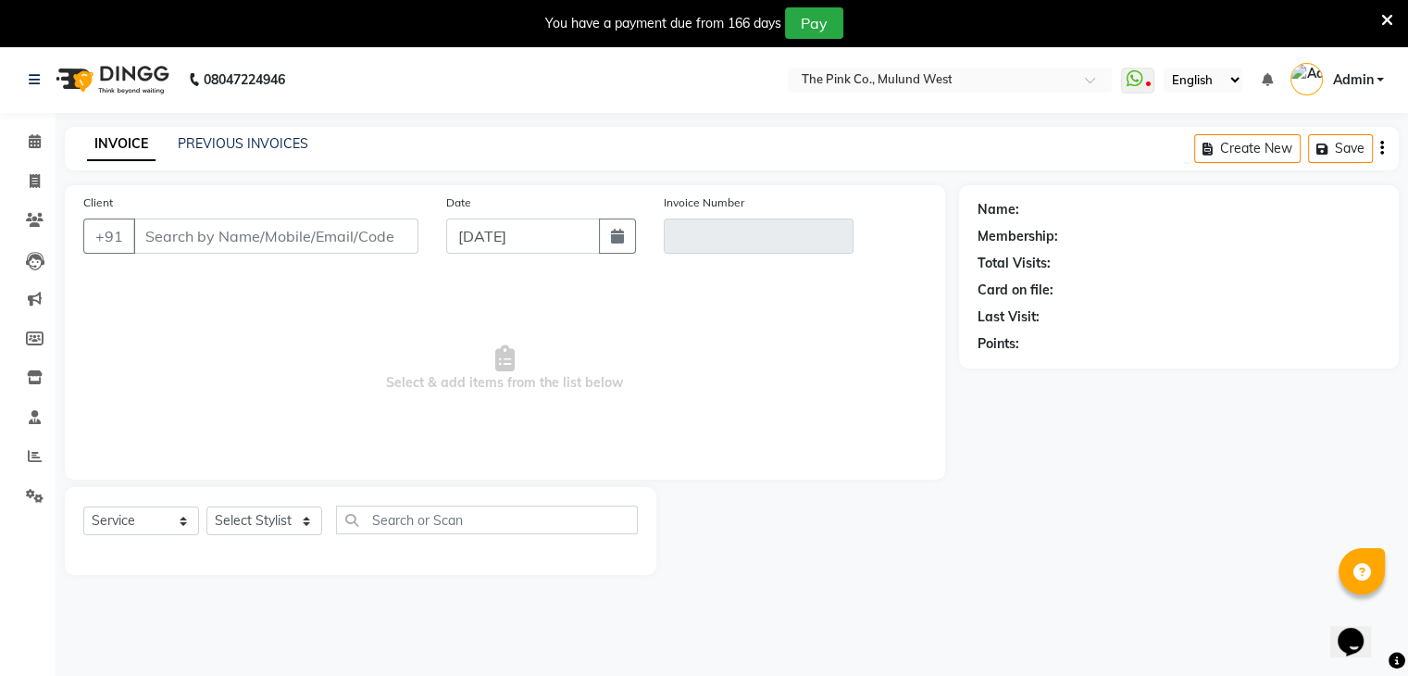
scroll to position [46, 0]
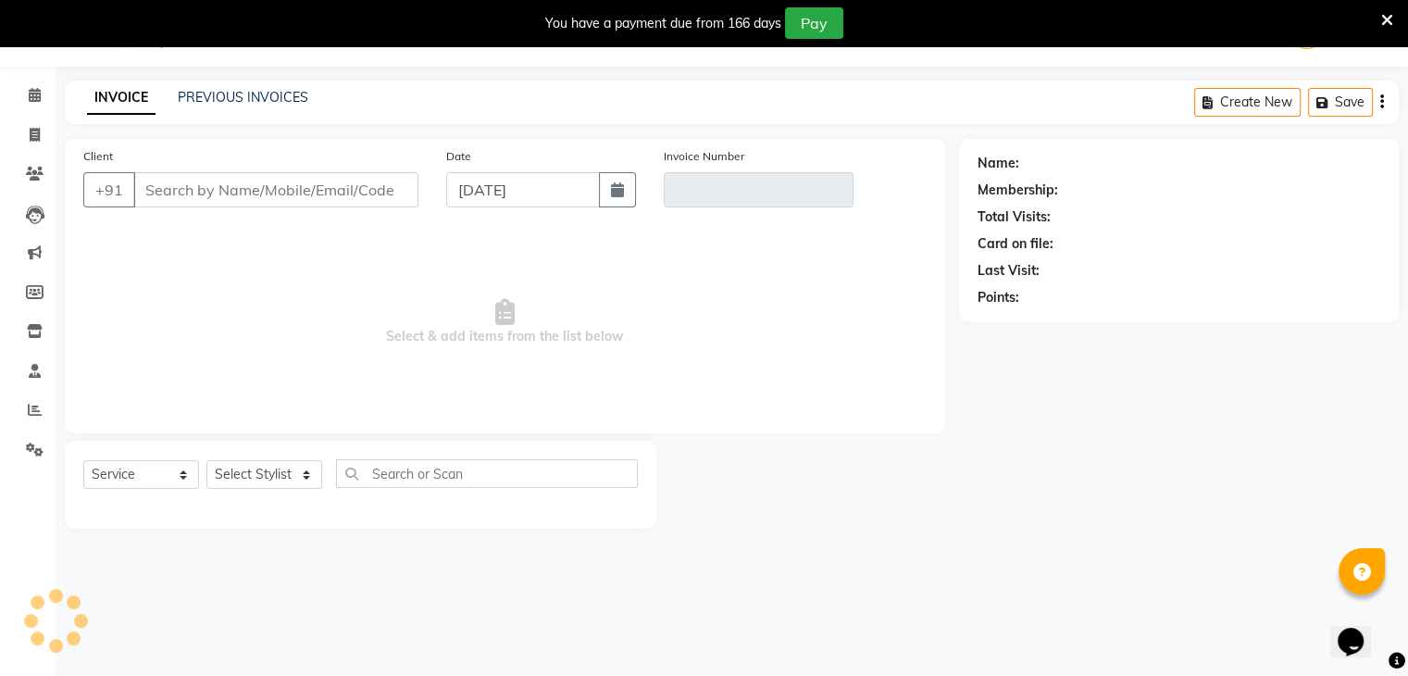
type input "9769451554"
type input "V/2025-26/0531"
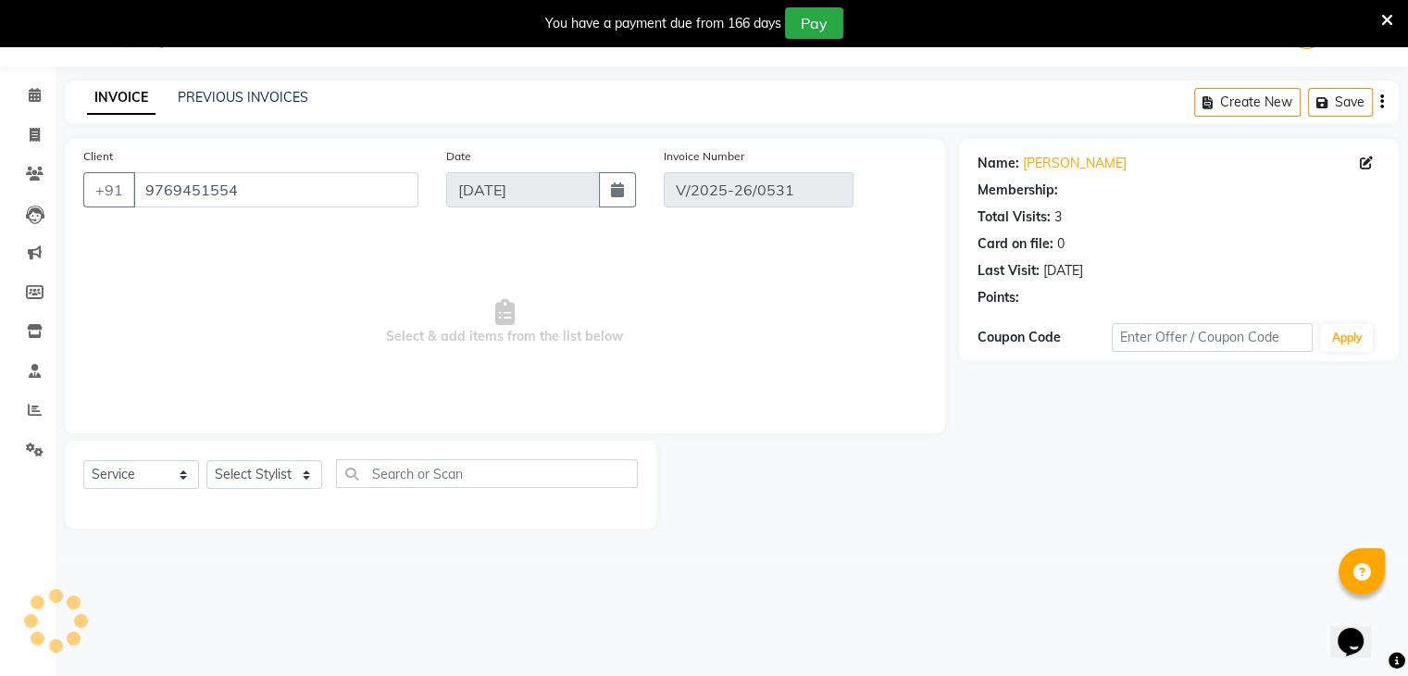
type input "[DATE]"
select select "select"
click at [39, 98] on icon at bounding box center [35, 95] width 12 height 14
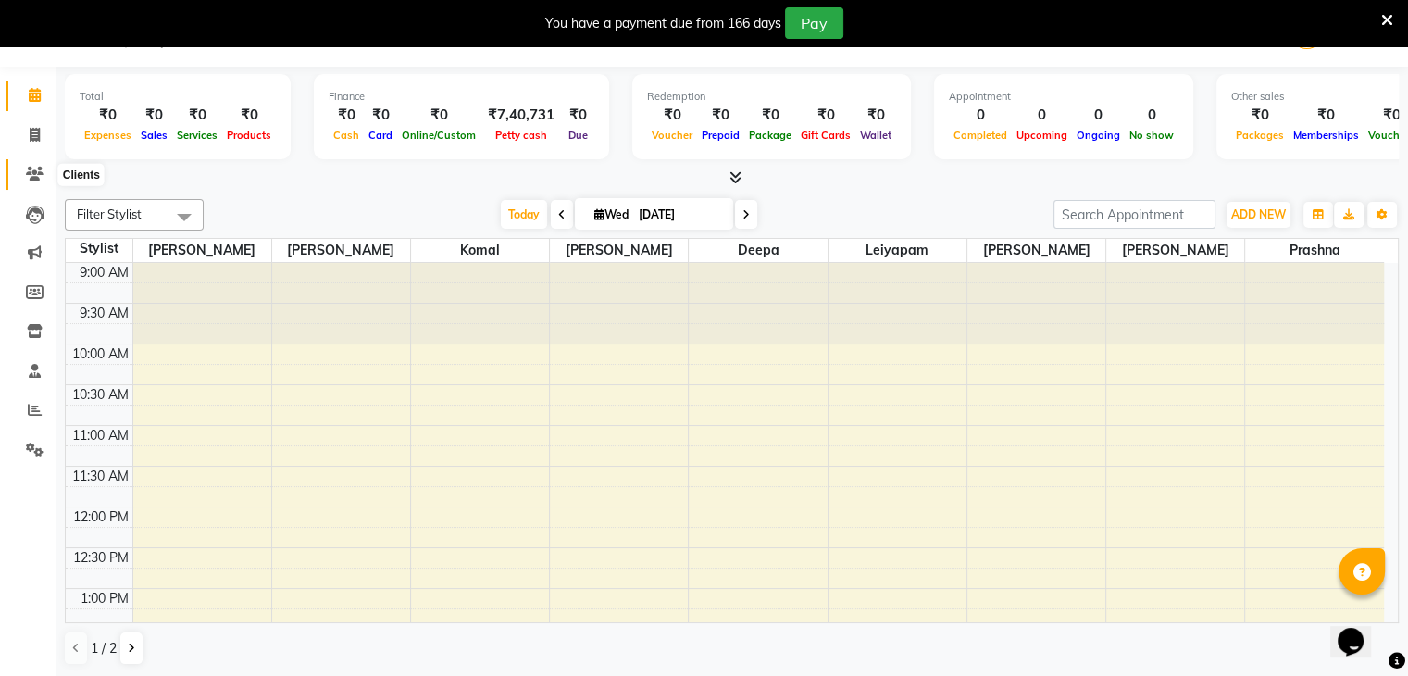
click at [35, 169] on icon at bounding box center [35, 174] width 18 height 14
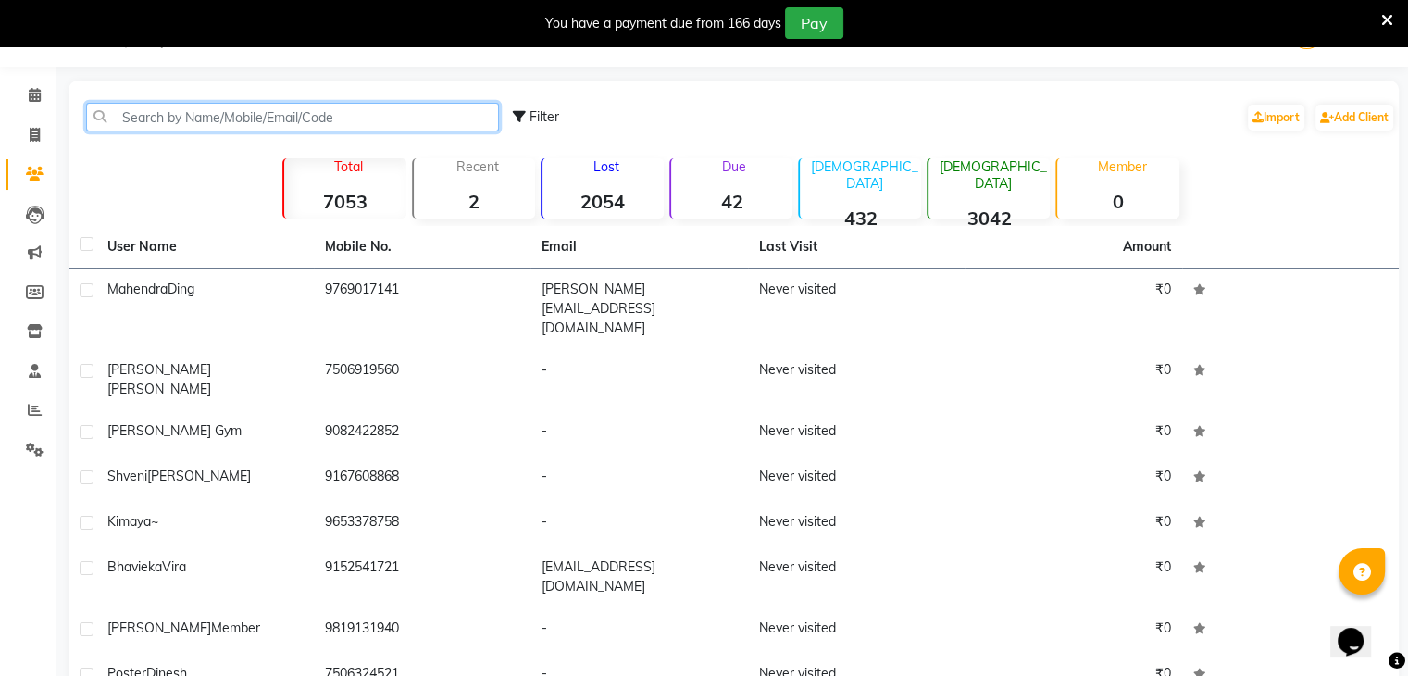
click at [244, 119] on input "text" at bounding box center [292, 117] width 413 height 29
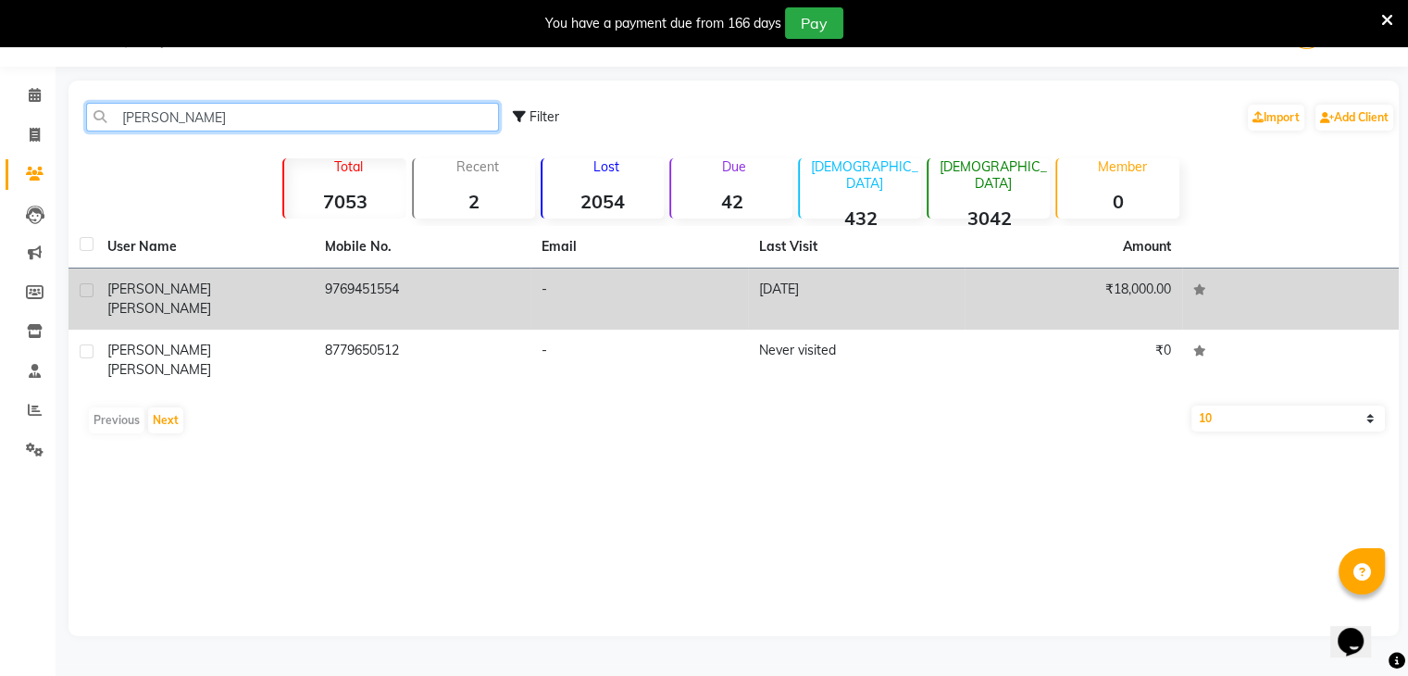
type input "neeta lal"
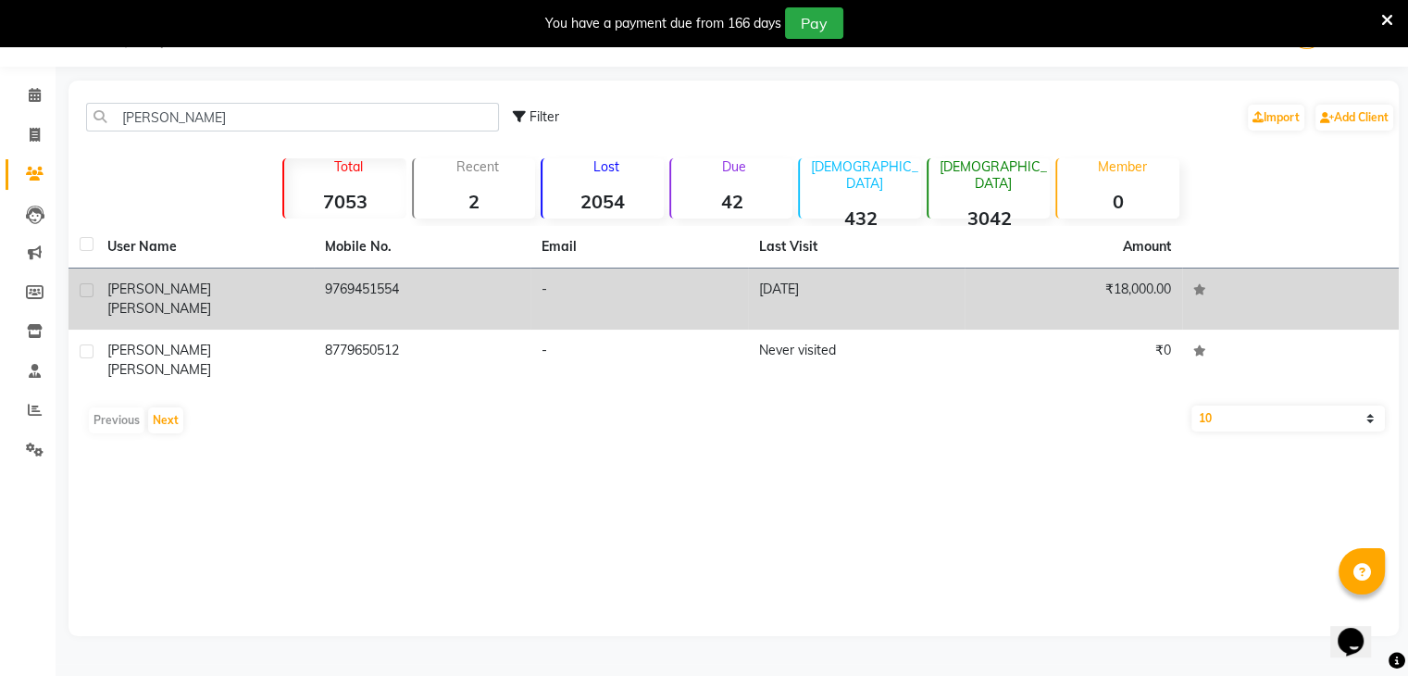
click at [378, 283] on td "9769451554" at bounding box center [422, 298] width 217 height 61
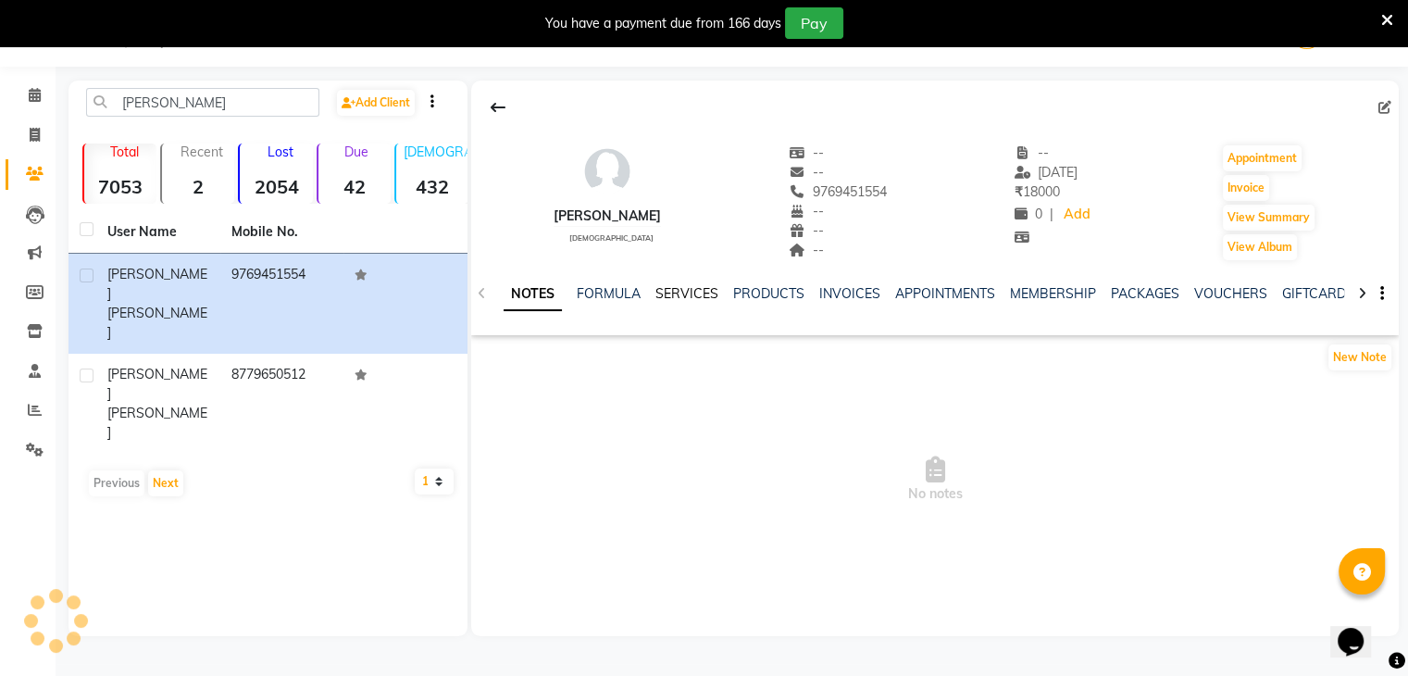
click at [691, 290] on link "SERVICES" at bounding box center [686, 293] width 63 height 17
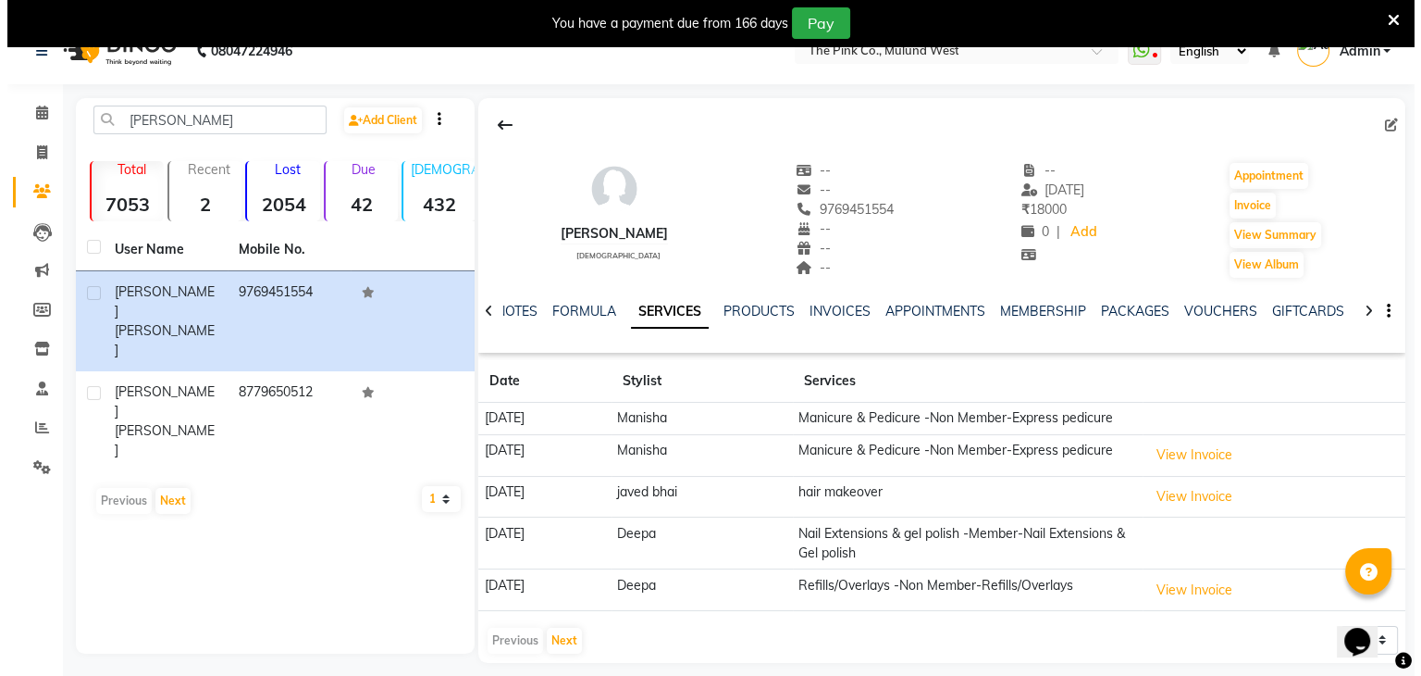
scroll to position [27, 0]
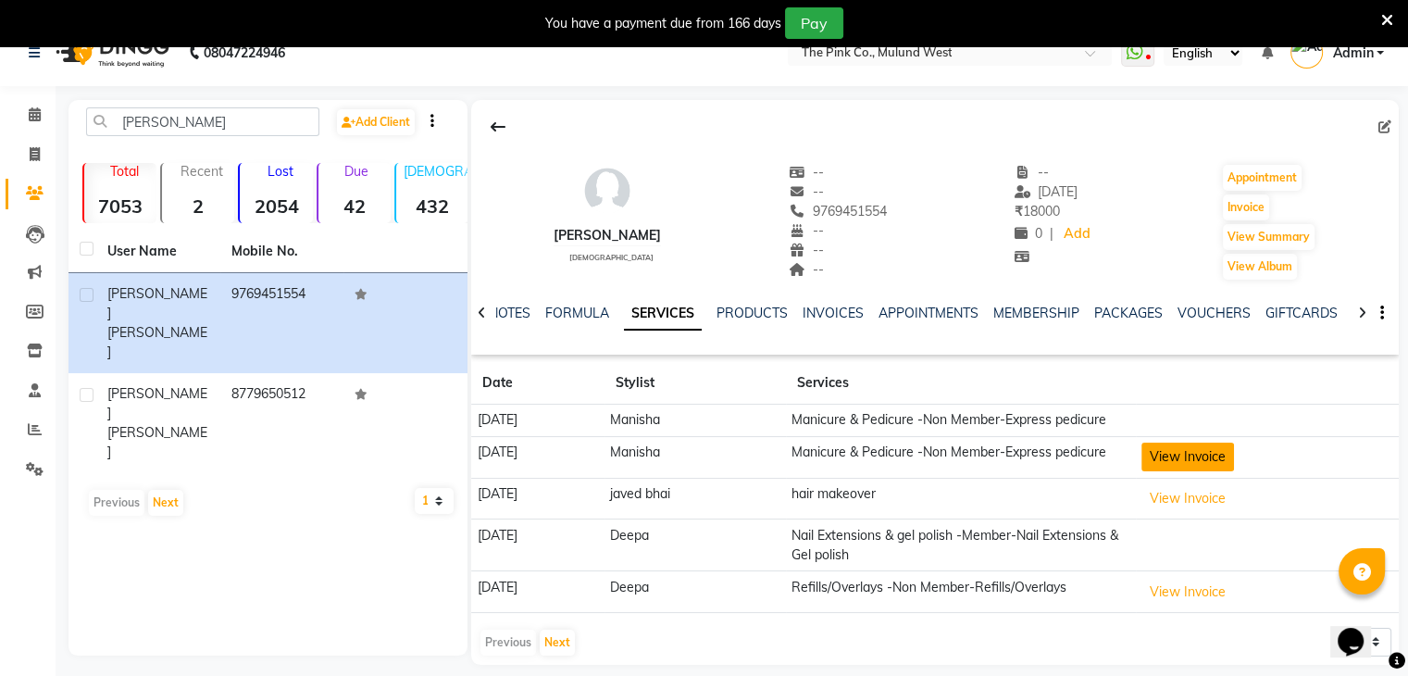
click at [1197, 471] on button "View Invoice" at bounding box center [1187, 456] width 93 height 29
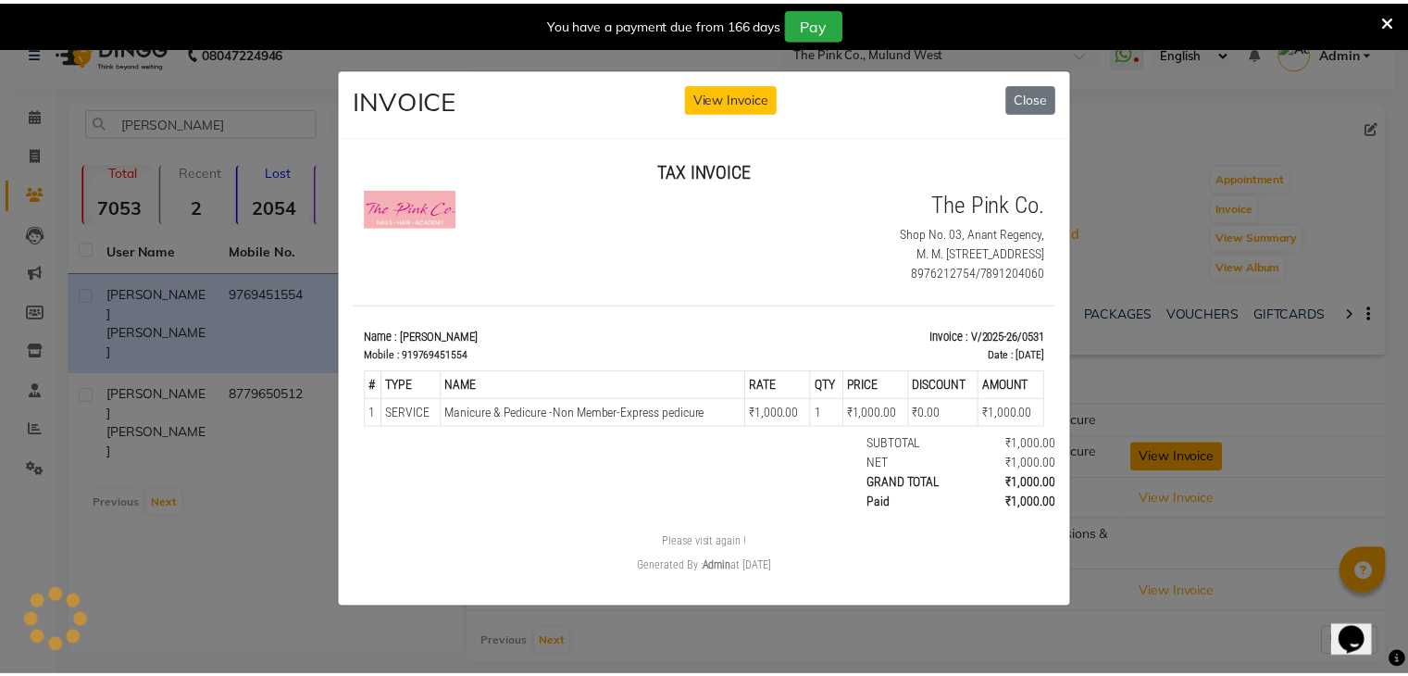
scroll to position [0, 0]
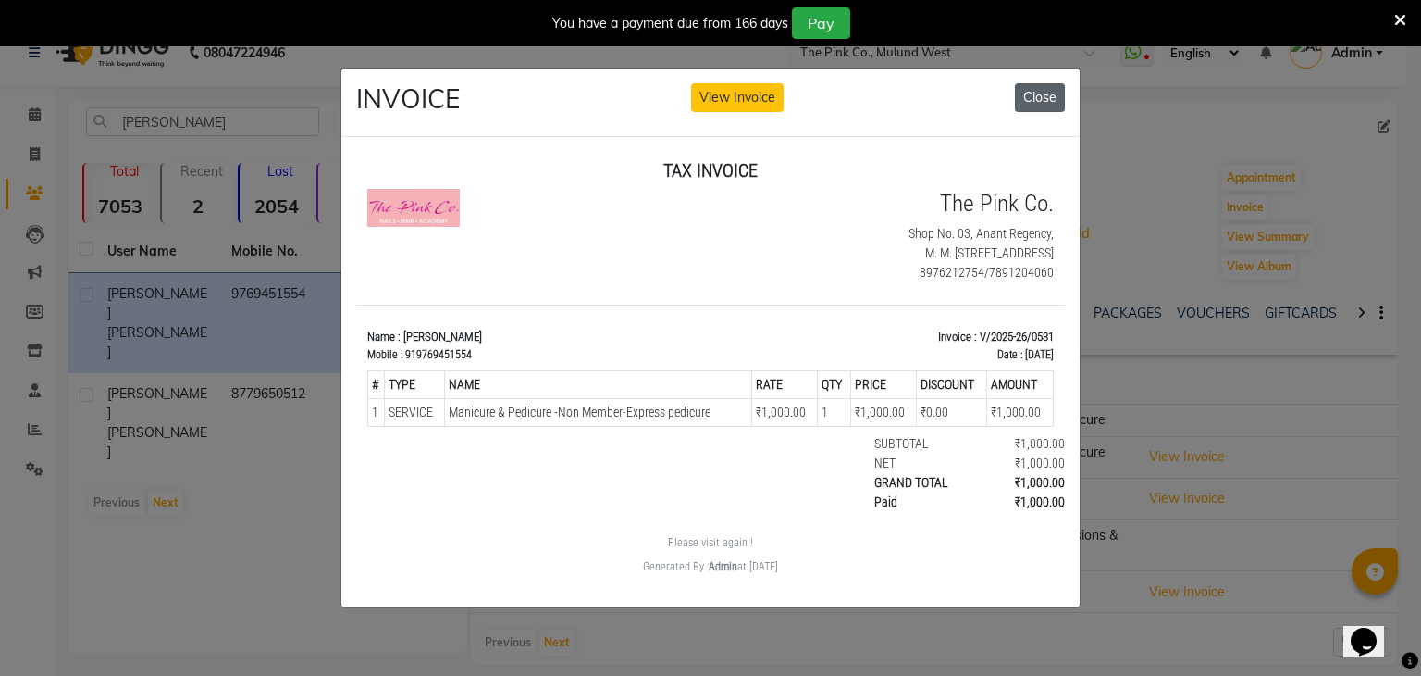
click at [1040, 97] on button "Close" at bounding box center [1040, 97] width 50 height 29
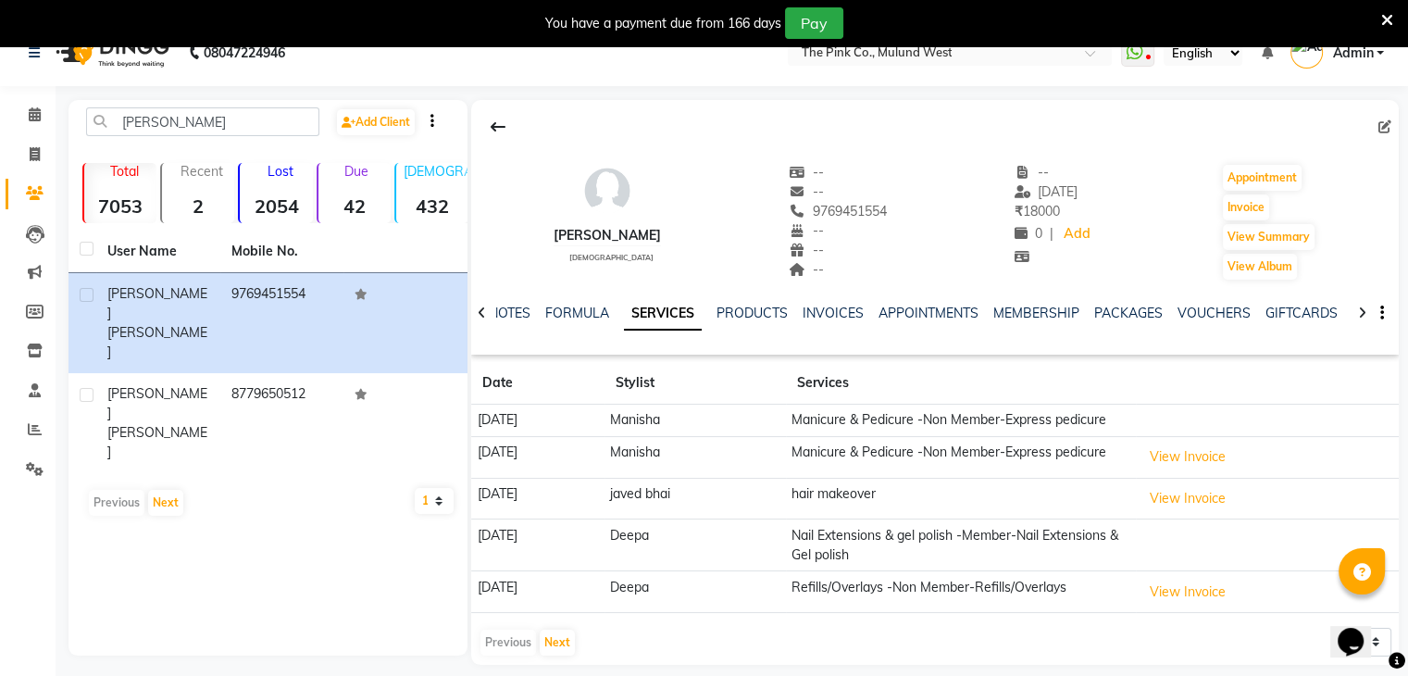
click at [1382, 17] on icon at bounding box center [1387, 20] width 12 height 17
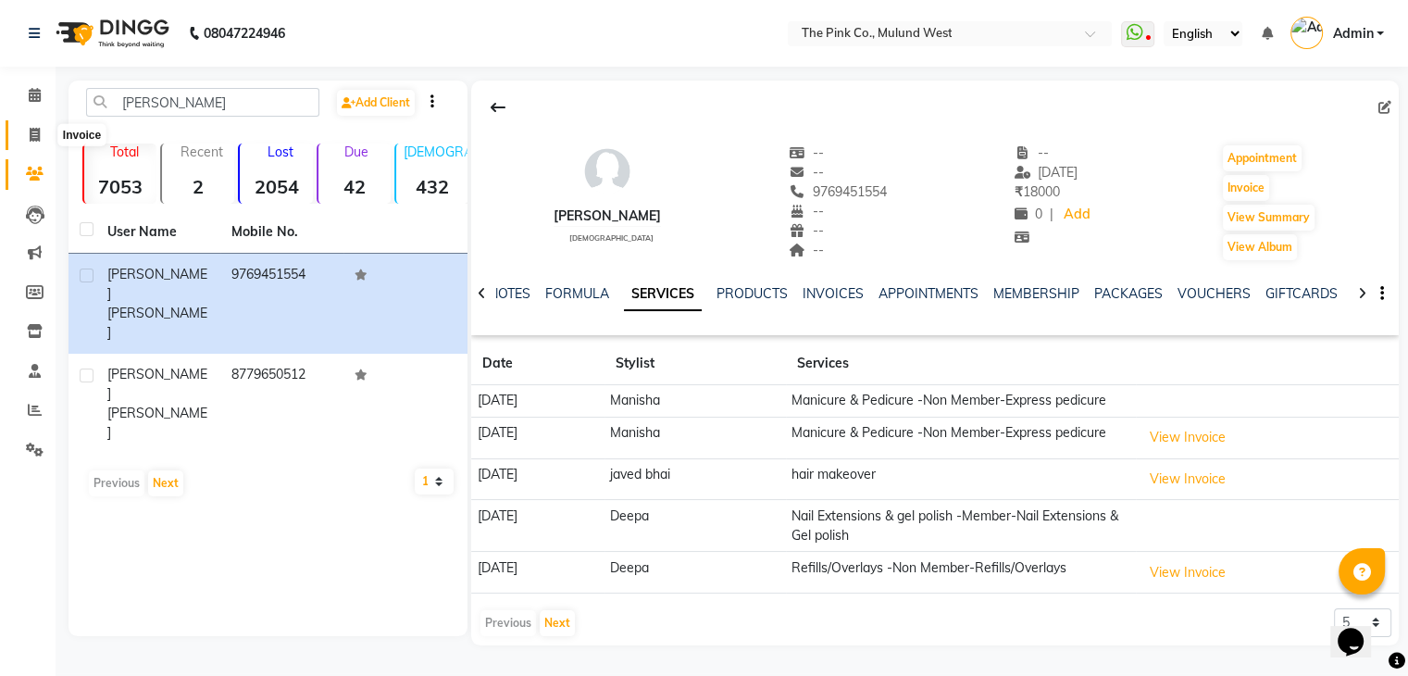
click at [26, 125] on span at bounding box center [35, 135] width 32 height 21
select select "service"
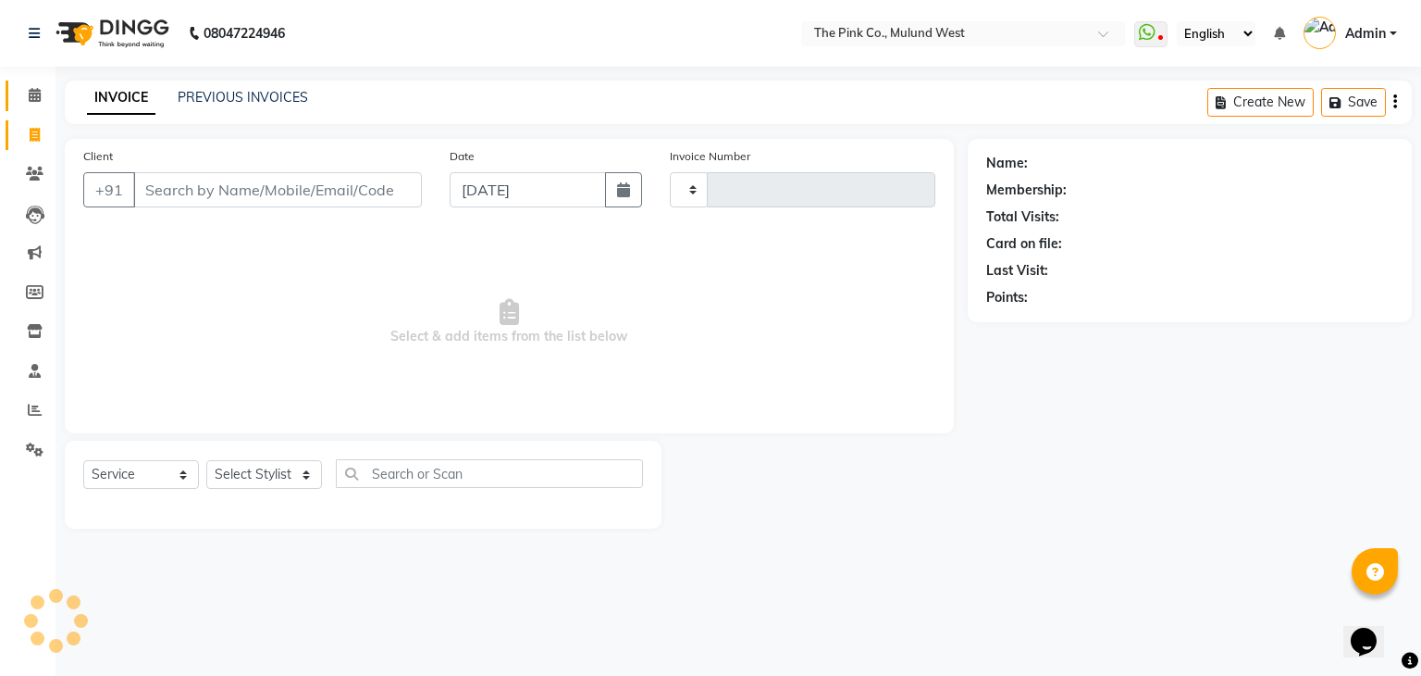
type input "0544"
select select "3978"
click at [263, 190] on input "Client" at bounding box center [277, 189] width 289 height 35
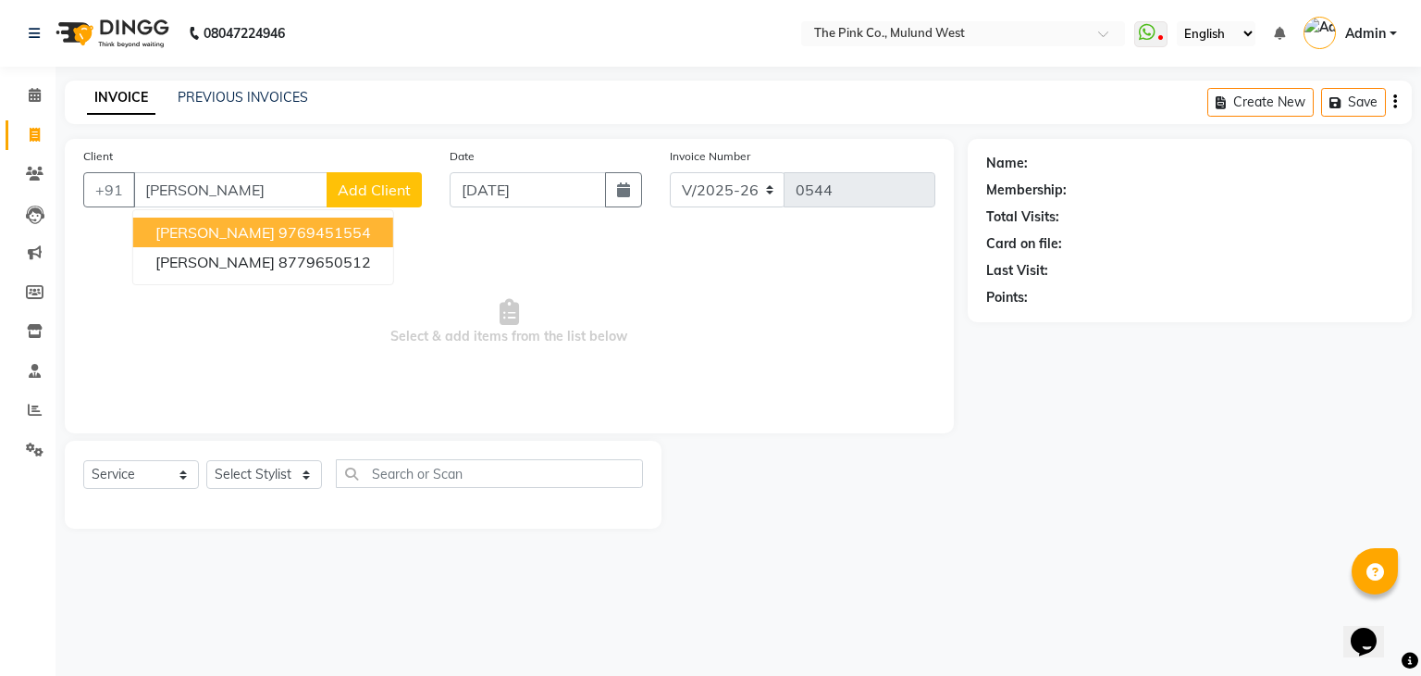
click at [170, 235] on span "[PERSON_NAME]" at bounding box center [214, 232] width 119 height 19
type input "9769451554"
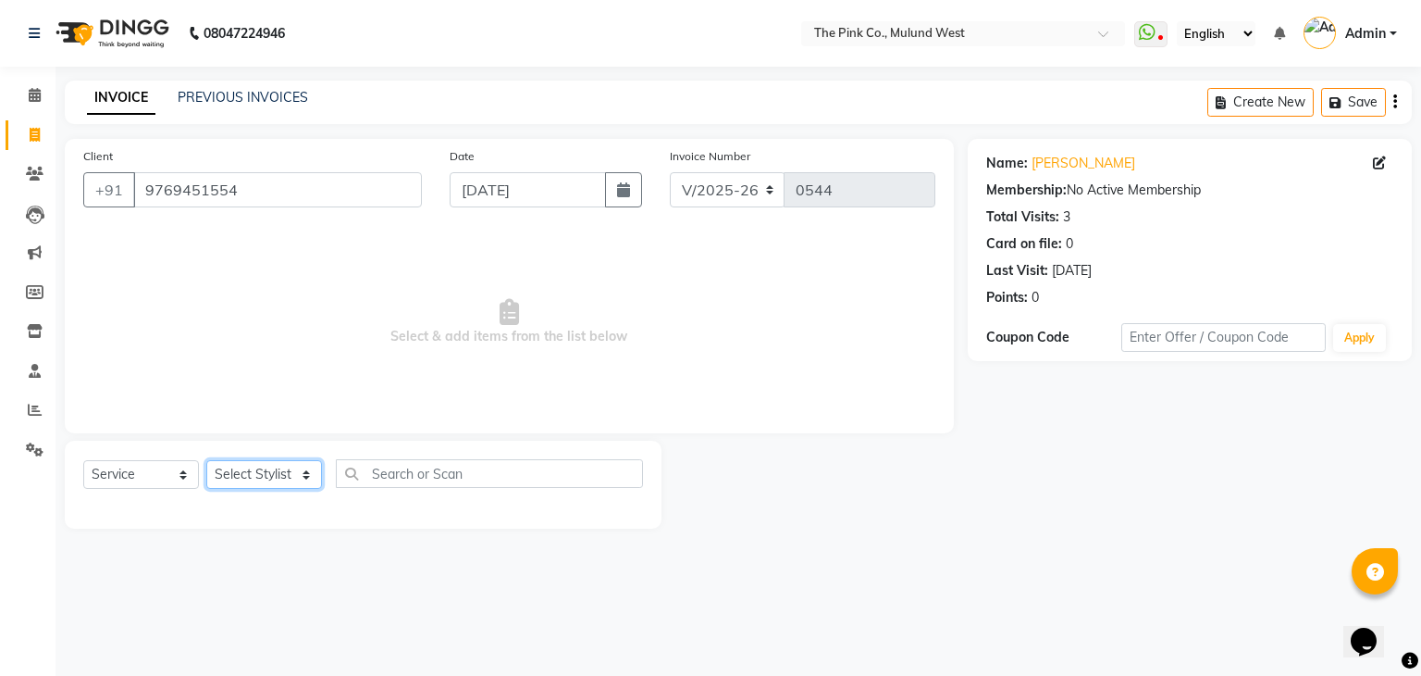
click at [282, 474] on select "Select Stylist Amit Sharma Deepa Kay Komal Leiyapam Manager neeta Neeta Lakhani…" at bounding box center [264, 474] width 116 height 29
click at [206, 461] on select "Select Stylist Amit Sharma Deepa Kay Komal Leiyapam Manager neeta Neeta Lakhani…" at bounding box center [264, 474] width 116 height 29
select select "65026"
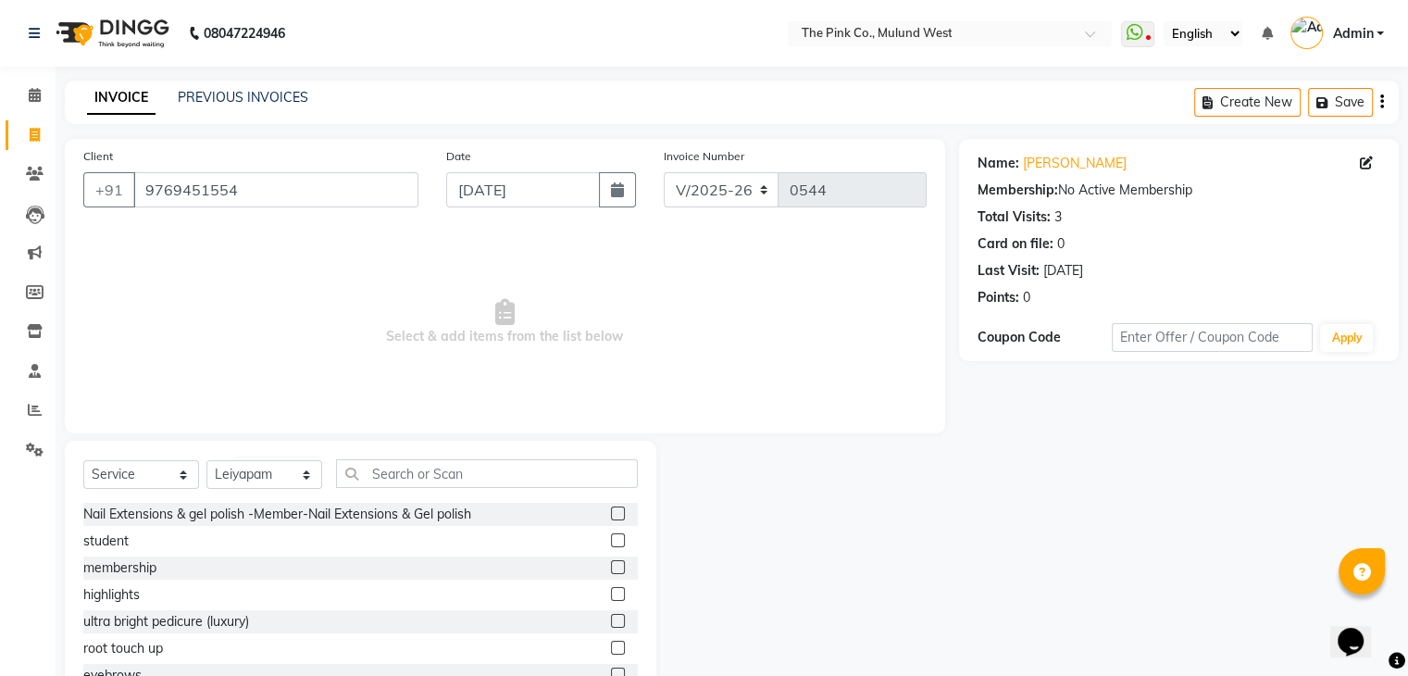
click at [611, 540] on label at bounding box center [618, 540] width 14 height 14
click at [611, 540] on input "checkbox" at bounding box center [617, 541] width 12 height 12
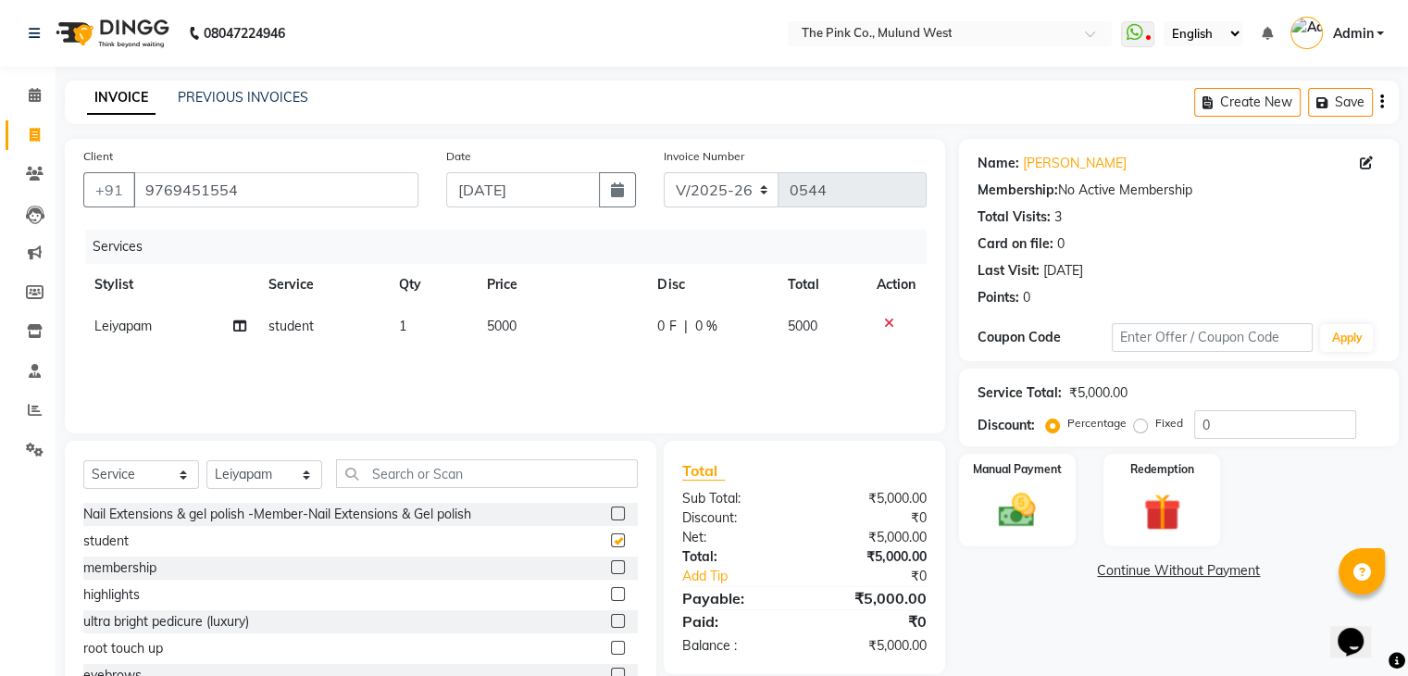
checkbox input "false"
click at [1340, 105] on button "Save" at bounding box center [1340, 102] width 65 height 29
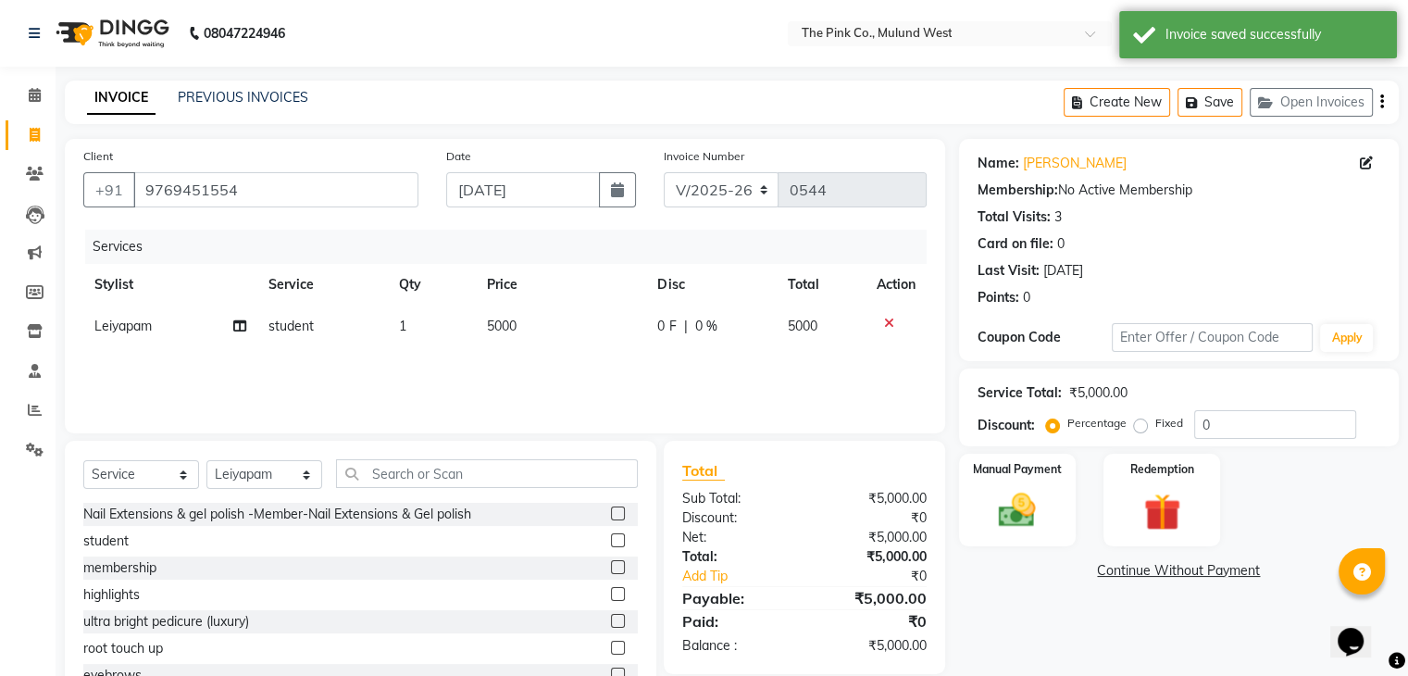
click at [240, 86] on div "INVOICE PREVIOUS INVOICES Create New Save Open Invoices" at bounding box center [732, 102] width 1334 height 43
click at [217, 97] on link "PREVIOUS INVOICES" at bounding box center [243, 97] width 130 height 17
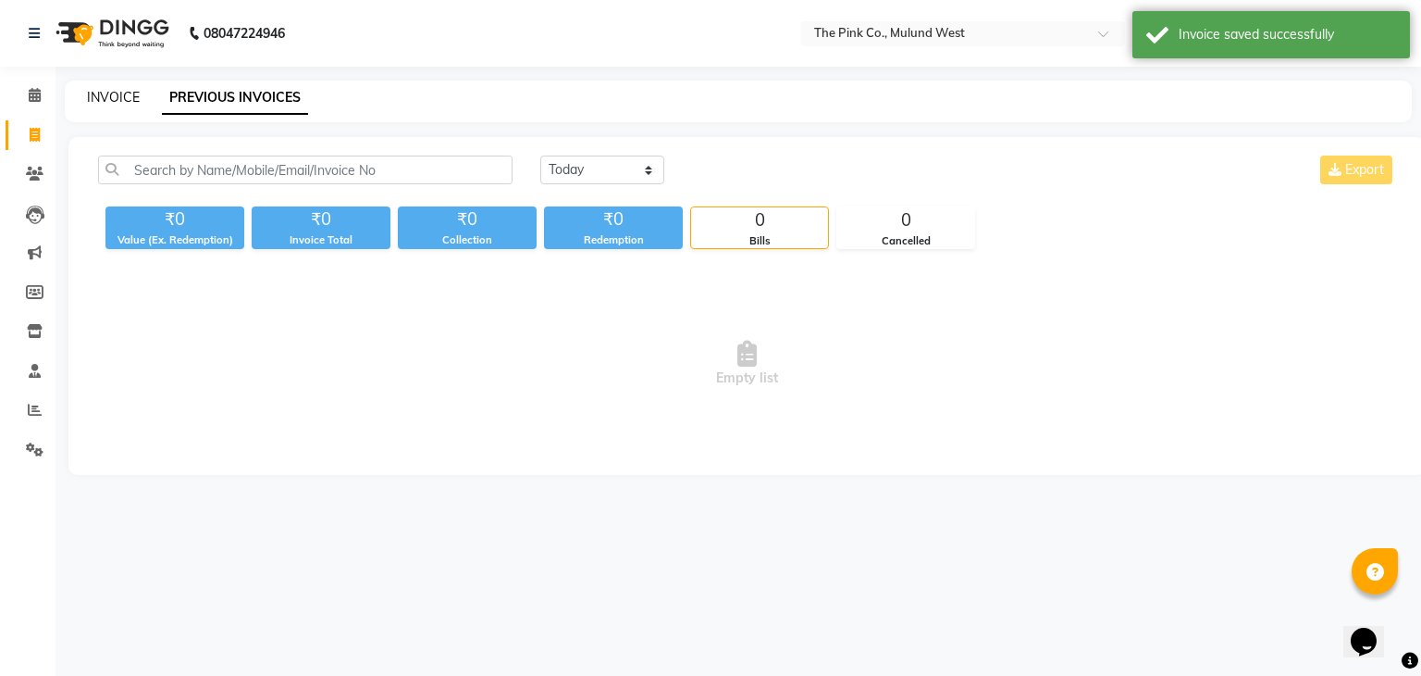
click at [131, 101] on link "INVOICE" at bounding box center [113, 97] width 53 height 17
select select "service"
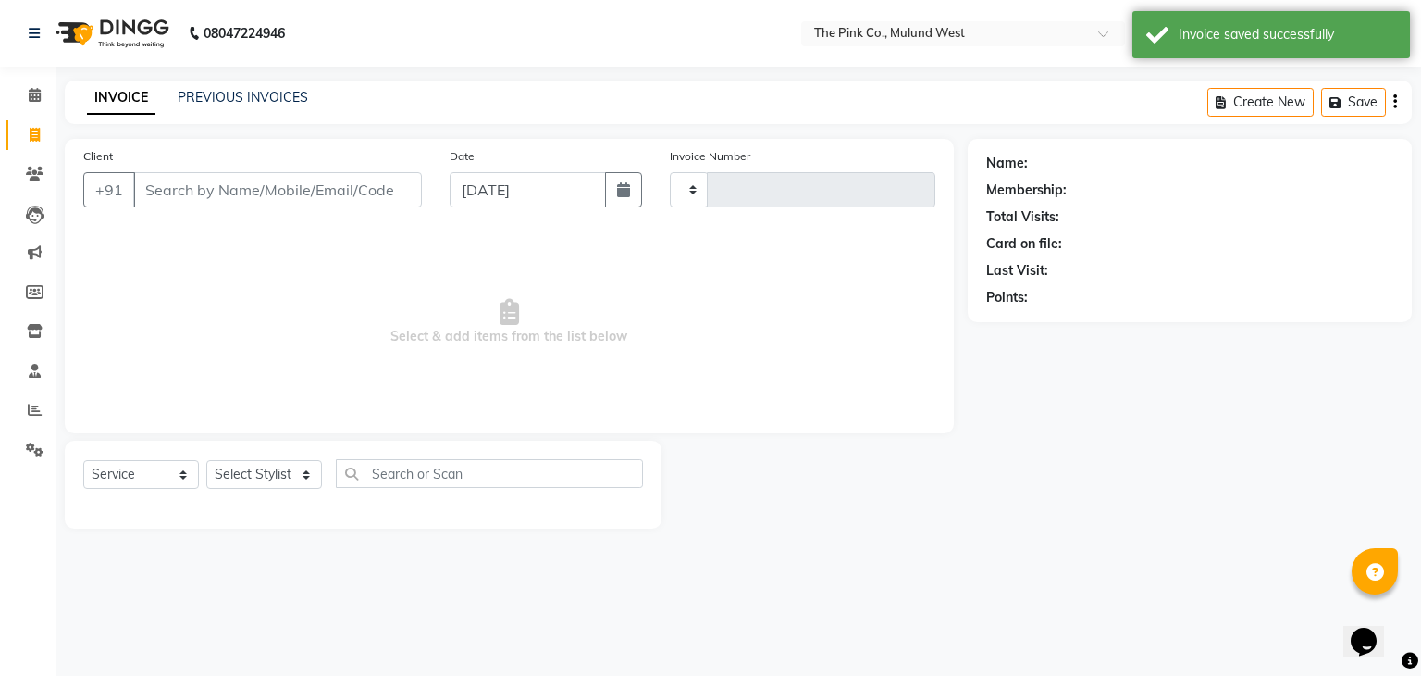
type input "0544"
select select "3978"
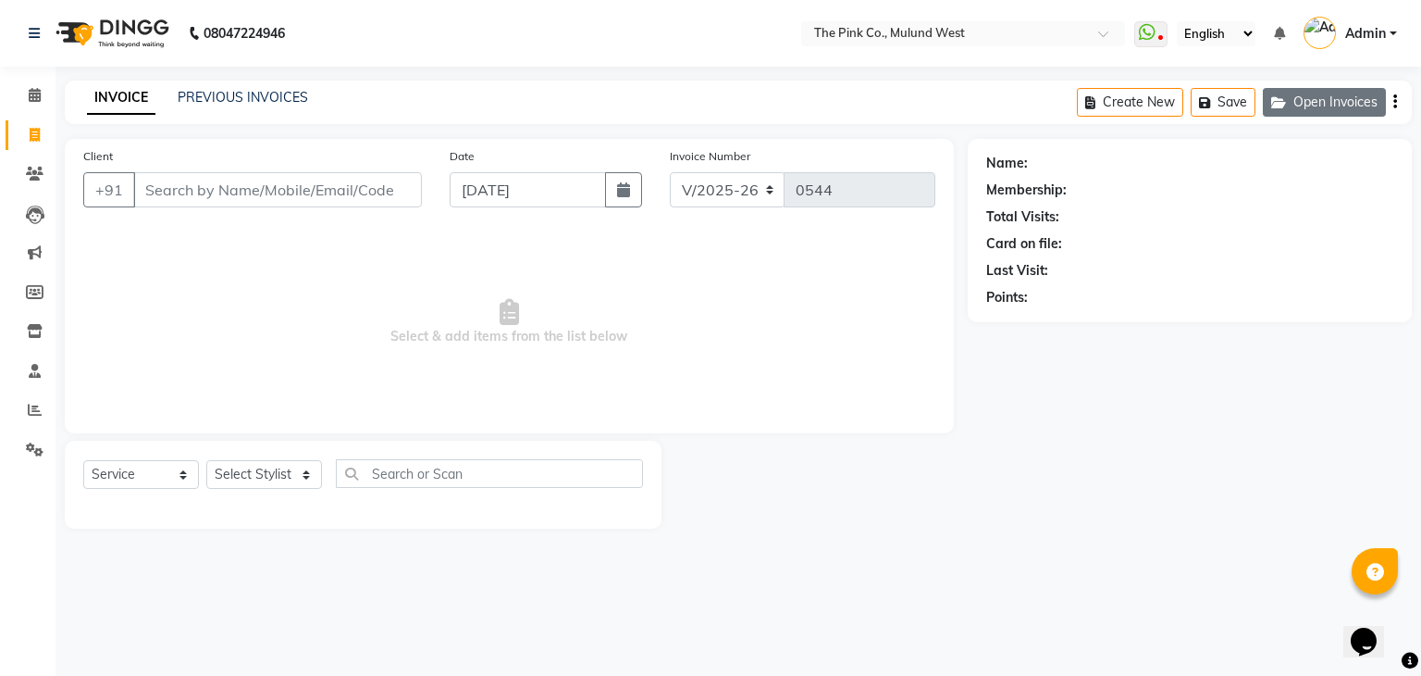
click at [1319, 103] on button "Open Invoices" at bounding box center [1324, 102] width 123 height 29
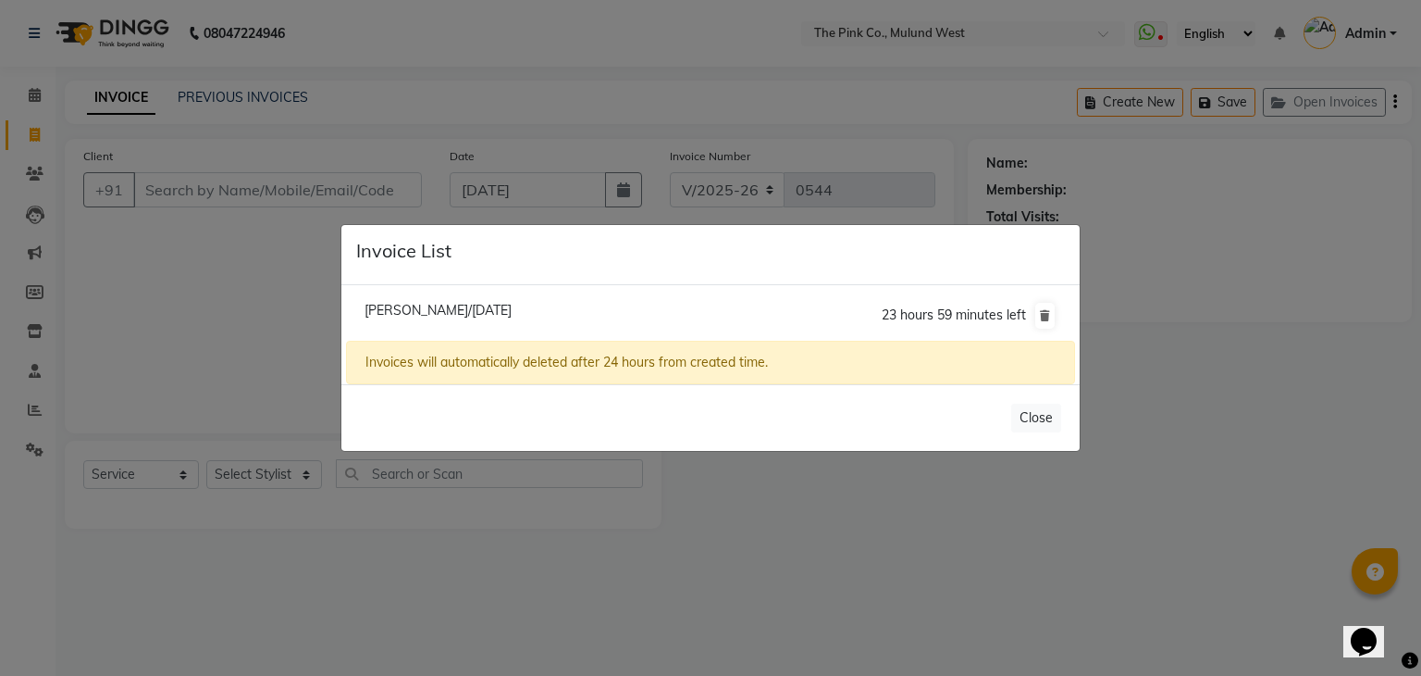
click at [453, 305] on span "Neeta Lalwani/03 September 2025" at bounding box center [438, 310] width 147 height 17
type input "9769451554"
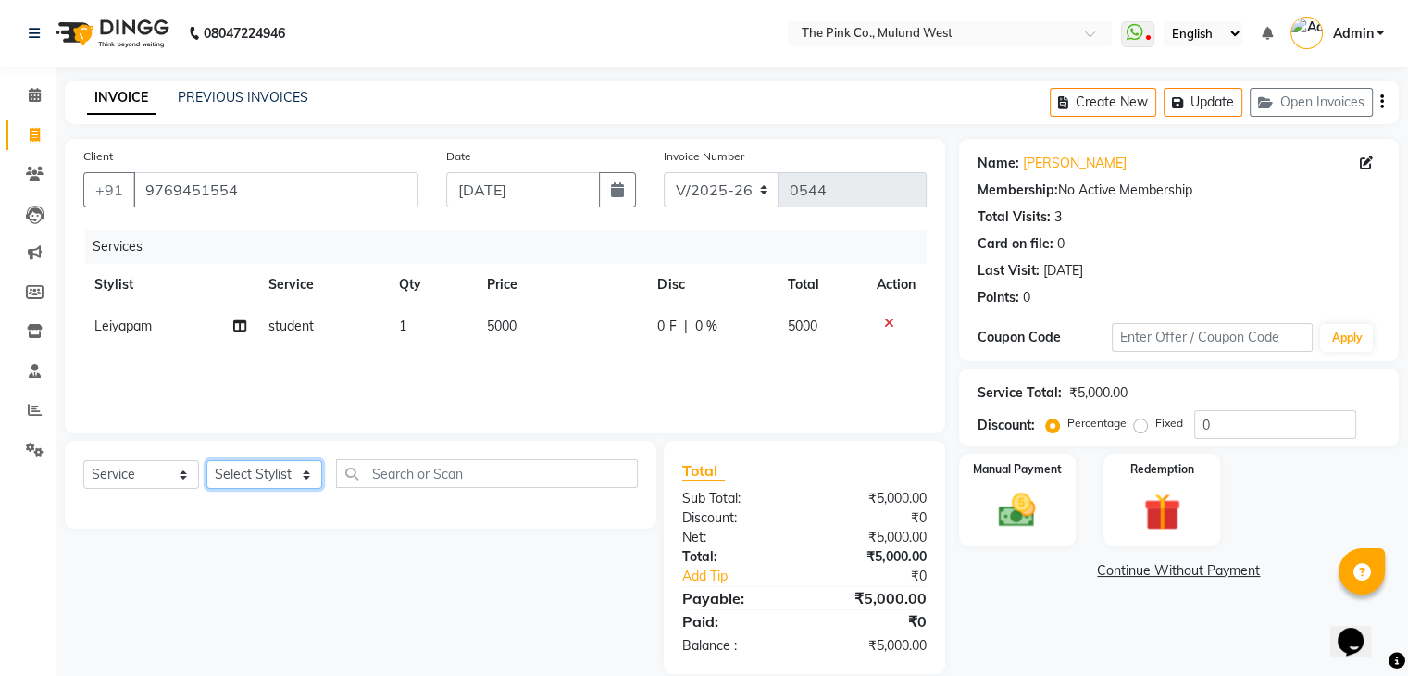
click at [270, 475] on select "Select Stylist Amit Sharma Deepa Kay Komal Leiyapam Manager neeta Neeta Lakhani…" at bounding box center [264, 474] width 116 height 29
select select "48359"
click at [206, 461] on select "Select Stylist Amit Sharma Deepa Kay Komal Leiyapam Manager neeta Neeta Lakhani…" at bounding box center [264, 474] width 116 height 29
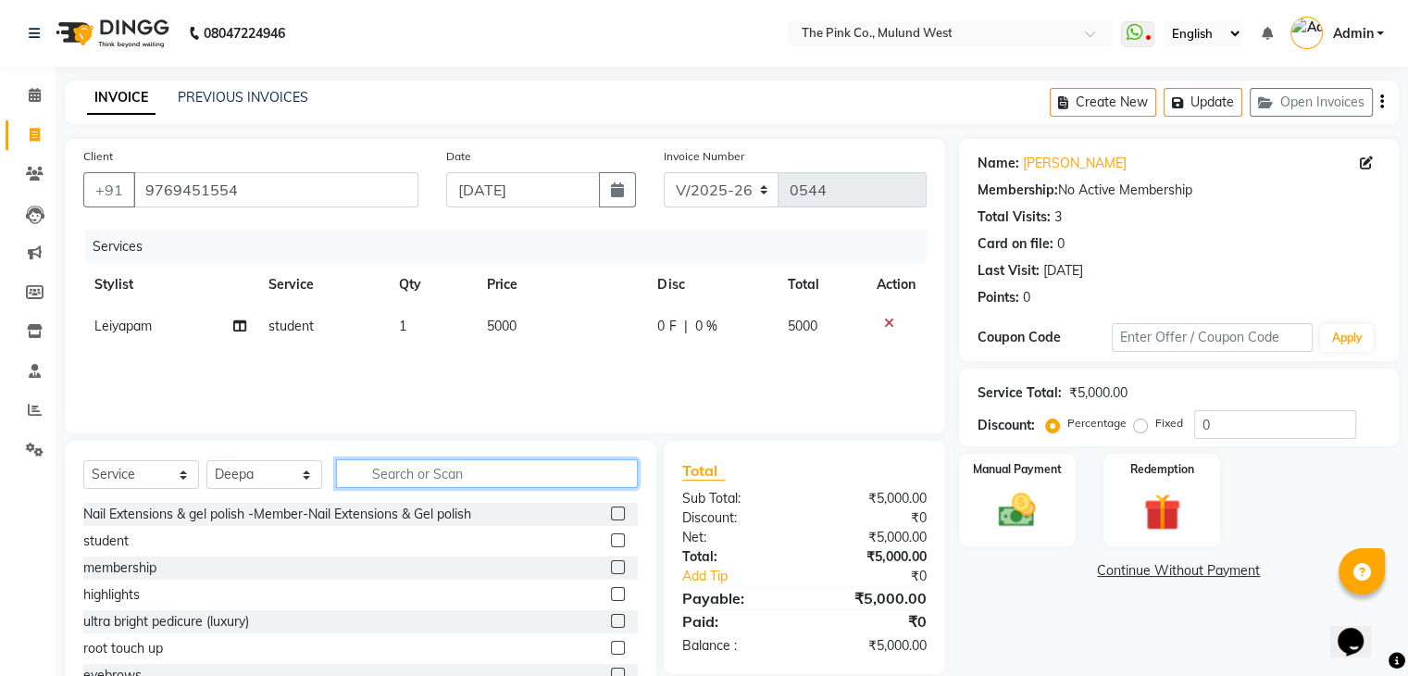
click at [391, 465] on input "text" at bounding box center [487, 473] width 302 height 29
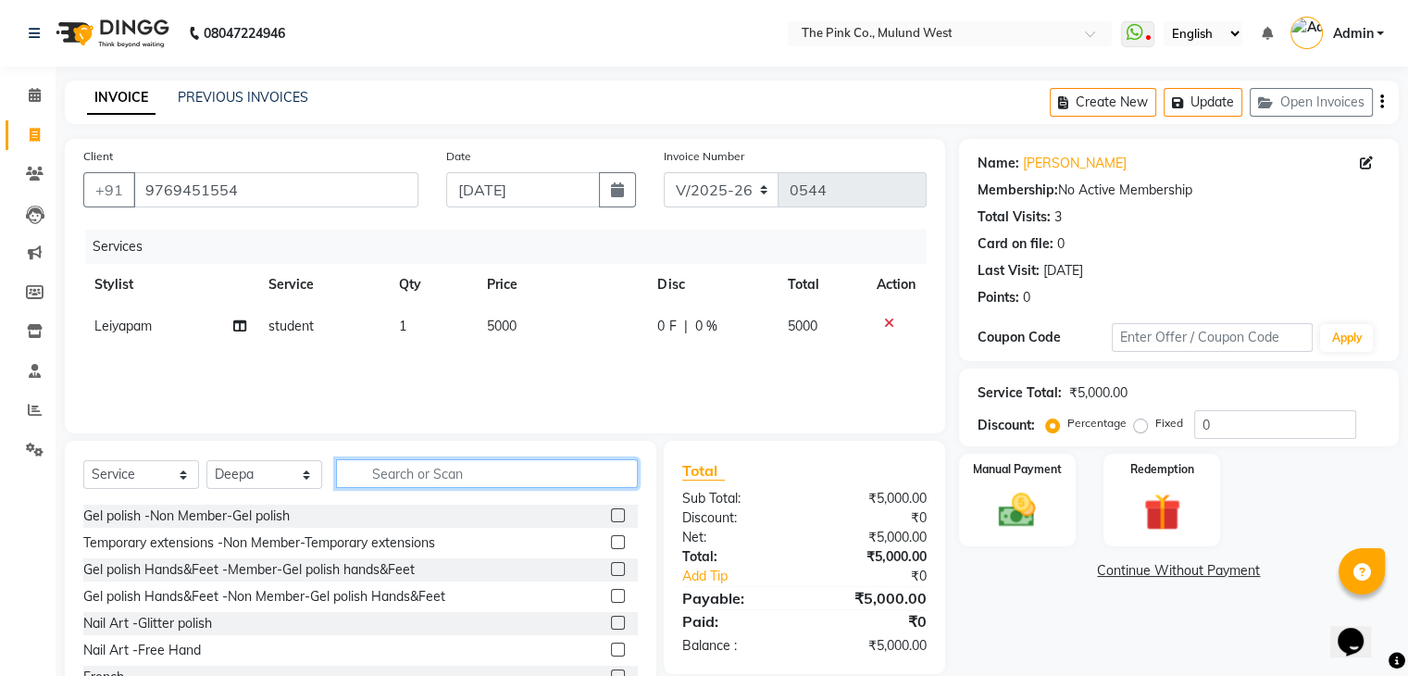
scroll to position [610, 0]
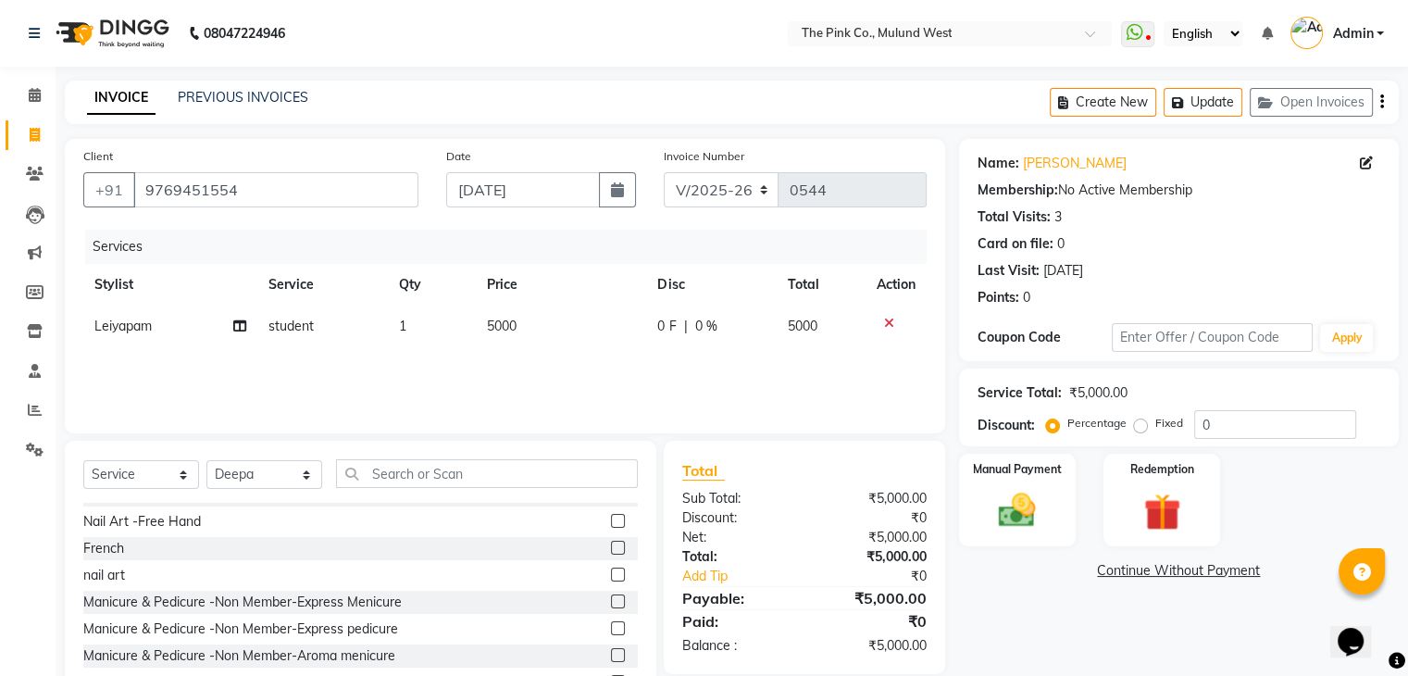
click at [611, 573] on label at bounding box center [618, 574] width 14 height 14
click at [611, 573] on input "checkbox" at bounding box center [617, 575] width 12 height 12
checkbox input "false"
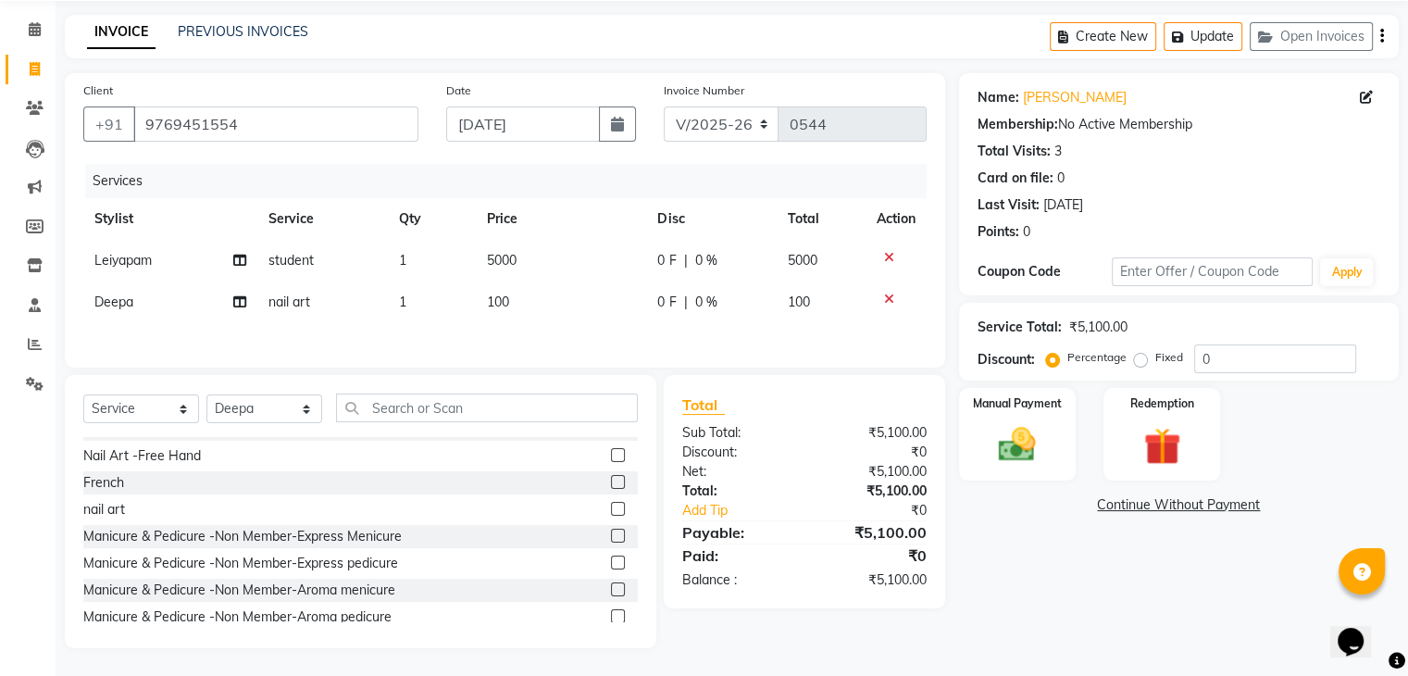
scroll to position [0, 0]
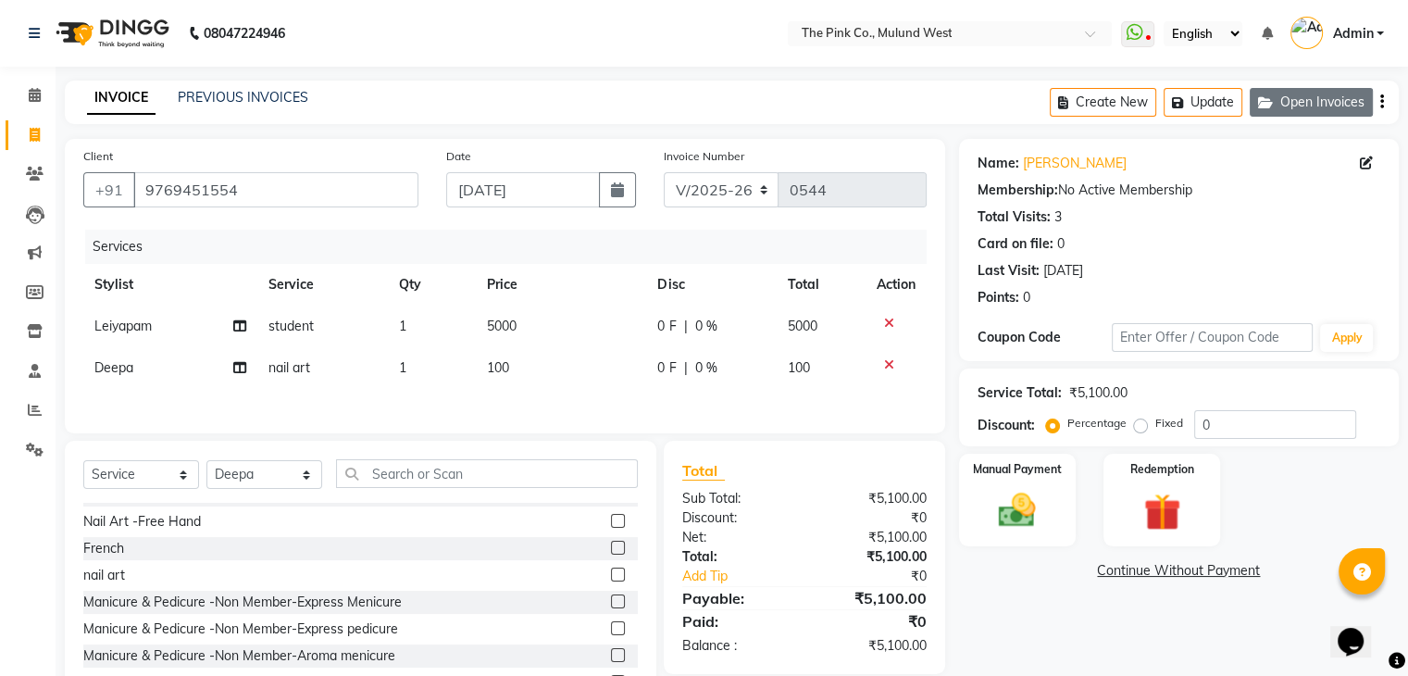
click at [1257, 105] on button "Open Invoices" at bounding box center [1310, 102] width 123 height 29
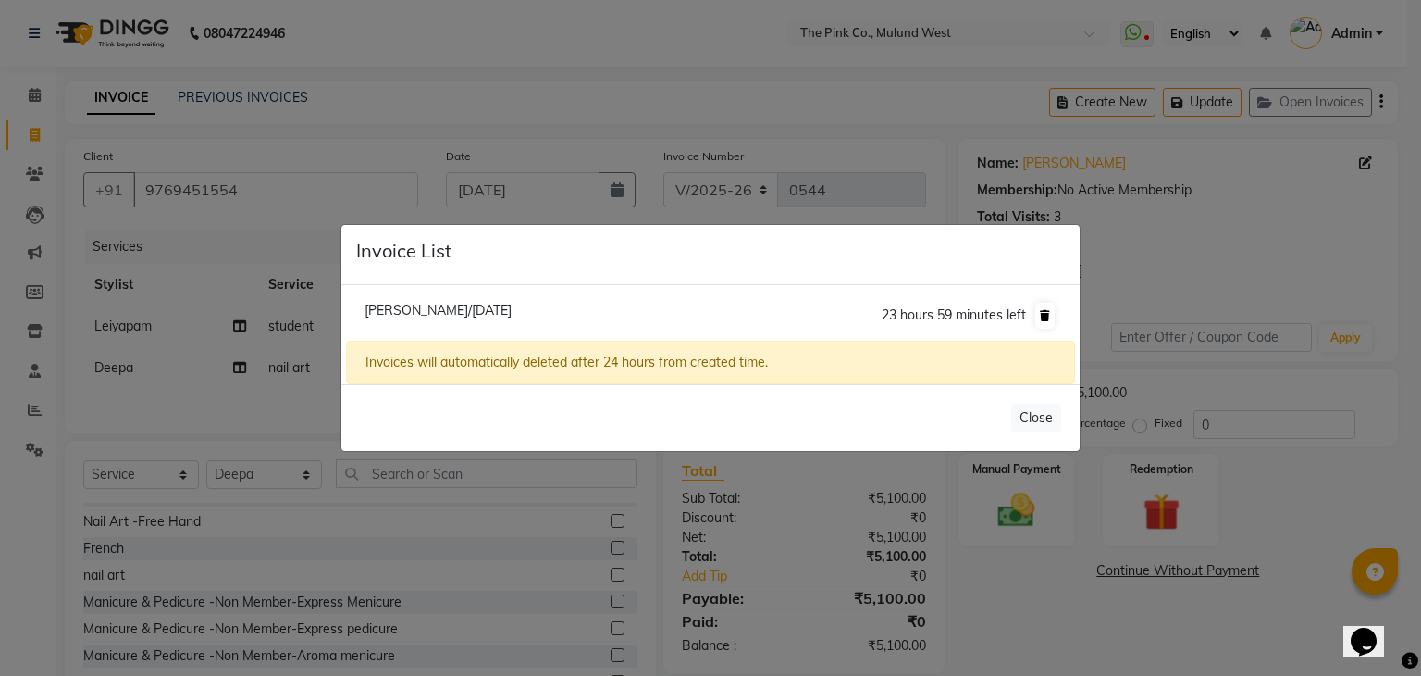
click at [1037, 312] on button at bounding box center [1045, 316] width 19 height 26
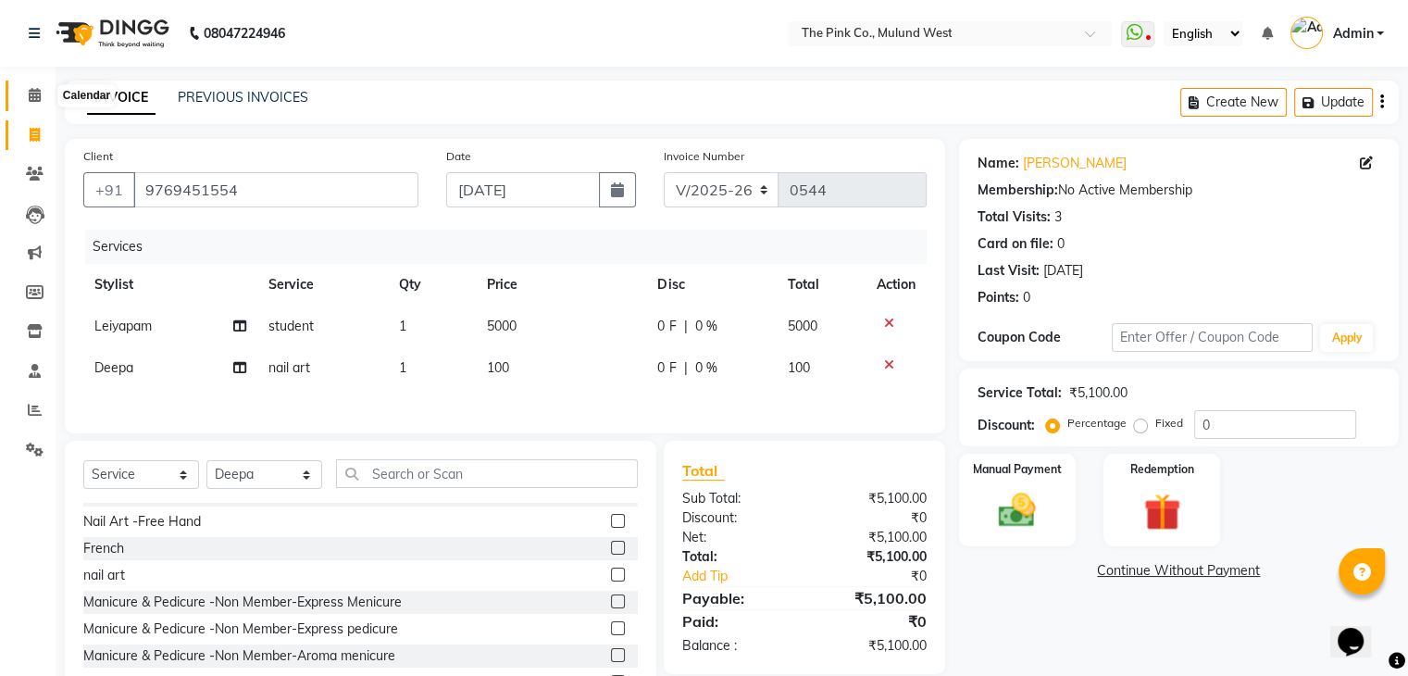
click at [43, 93] on span at bounding box center [35, 95] width 32 height 21
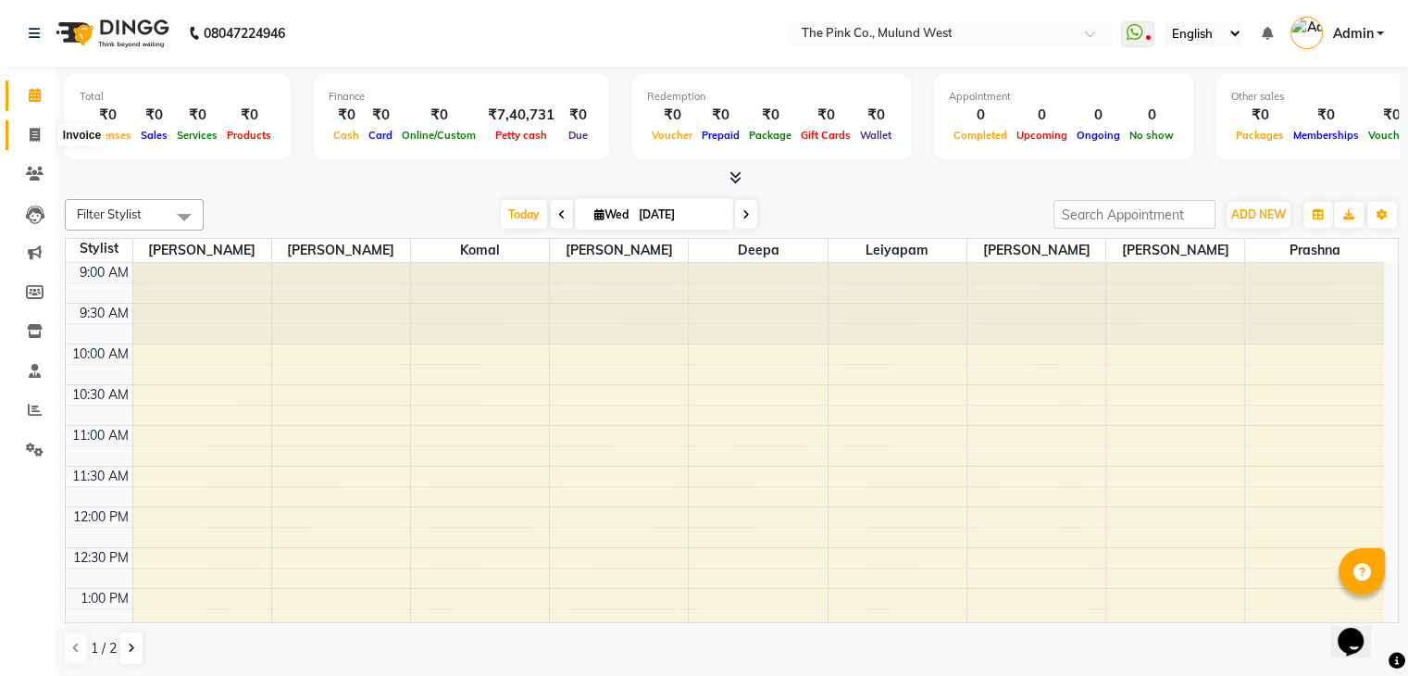
click at [32, 131] on icon at bounding box center [35, 135] width 10 height 14
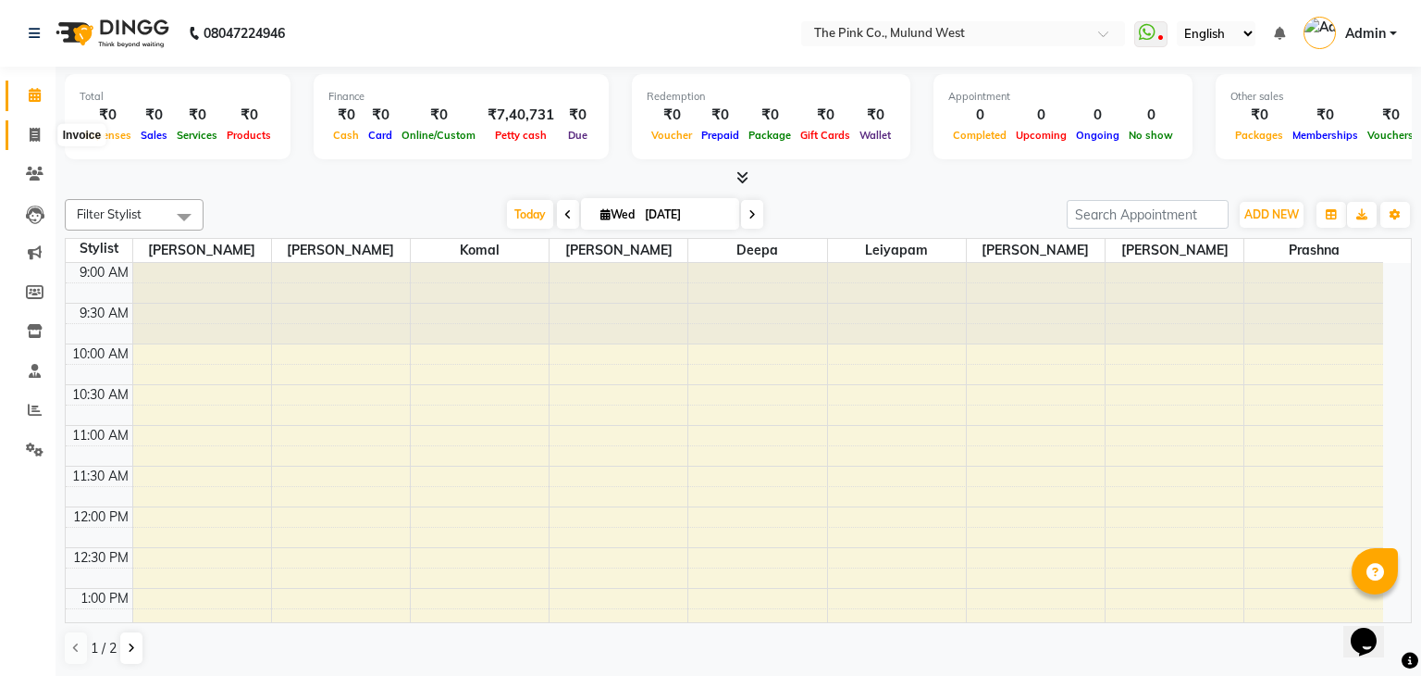
select select "3978"
select select "service"
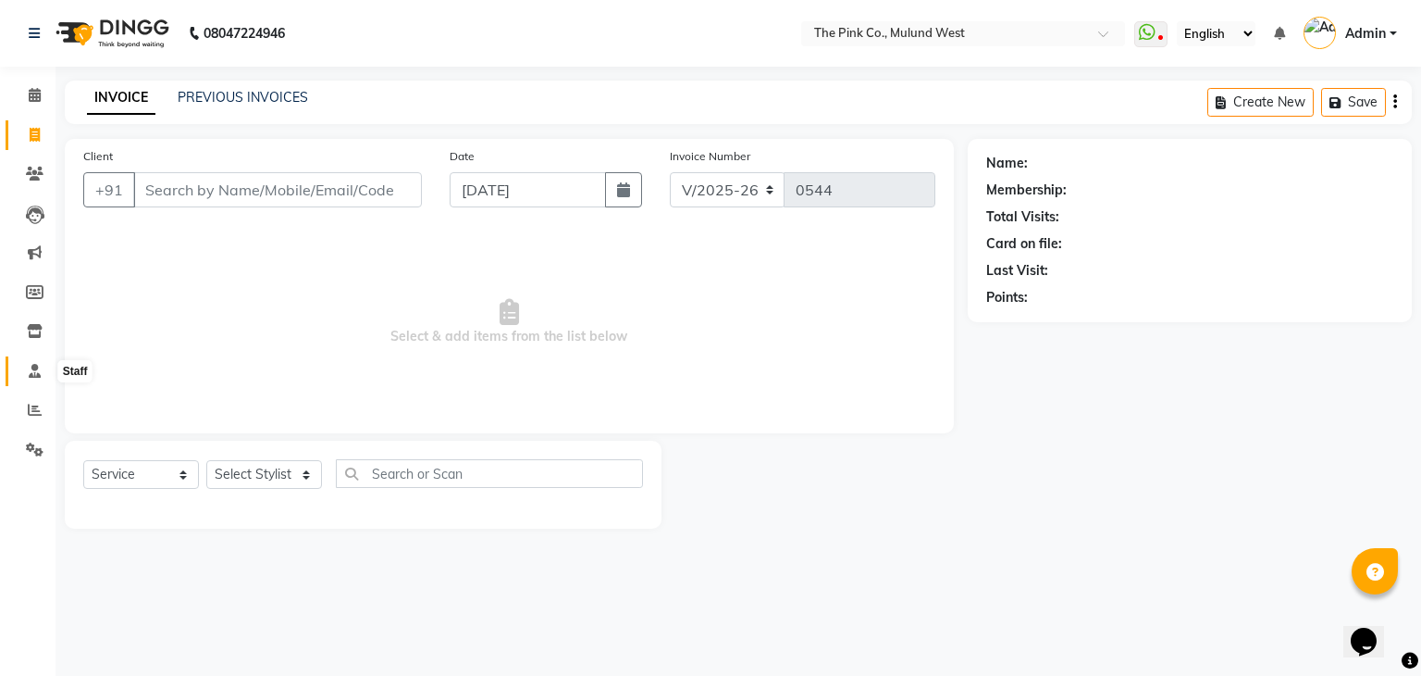
click at [31, 371] on icon at bounding box center [35, 371] width 12 height 14
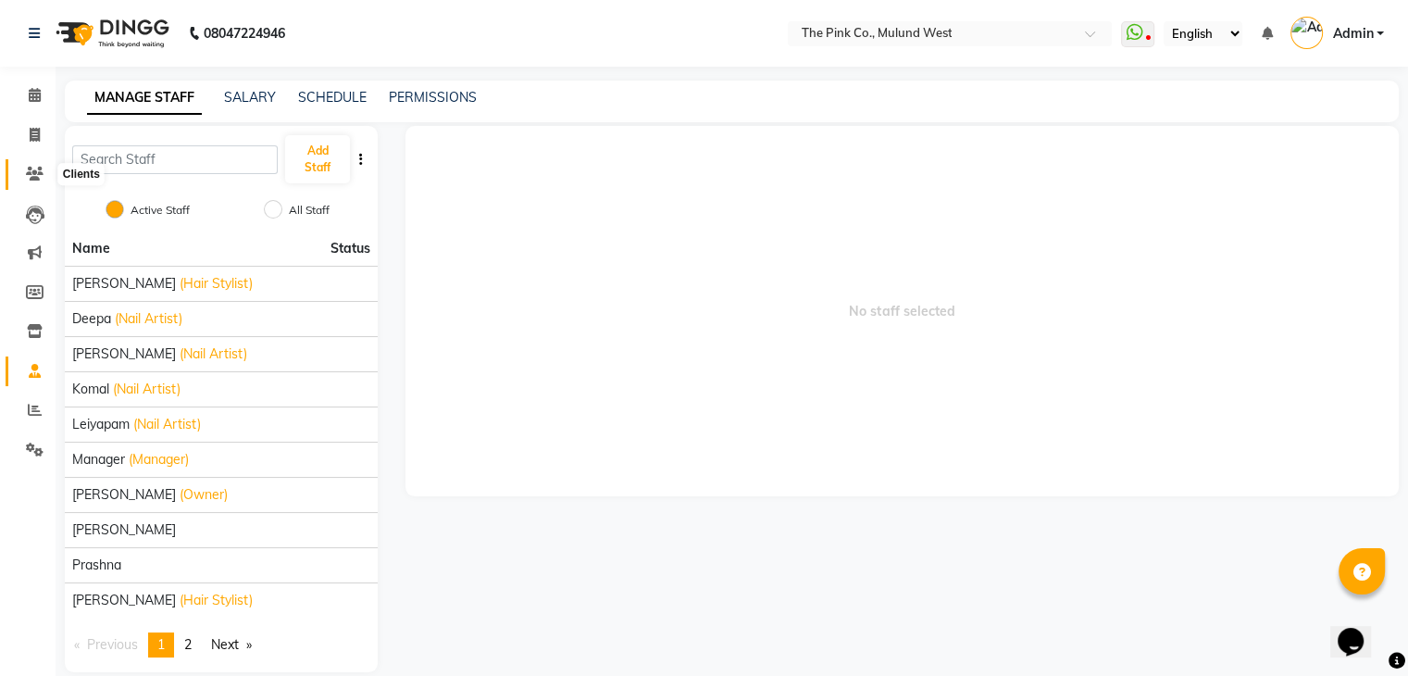
click at [22, 164] on span at bounding box center [35, 174] width 32 height 21
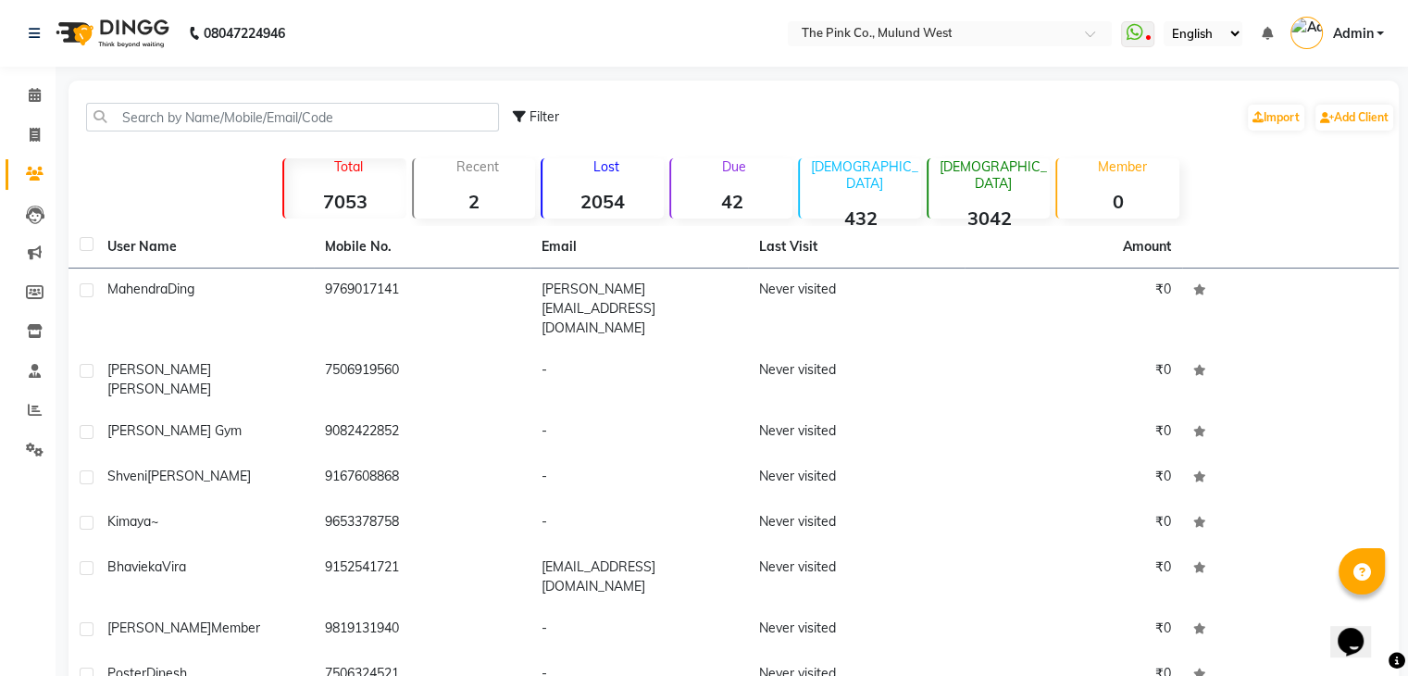
click at [741, 197] on strong "42" at bounding box center [731, 201] width 121 height 23
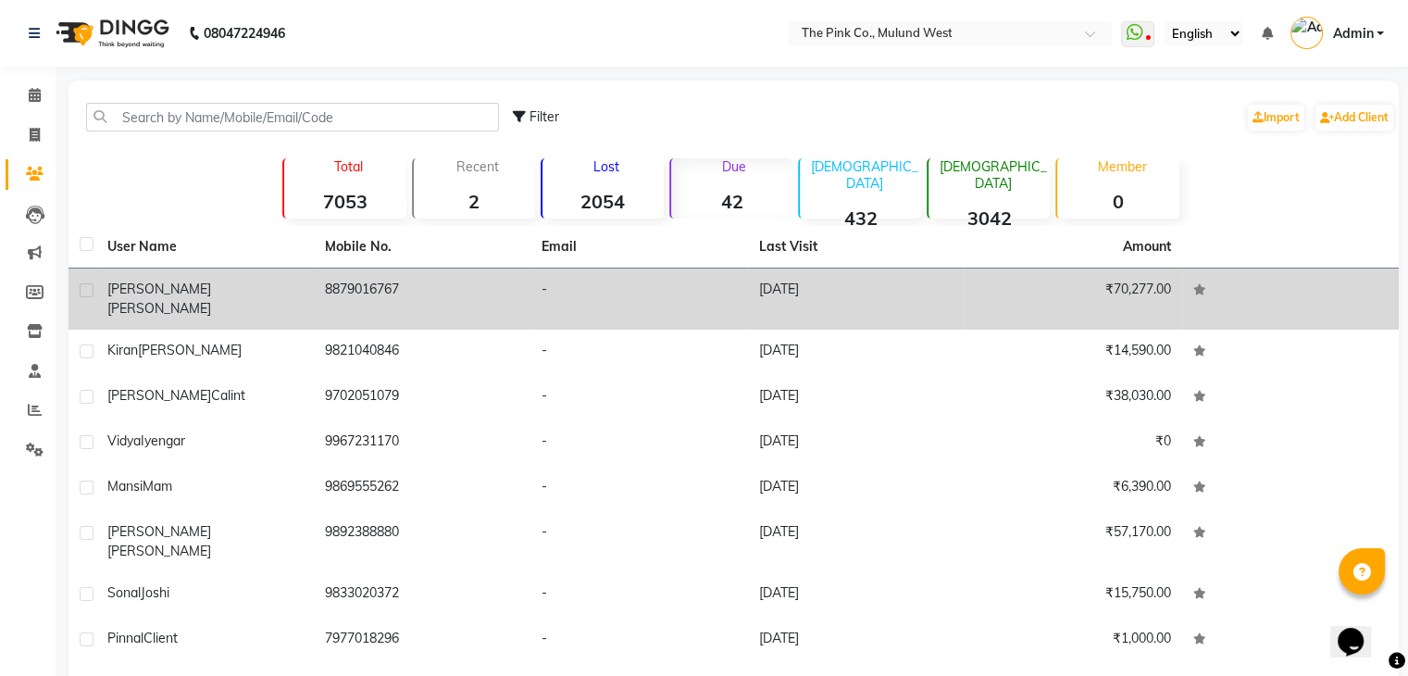
click at [347, 294] on td "8879016767" at bounding box center [422, 298] width 217 height 61
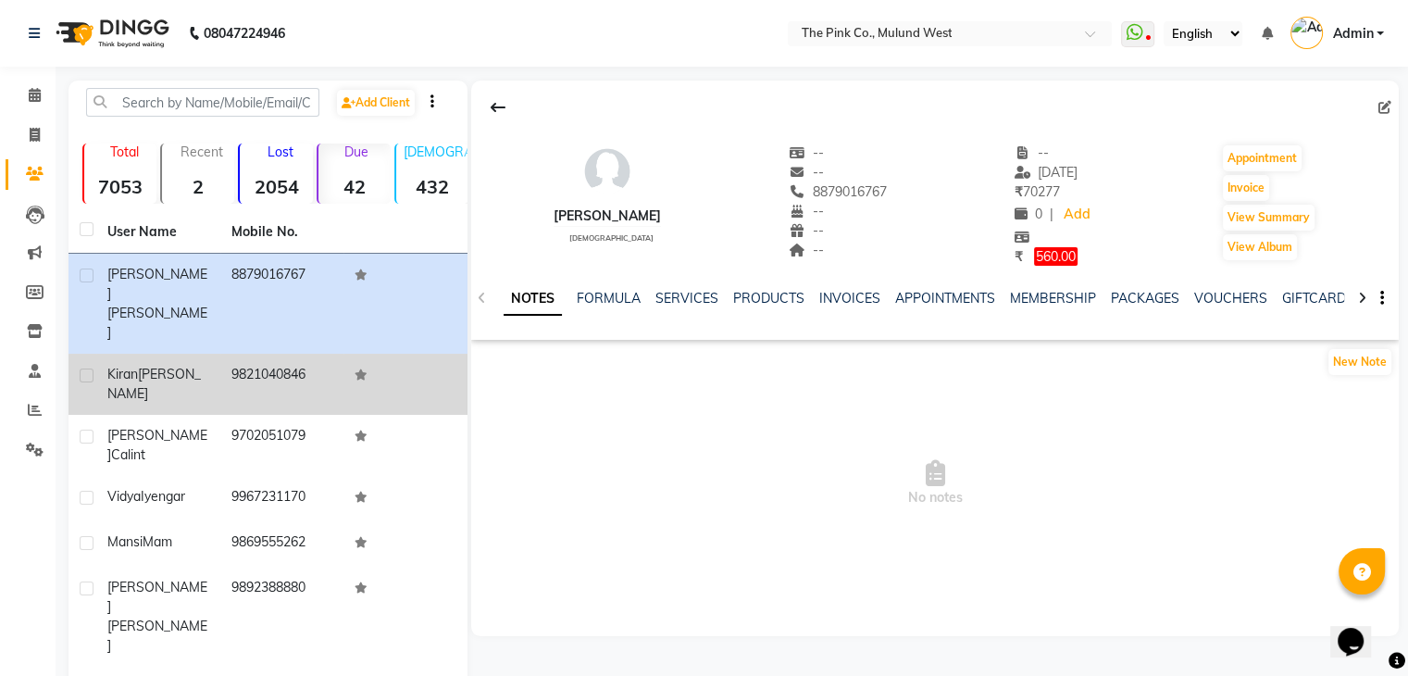
click at [274, 354] on td "9821040846" at bounding box center [282, 384] width 124 height 61
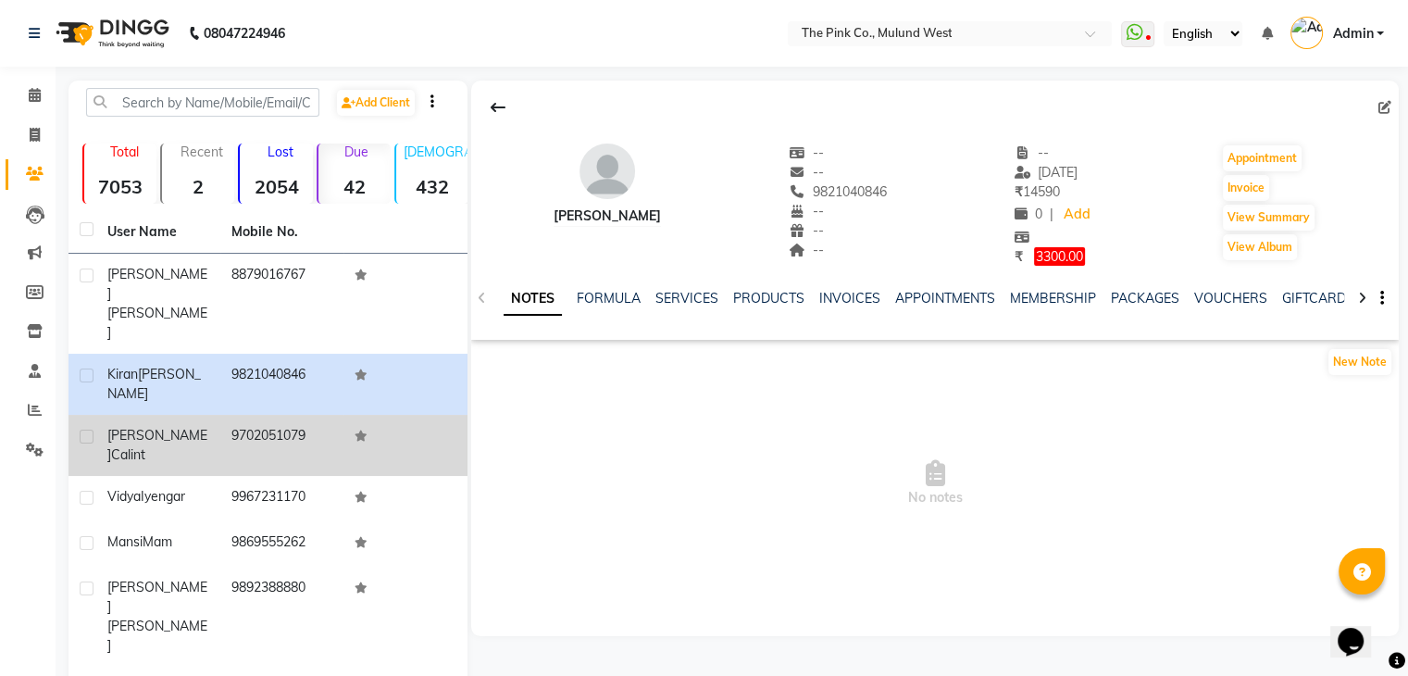
click at [316, 415] on td "9702051079" at bounding box center [282, 445] width 124 height 61
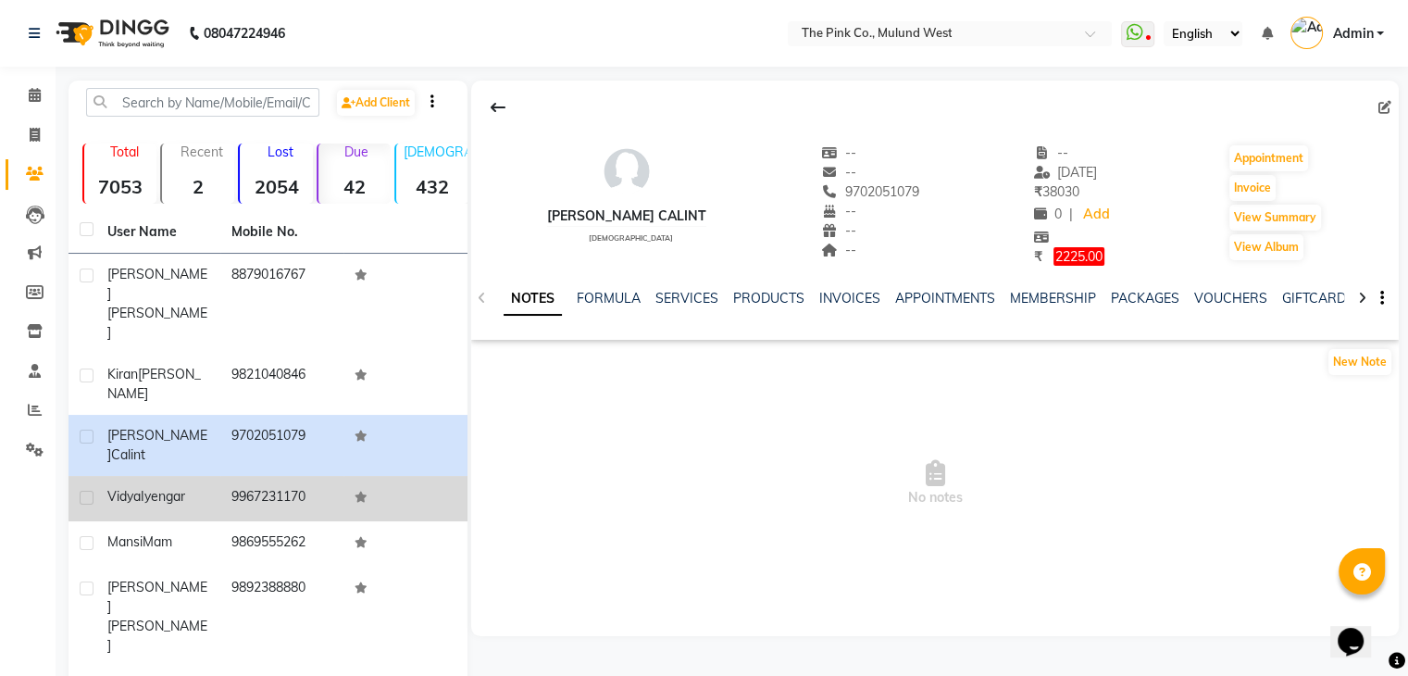
click at [256, 476] on td "9967231170" at bounding box center [282, 498] width 124 height 45
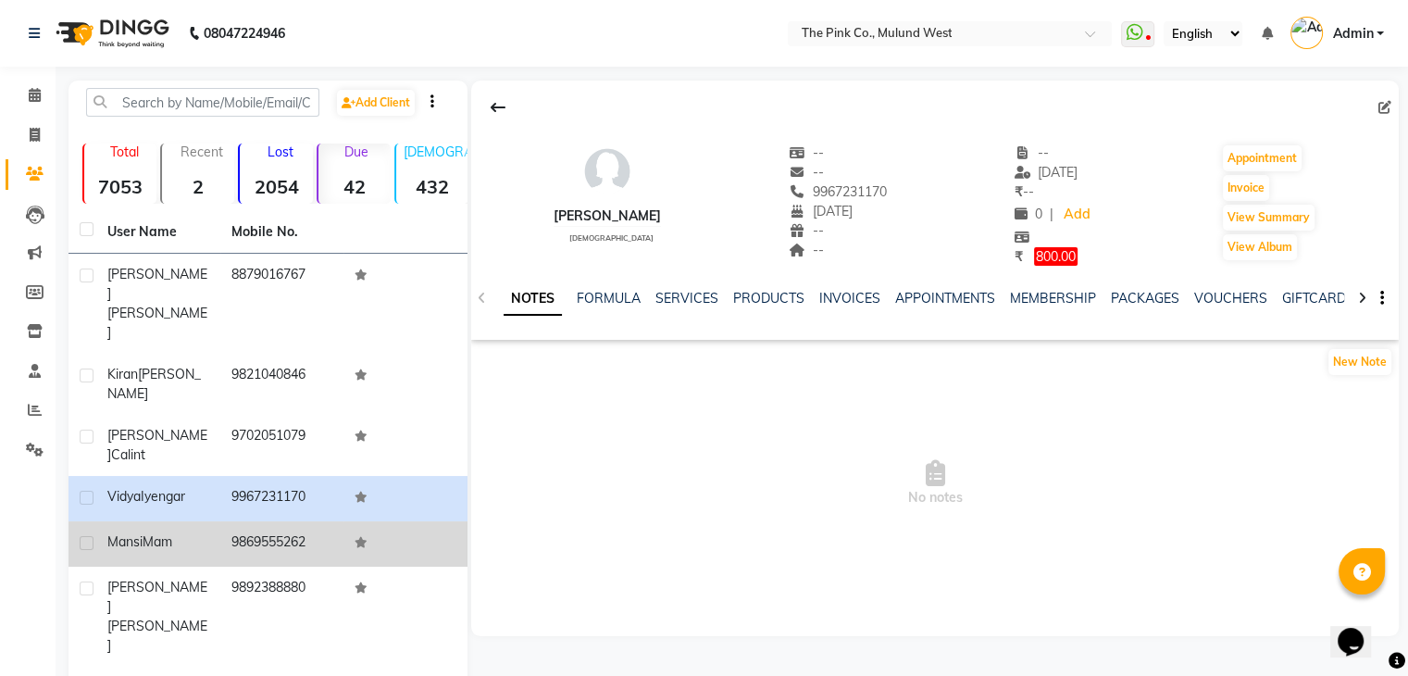
click at [263, 521] on td "9869555262" at bounding box center [282, 543] width 124 height 45
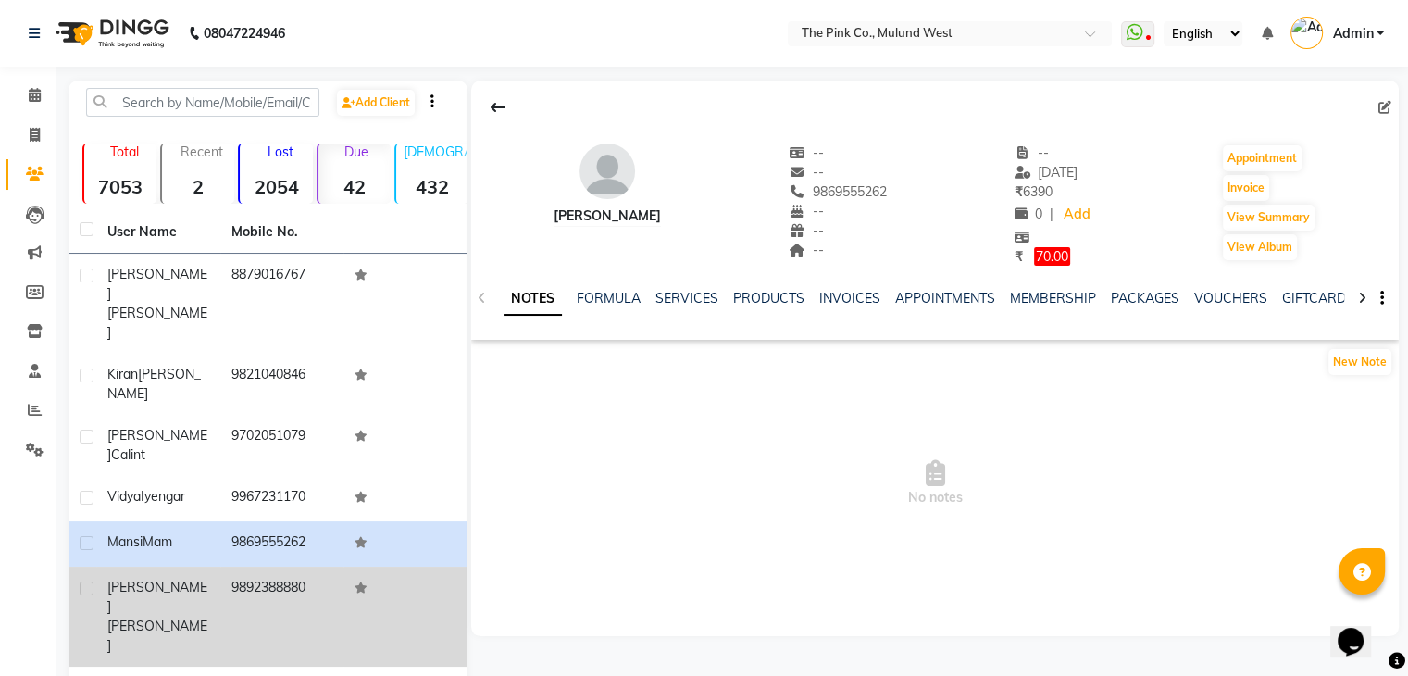
click at [256, 566] on td "9892388880" at bounding box center [282, 616] width 124 height 100
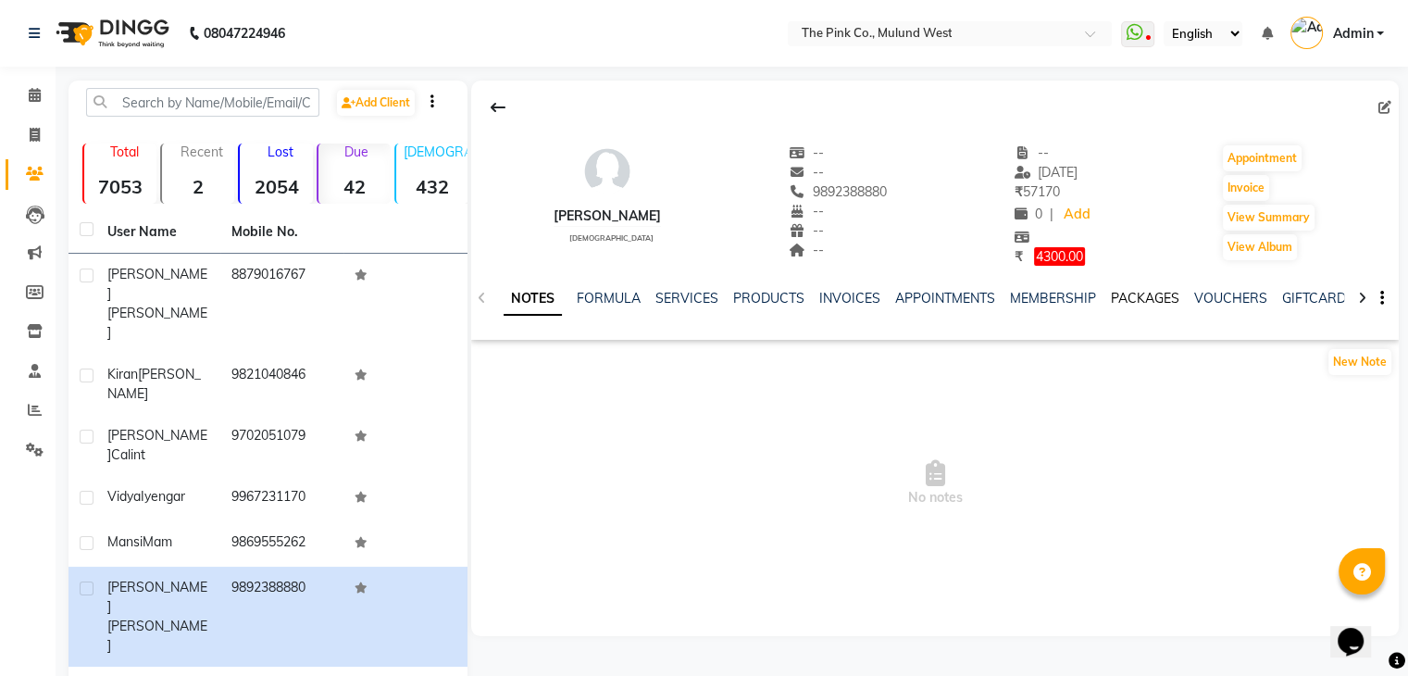
click at [1146, 299] on link "PACKAGES" at bounding box center [1145, 298] width 68 height 17
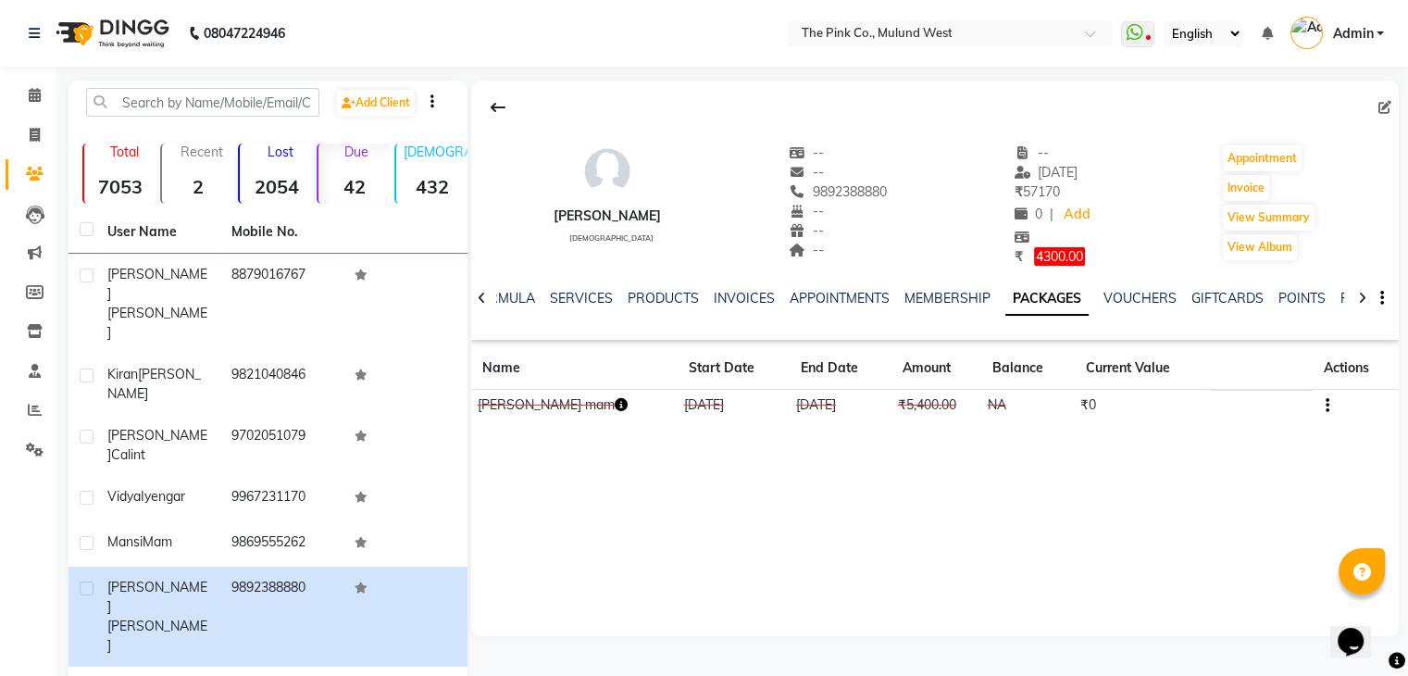
click at [614, 400] on icon "button" at bounding box center [620, 404] width 13 height 13
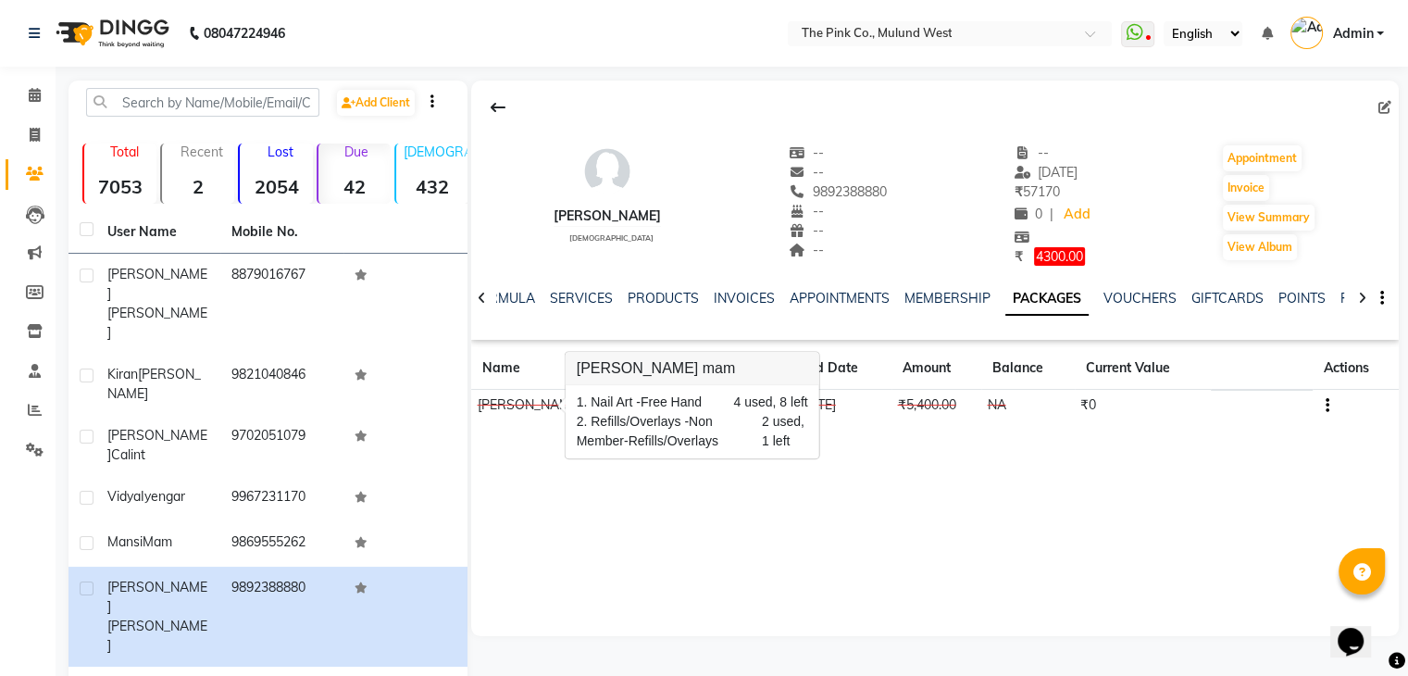
click at [575, 260] on div "Ritika Lalwani female" at bounding box center [606, 204] width 107 height 123
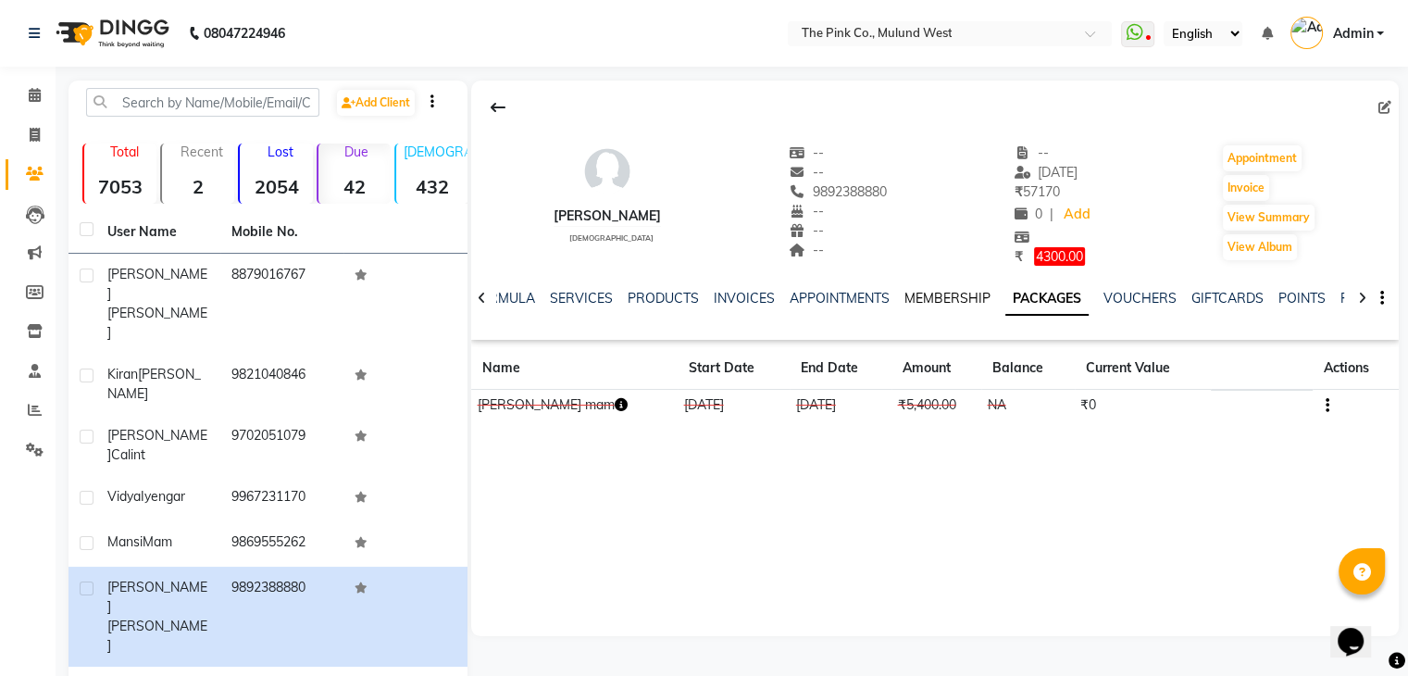
click at [935, 300] on link "MEMBERSHIP" at bounding box center [947, 298] width 86 height 17
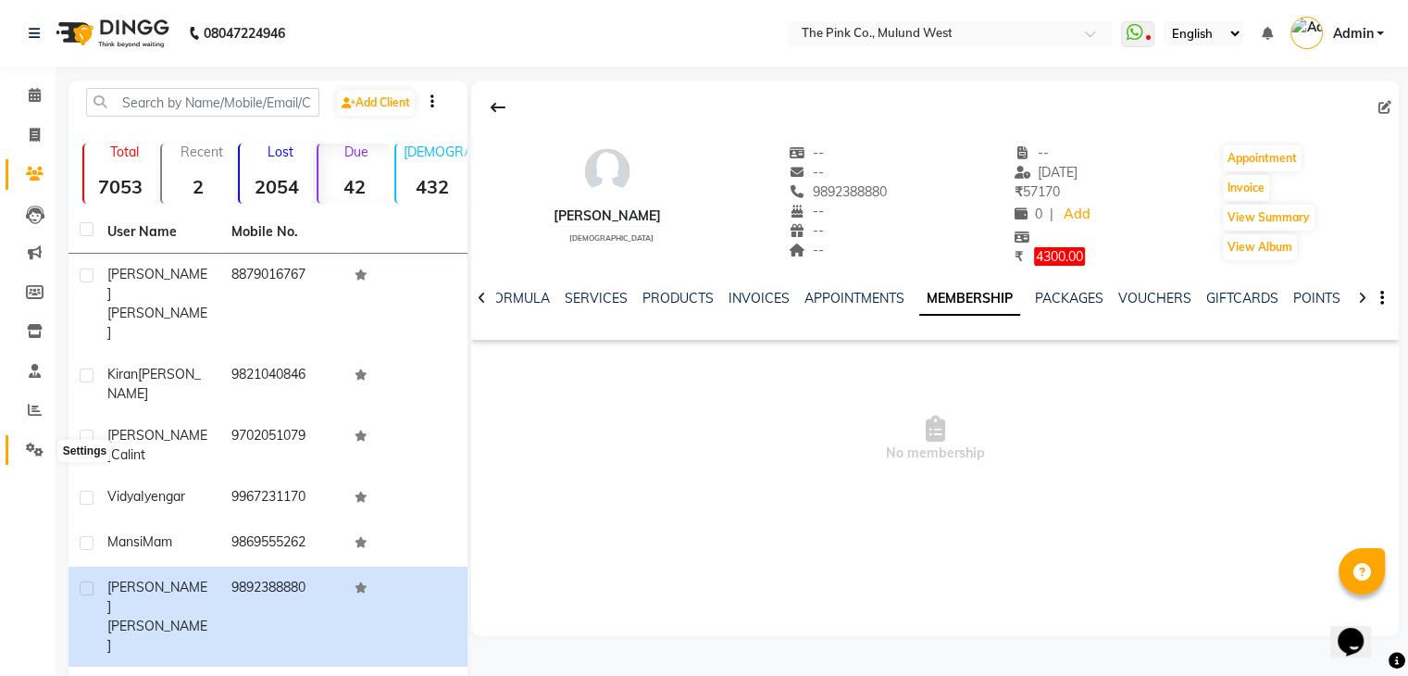
click at [44, 455] on span at bounding box center [35, 450] width 32 height 21
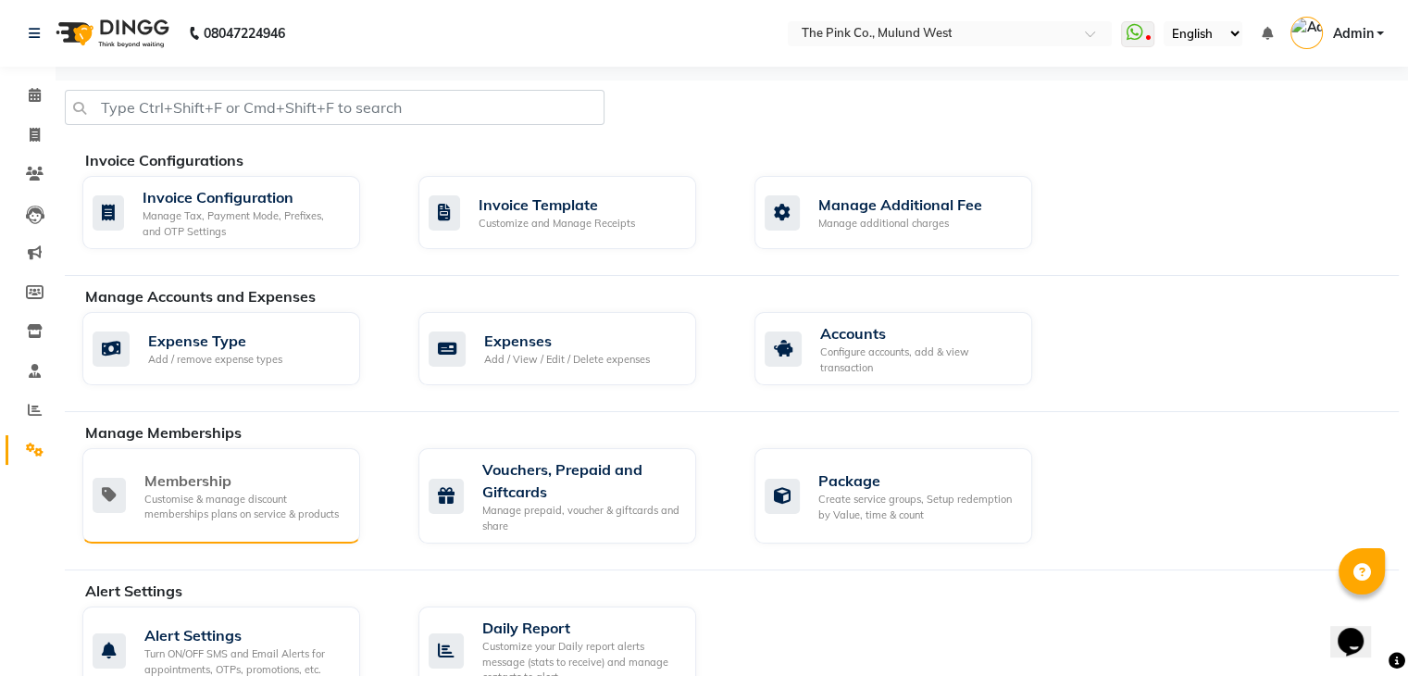
click at [307, 499] on div "Customise & manage discount memberships plans on service & products" at bounding box center [244, 506] width 201 height 31
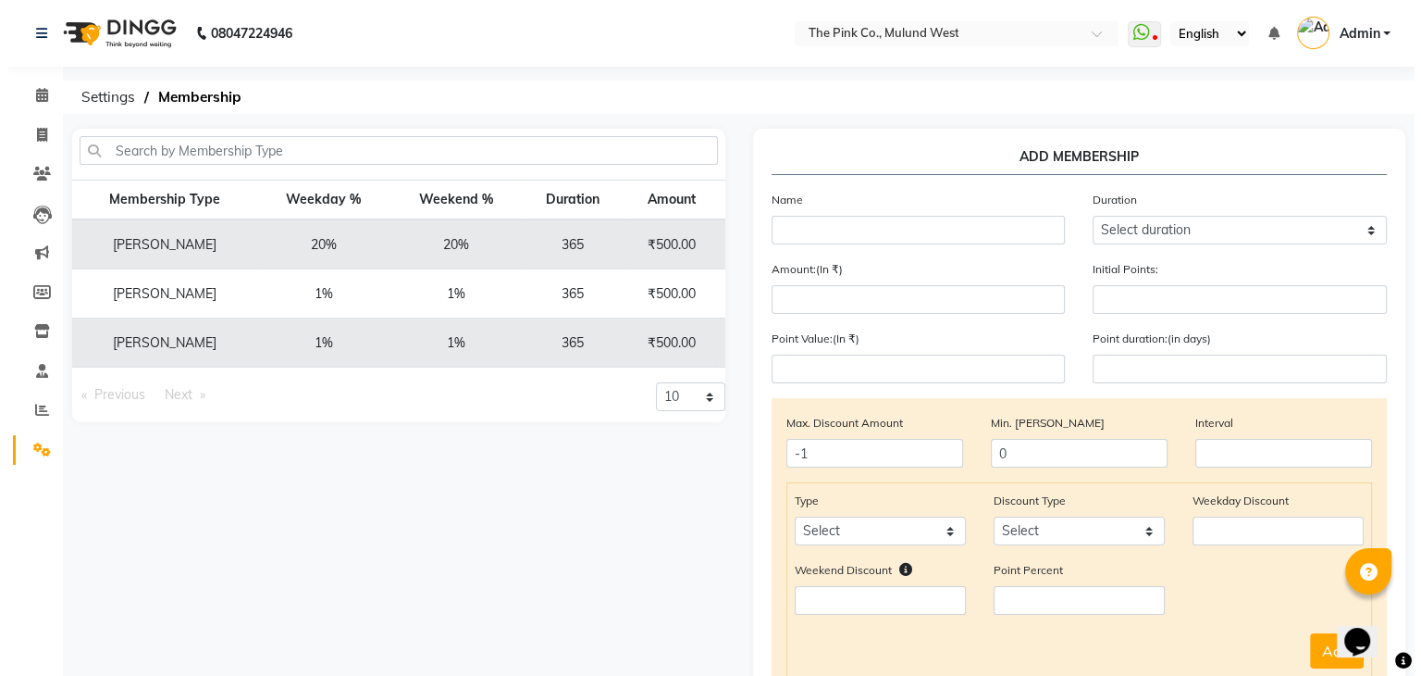
scroll to position [0, 87]
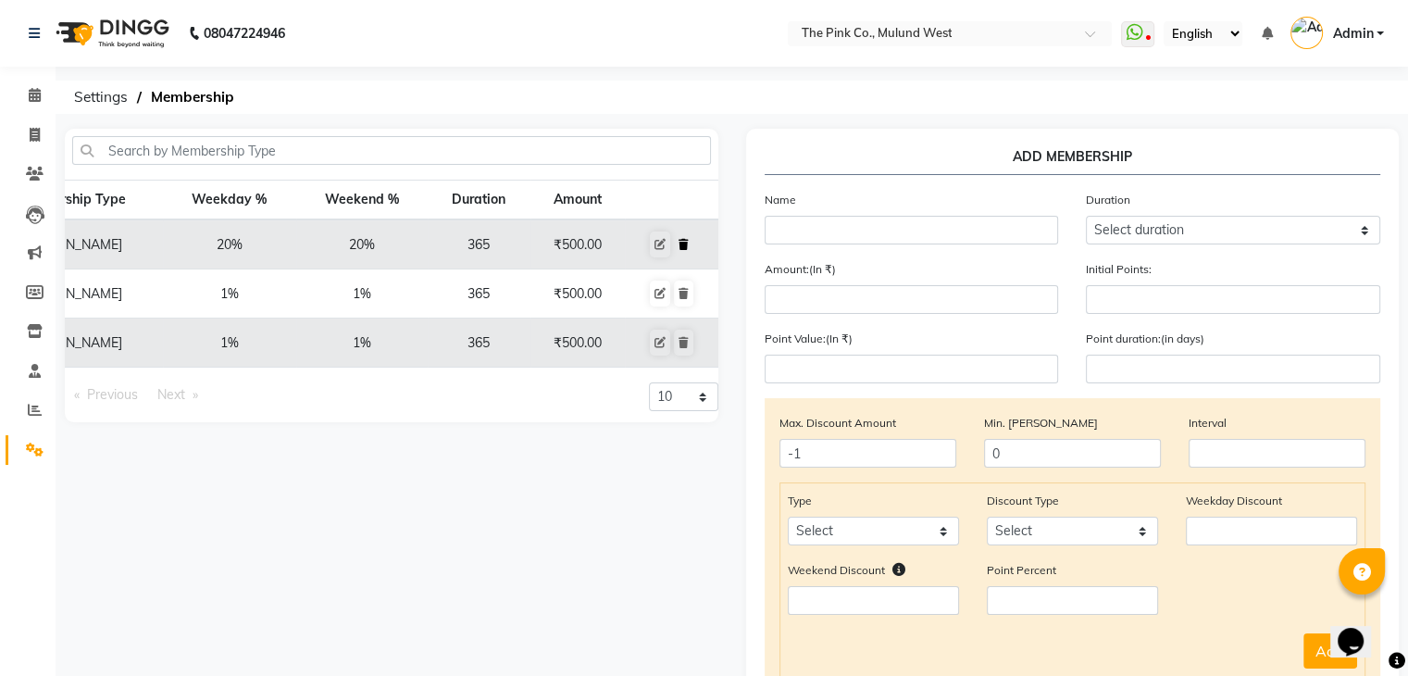
click at [681, 240] on icon at bounding box center [683, 244] width 10 height 11
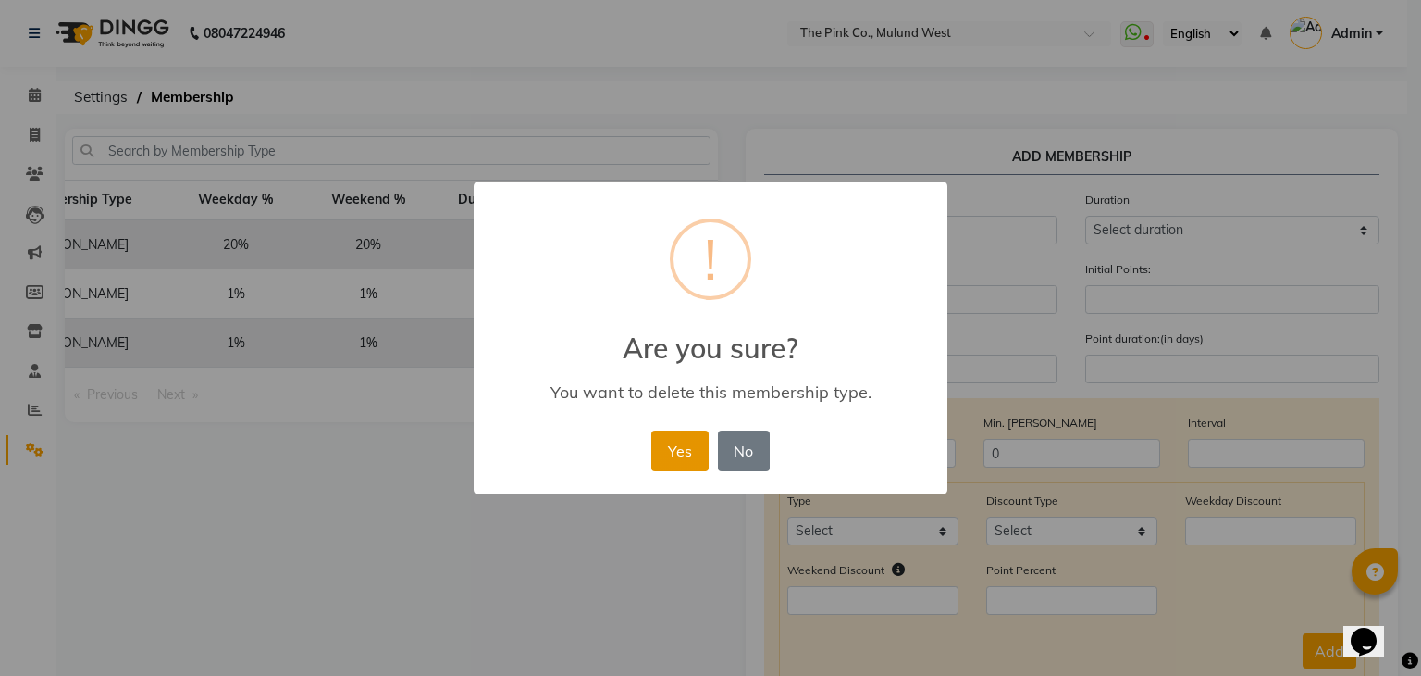
click at [672, 437] on button "Yes" at bounding box center [679, 450] width 56 height 41
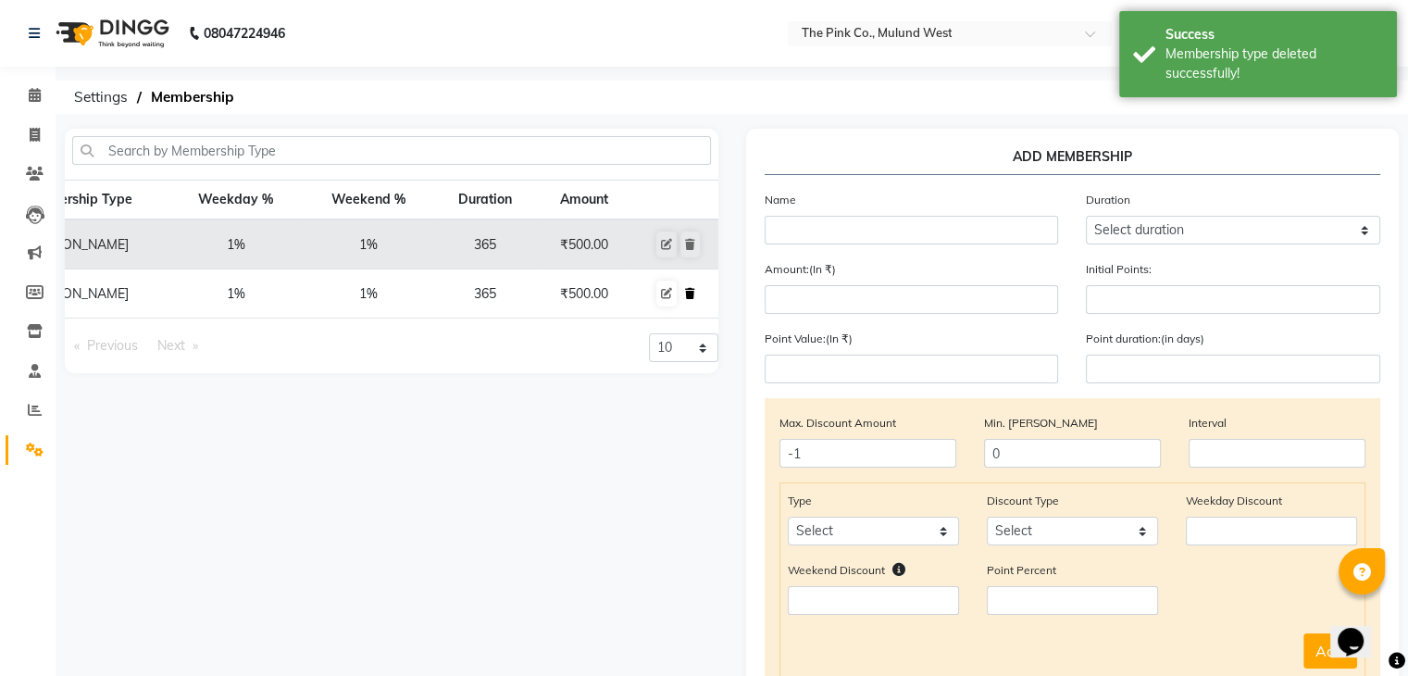
click at [692, 292] on icon at bounding box center [690, 293] width 10 height 11
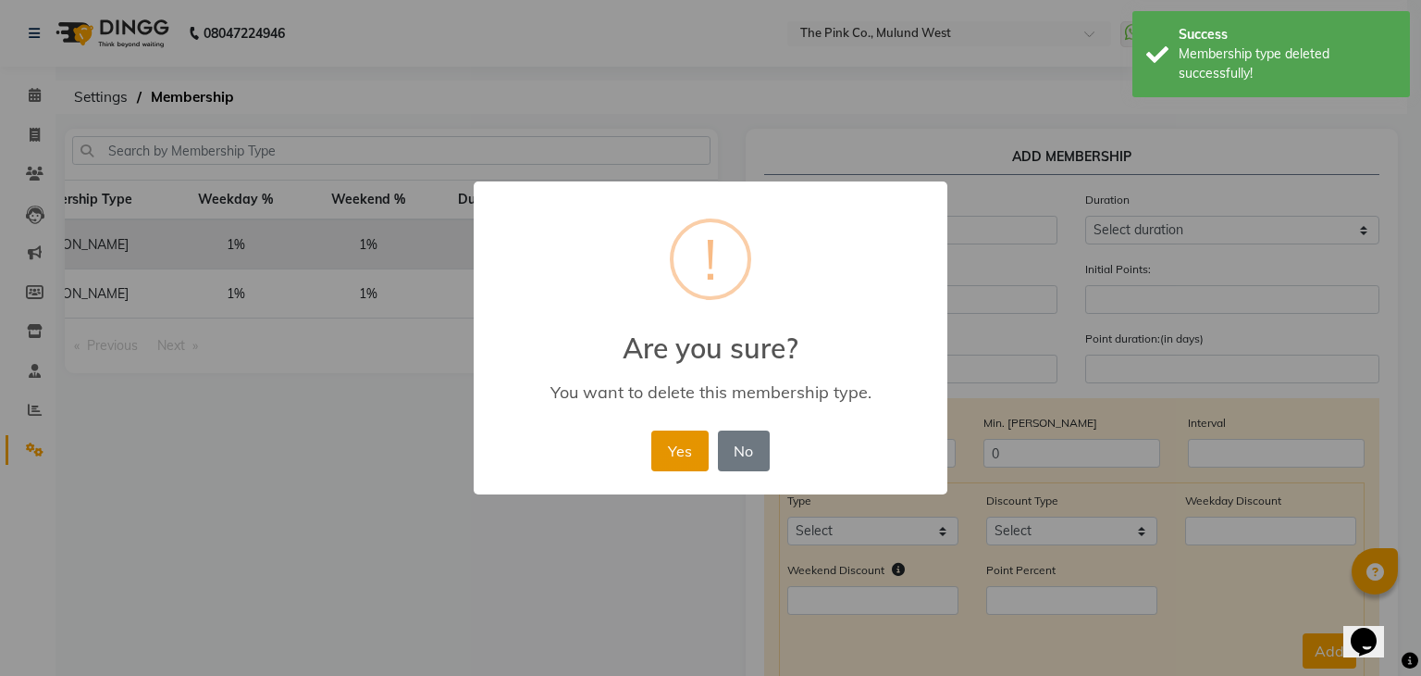
click at [674, 435] on button "Yes" at bounding box center [679, 450] width 56 height 41
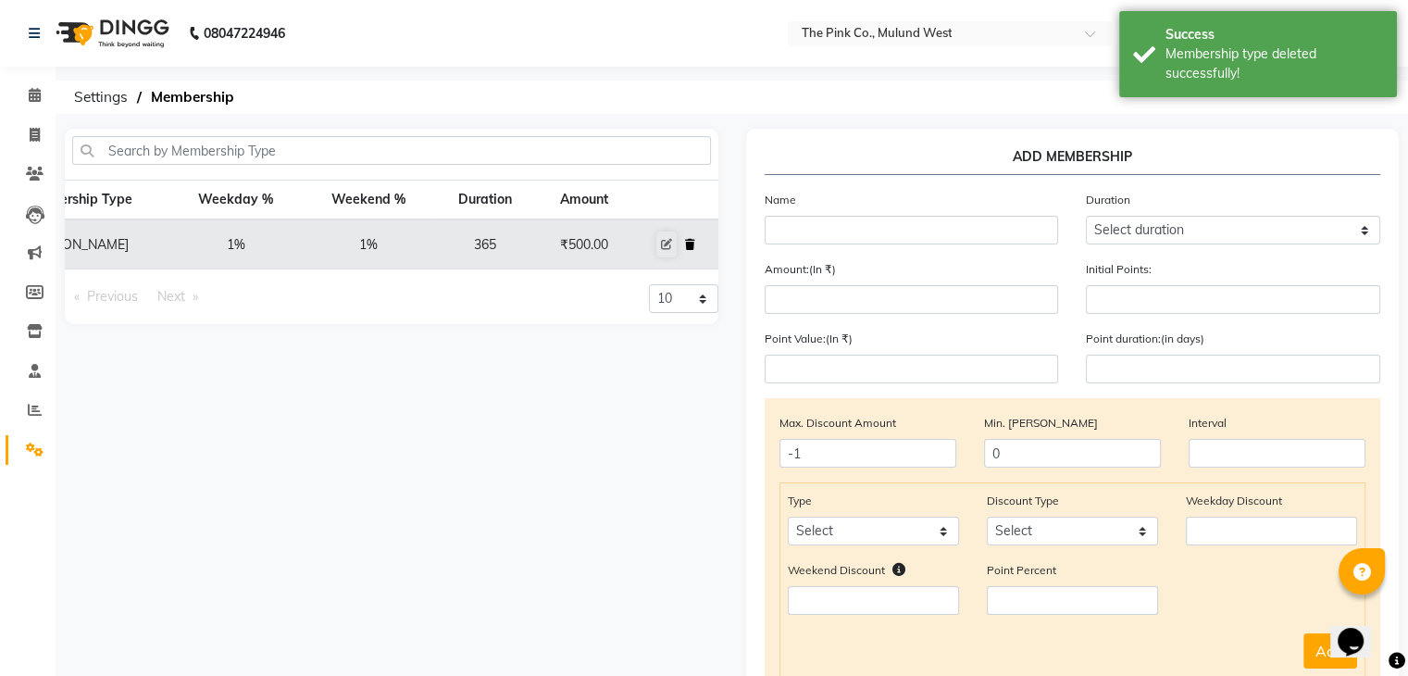
click at [692, 245] on icon at bounding box center [690, 244] width 10 height 11
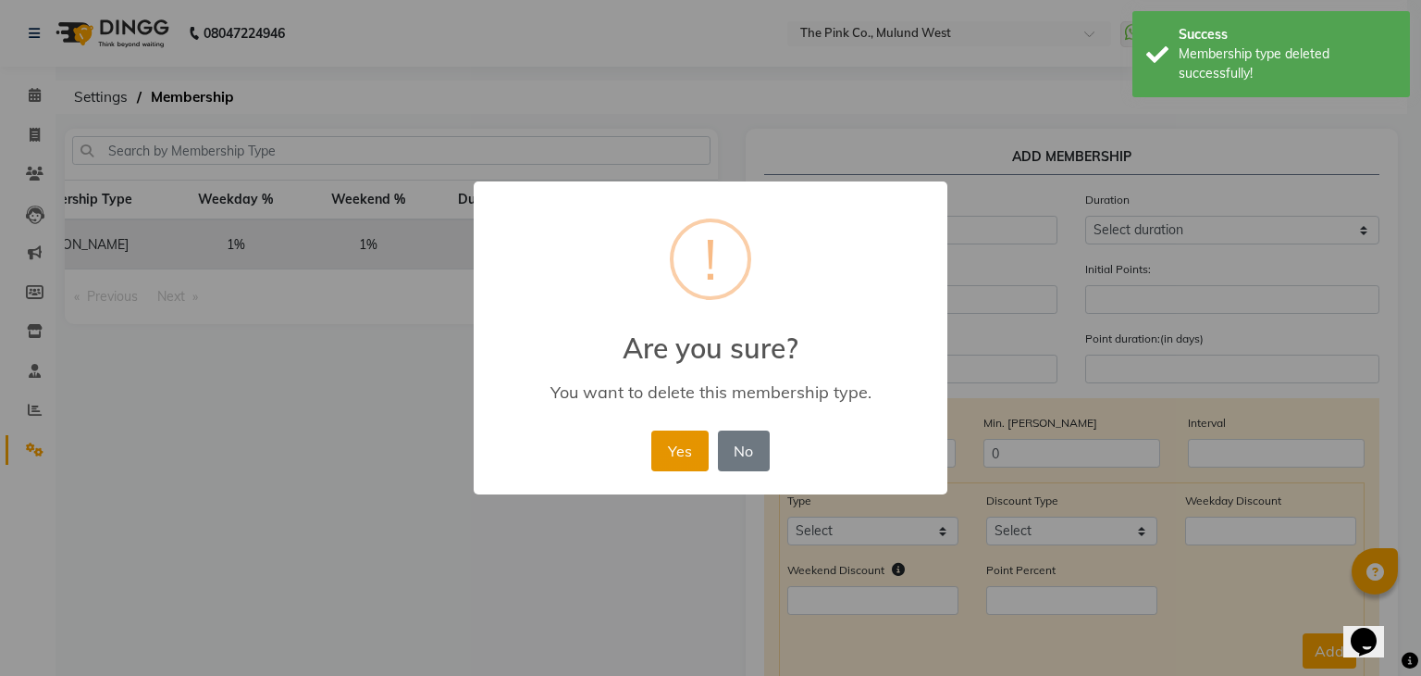
click at [670, 446] on button "Yes" at bounding box center [679, 450] width 56 height 41
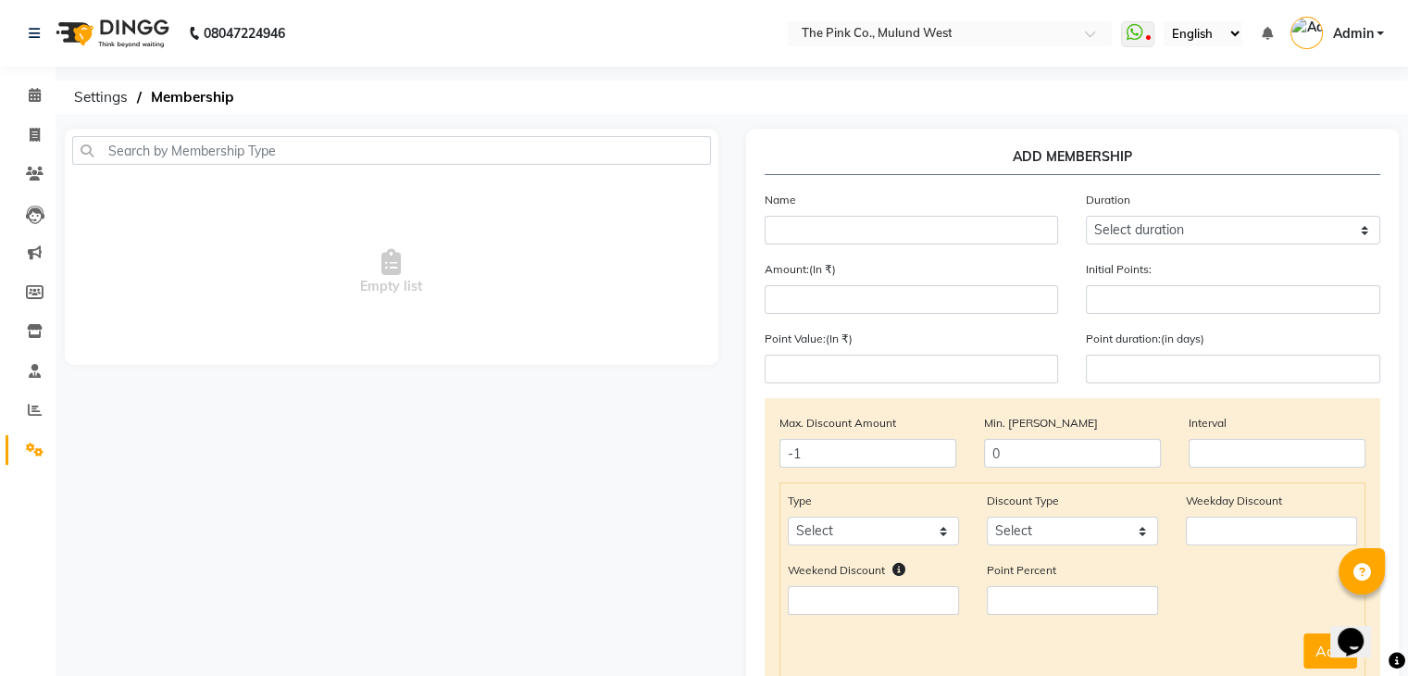
scroll to position [0, 0]
drag, startPoint x: 833, startPoint y: 208, endPoint x: 825, endPoint y: 252, distance: 44.1
click at [825, 252] on div "Name Duration Select duration Week Half-month Month Year Life Time 4 Months 8 M…" at bounding box center [1073, 224] width 644 height 69
click at [813, 232] on input "text" at bounding box center [911, 230] width 294 height 29
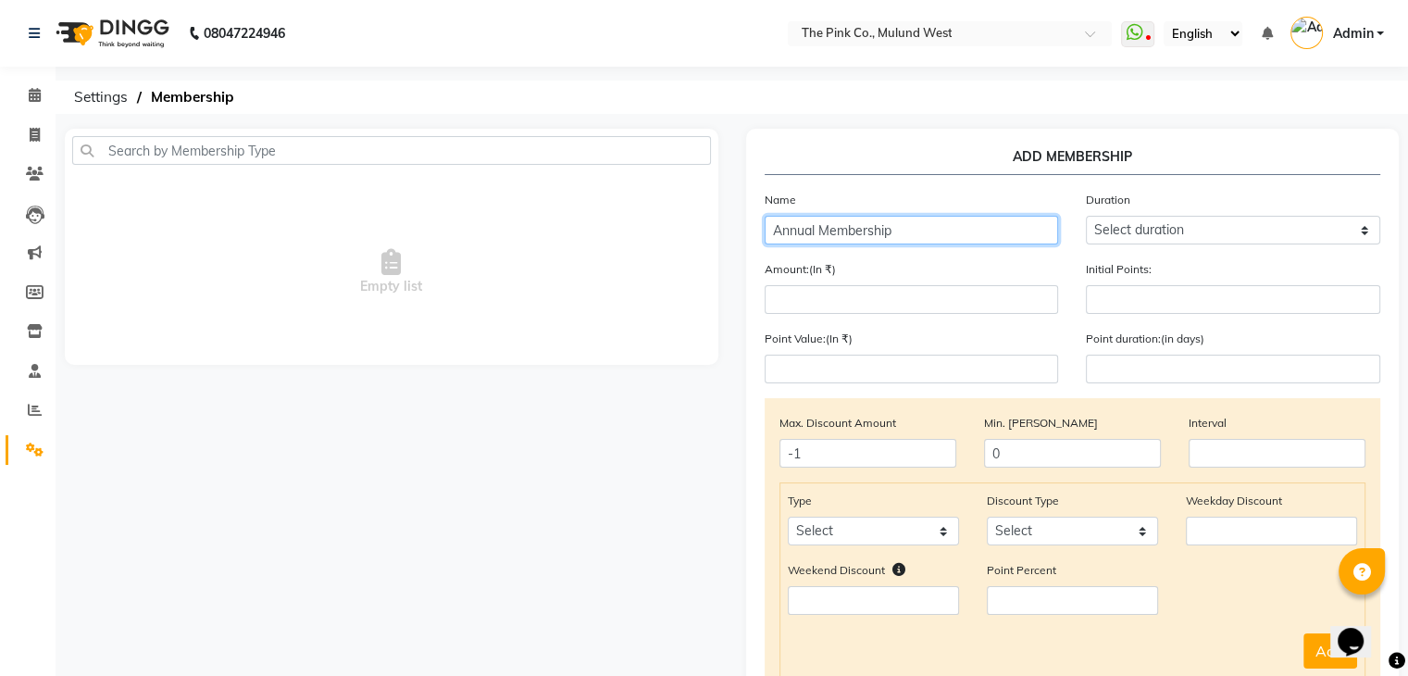
type input "Annual Membership"
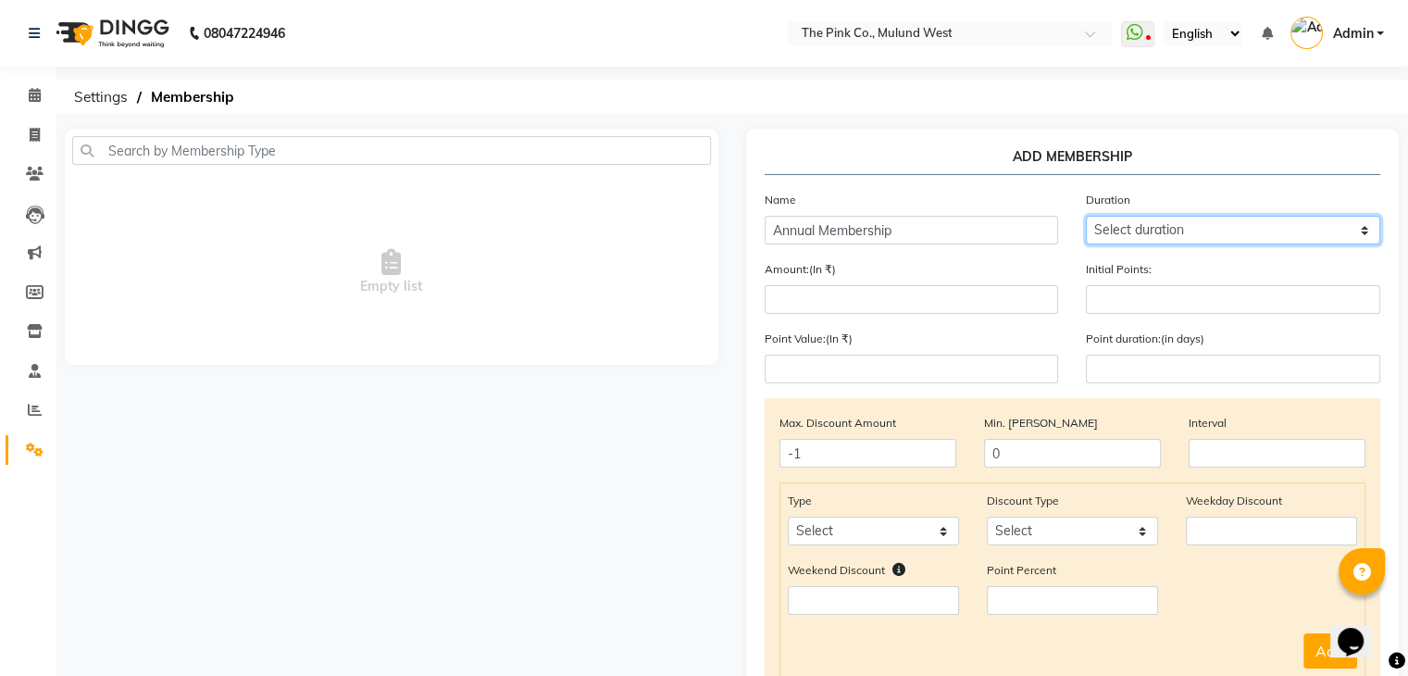
click at [1143, 222] on select "Select duration Week Half-month Month Year Life Time 4 Months 8 Months 6 Months…" at bounding box center [1233, 230] width 294 height 29
select select "4: 365"
click at [1086, 217] on select "Select duration Week Half-month Month Year Life Time 4 Months 8 Months 6 Months…" at bounding box center [1233, 230] width 294 height 29
type input "365"
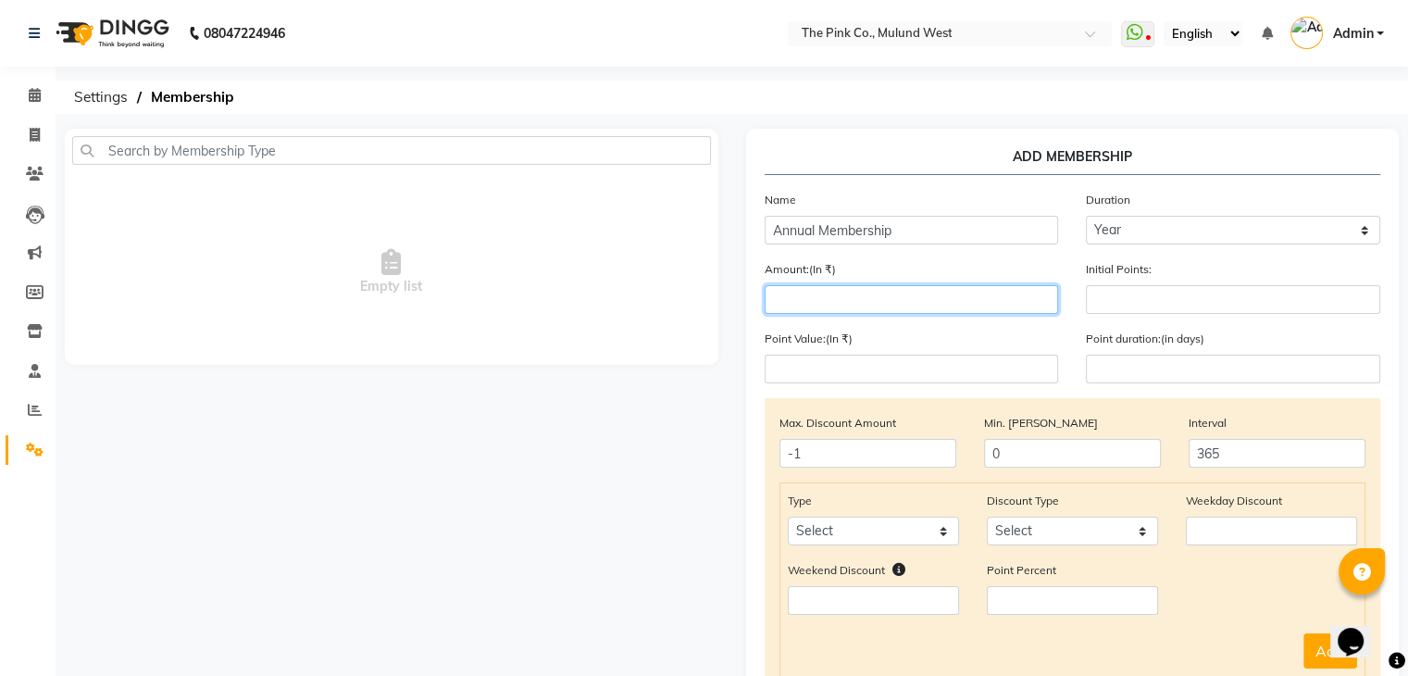
click at [949, 301] on input "number" at bounding box center [911, 299] width 294 height 29
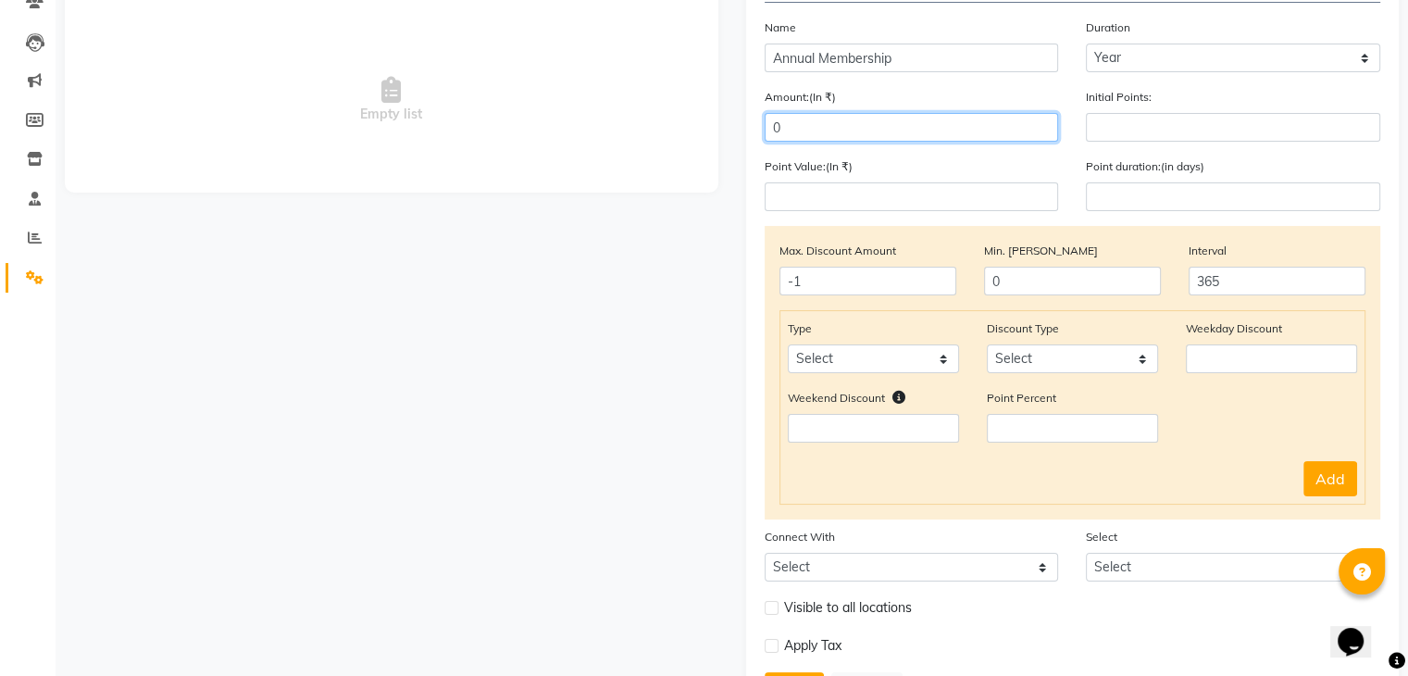
scroll to position [183, 0]
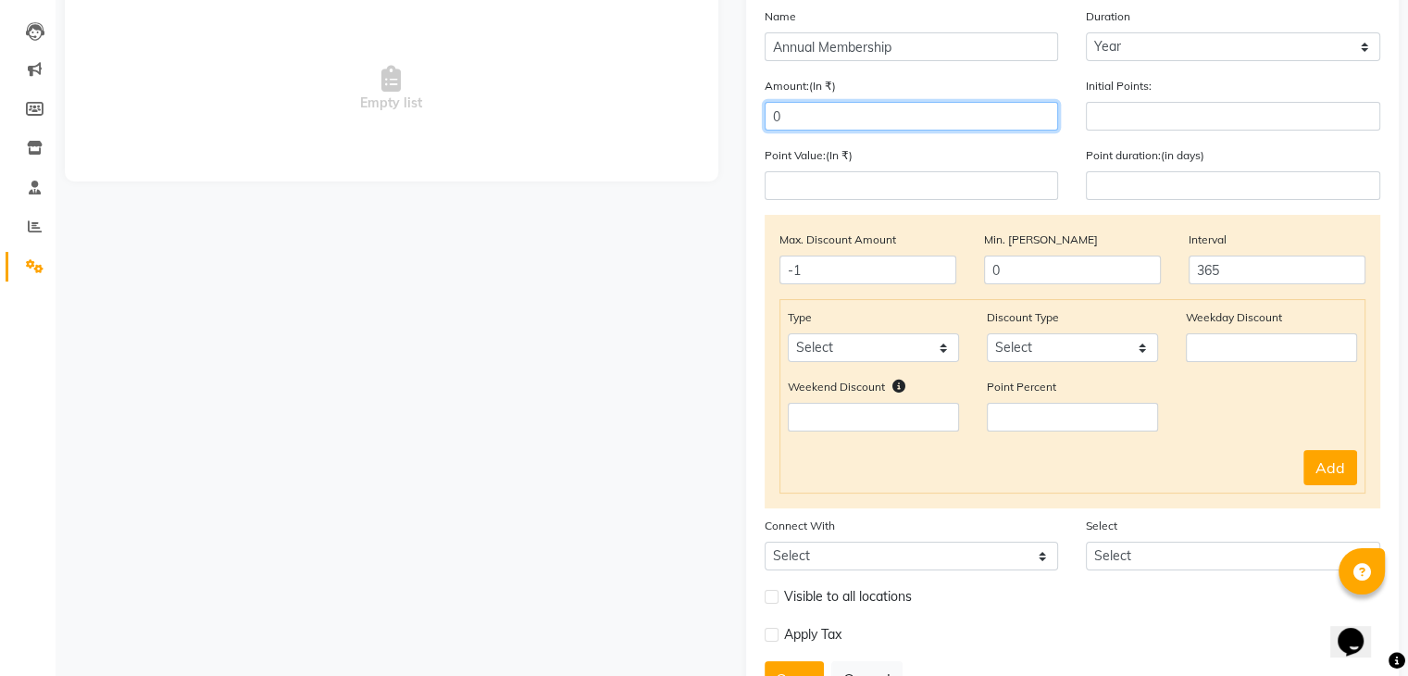
type input "0"
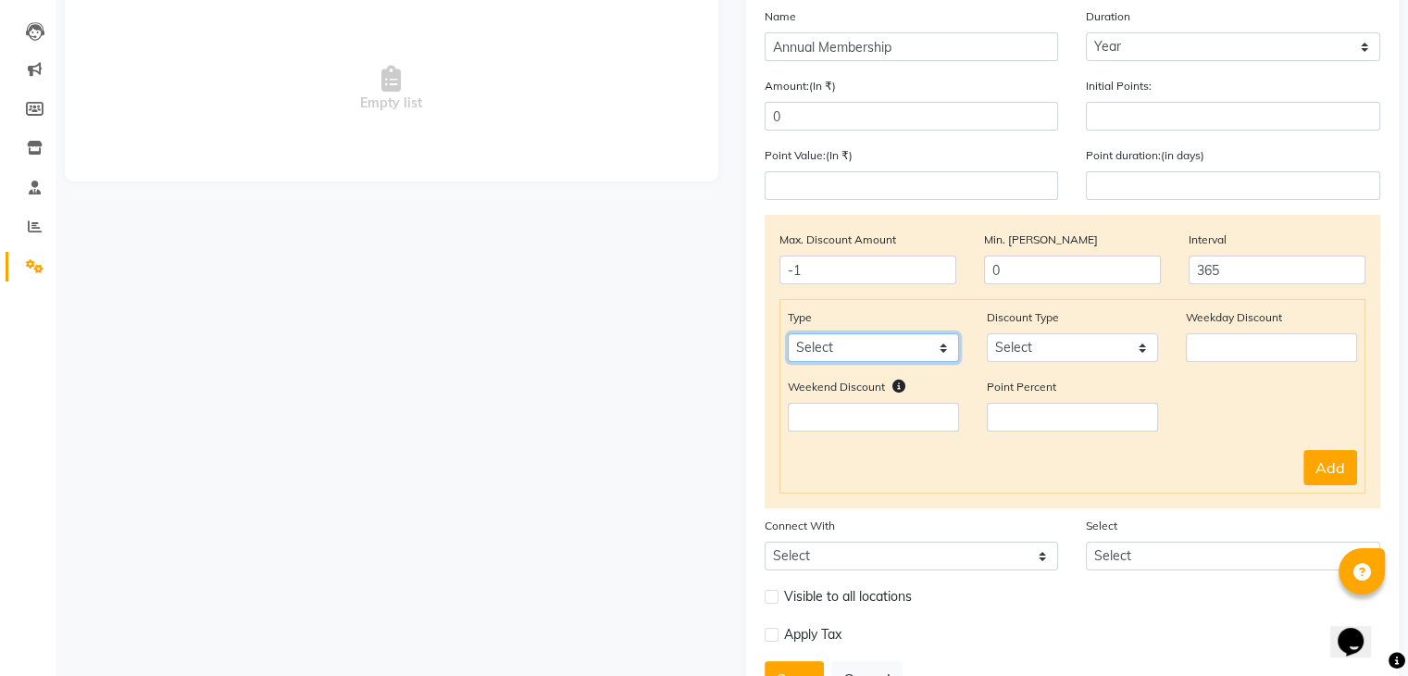
click at [881, 356] on select "Select Service Product Package Prepaid Voucher" at bounding box center [873, 347] width 171 height 29
select select "service"
click at [788, 338] on select "Select Service Product Package Prepaid Voucher" at bounding box center [873, 347] width 171 height 29
drag, startPoint x: 1094, startPoint y: 353, endPoint x: 1024, endPoint y: 397, distance: 83.2
click at [1024, 397] on div "Type Select Service Product Package Prepaid Voucher Discount Type Select Percen…" at bounding box center [1072, 396] width 587 height 194
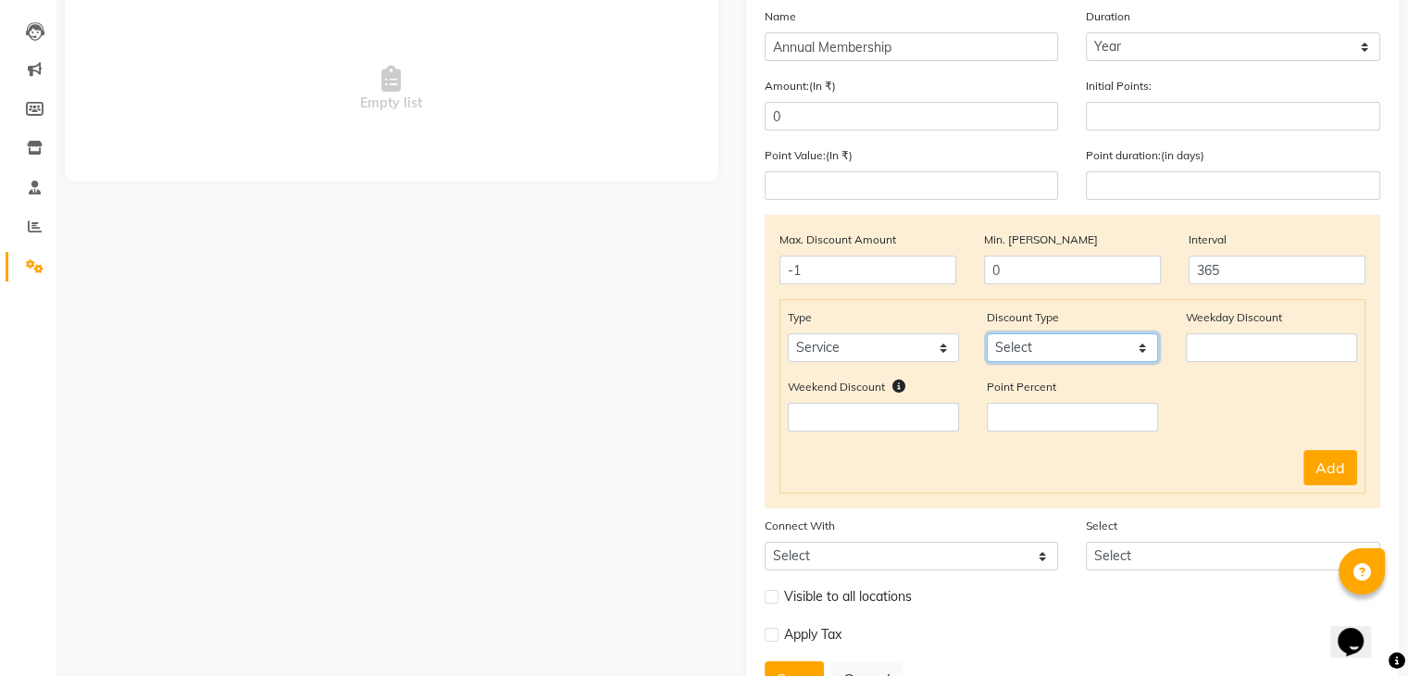
select select "Percent"
click at [986, 338] on select "Select Percent Flat" at bounding box center [1071, 347] width 171 height 29
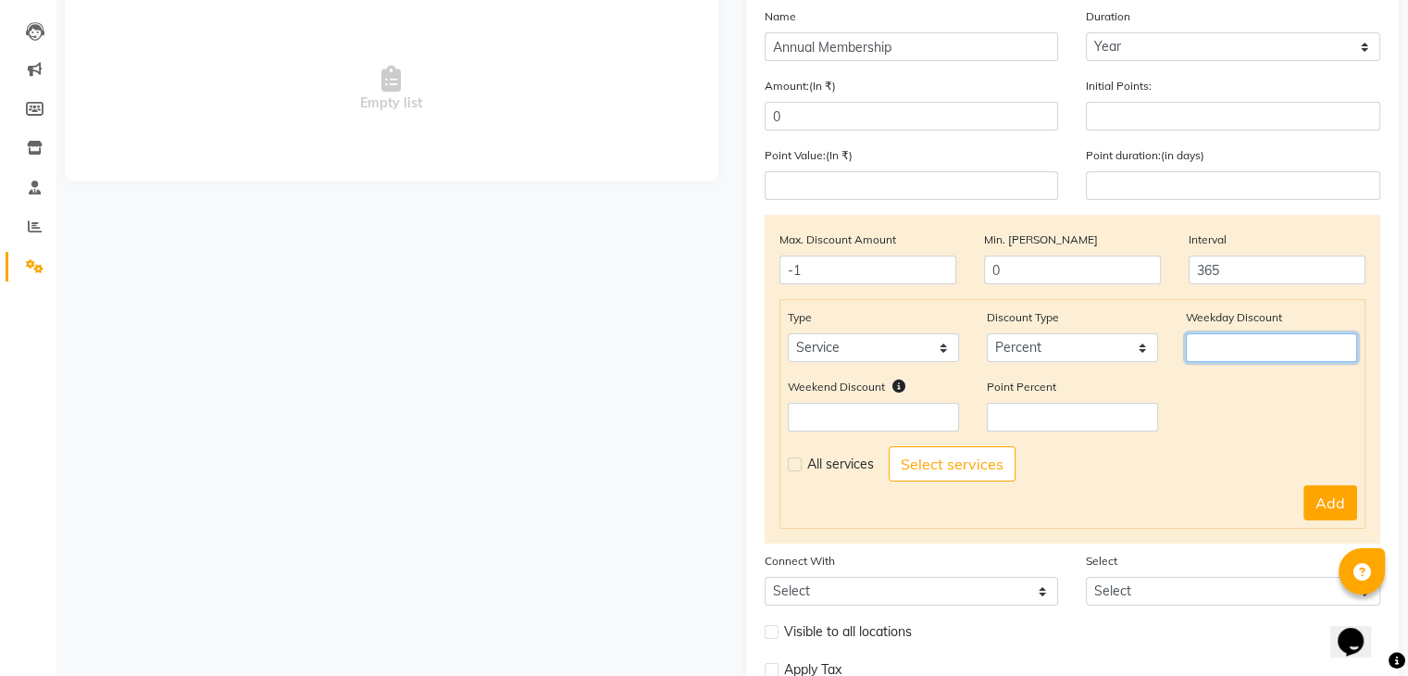
click at [1226, 341] on input "number" at bounding box center [1270, 347] width 171 height 29
type input "20"
click at [900, 417] on input "number" at bounding box center [873, 417] width 171 height 29
type input "20"
click at [796, 465] on label at bounding box center [795, 464] width 14 height 14
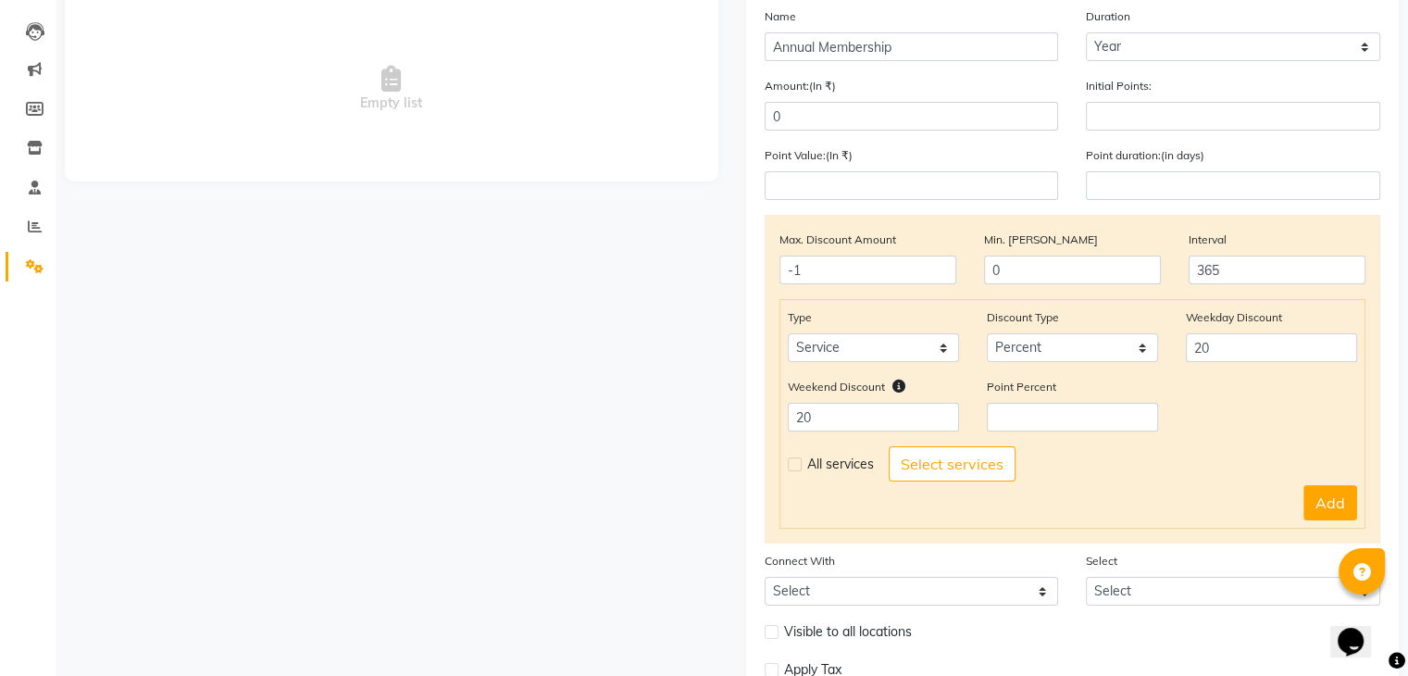
click at [796, 465] on input "checkbox" at bounding box center [794, 464] width 12 height 12
checkbox input "true"
click at [1331, 511] on button "Add" at bounding box center [1330, 502] width 54 height 35
select select
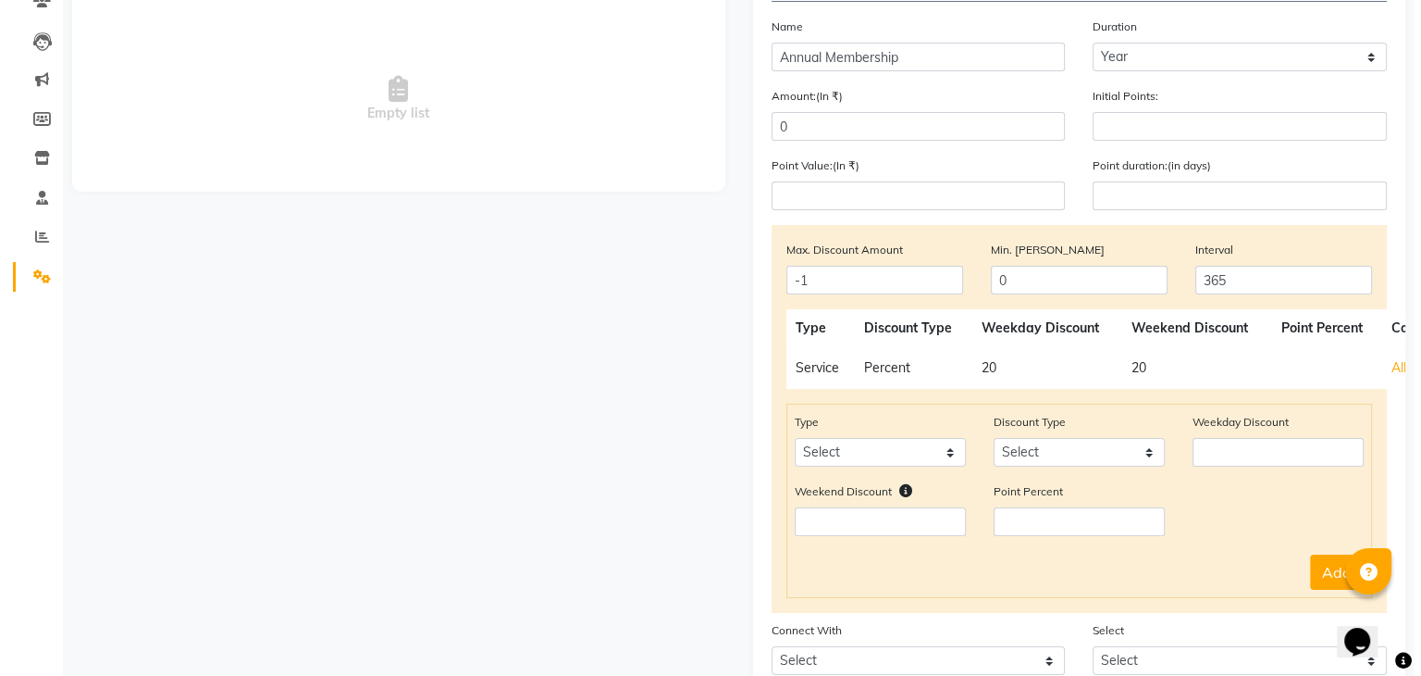
scroll to position [177, 0]
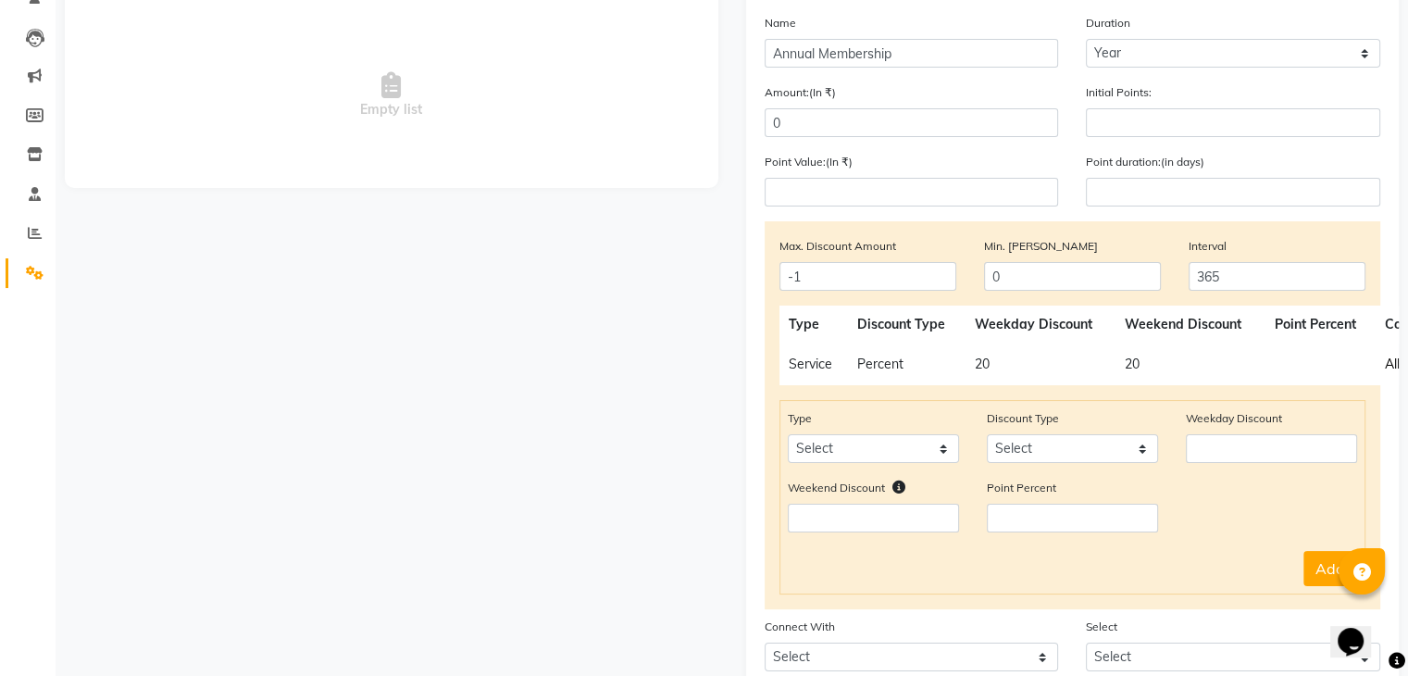
click at [1388, 365] on span "All" at bounding box center [1391, 363] width 15 height 17
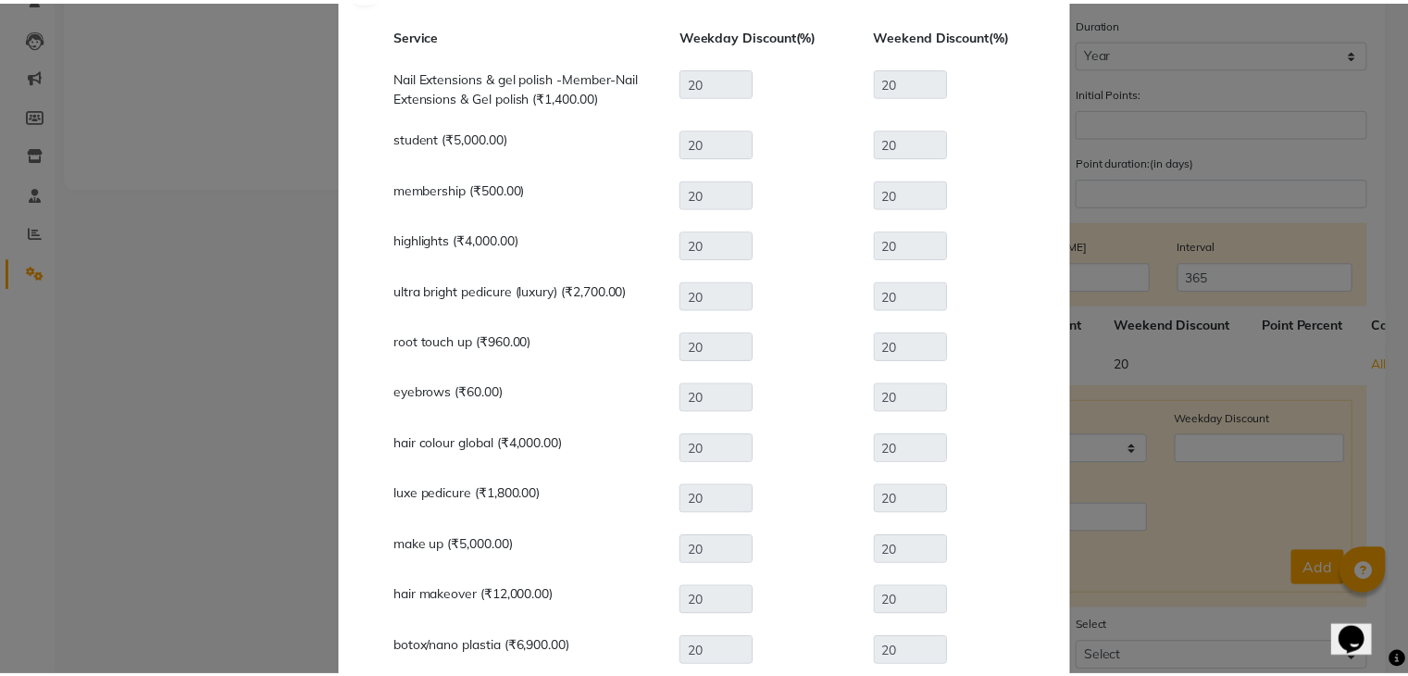
scroll to position [0, 0]
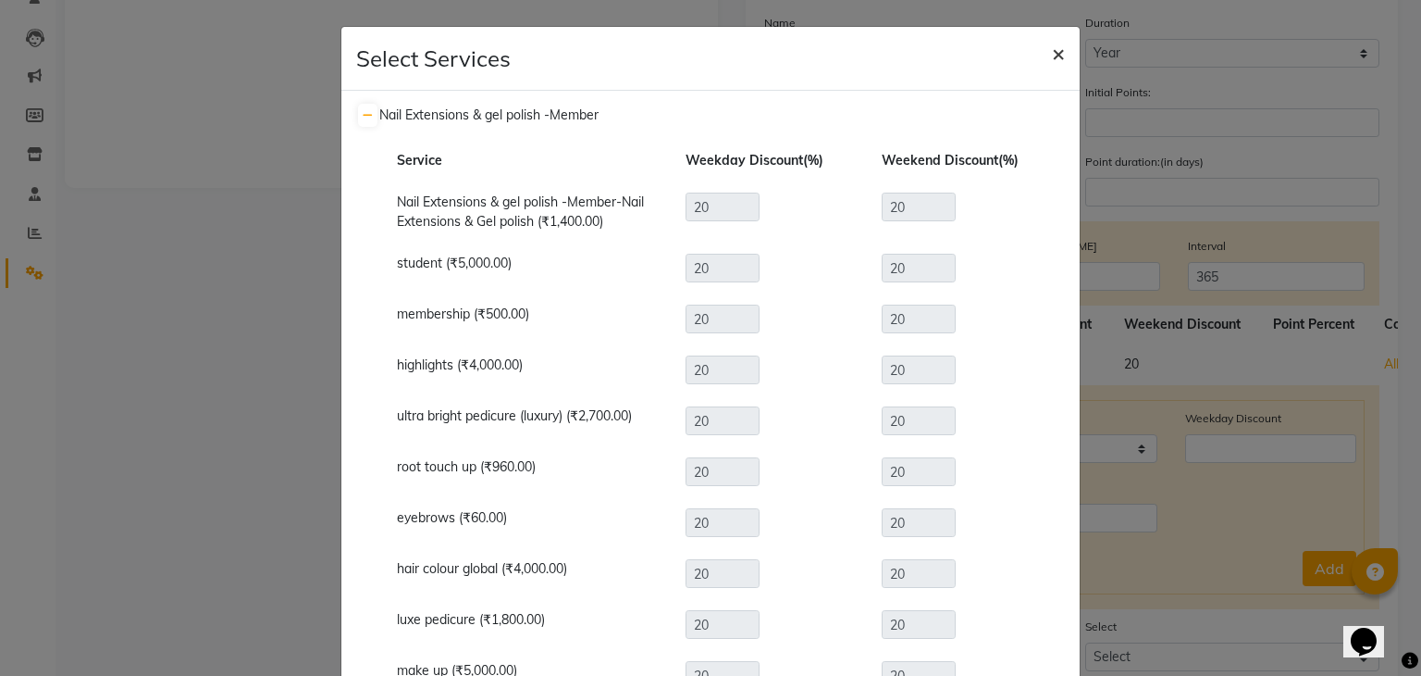
click at [1052, 43] on span "×" at bounding box center [1058, 53] width 13 height 28
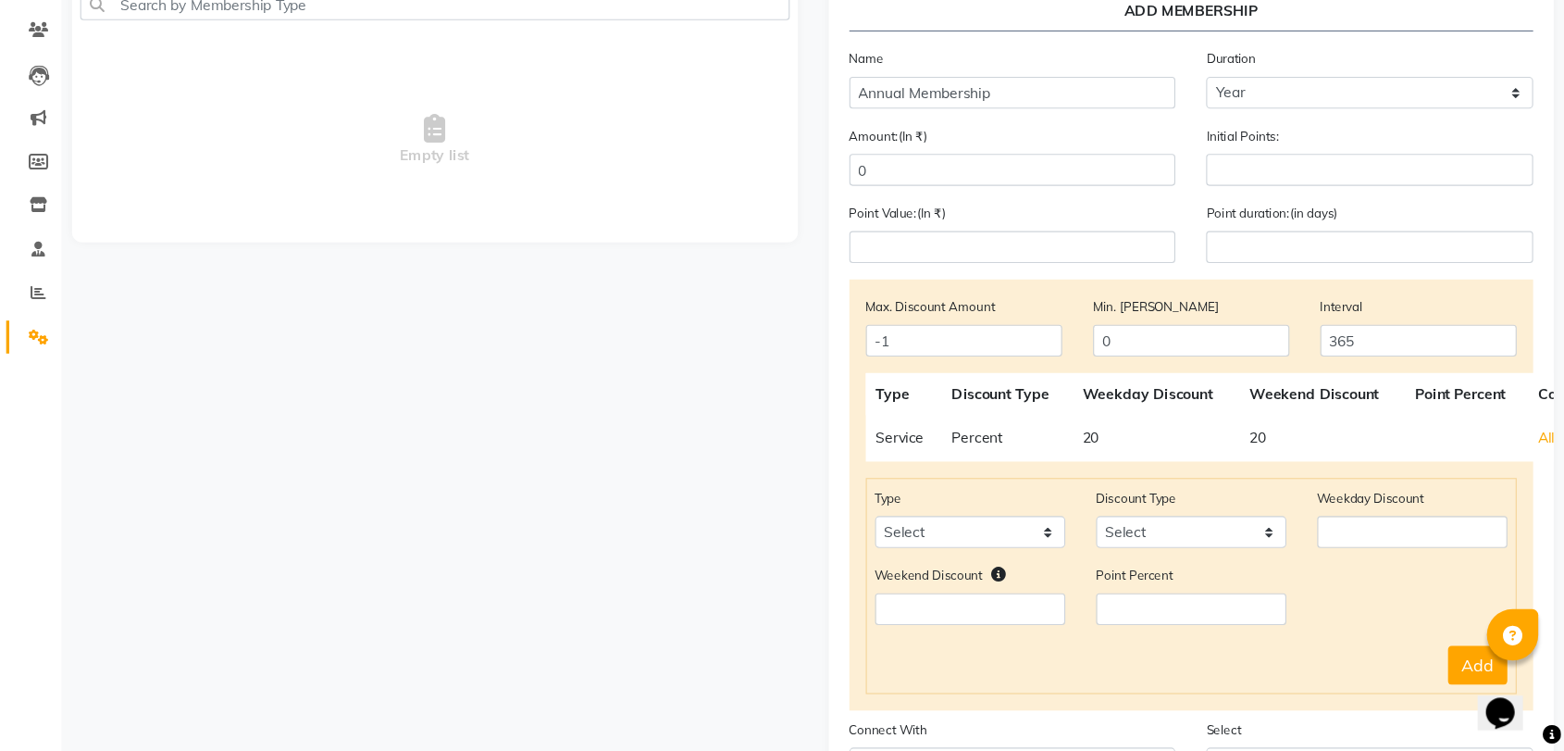
scroll to position [146, 0]
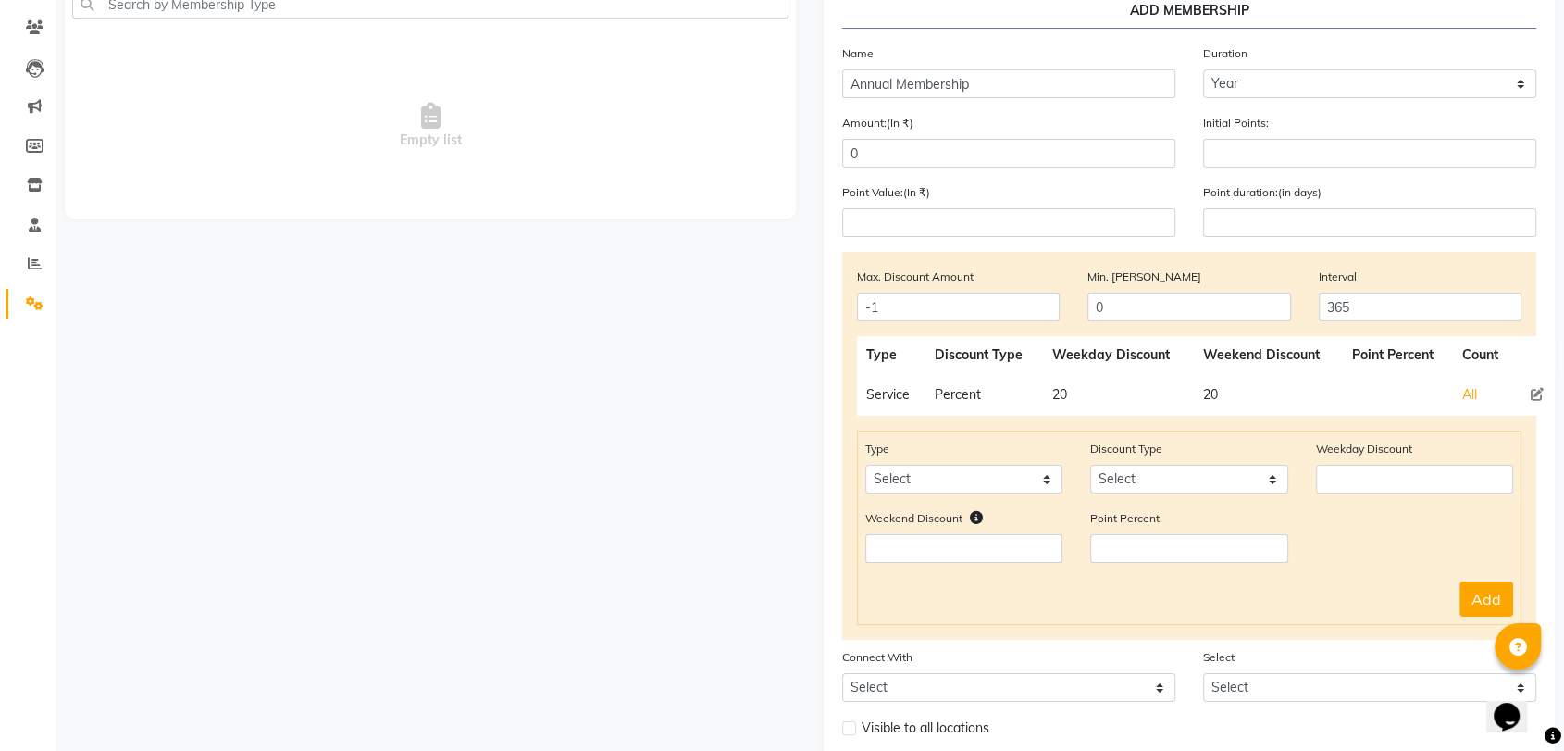
drag, startPoint x: 1329, startPoint y: 8, endPoint x: 1009, endPoint y: 449, distance: 544.6
click at [1009, 449] on div "Type Select Product Package Prepaid Voucher" at bounding box center [963, 466] width 225 height 55
click at [1421, 388] on icon at bounding box center [1536, 394] width 13 height 13
select select "Percent"
type input "20"
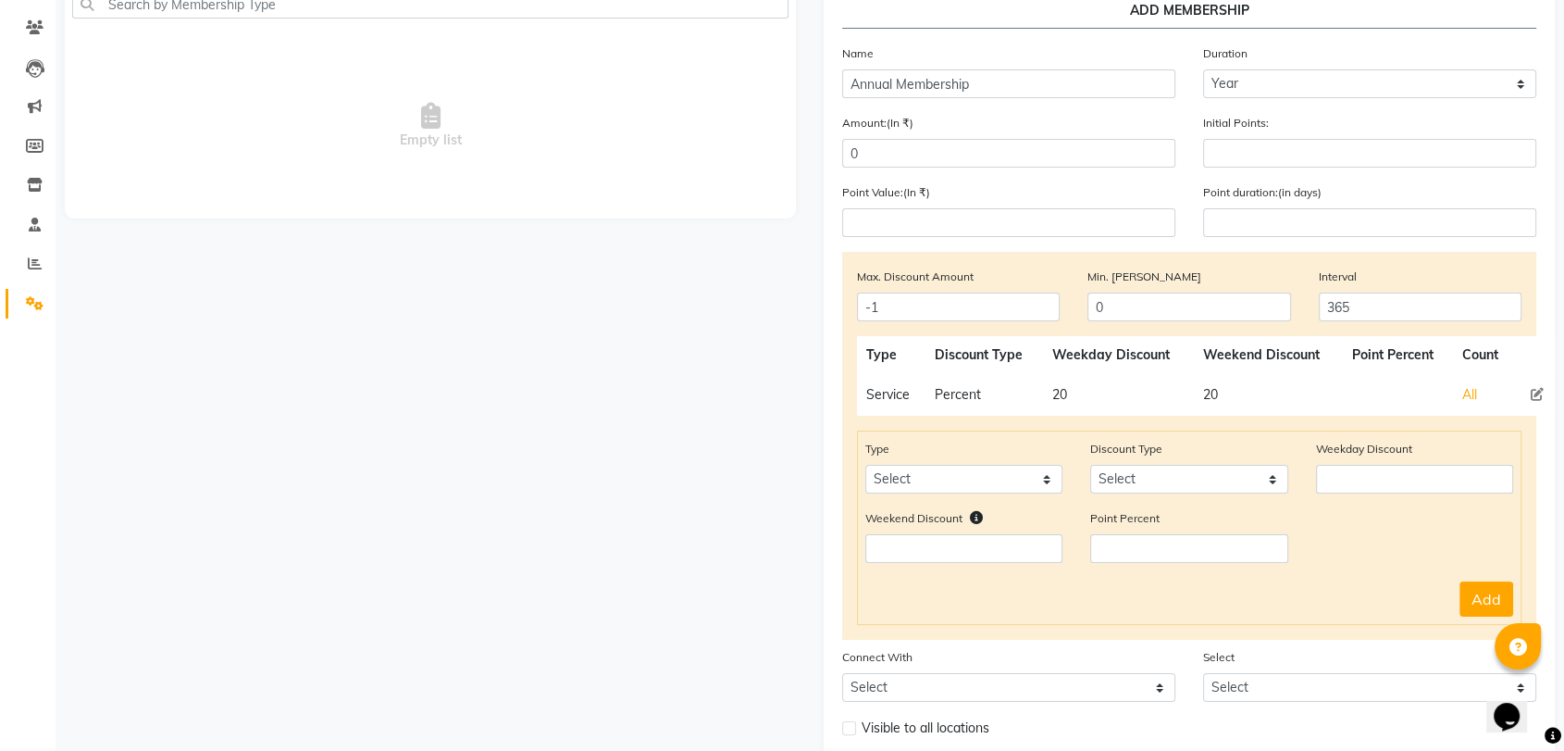
type input "20"
select select "service"
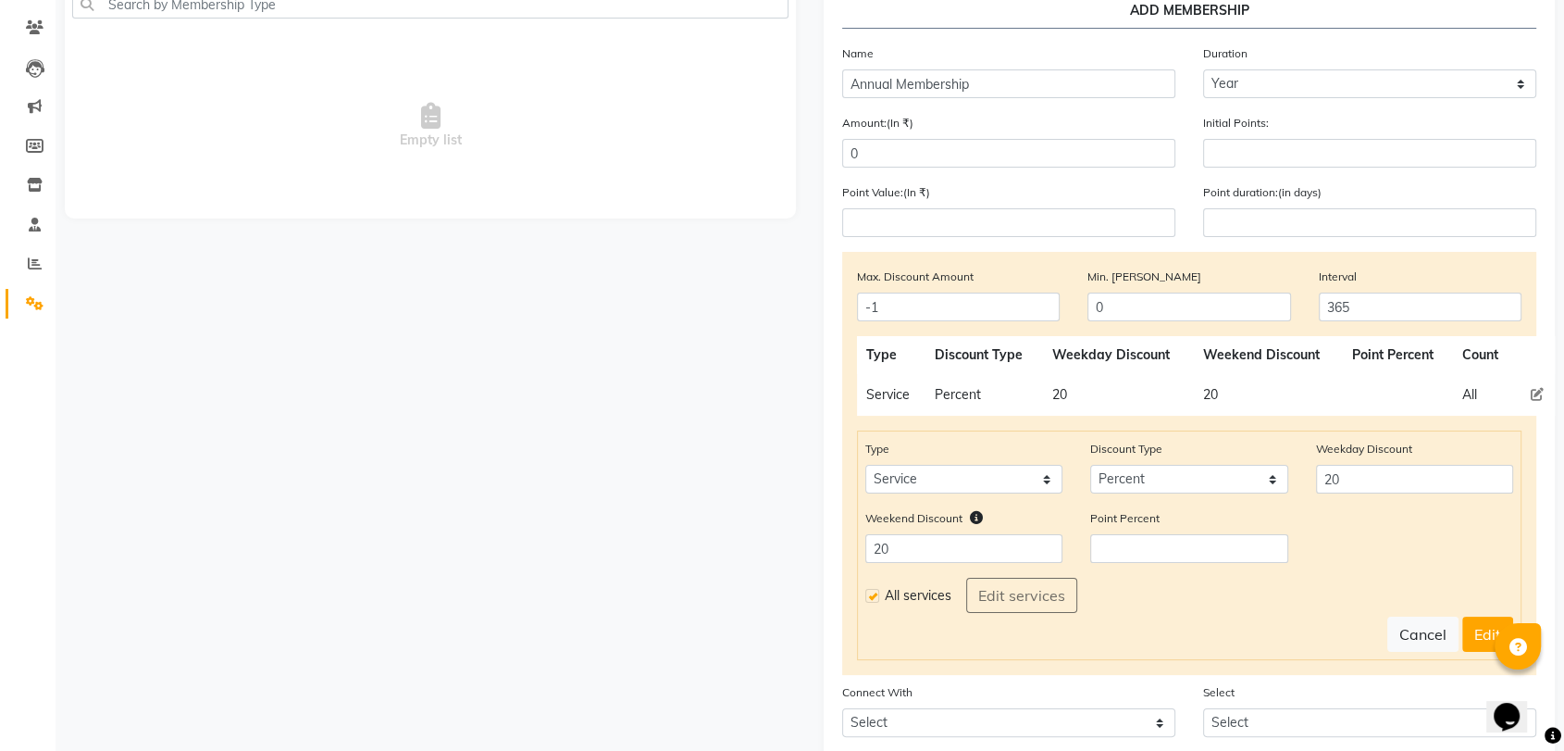
click at [1421, 391] on icon at bounding box center [1536, 394] width 13 height 13
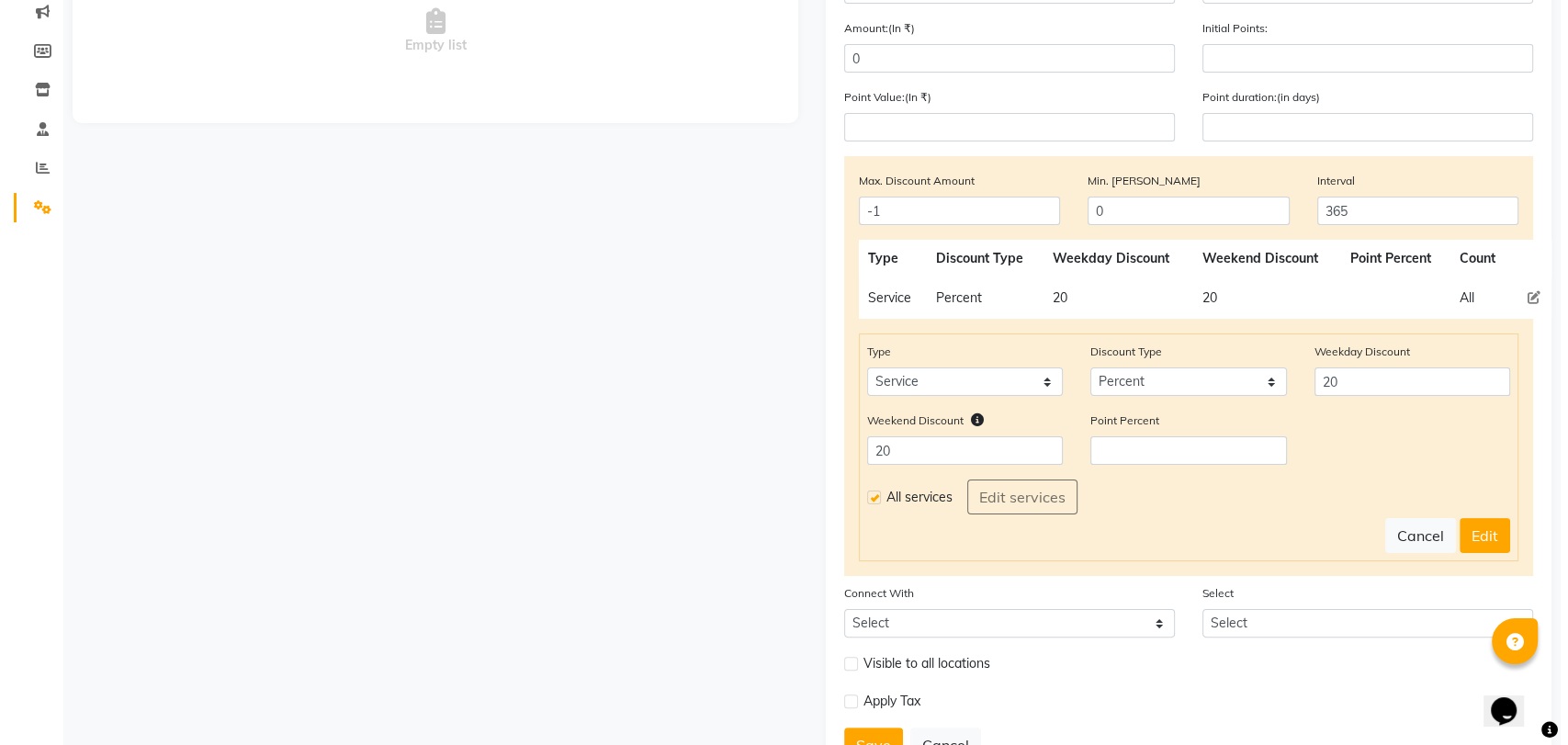
scroll to position [248, 0]
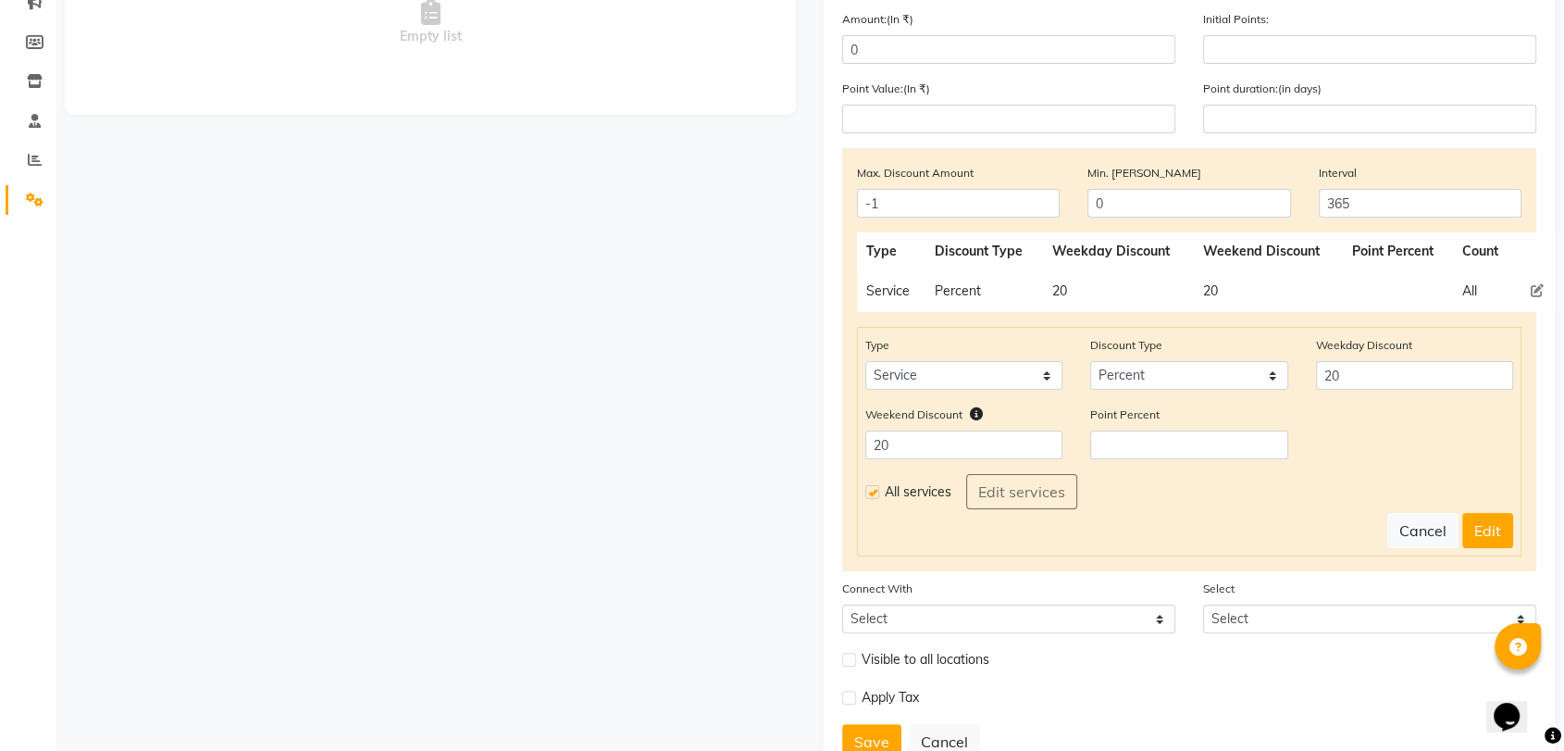
click at [875, 491] on label at bounding box center [872, 492] width 14 height 14
click at [875, 491] on input "checkbox" at bounding box center [871, 492] width 12 height 12
checkbox input "false"
click at [1018, 498] on button "Edit services" at bounding box center [1021, 491] width 111 height 35
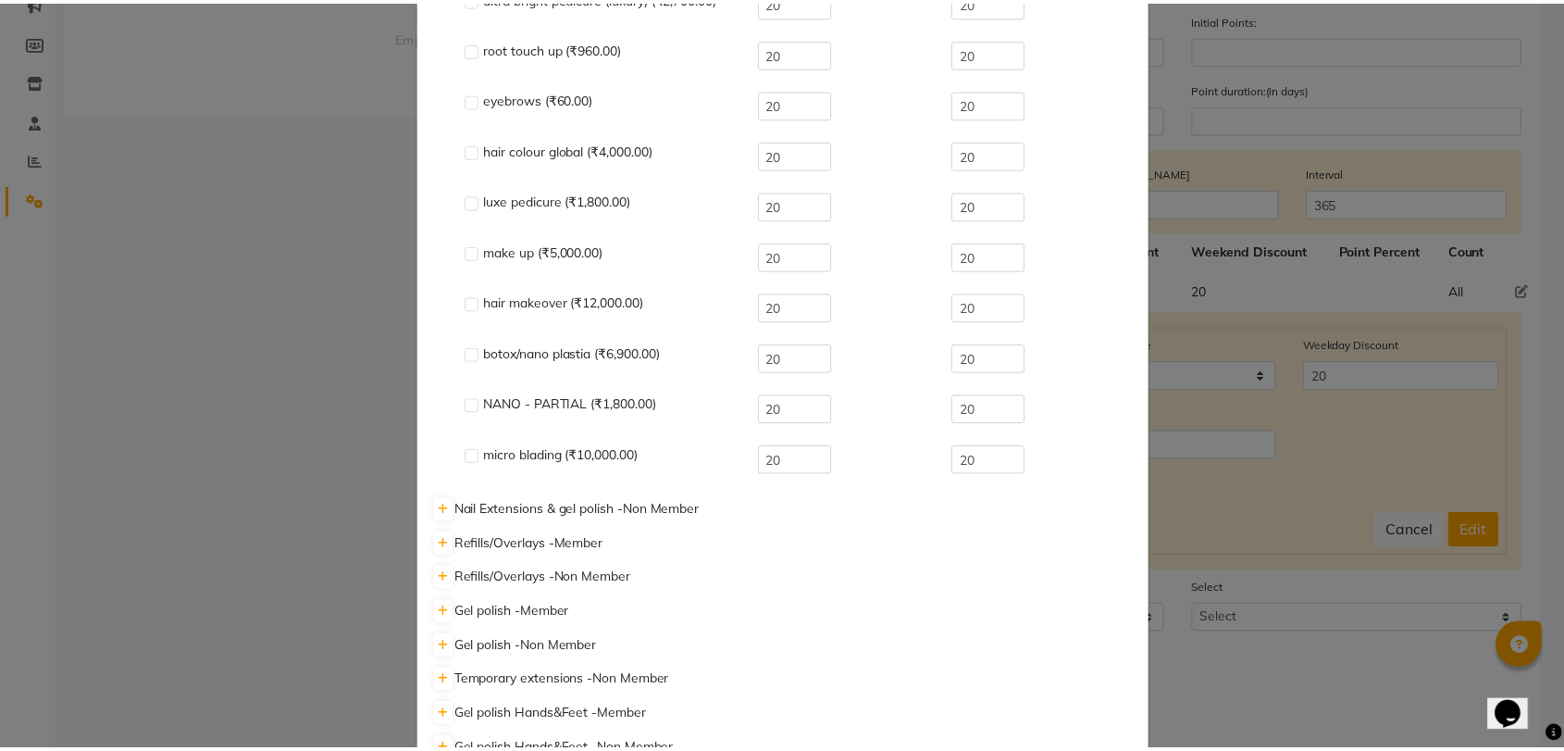
scroll to position [0, 0]
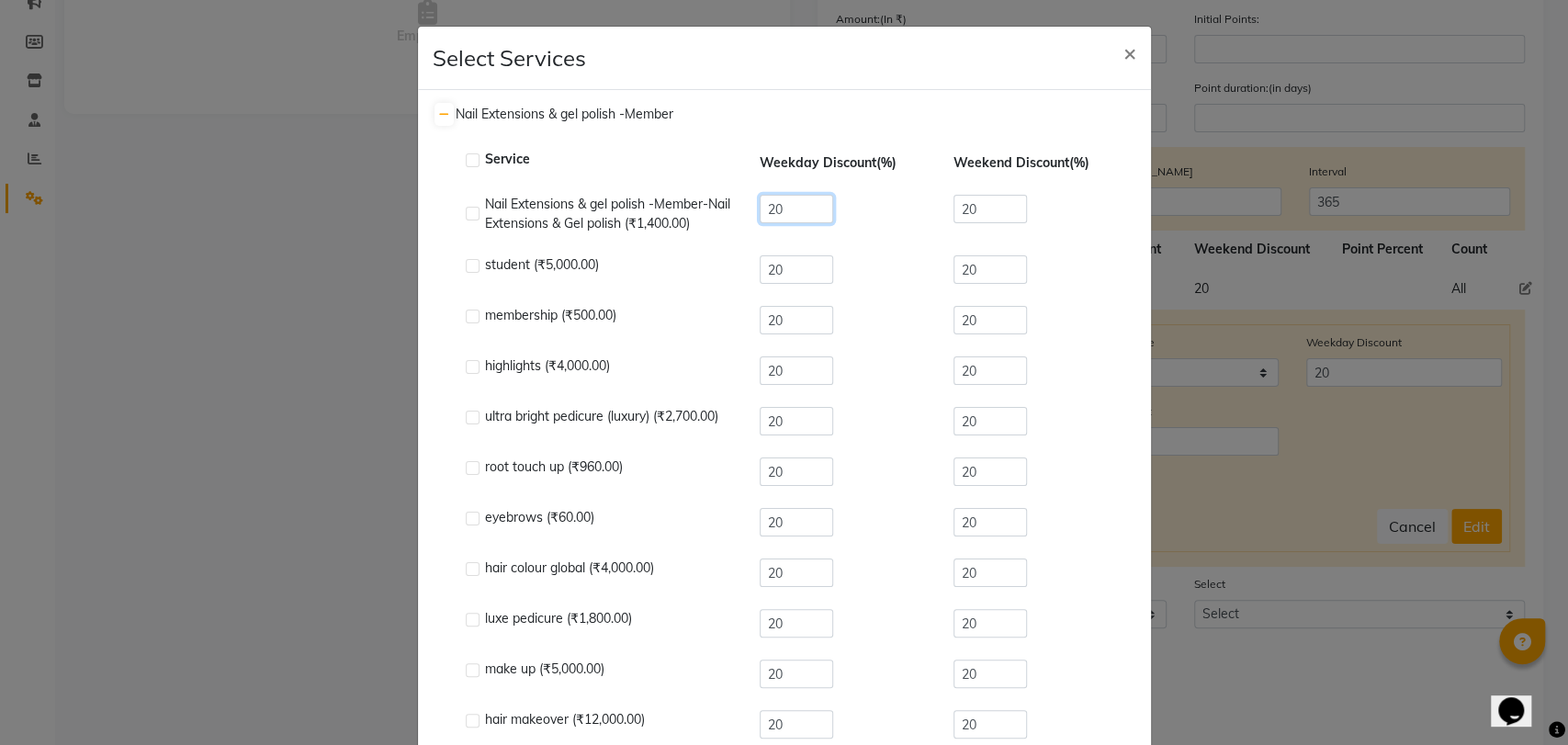
click at [777, 216] on input "20" at bounding box center [796, 208] width 73 height 29
click at [1113, 57] on button "×" at bounding box center [1129, 53] width 43 height 52
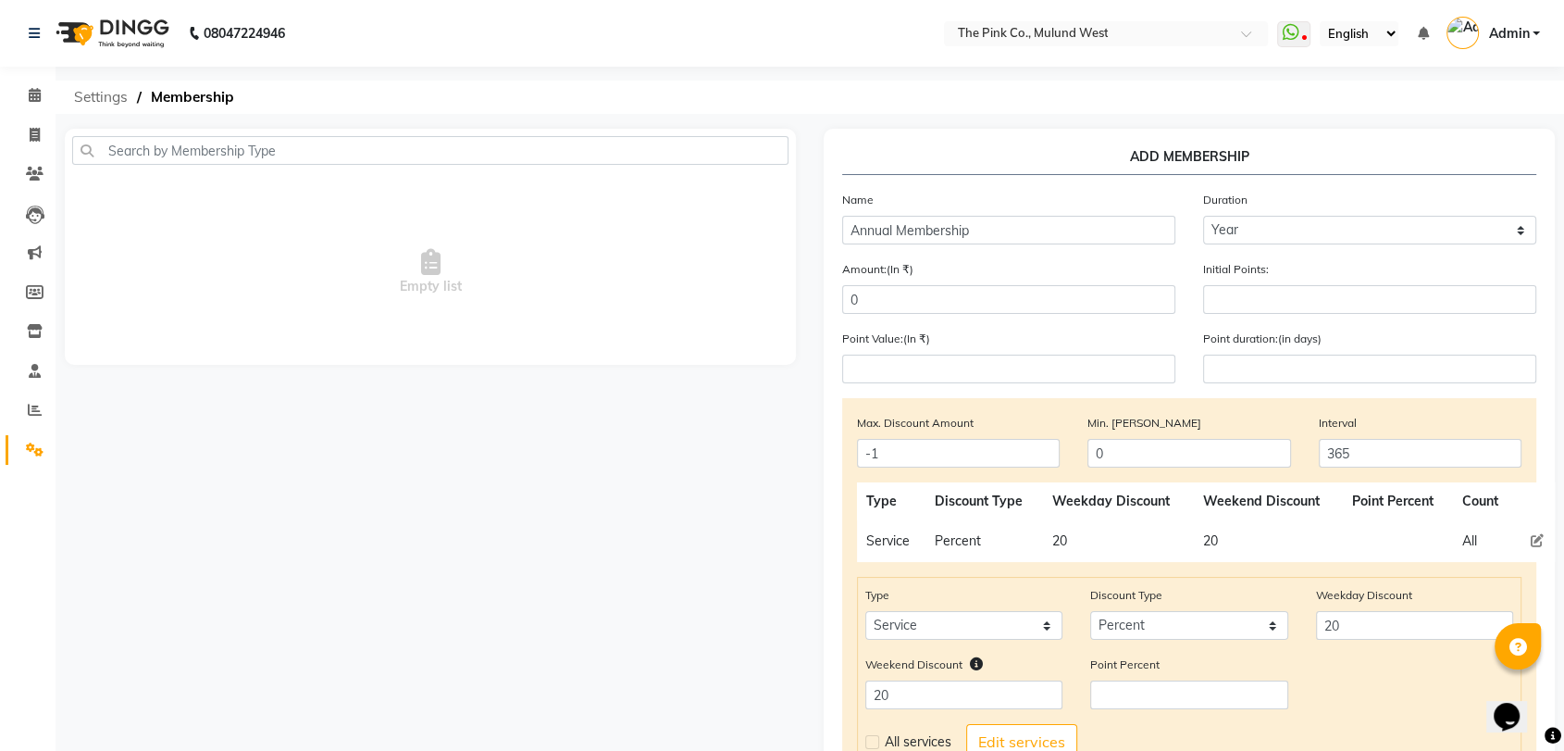
click at [105, 101] on span "Settings" at bounding box center [101, 97] width 72 height 33
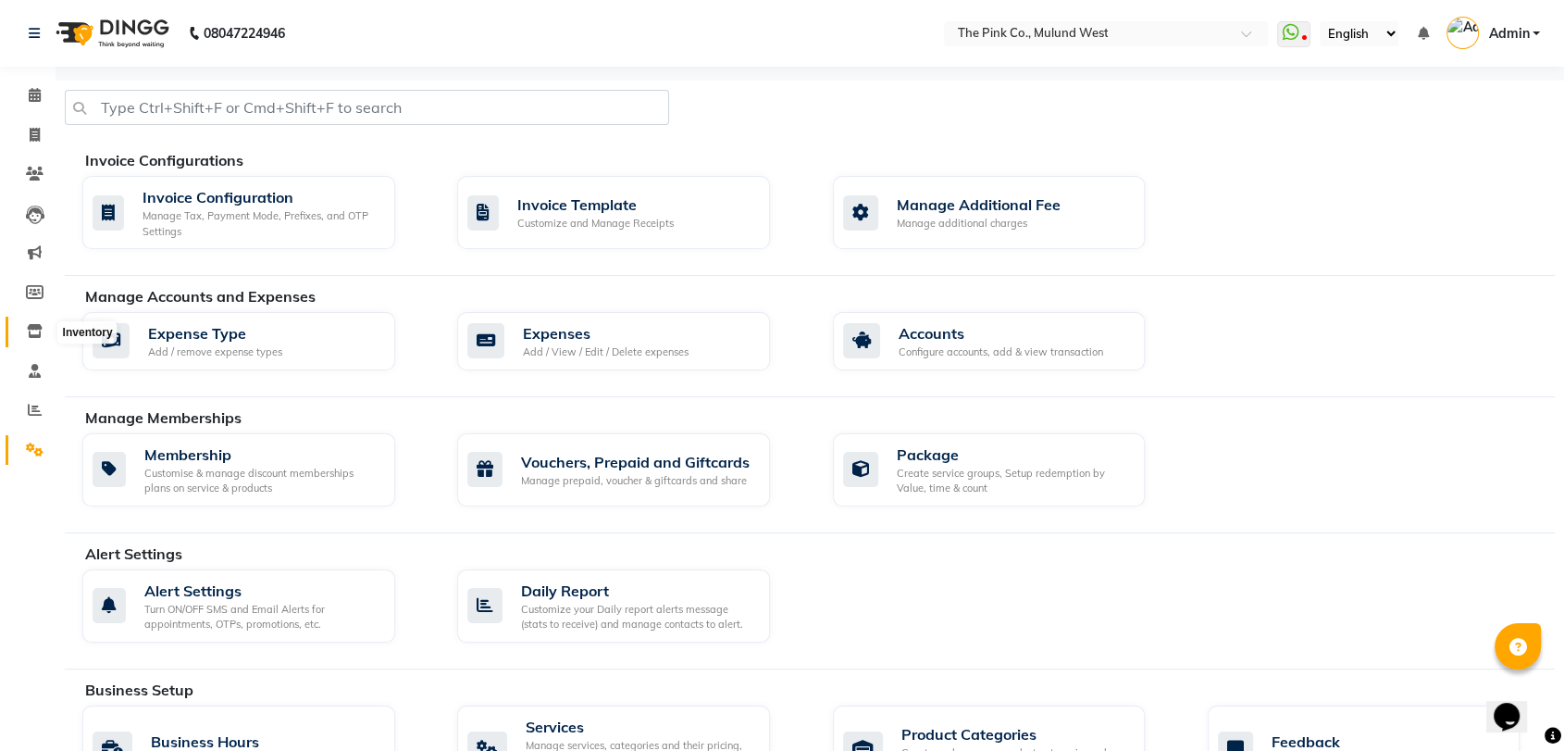
click at [33, 338] on icon at bounding box center [35, 331] width 16 height 14
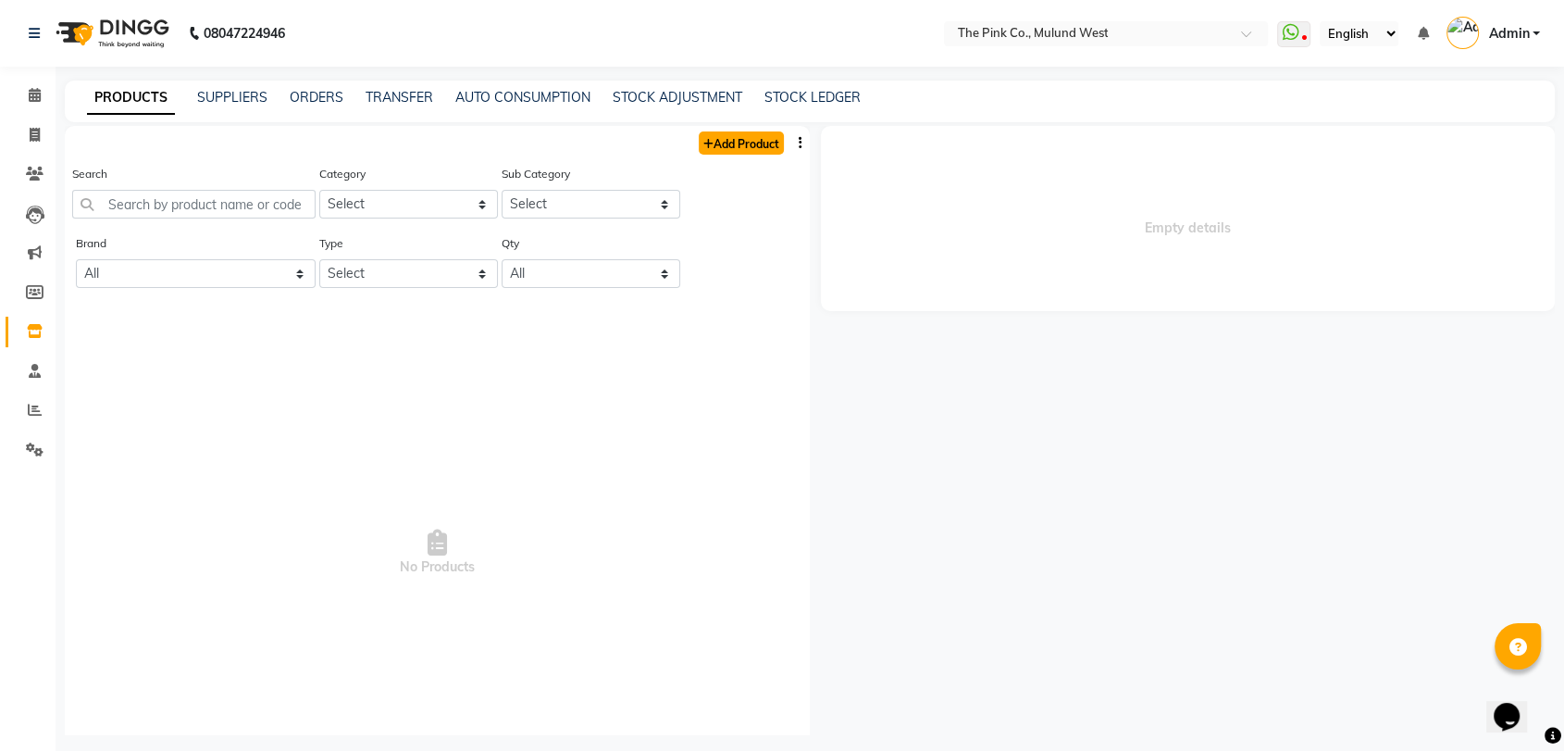
click at [710, 143] on link "Add Product" at bounding box center [741, 142] width 85 height 23
select select "true"
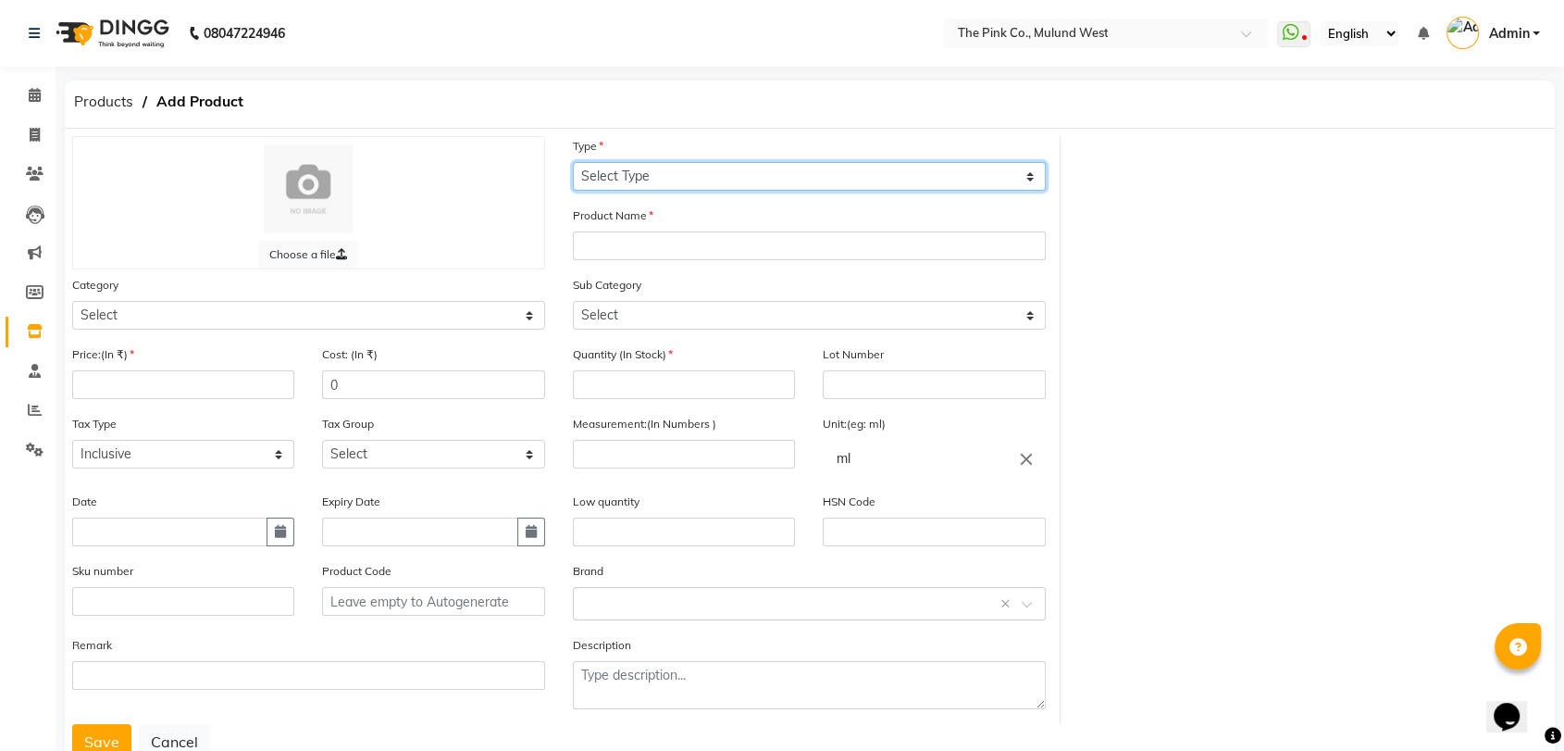
click at [674, 171] on select "Select Type Both Retail Consumable" at bounding box center [809, 176] width 473 height 29
select select "C"
click at [573, 162] on select "Select Type Both Retail Consumable" at bounding box center [809, 176] width 473 height 29
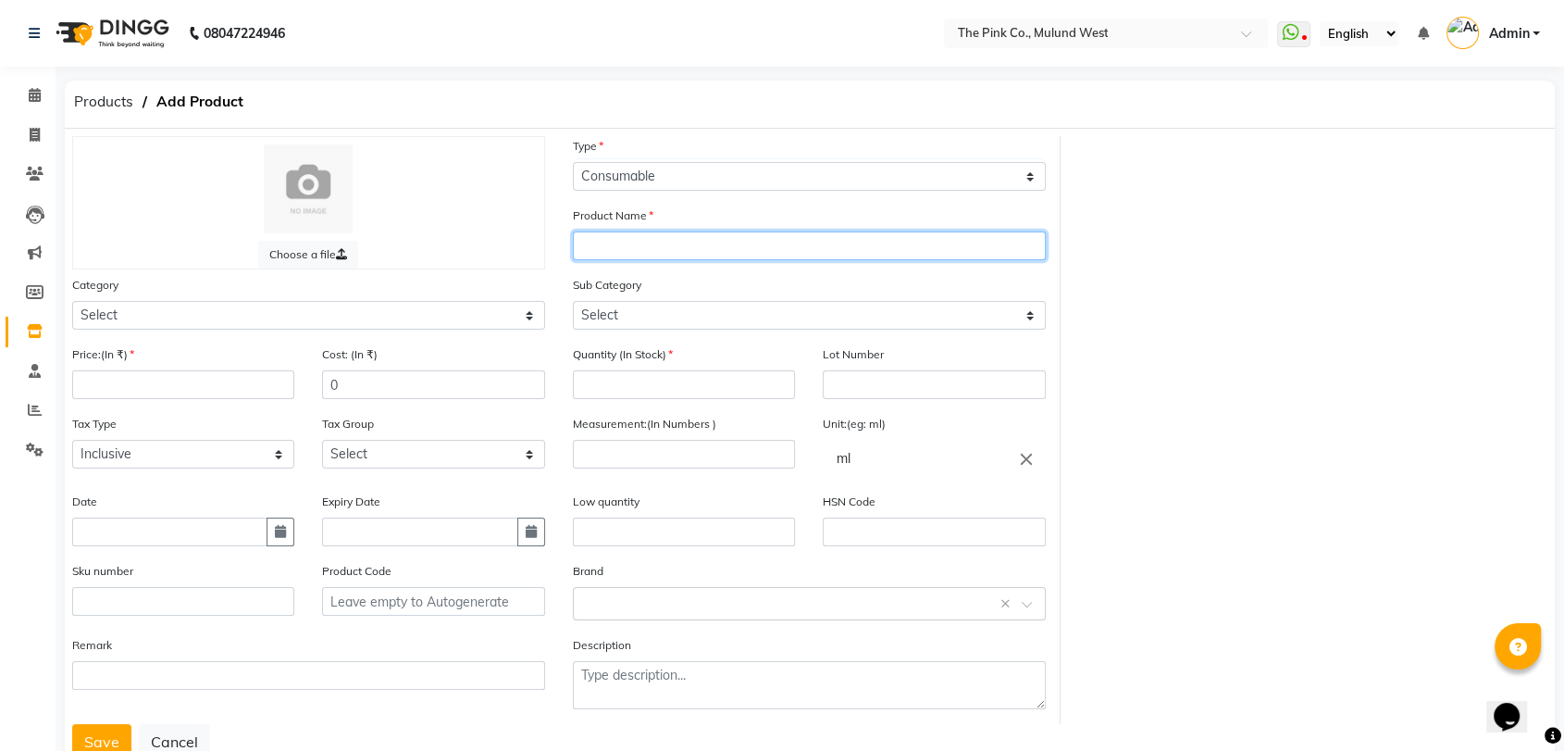
click at [643, 248] on input "text" at bounding box center [809, 245] width 473 height 29
type input "O3 Whitening Cleanup kit"
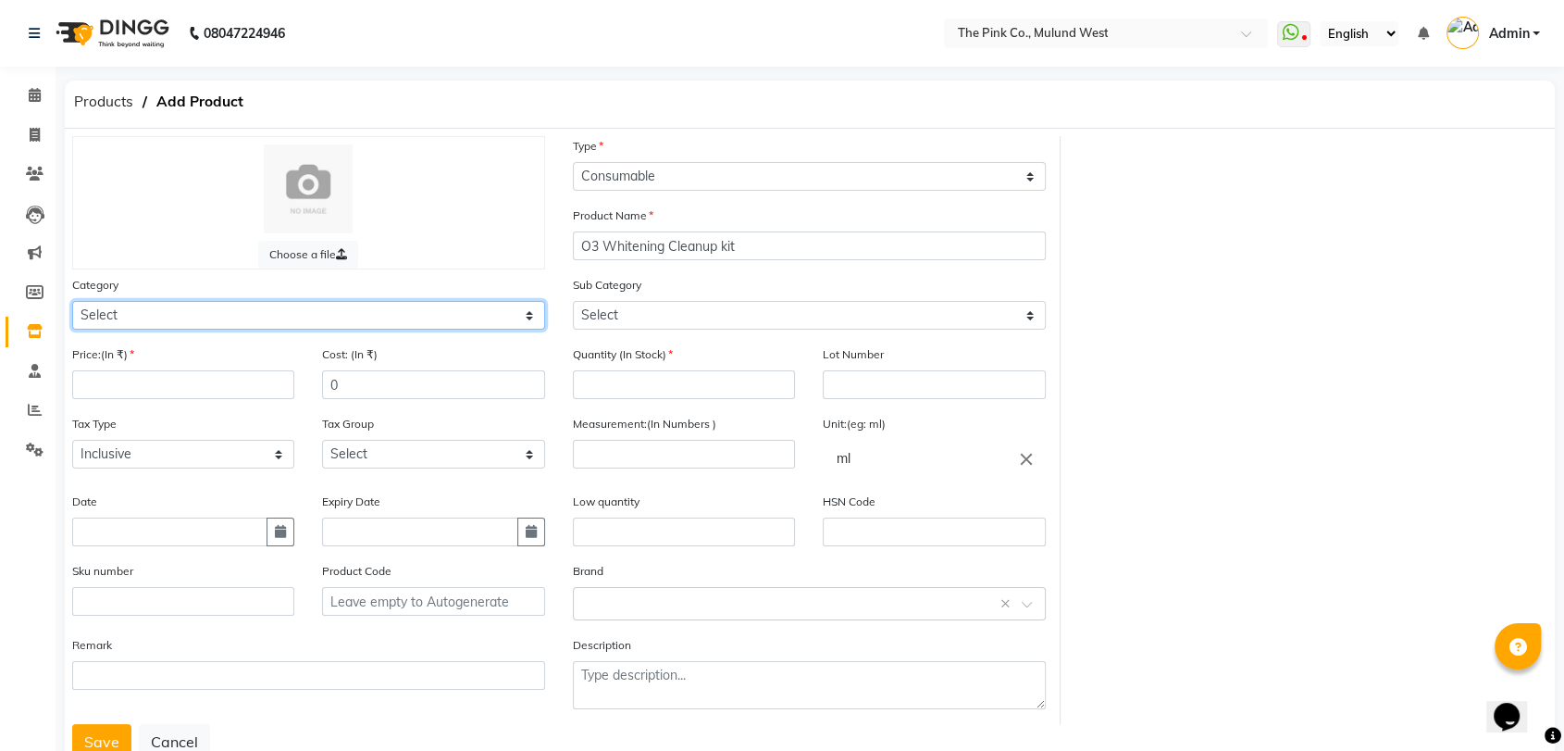
click at [281, 305] on select "Select Hair Skin Makeup Personal Care Appliances Beard Waxing Disposable Thread…" at bounding box center [308, 315] width 473 height 29
select select "468401150"
click at [72, 301] on select "Select Hair Skin Makeup Personal Care Appliances Beard Waxing Disposable Thread…" at bounding box center [308, 315] width 473 height 29
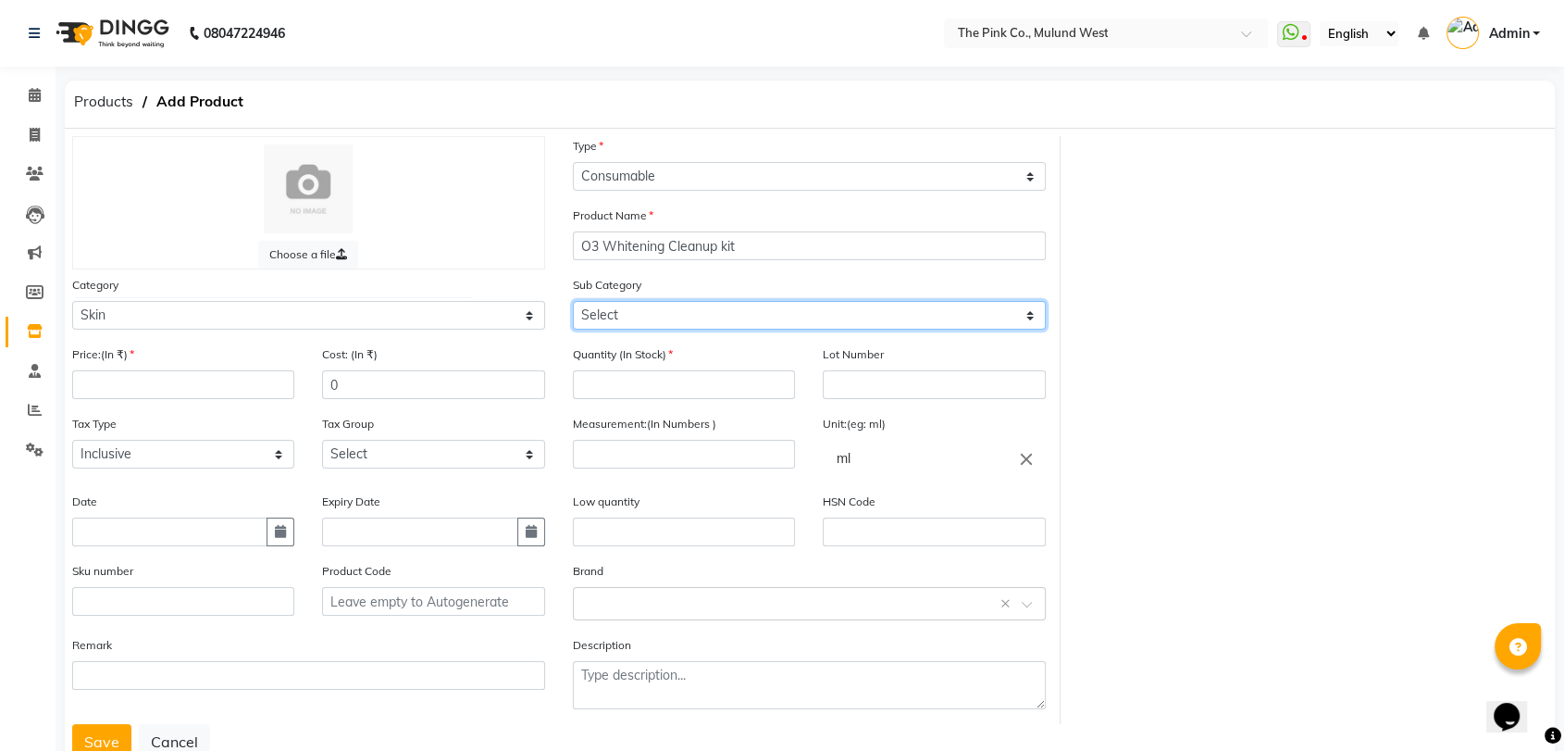
click at [660, 311] on select "Select Cleanser Facial Moisturiser Serum Toner Sun Care Masks Lip Care Eye Care…" at bounding box center [809, 315] width 473 height 29
click at [31, 451] on icon at bounding box center [35, 449] width 18 height 14
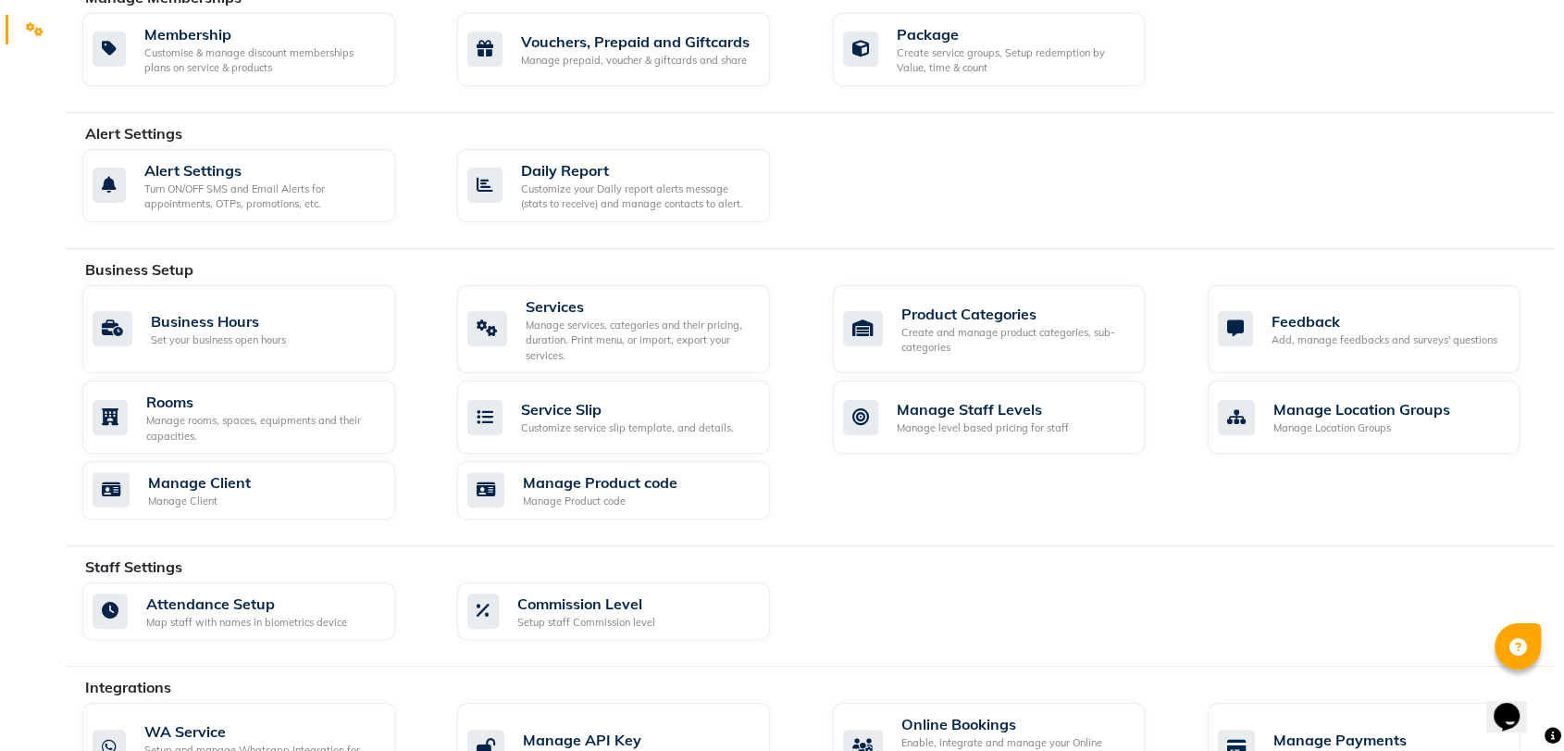
scroll to position [422, 0]
click at [992, 302] on div "Product Categories" at bounding box center [1016, 311] width 230 height 22
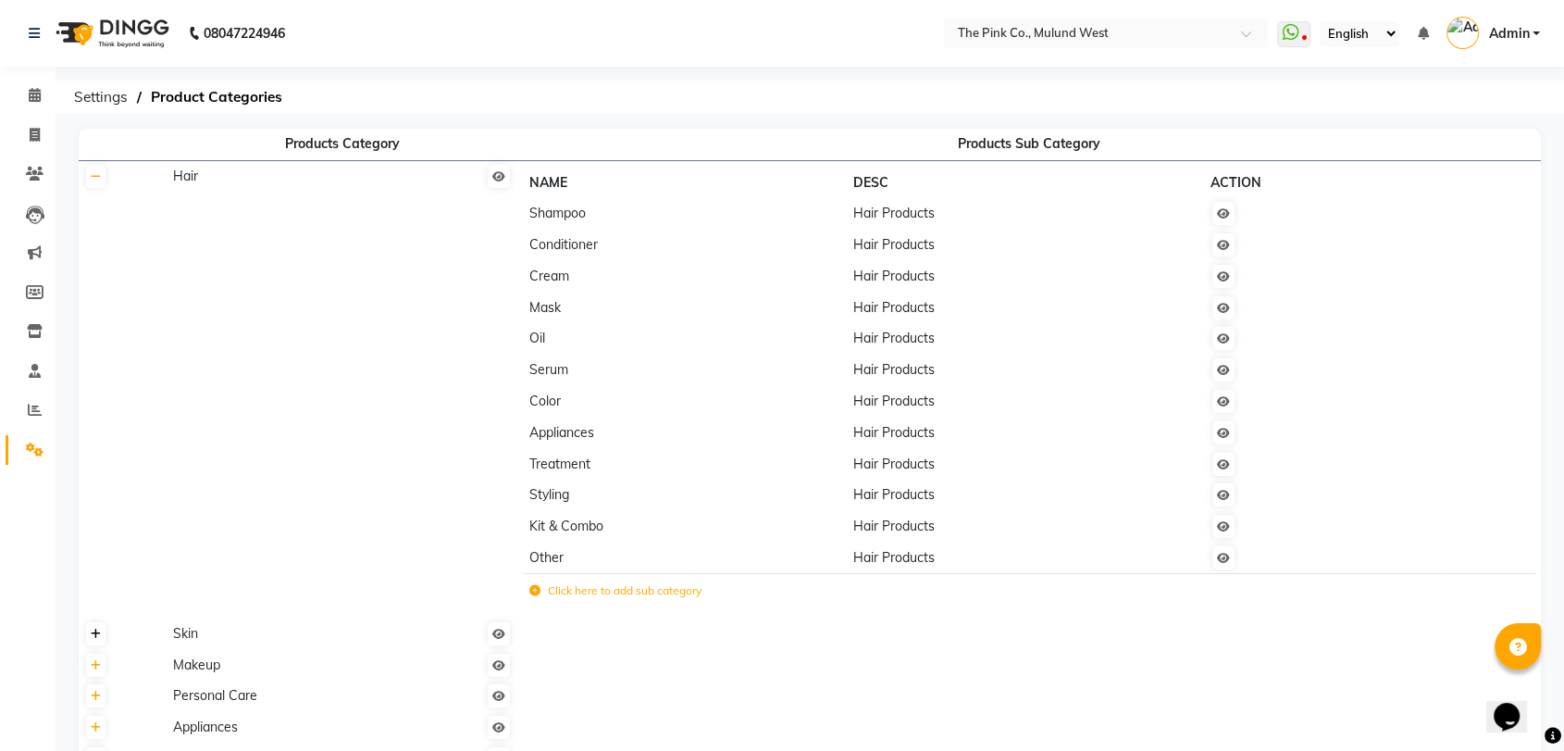
click at [102, 635] on link at bounding box center [95, 633] width 19 height 23
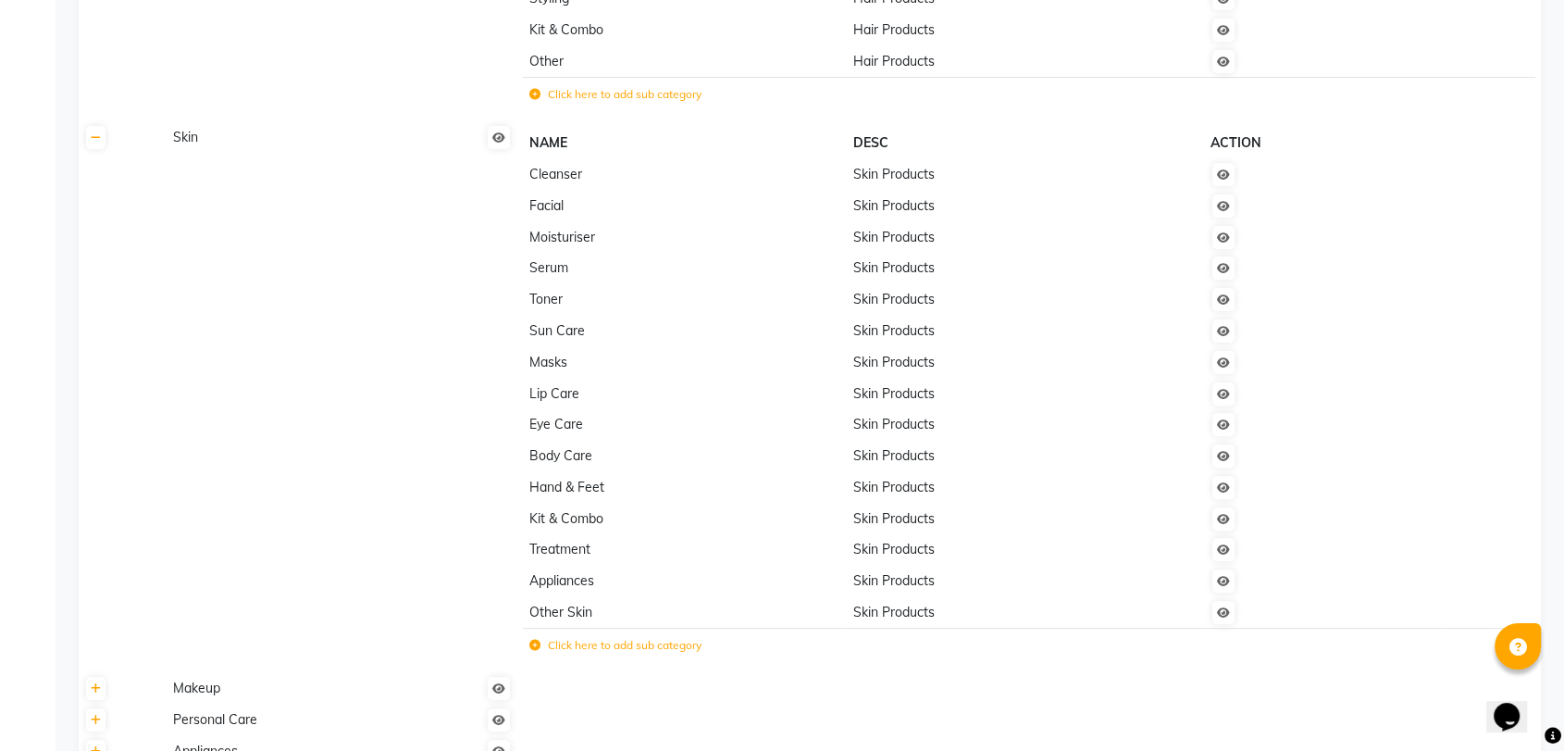
scroll to position [496, 0]
click at [590, 632] on td "Click here to add sub category" at bounding box center [685, 647] width 324 height 38
click at [546, 641] on label "Click here to add sub category" at bounding box center [615, 645] width 172 height 17
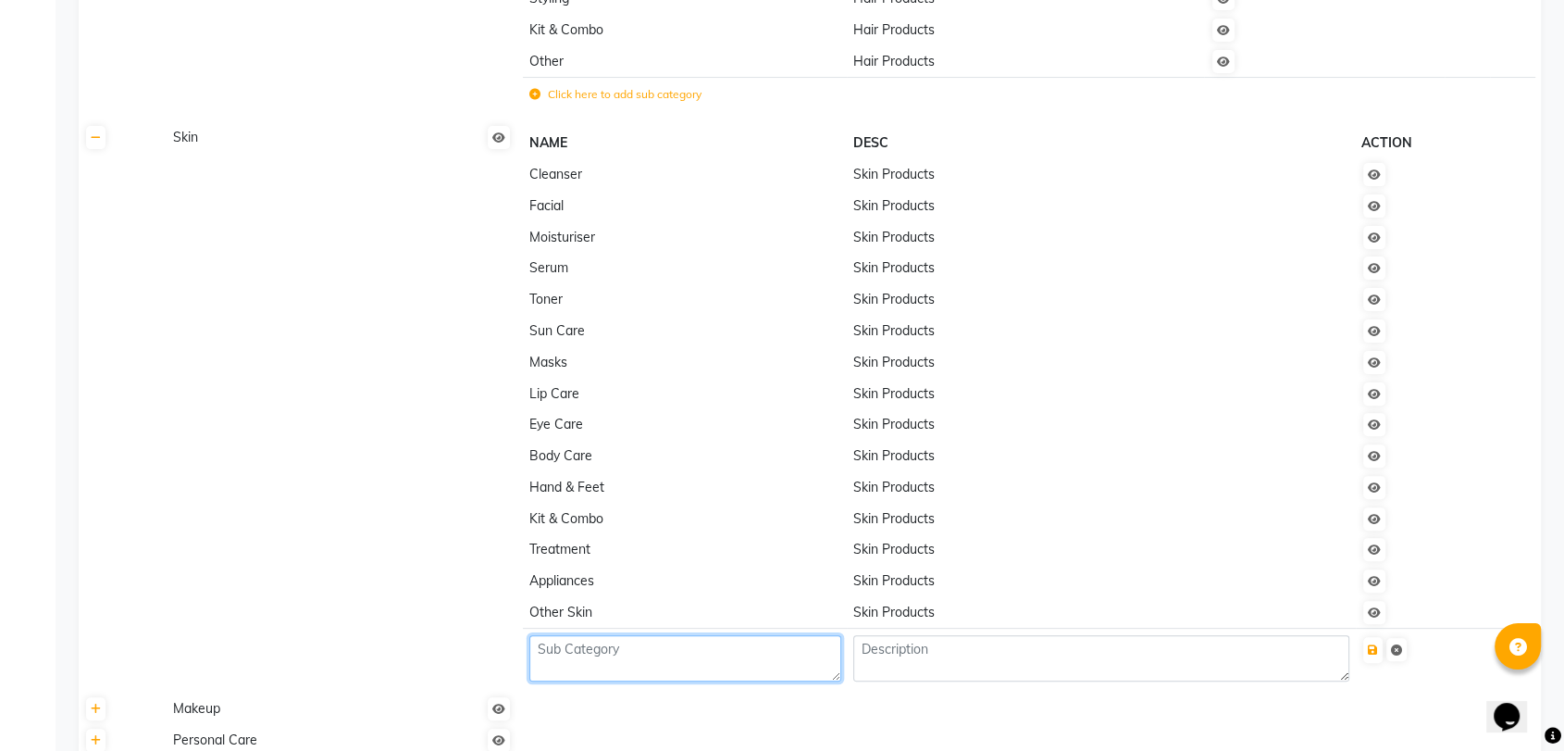
click at [586, 661] on textarea at bounding box center [685, 658] width 312 height 46
type textarea "Clean up"
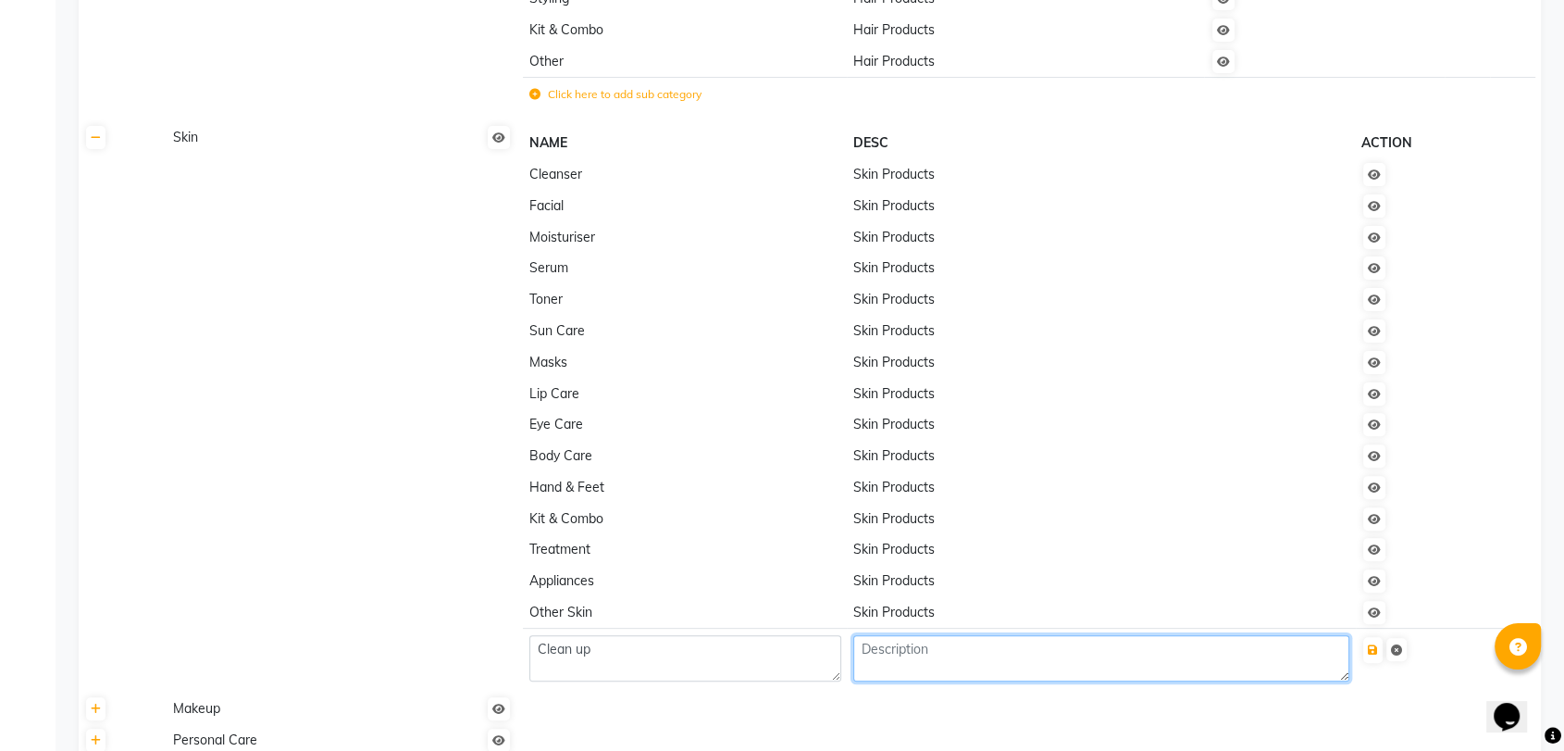
click at [951, 652] on textarea at bounding box center [1101, 658] width 496 height 46
type textarea "Skin"
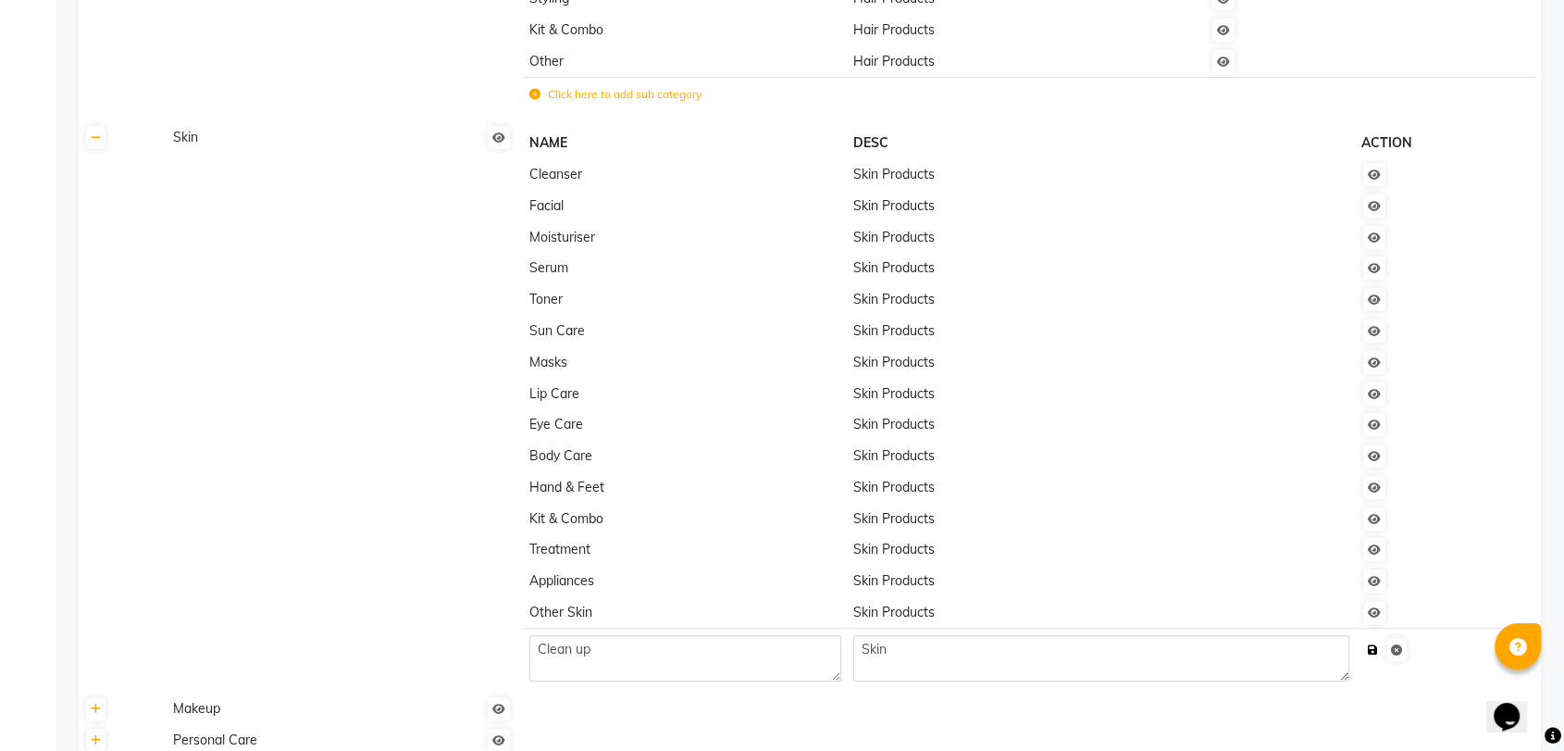
click at [1378, 649] on icon "submit" at bounding box center [1373, 649] width 10 height 11
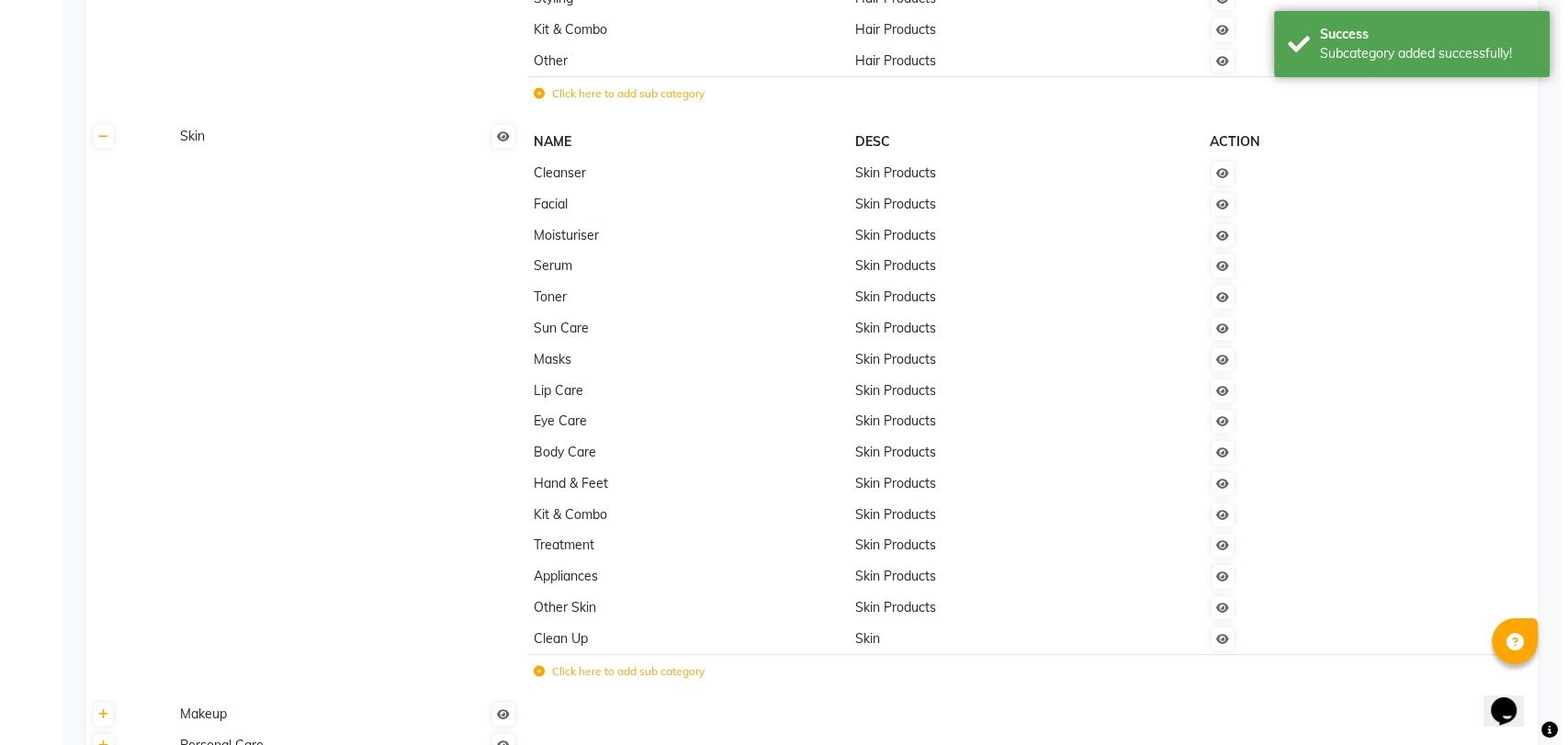
scroll to position [0, 0]
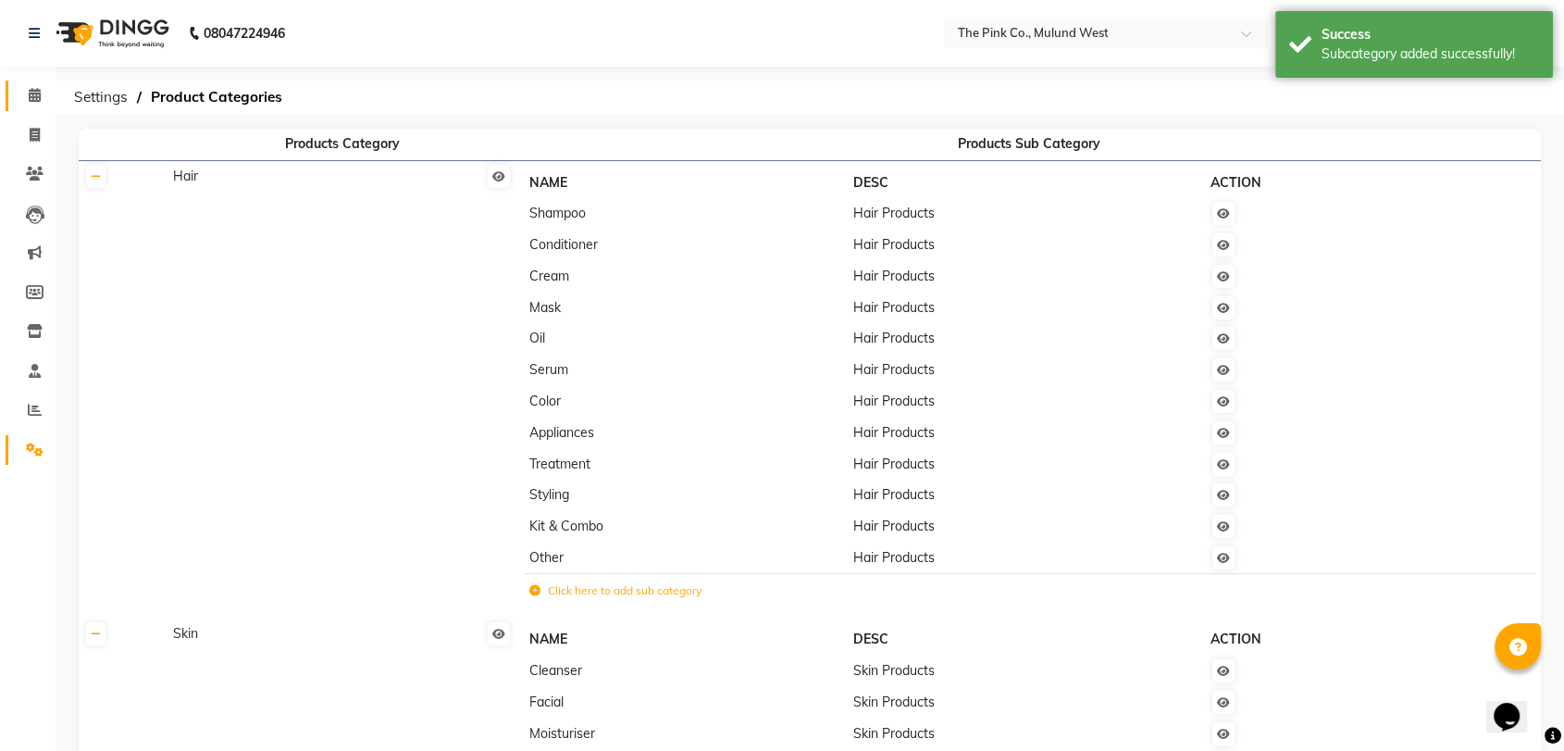
click at [26, 82] on link "Calendar" at bounding box center [28, 96] width 44 height 31
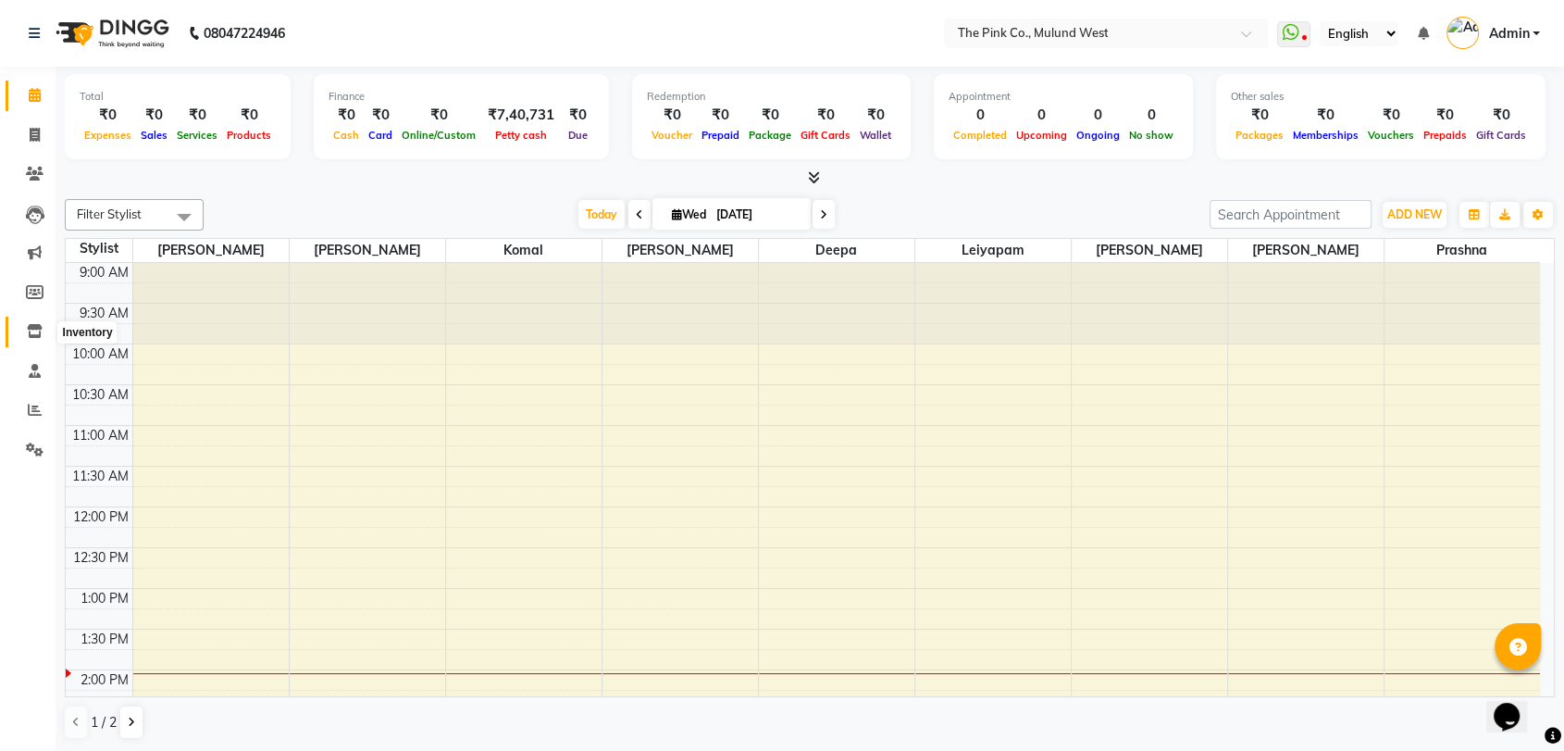
click at [31, 321] on span at bounding box center [35, 331] width 32 height 21
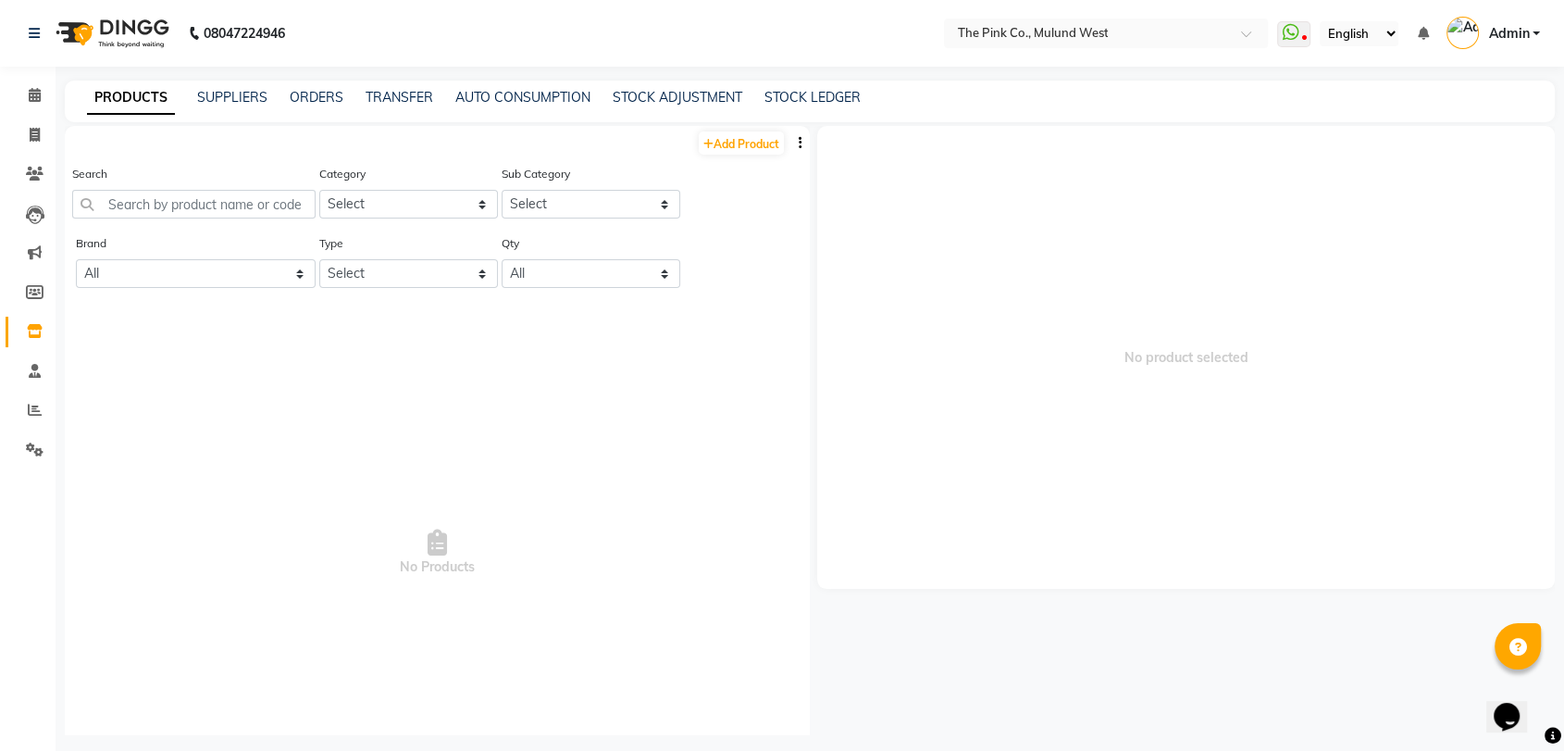
click at [1421, 31] on link "Admin" at bounding box center [1492, 34] width 93 height 31
click at [1421, 123] on link "Sign out" at bounding box center [1444, 132] width 169 height 29
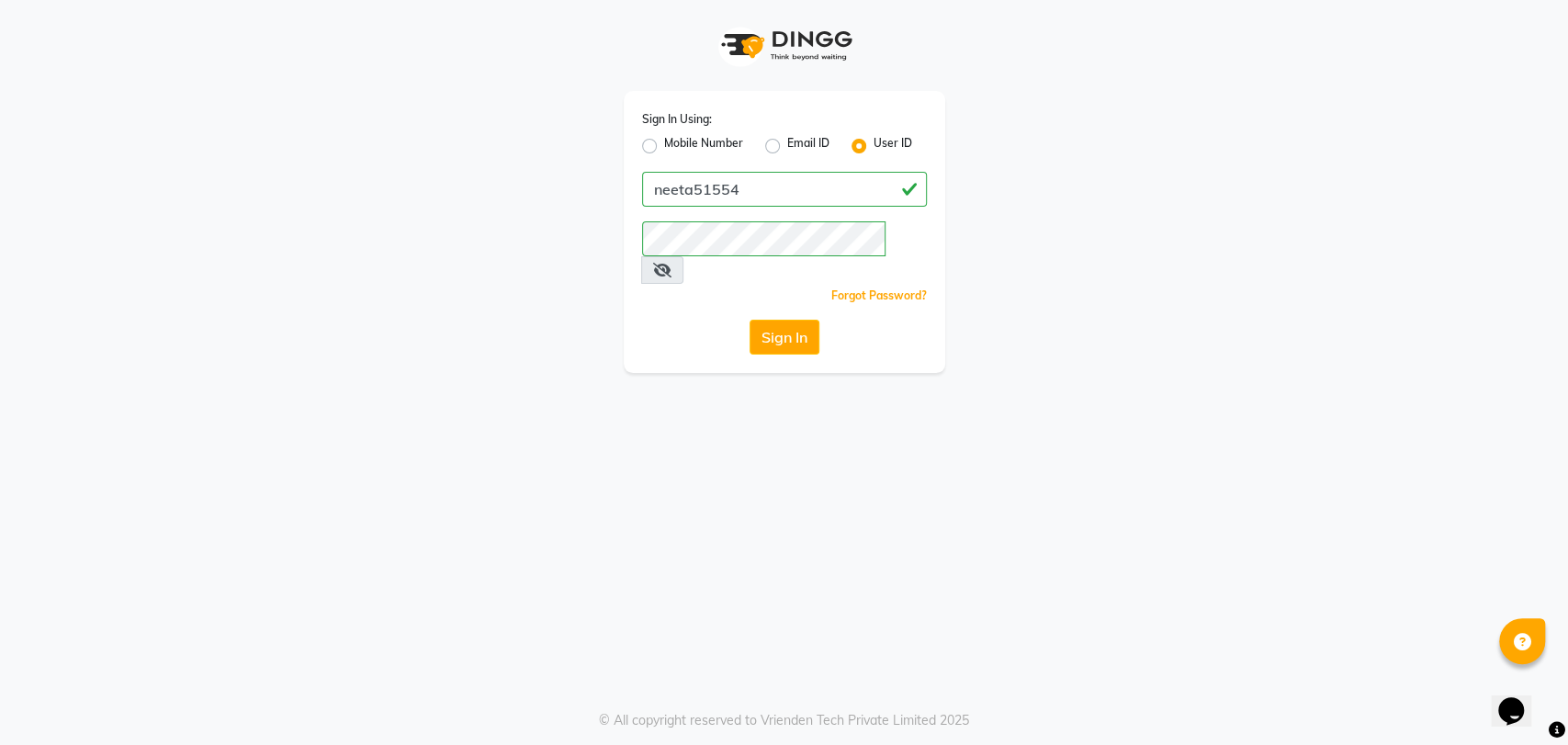
click at [664, 141] on label "Mobile Number" at bounding box center [704, 146] width 79 height 22
click at [664, 141] on input "Mobile Number" at bounding box center [670, 141] width 12 height 12
radio input "true"
radio input "false"
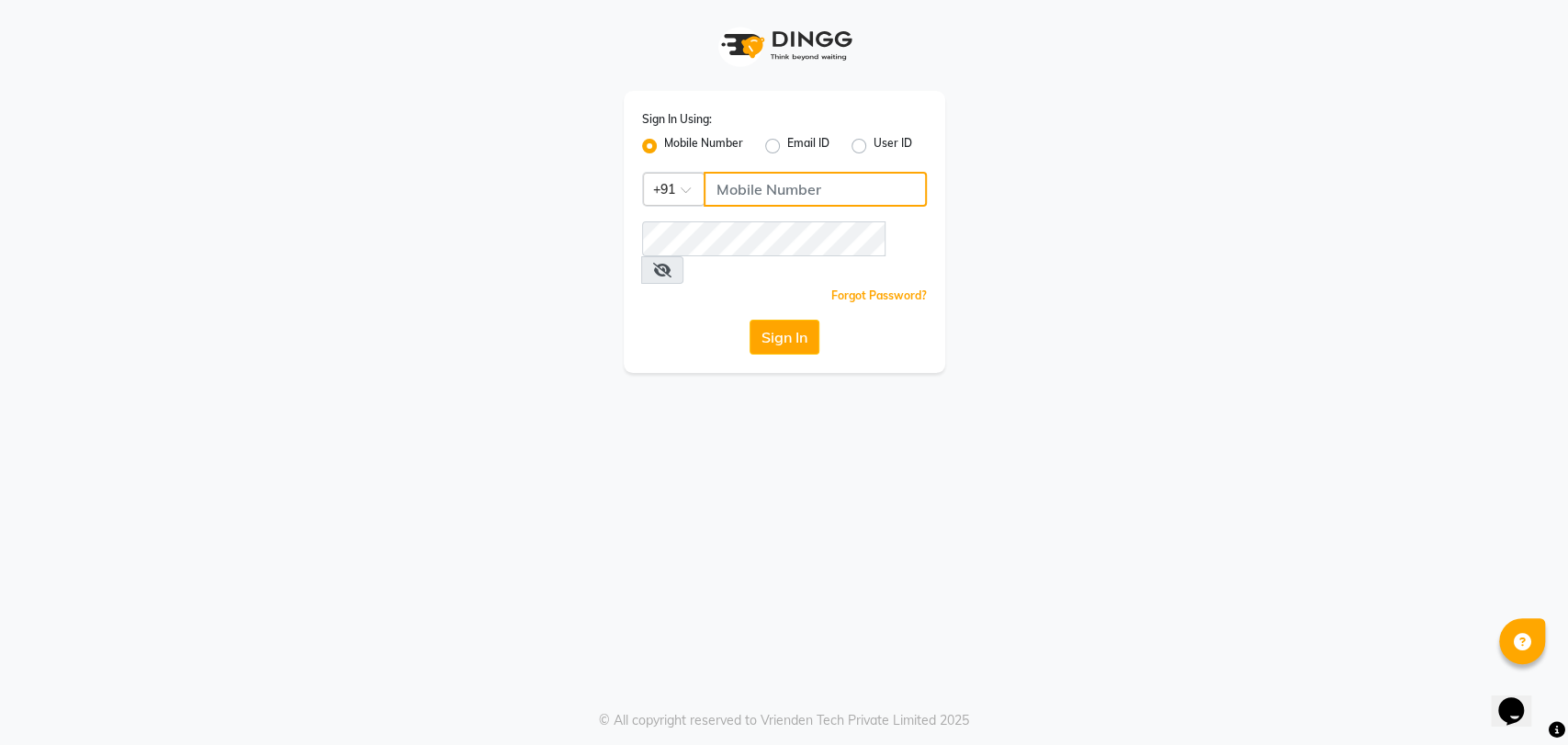
click at [782, 189] on input "Username" at bounding box center [815, 188] width 223 height 35
type input "9769017141"
click at [691, 319] on div "Sign In" at bounding box center [784, 336] width 285 height 35
click at [763, 319] on button "Sign In" at bounding box center [784, 336] width 69 height 35
